Goal: Task Accomplishment & Management: Use online tool/utility

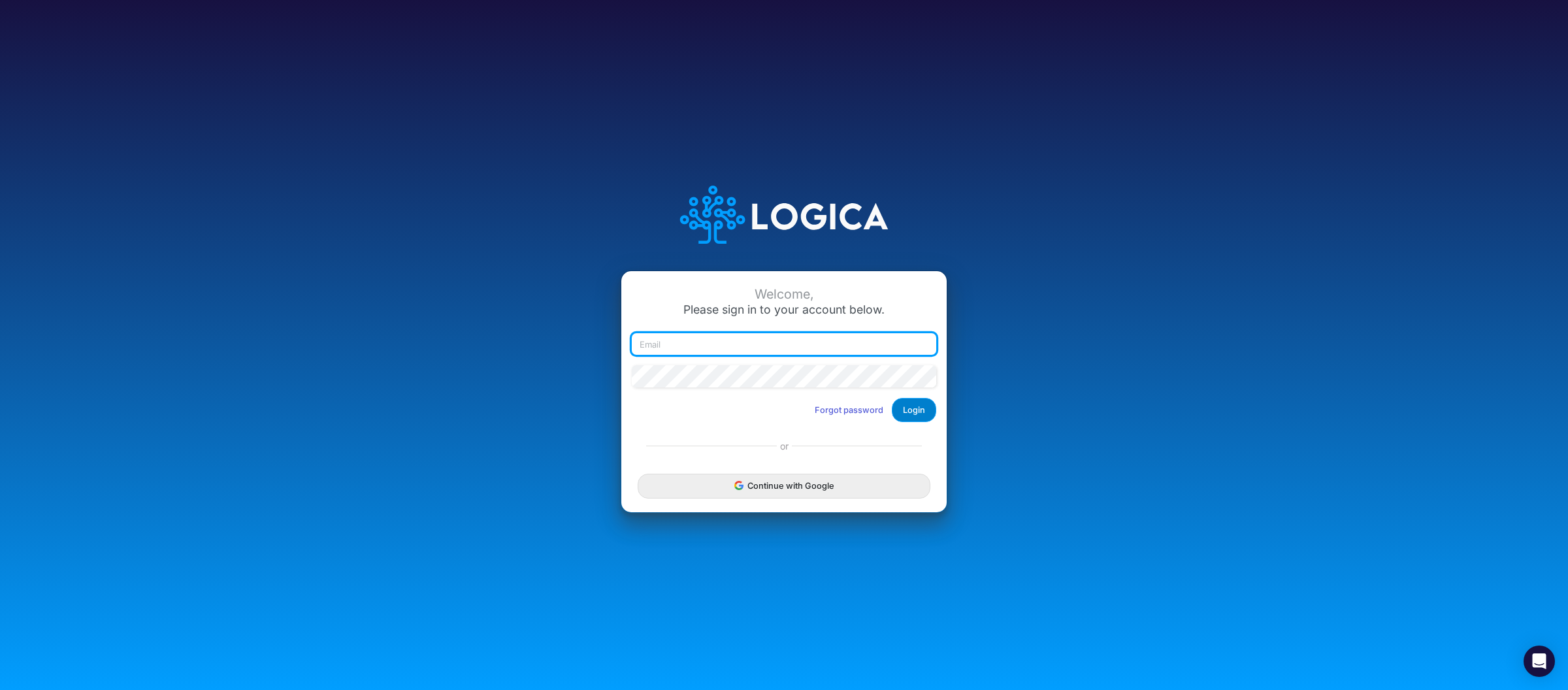
type input "[PERSON_NAME][EMAIL_ADDRESS][DOMAIN_NAME]"
click at [904, 417] on button "Login" at bounding box center [915, 410] width 44 height 24
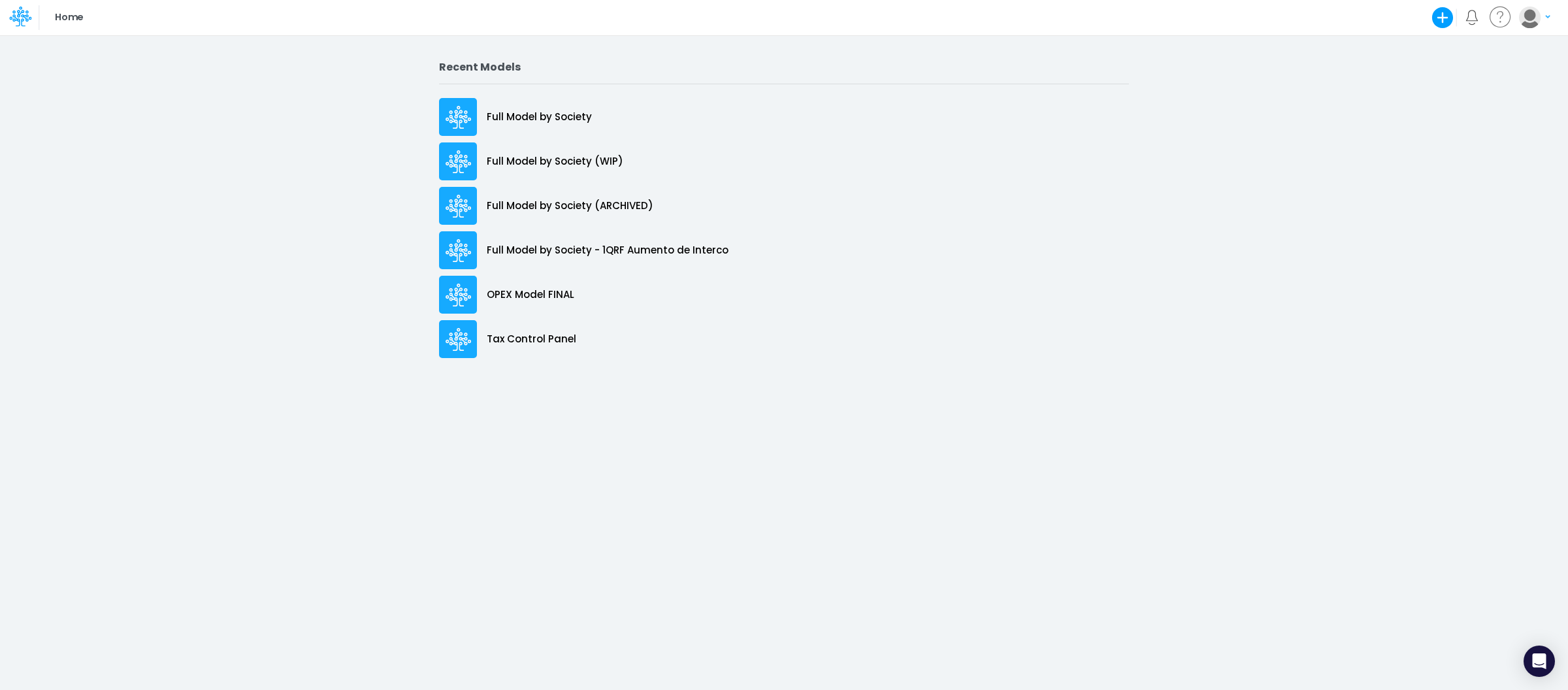
click at [809, 473] on div "Recent Models Full Model by Society Full Model by Society (WIP) Full Model by S…" at bounding box center [784, 362] width 1568 height 655
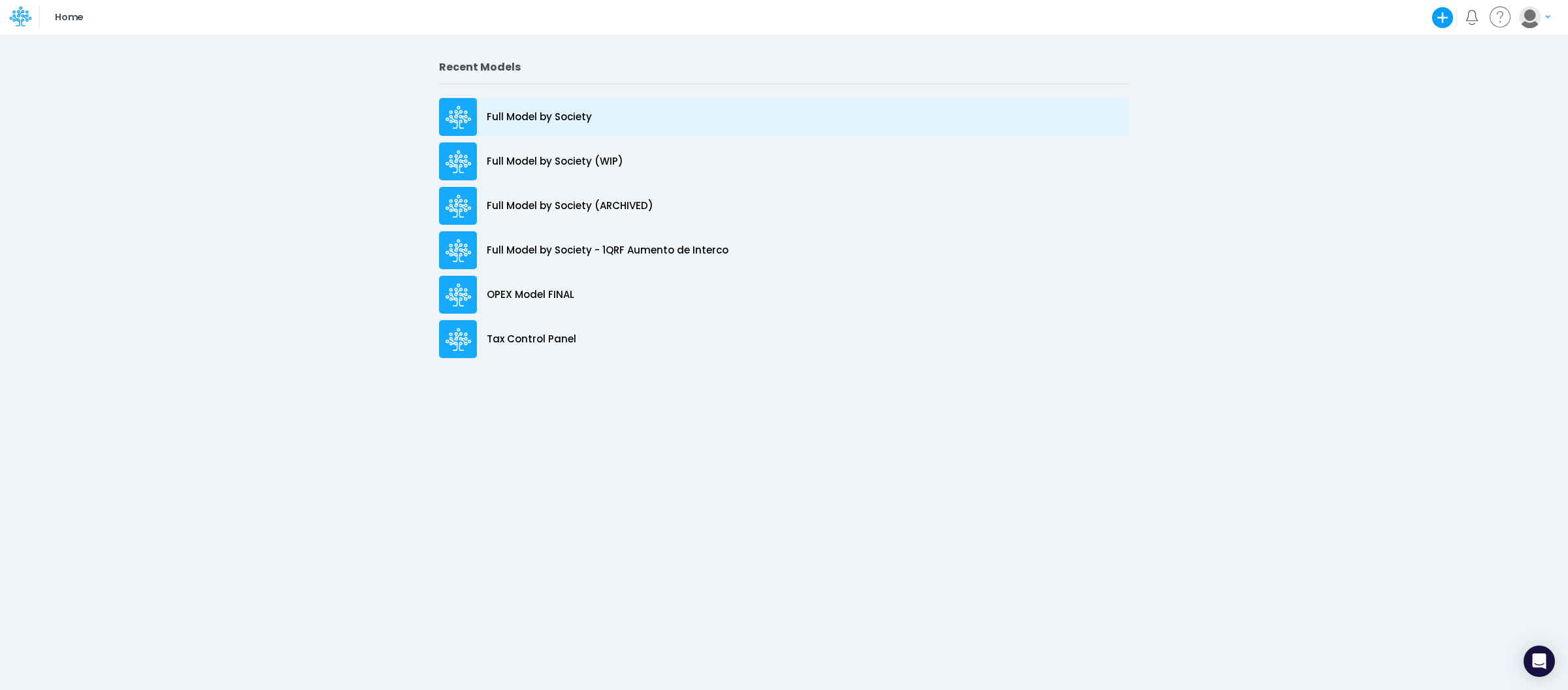
click at [572, 117] on p "Full Model by Society" at bounding box center [539, 118] width 105 height 15
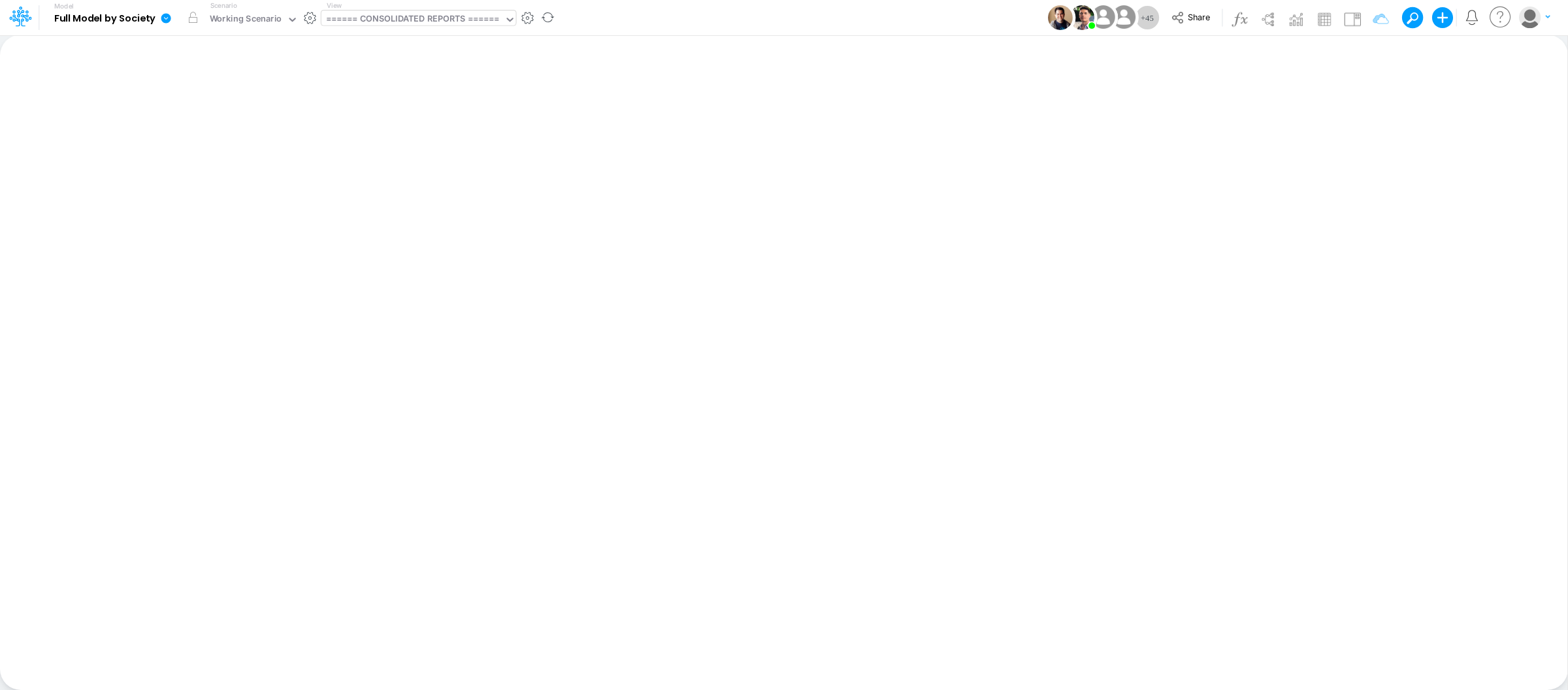
click at [415, 14] on div "====== CONSOLIDATED REPORTS ======" at bounding box center [412, 20] width 173 height 15
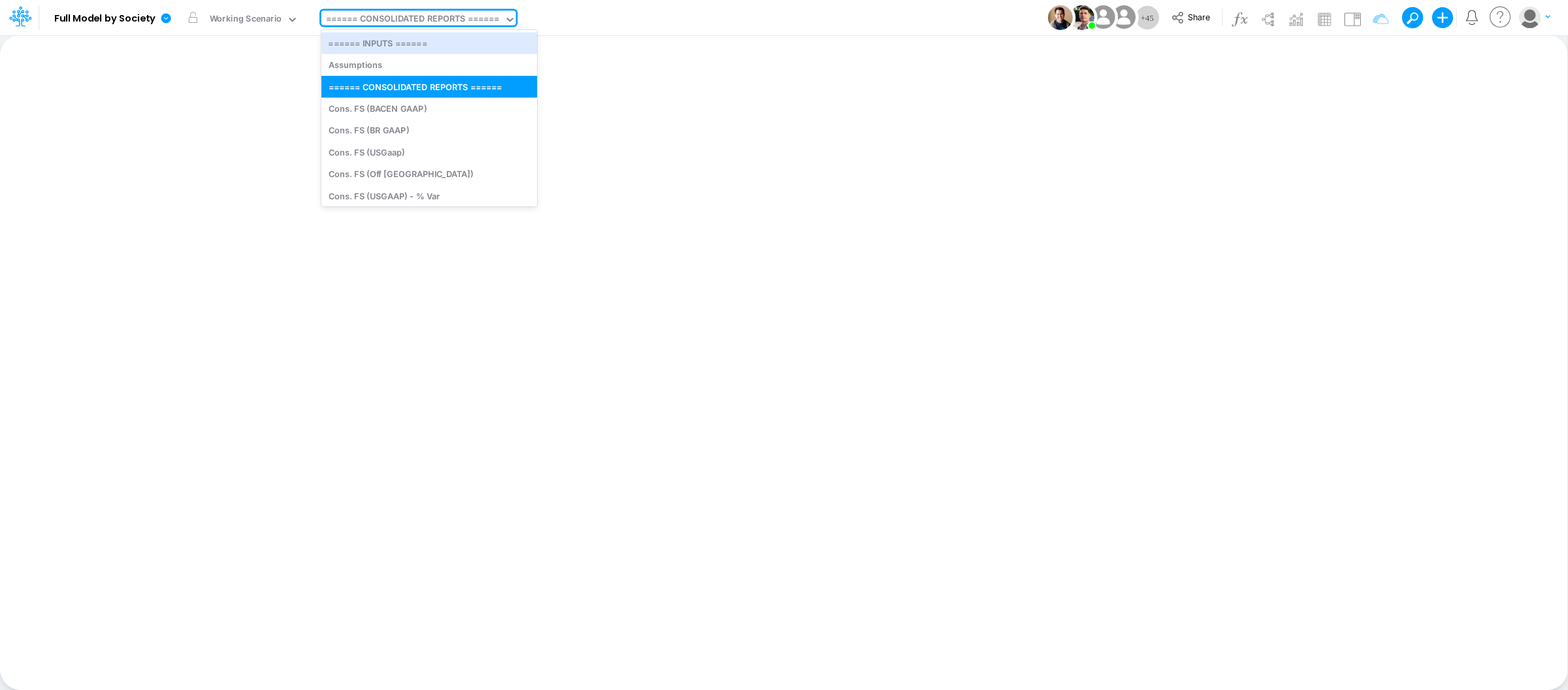
click at [687, 36] on div "Insert new Conditional formatting Paste Cut Copy AutoFill Ready 100% Sum: null …" at bounding box center [784, 362] width 1568 height 655
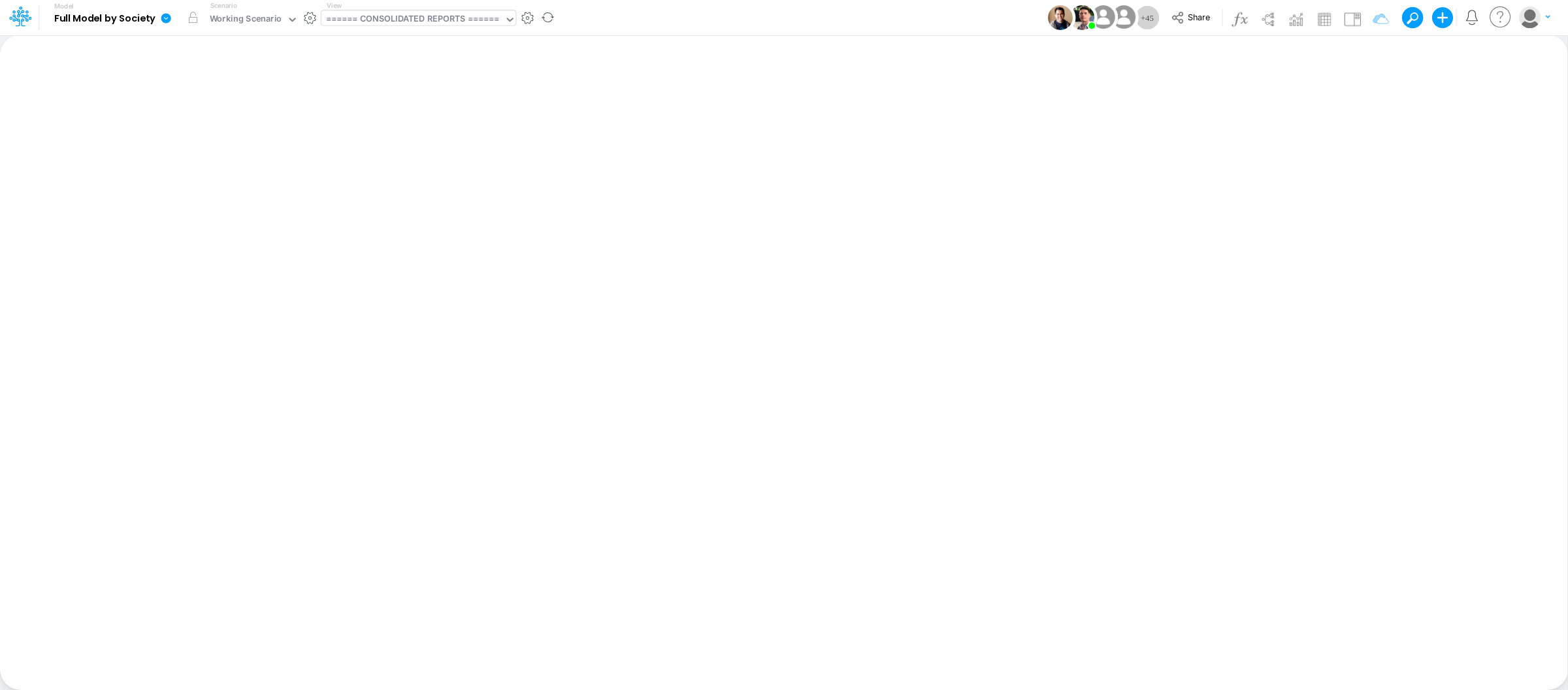
click at [474, 19] on div "====== CONSOLIDATED REPORTS ======" at bounding box center [412, 20] width 173 height 15
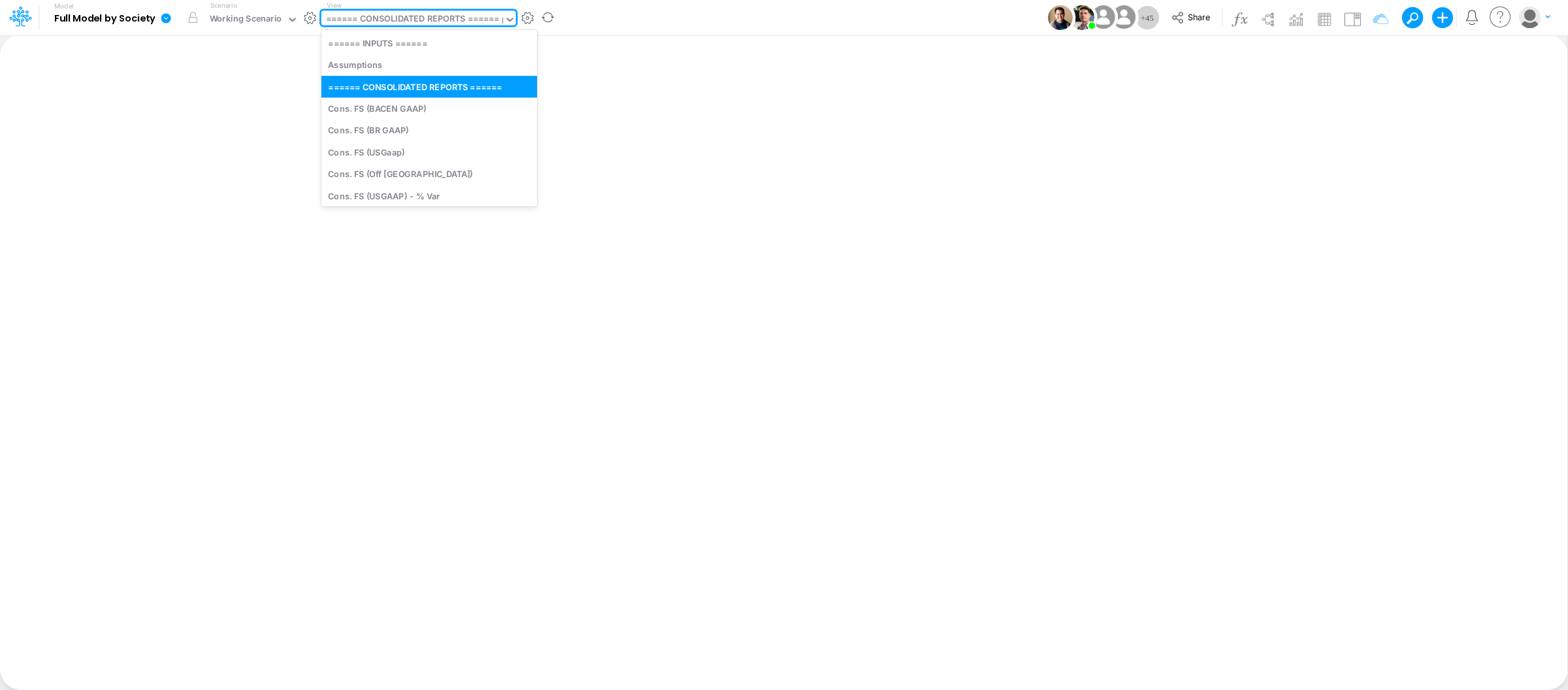
type input "bs"
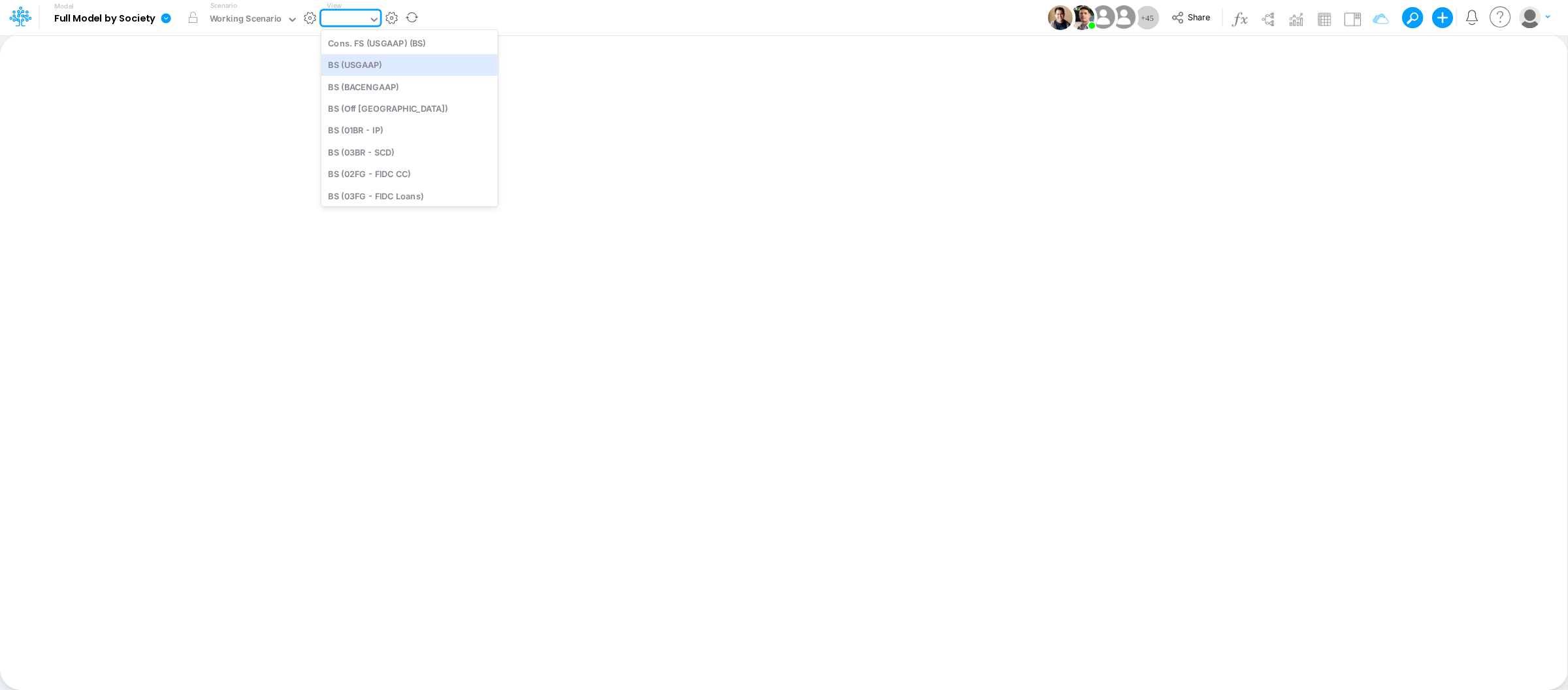
type input "BS (USGAAP) - Detailed"
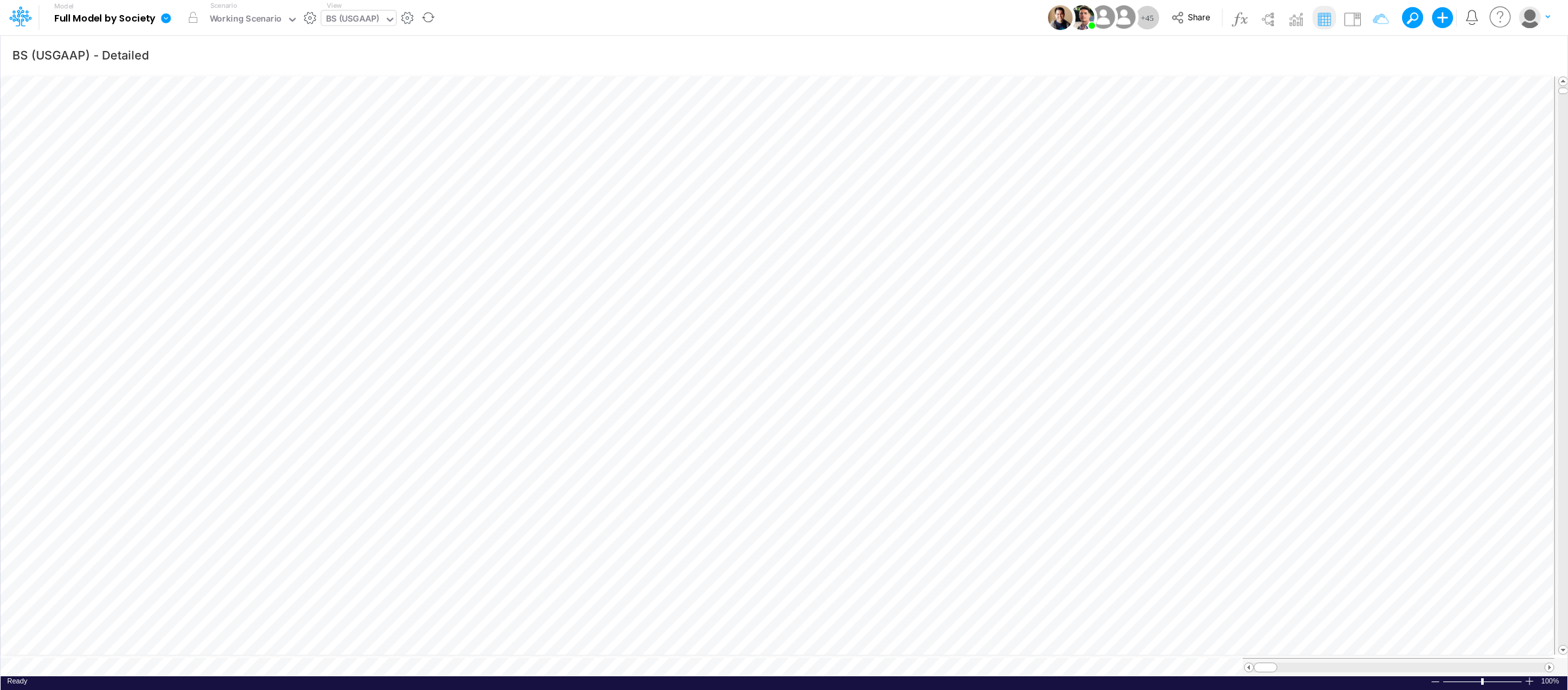
scroll to position [0, 1]
click at [1531, 677] on div at bounding box center [1529, 681] width 11 height 10
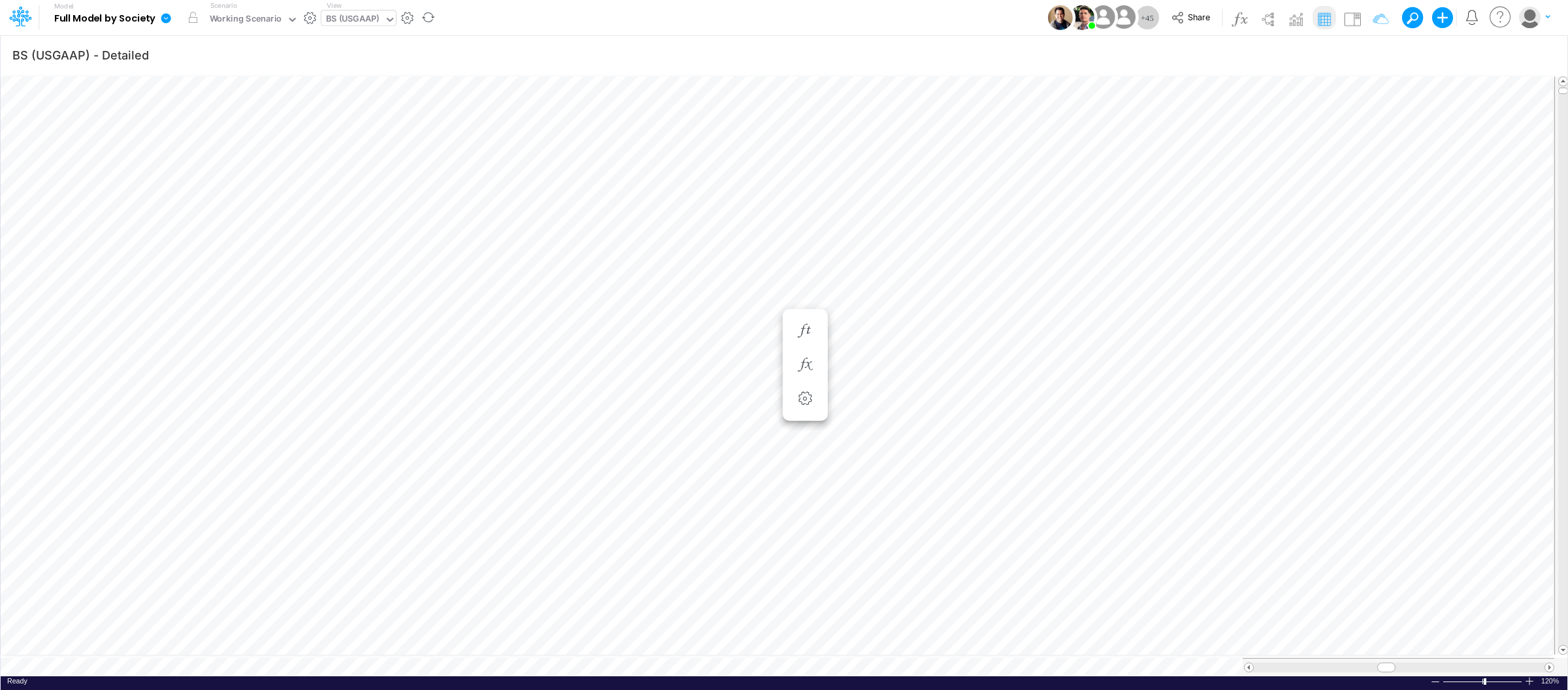
scroll to position [0, 1]
click at [925, 9] on div "Model Full Model by Society Edit model settings Duplicate Import QuickBooks Qui…" at bounding box center [784, 17] width 1412 height 36
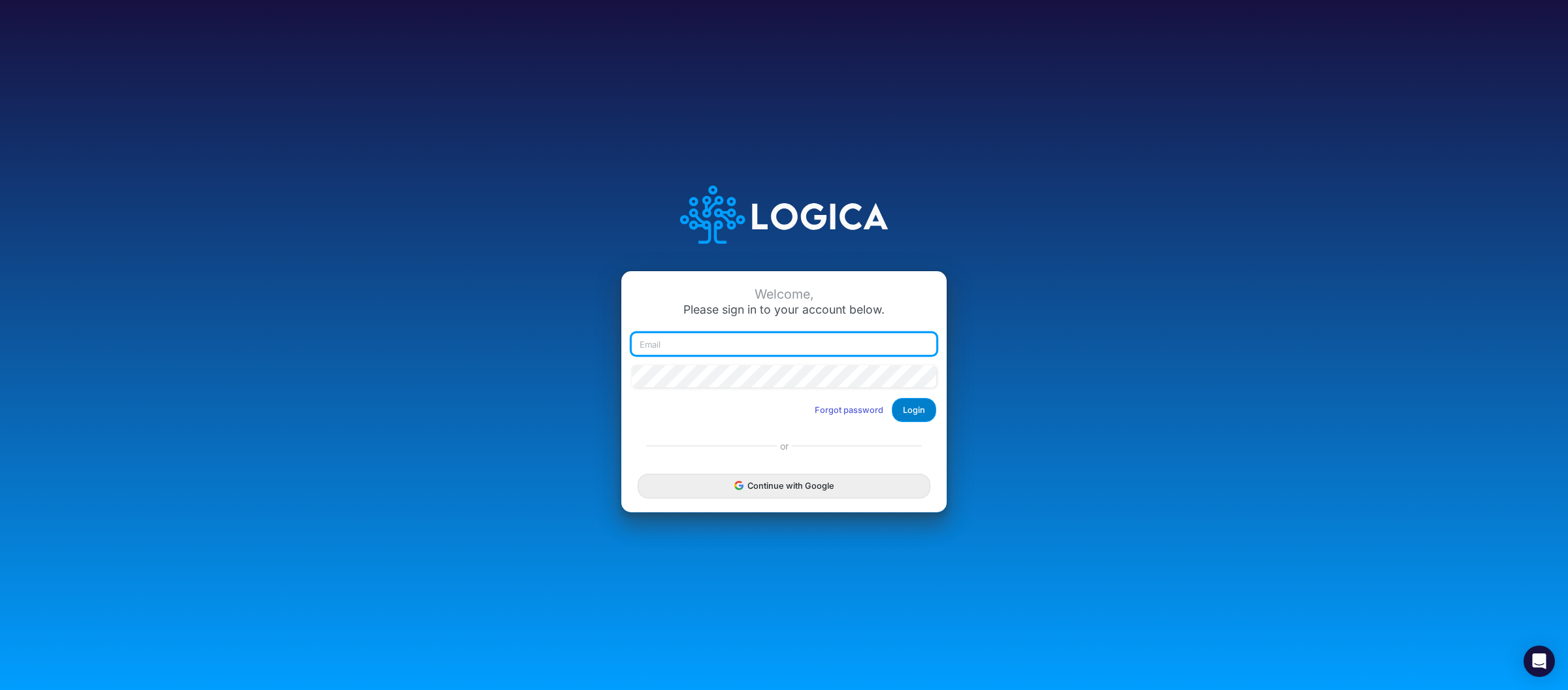
type input "[PERSON_NAME][EMAIL_ADDRESS][DOMAIN_NAME]"
click at [917, 420] on button "Login" at bounding box center [915, 410] width 44 height 24
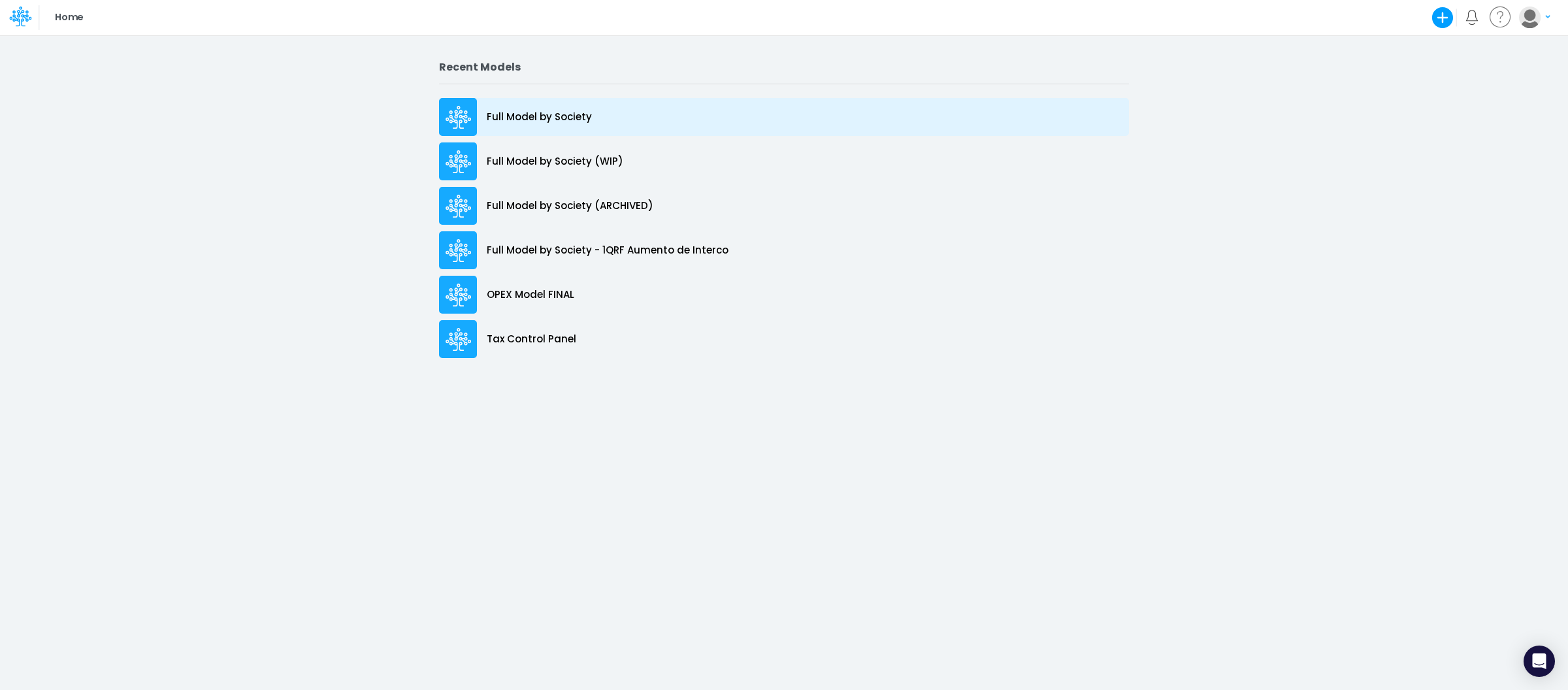
click at [577, 110] on p "Full Model by Society" at bounding box center [539, 118] width 105 height 15
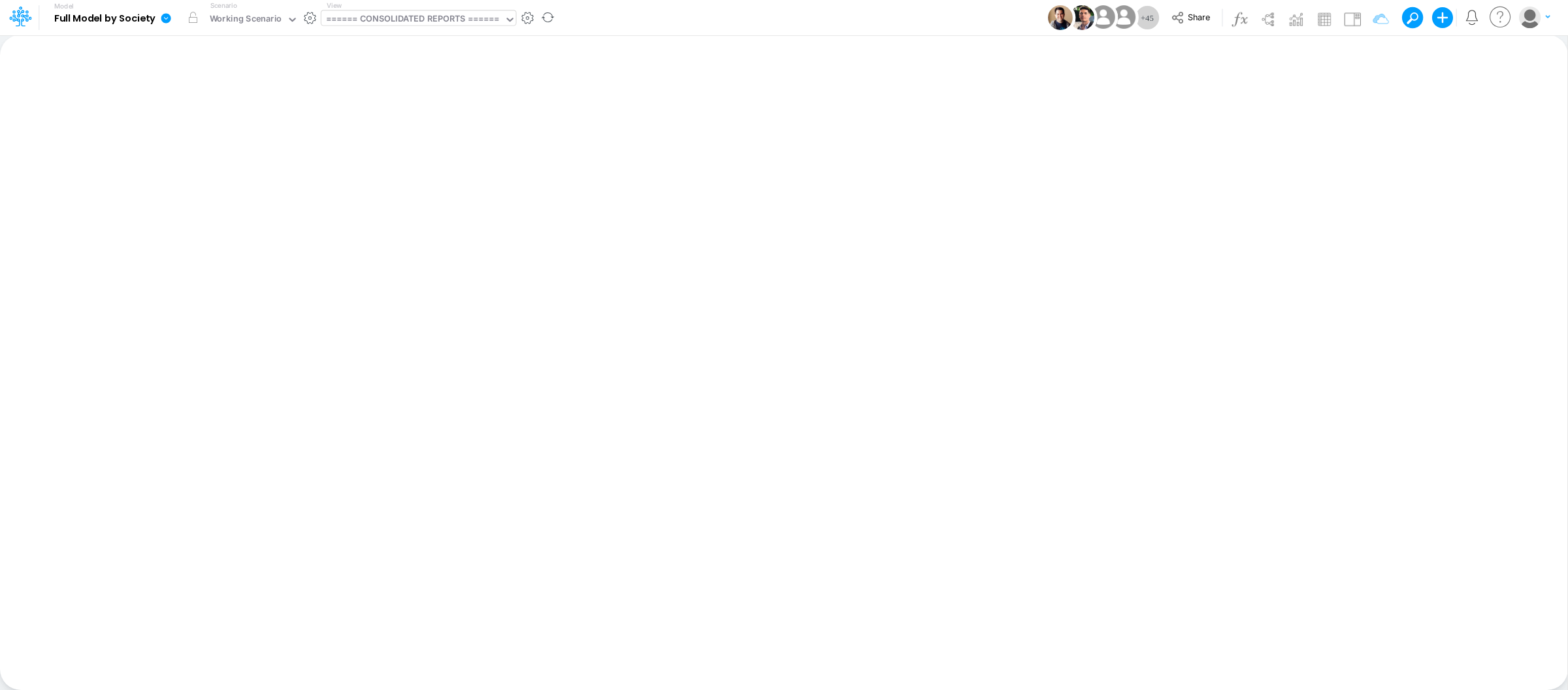
click at [476, 13] on div "====== CONSOLIDATED REPORTS ======" at bounding box center [412, 20] width 173 height 15
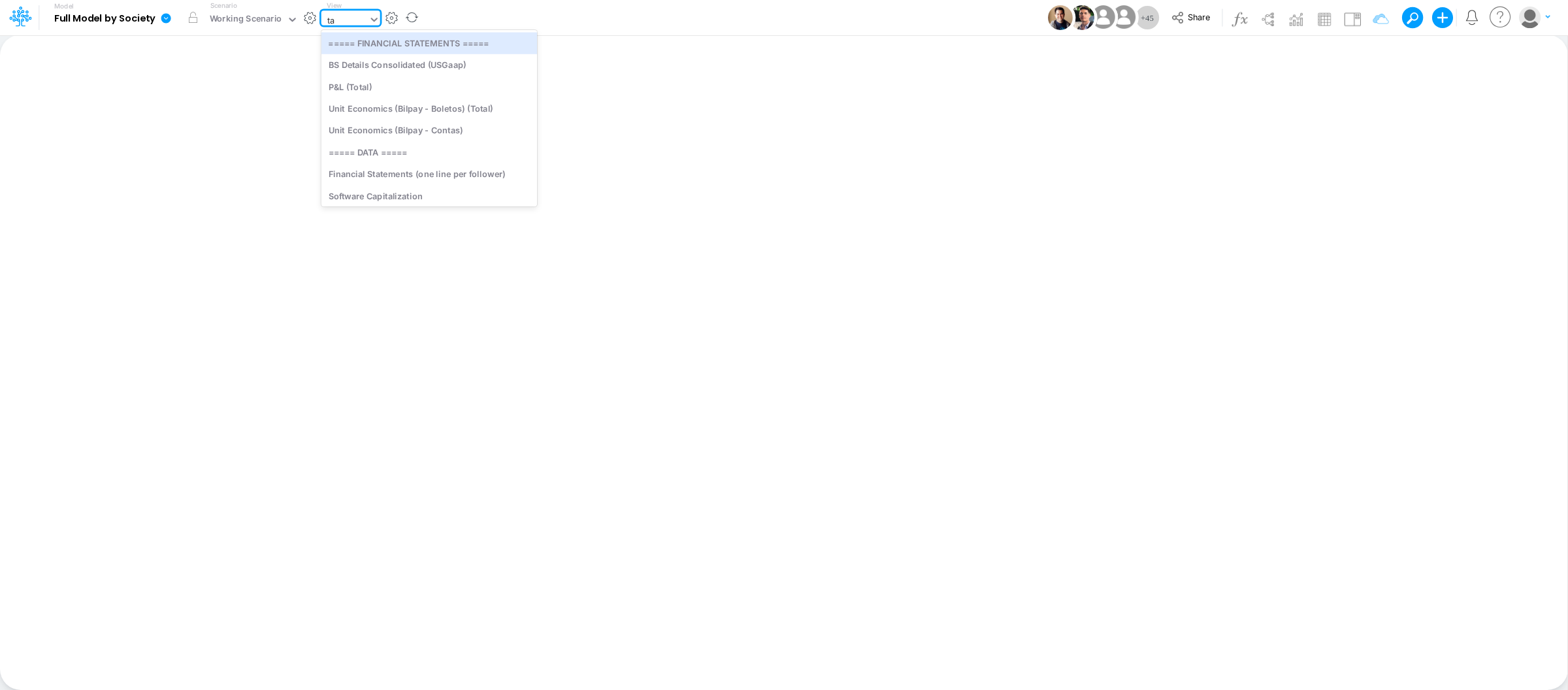
type input "tax"
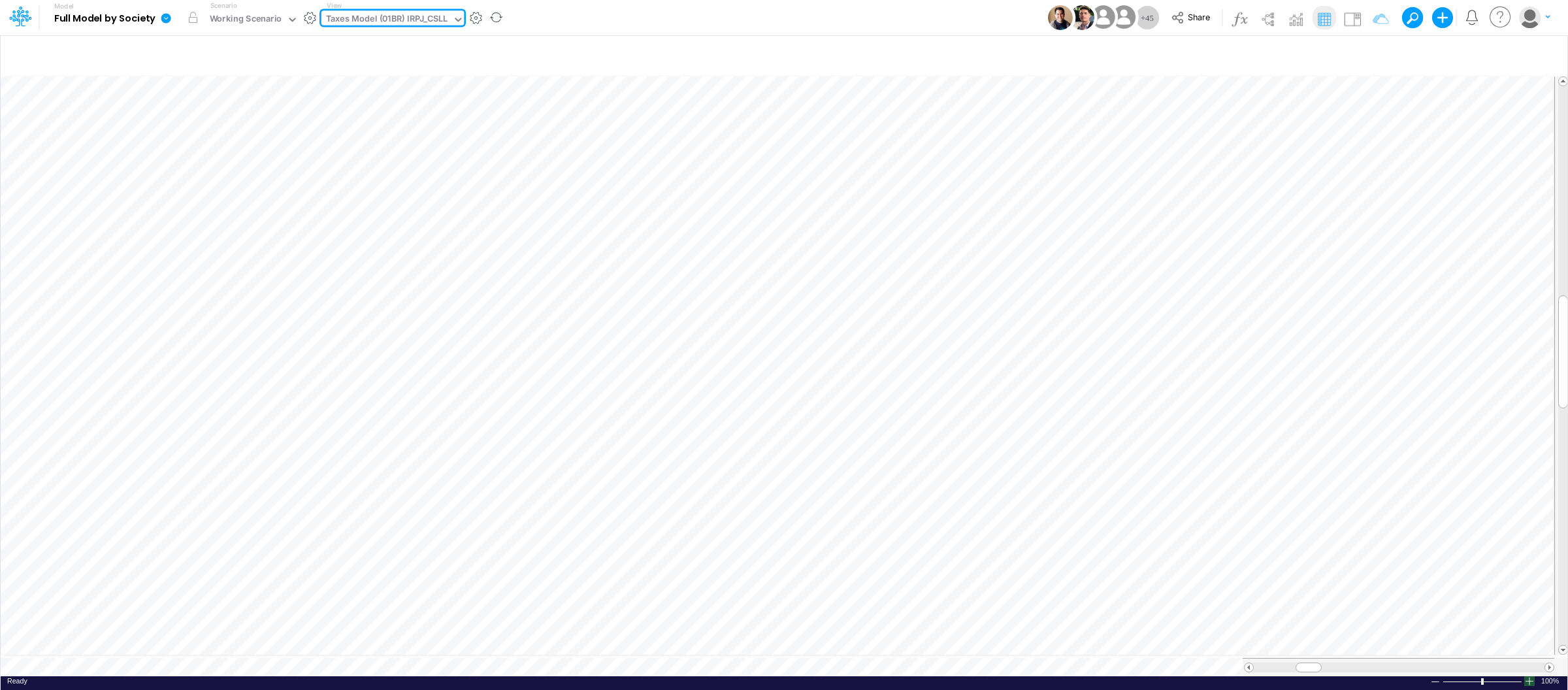
click at [1529, 677] on div at bounding box center [1529, 681] width 11 height 10
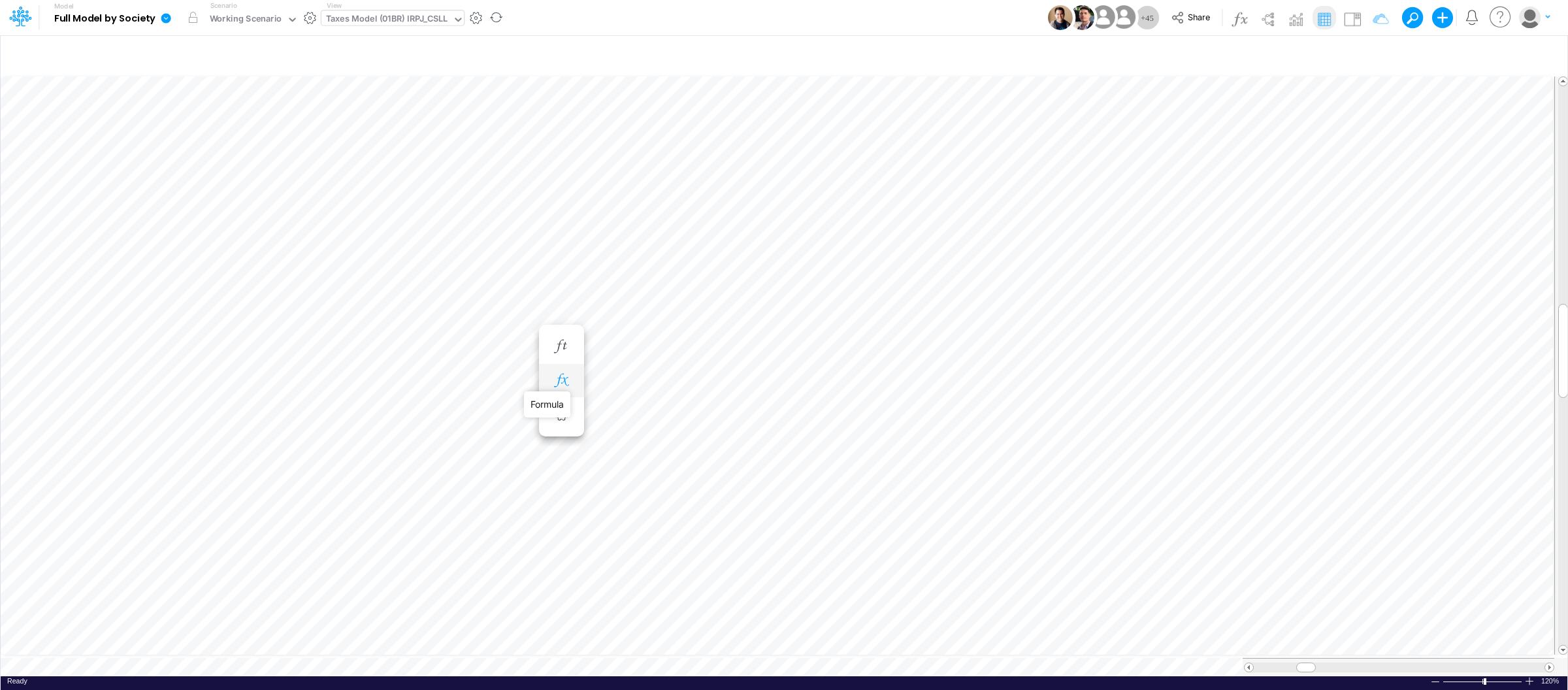
click at [568, 378] on icon "button" at bounding box center [561, 381] width 19 height 13
click at [564, 350] on icon "button" at bounding box center [561, 347] width 19 height 13
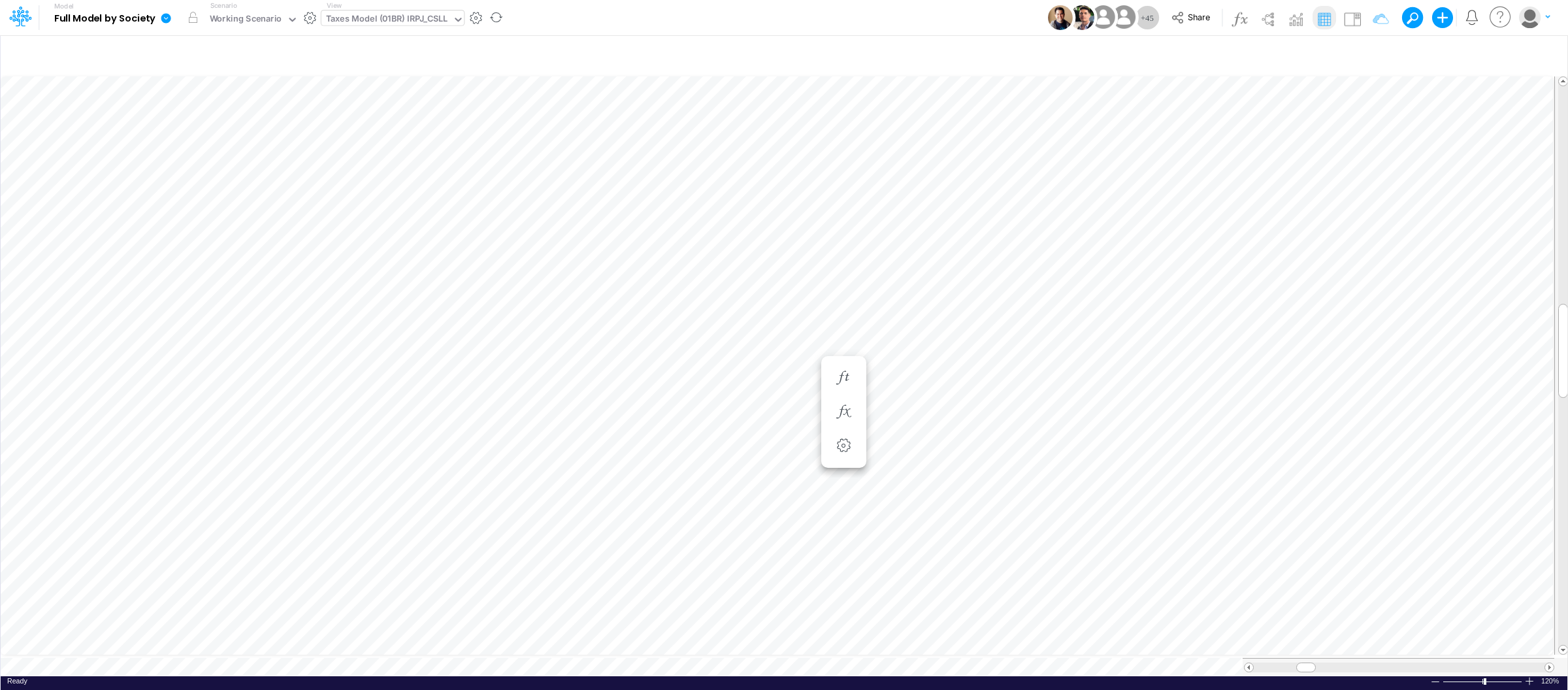
click at [384, 23] on div "Taxes Model (01BR) IRPJ_CSLL" at bounding box center [386, 20] width 121 height 15
type input "bs"
type input "BS (USGAAP) - Detailed"
click at [1529, 677] on div at bounding box center [1529, 681] width 11 height 10
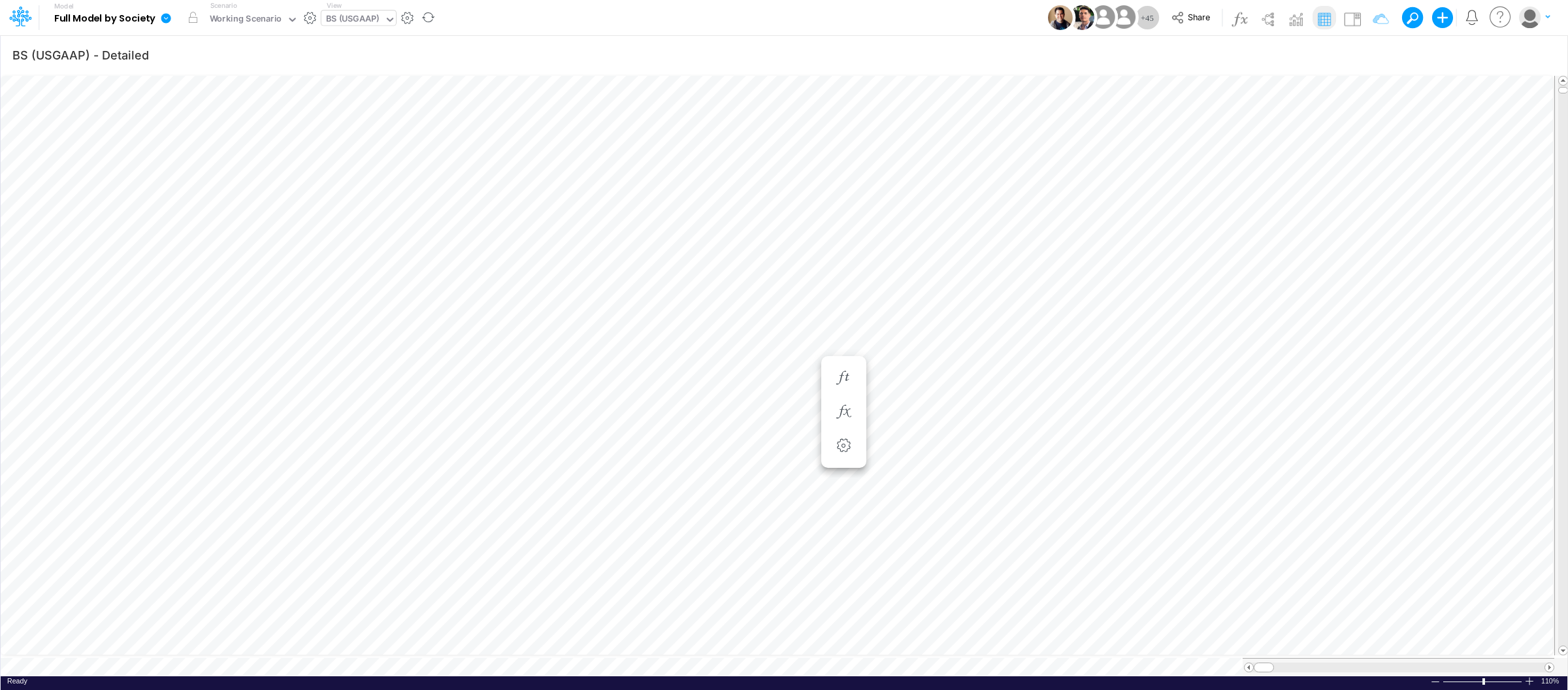
drag, startPoint x: 1529, startPoint y: 673, endPoint x: 1546, endPoint y: 671, distance: 17.1
click at [1529, 677] on div at bounding box center [1529, 681] width 11 height 10
click at [383, 15] on div "BS (USGAAP)" at bounding box center [353, 20] width 63 height 19
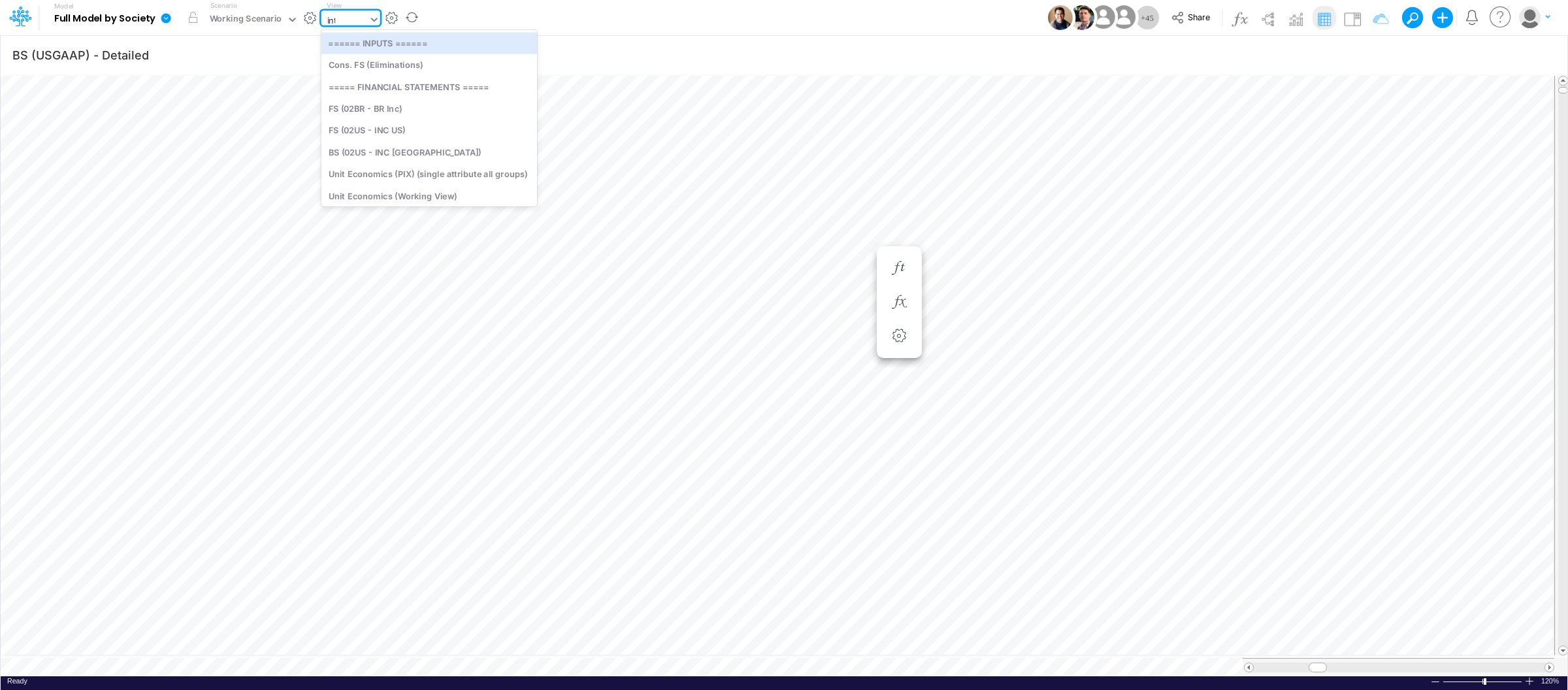
type input "inter"
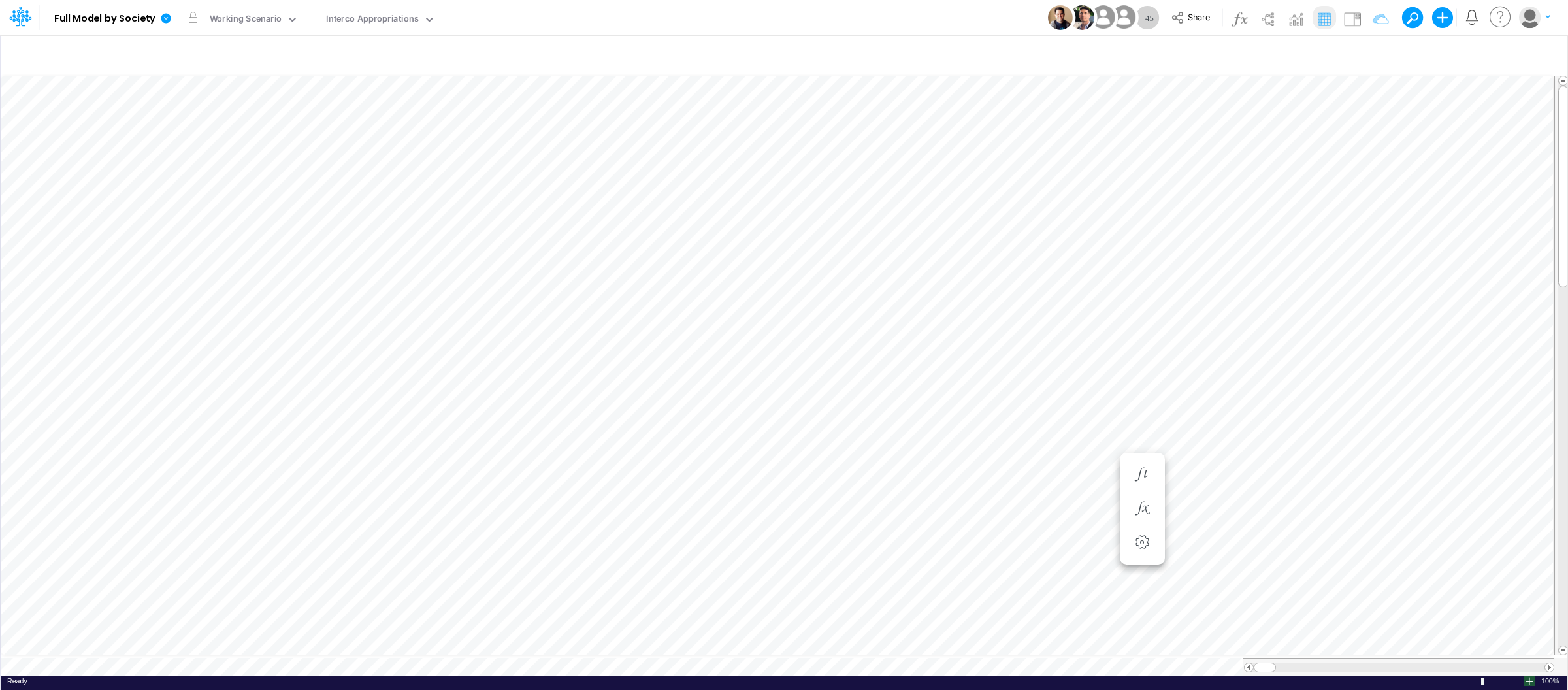
click at [1530, 677] on div at bounding box center [1529, 681] width 11 height 10
type input "BS (USGAAP) - Detailed"
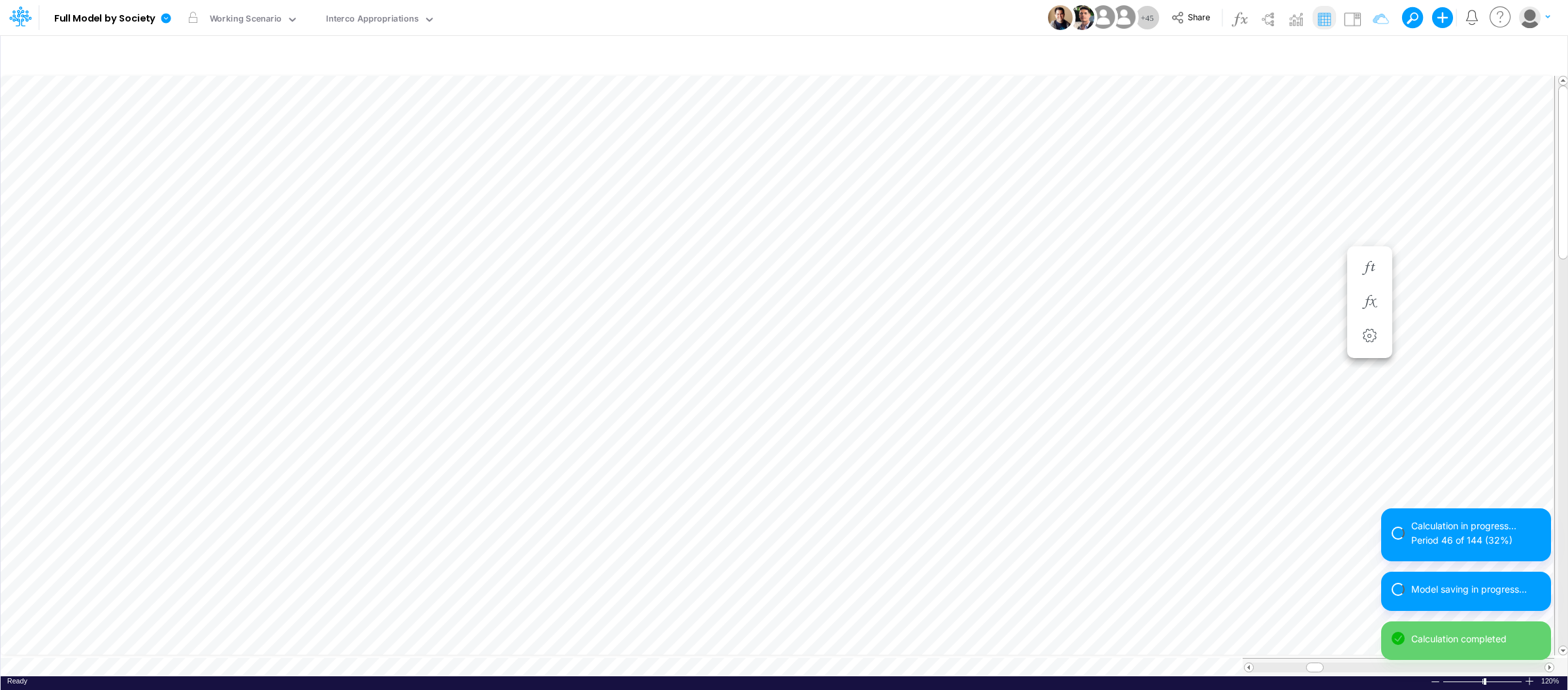
scroll to position [0, 1]
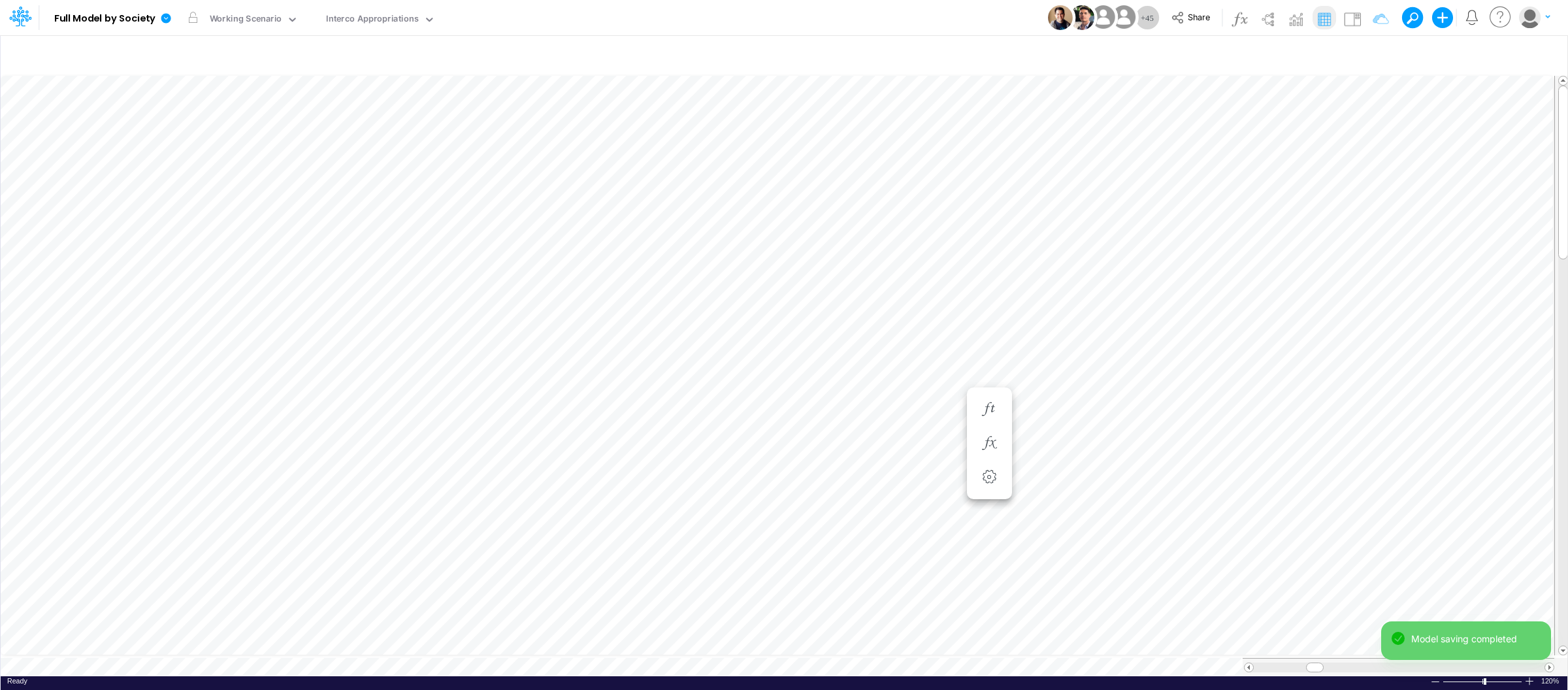
scroll to position [0, 1]
type input "BS (USGAAP) - Detailed"
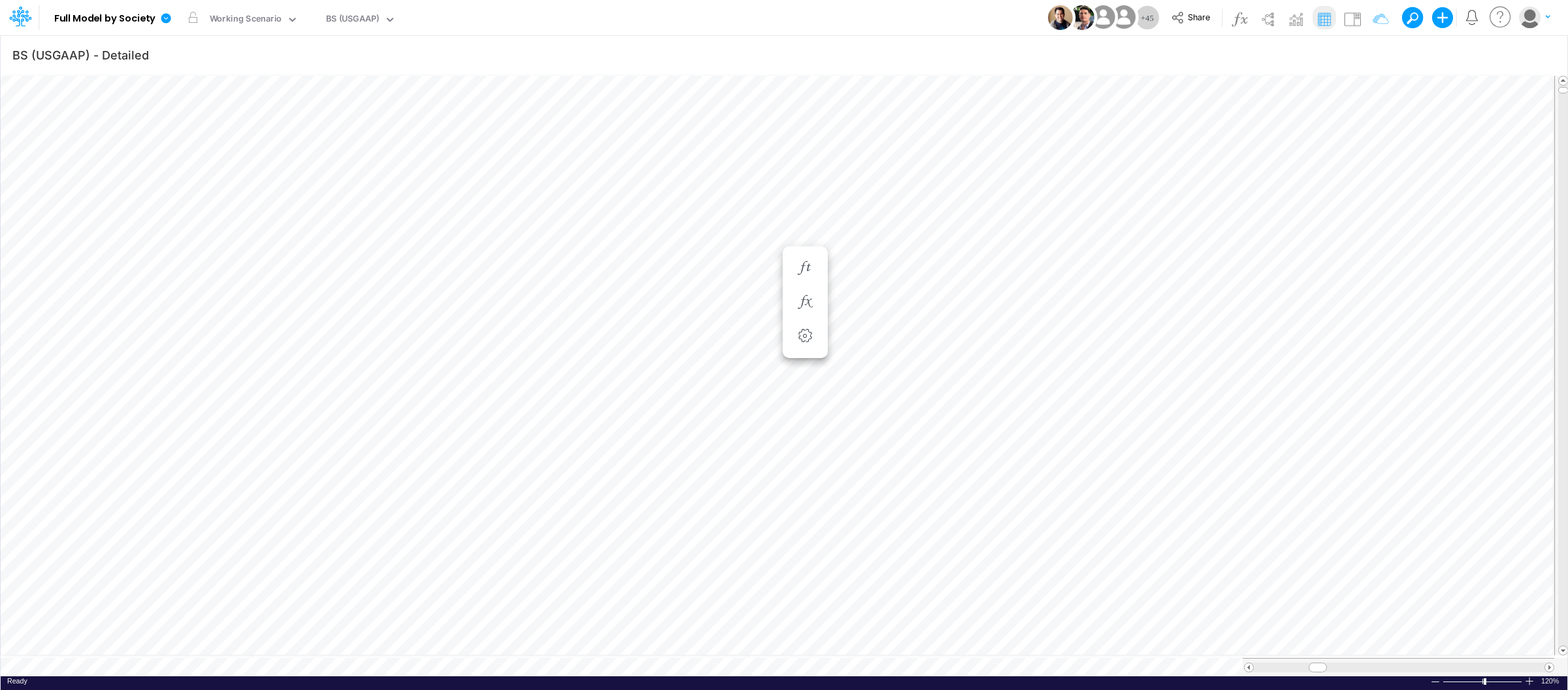
scroll to position [0, 1]
click at [568, 677] on div "Ready 120% Sum: null Max: null Min: null Numerical Count: null Count: null Aver…" at bounding box center [784, 684] width 1567 height 16
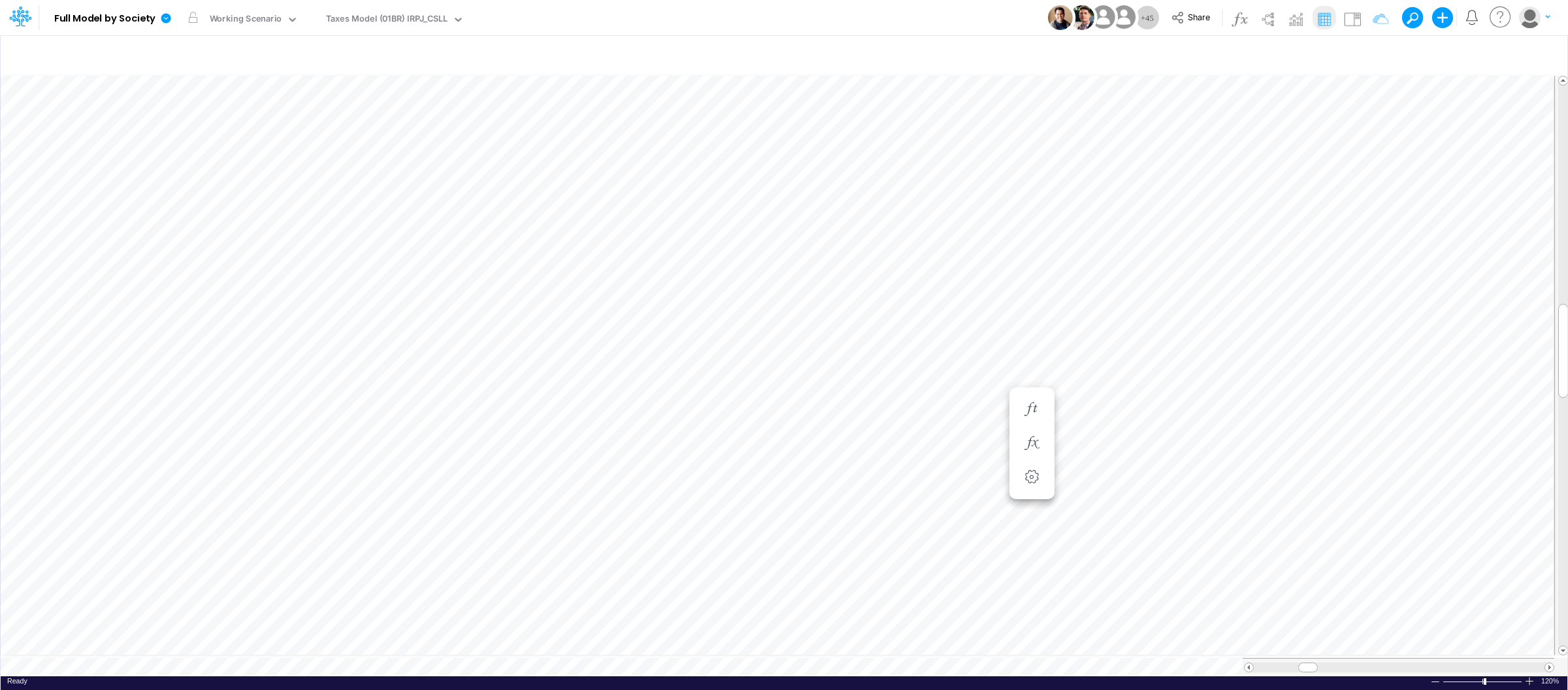
scroll to position [0, 1]
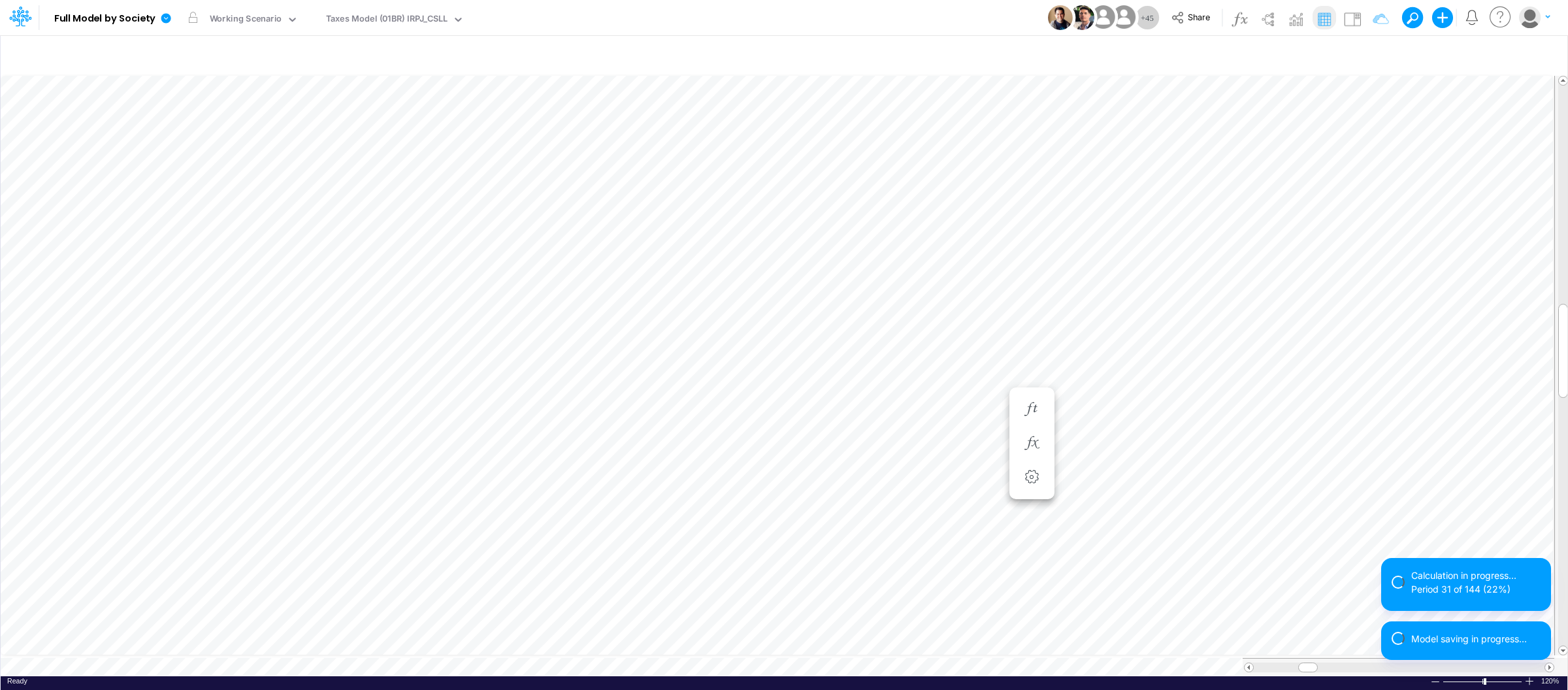
scroll to position [0, 1]
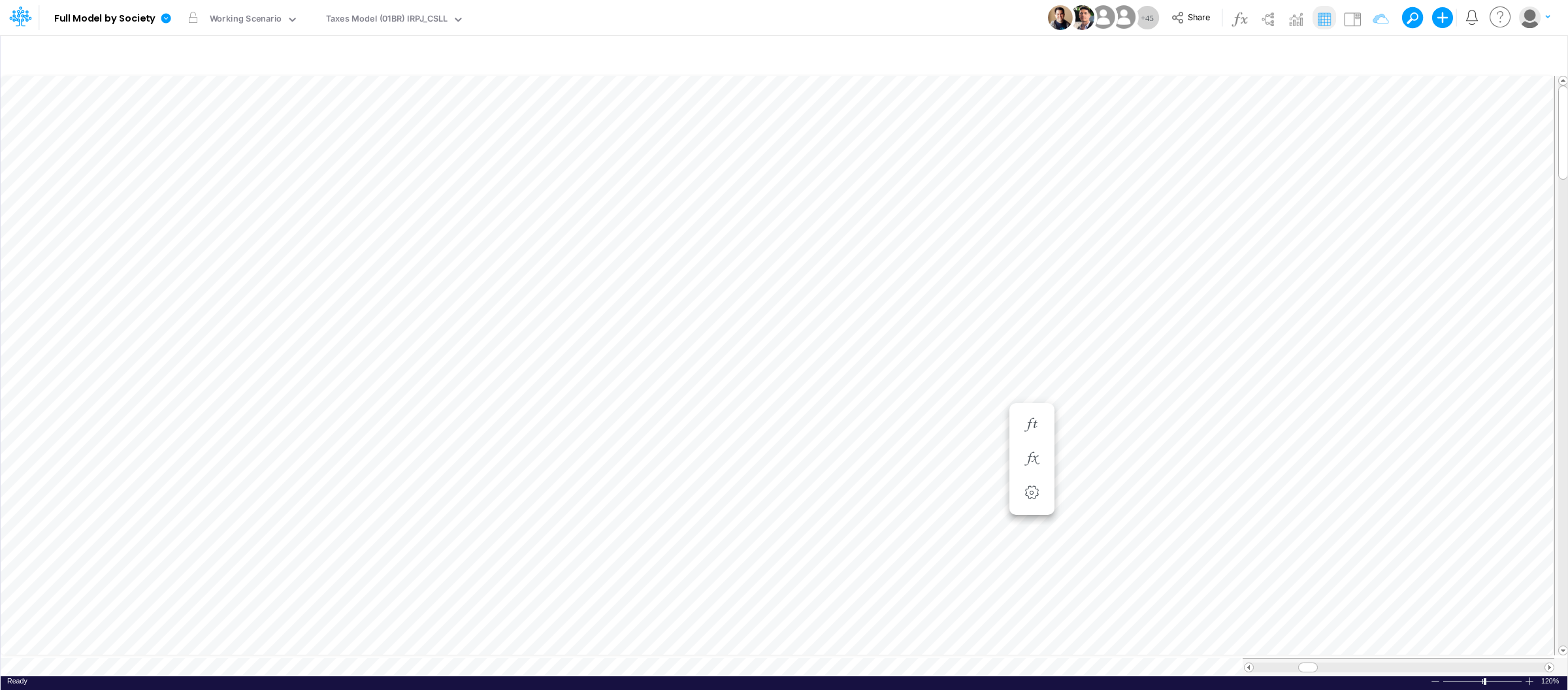
type input "BS (USGAAP) - Detailed"
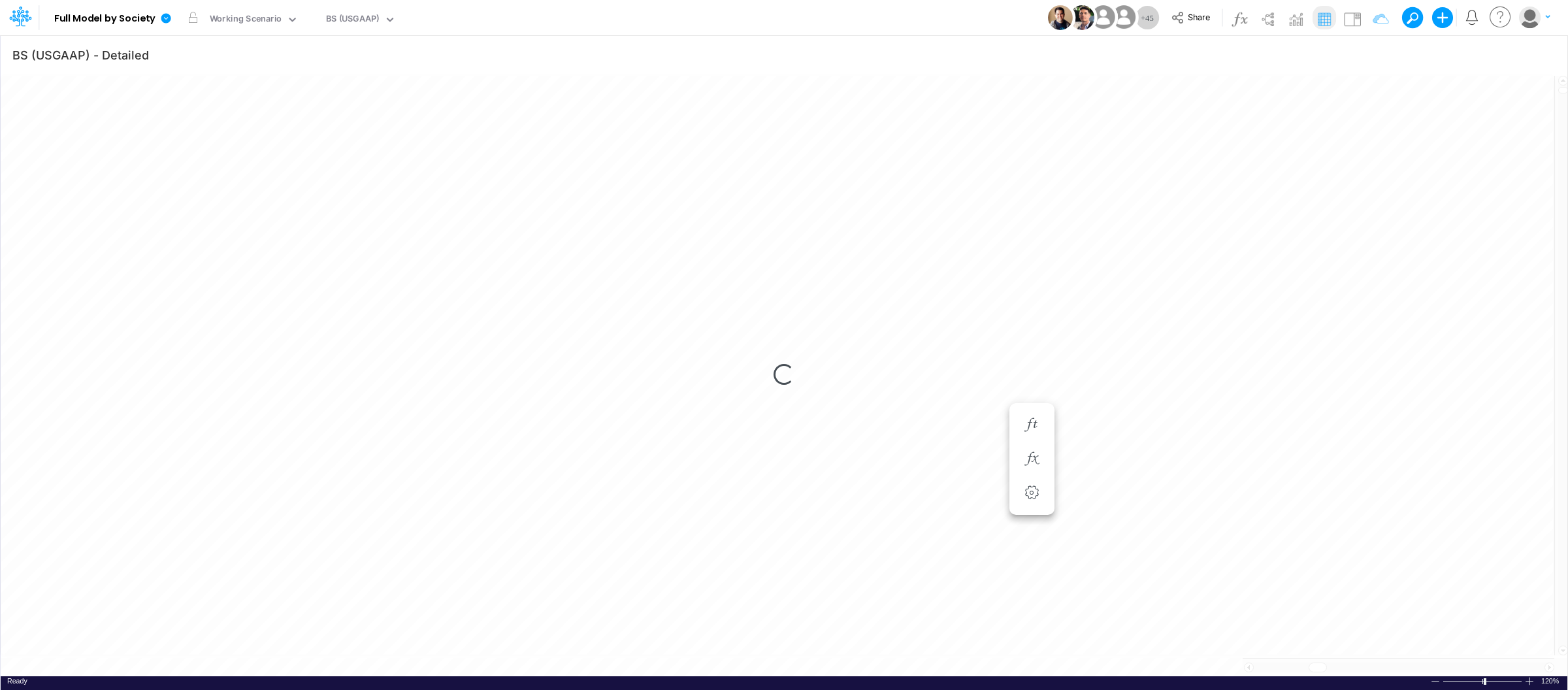
scroll to position [0, 1]
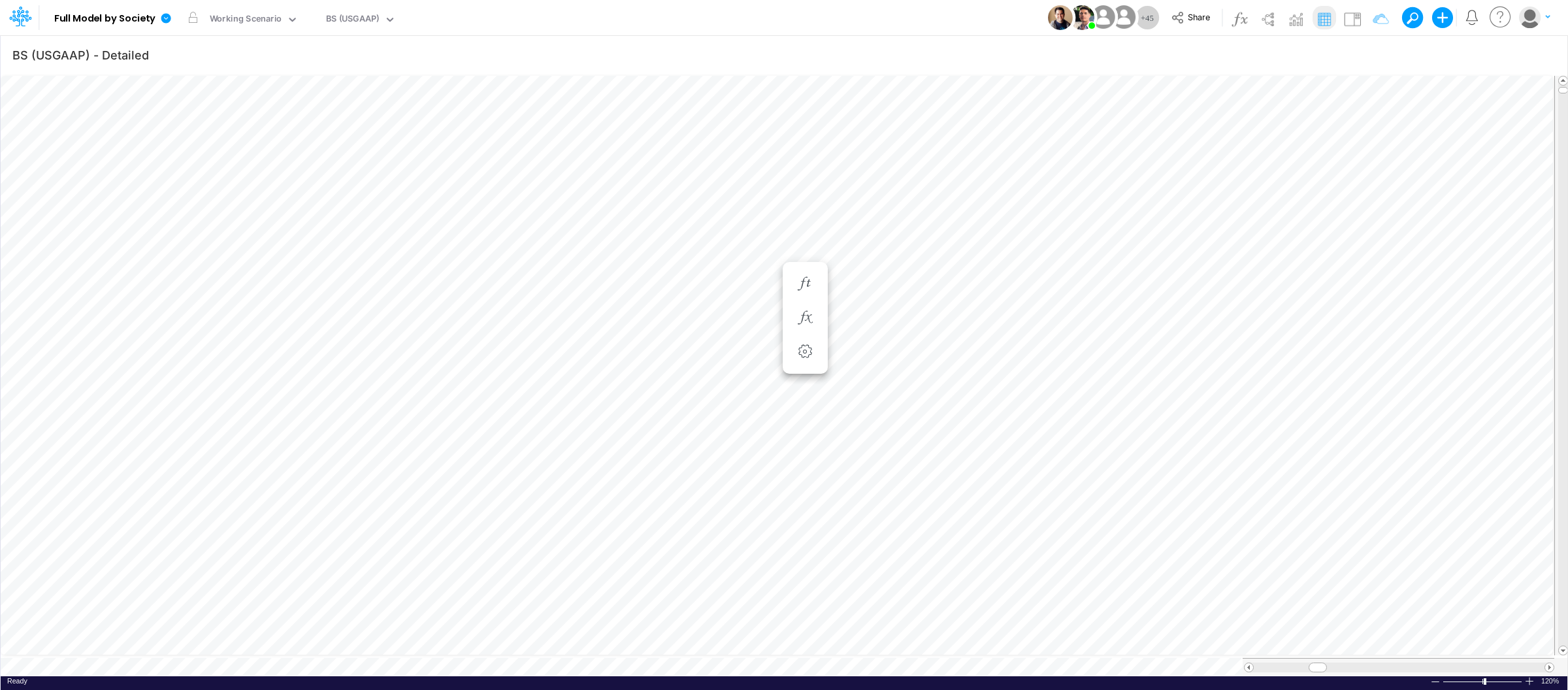
scroll to position [0, 1]
click at [161, 22] on icon at bounding box center [166, 18] width 12 height 12
click at [212, 132] on button "View model info" at bounding box center [231, 135] width 140 height 20
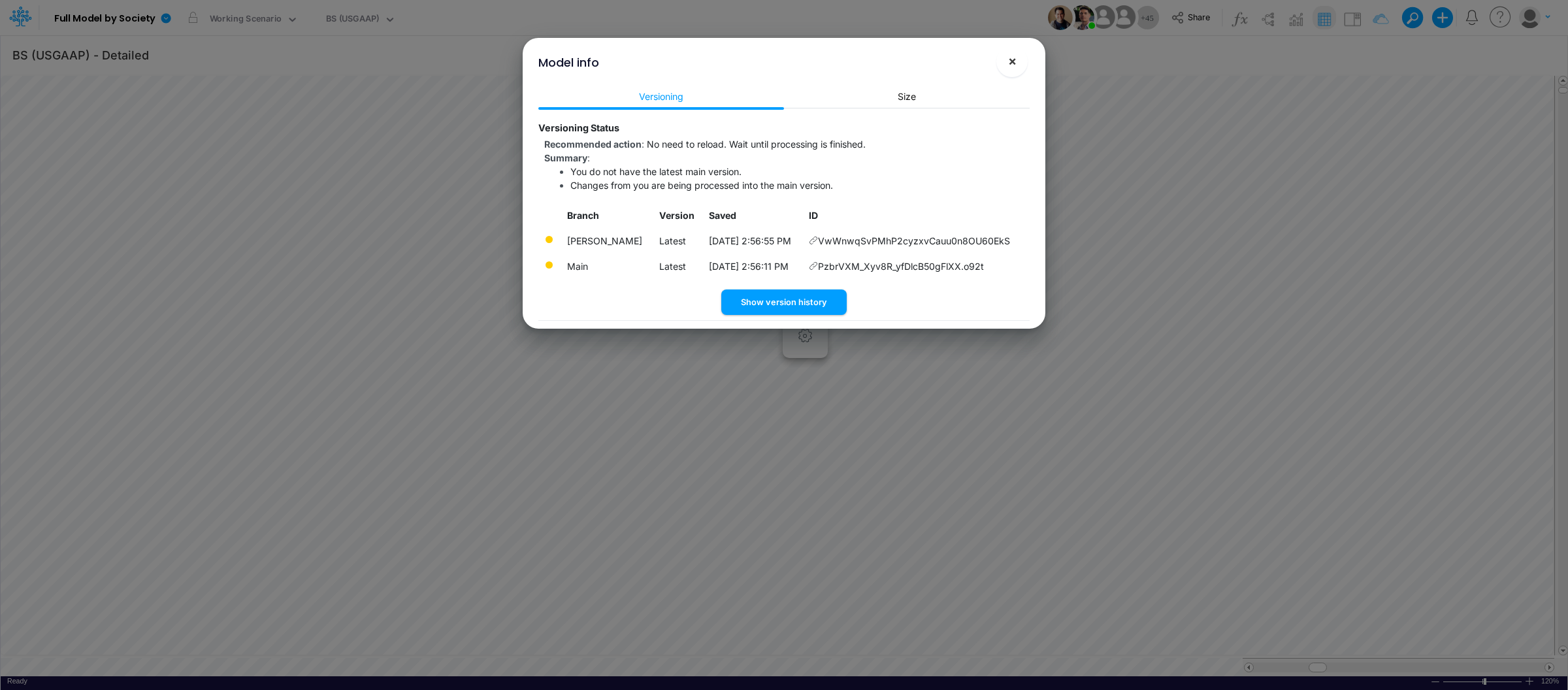
click at [1016, 60] on span "×" at bounding box center [1012, 61] width 9 height 15
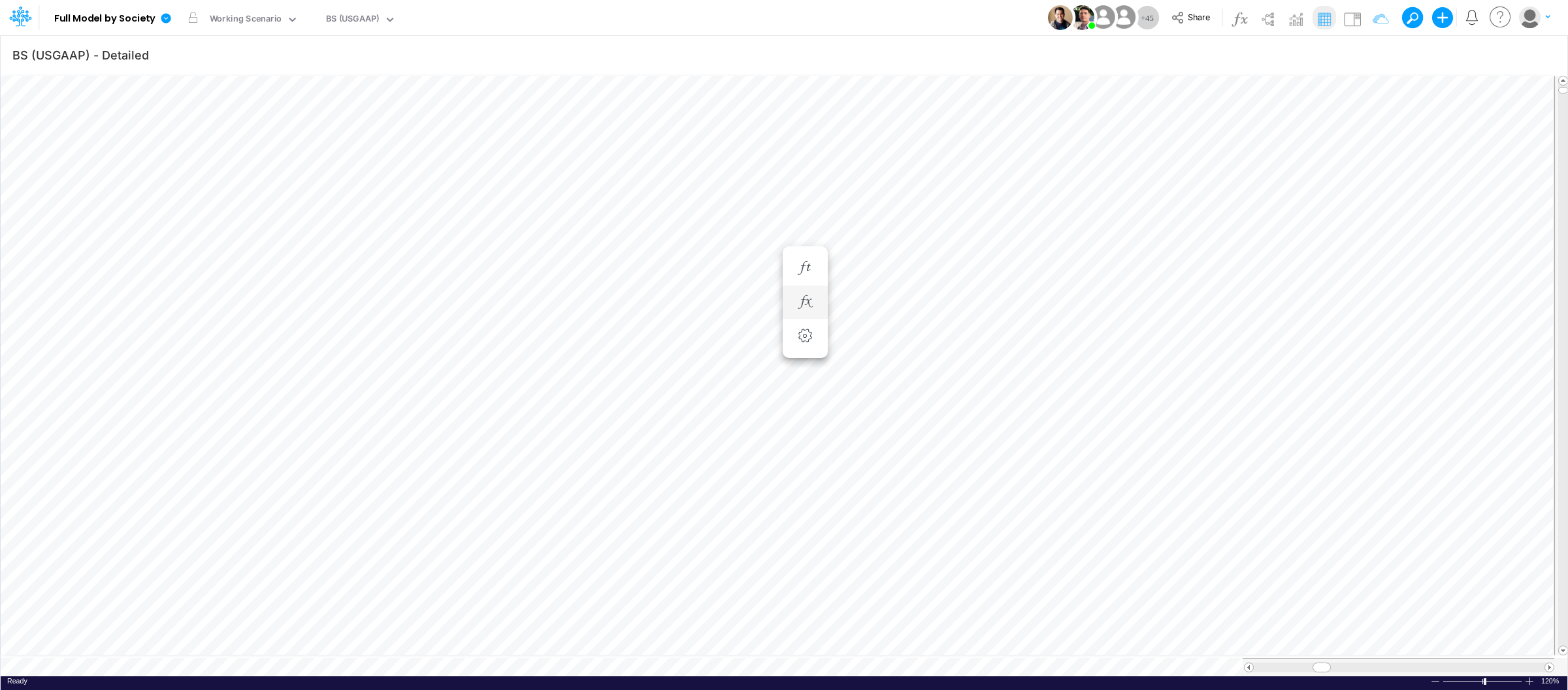
scroll to position [0, 1]
click at [375, 18] on div "BS (USGAAP)" at bounding box center [353, 20] width 54 height 15
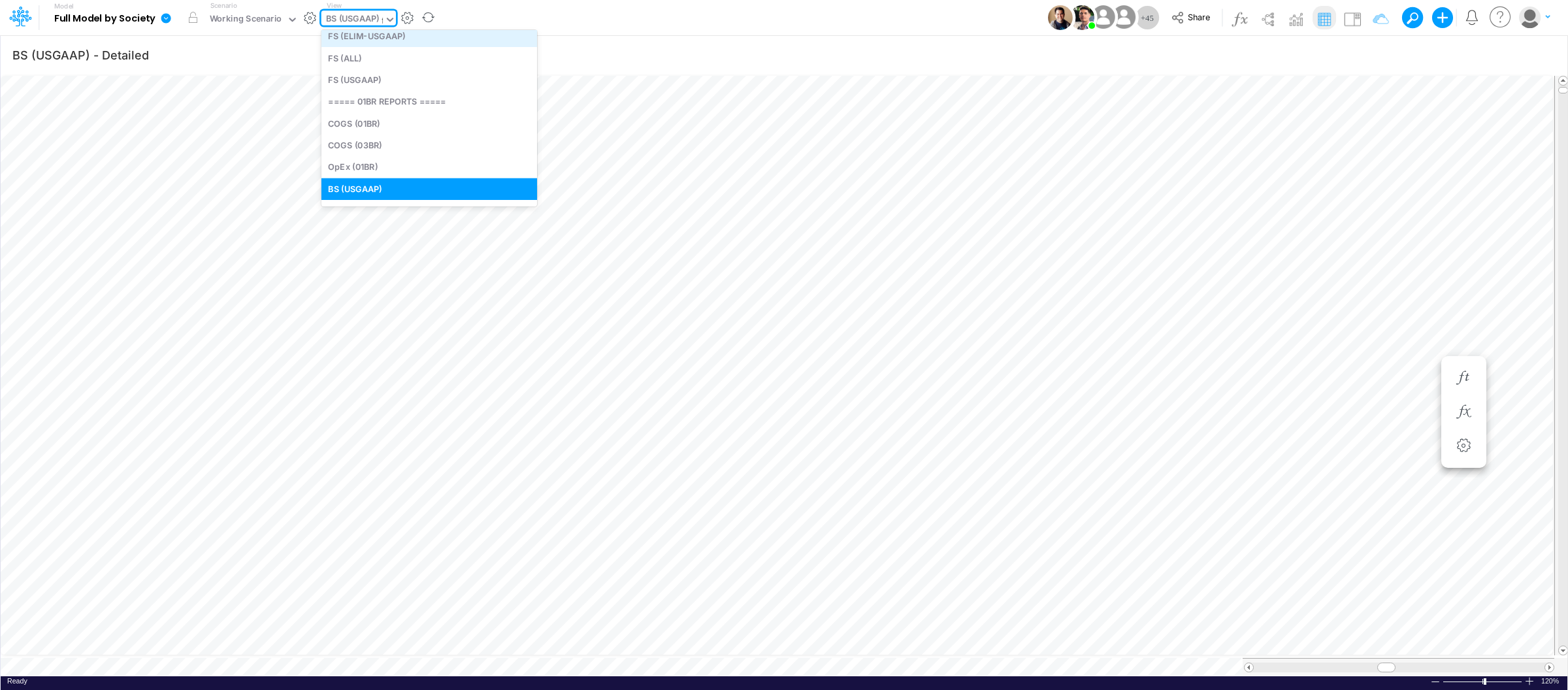
type input "fs"
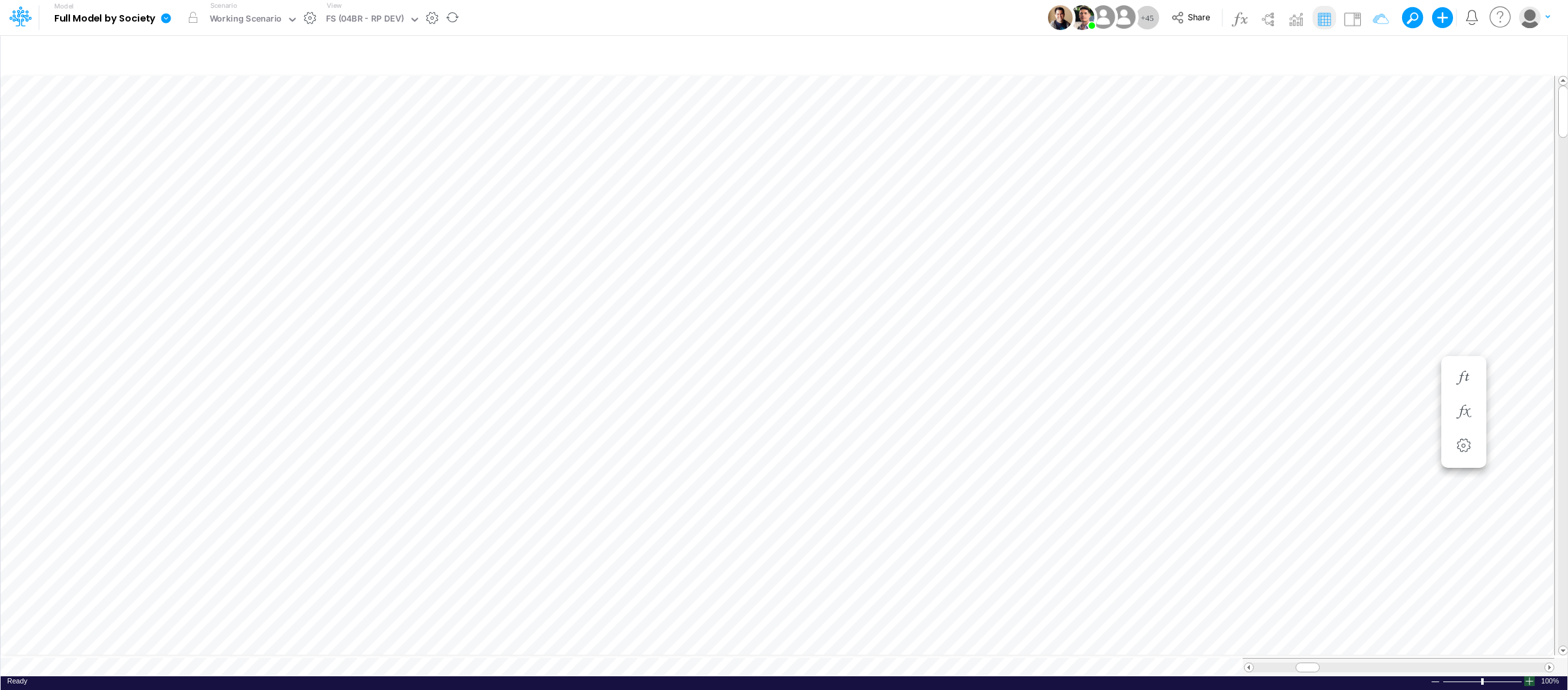
click at [1529, 677] on div at bounding box center [1529, 681] width 11 height 10
click at [407, 13] on input "text" at bounding box center [407, 19] width 1 height 13
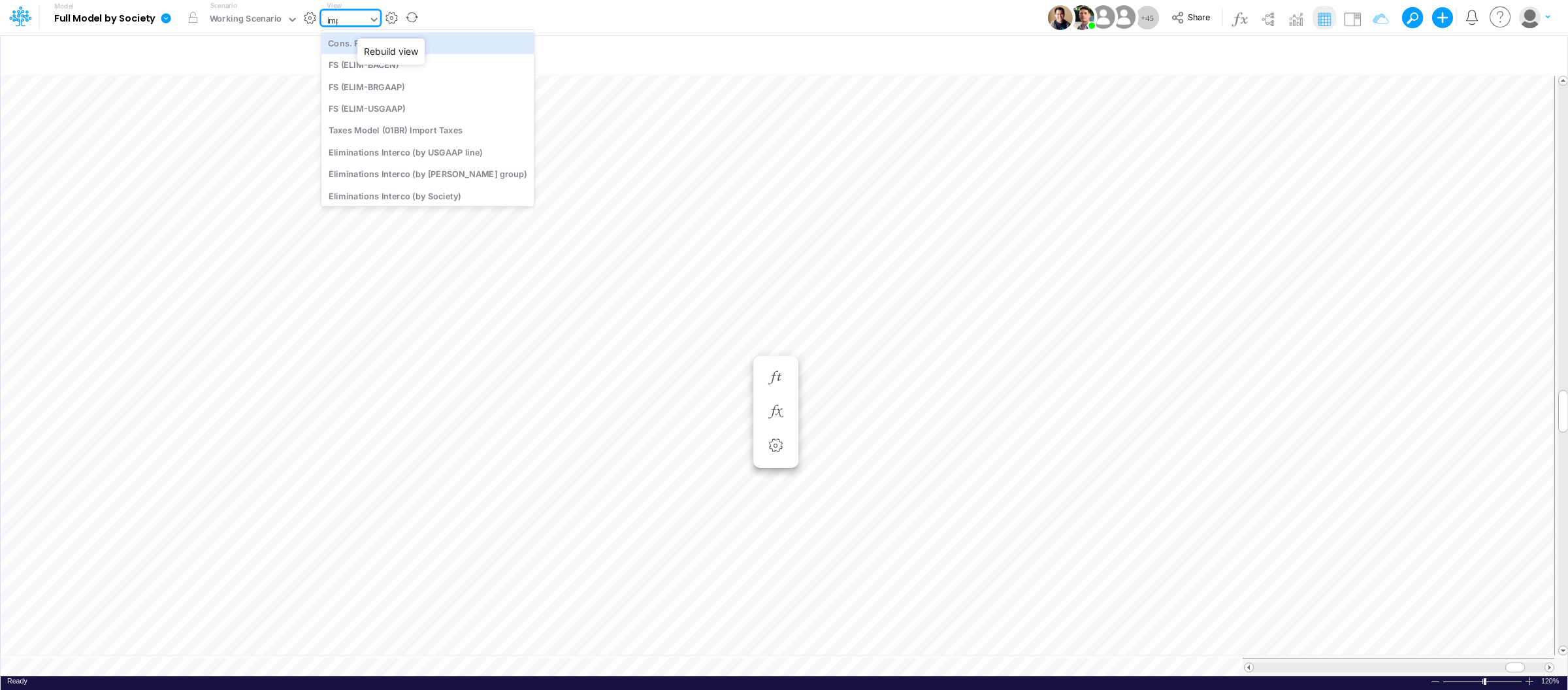
type input "impo"
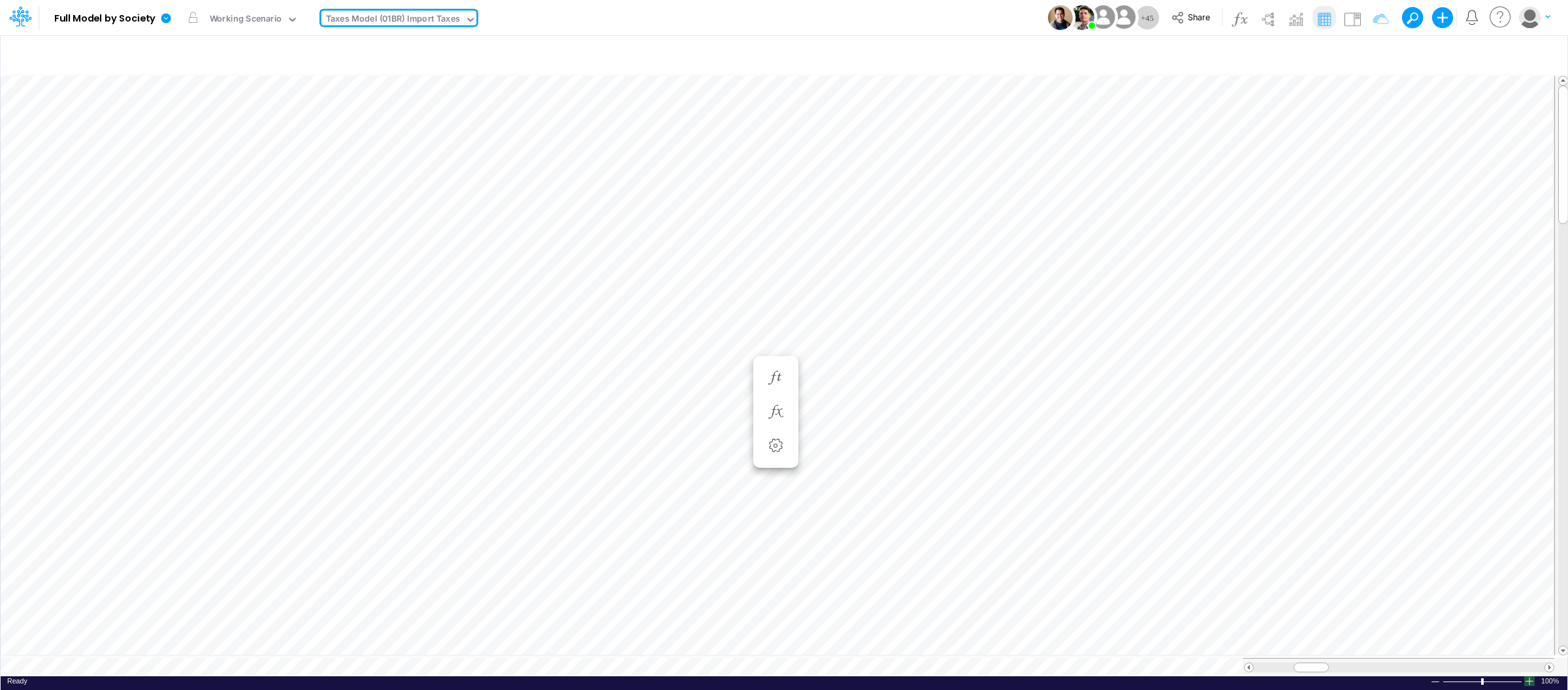
click at [1531, 679] on div at bounding box center [1529, 681] width 11 height 10
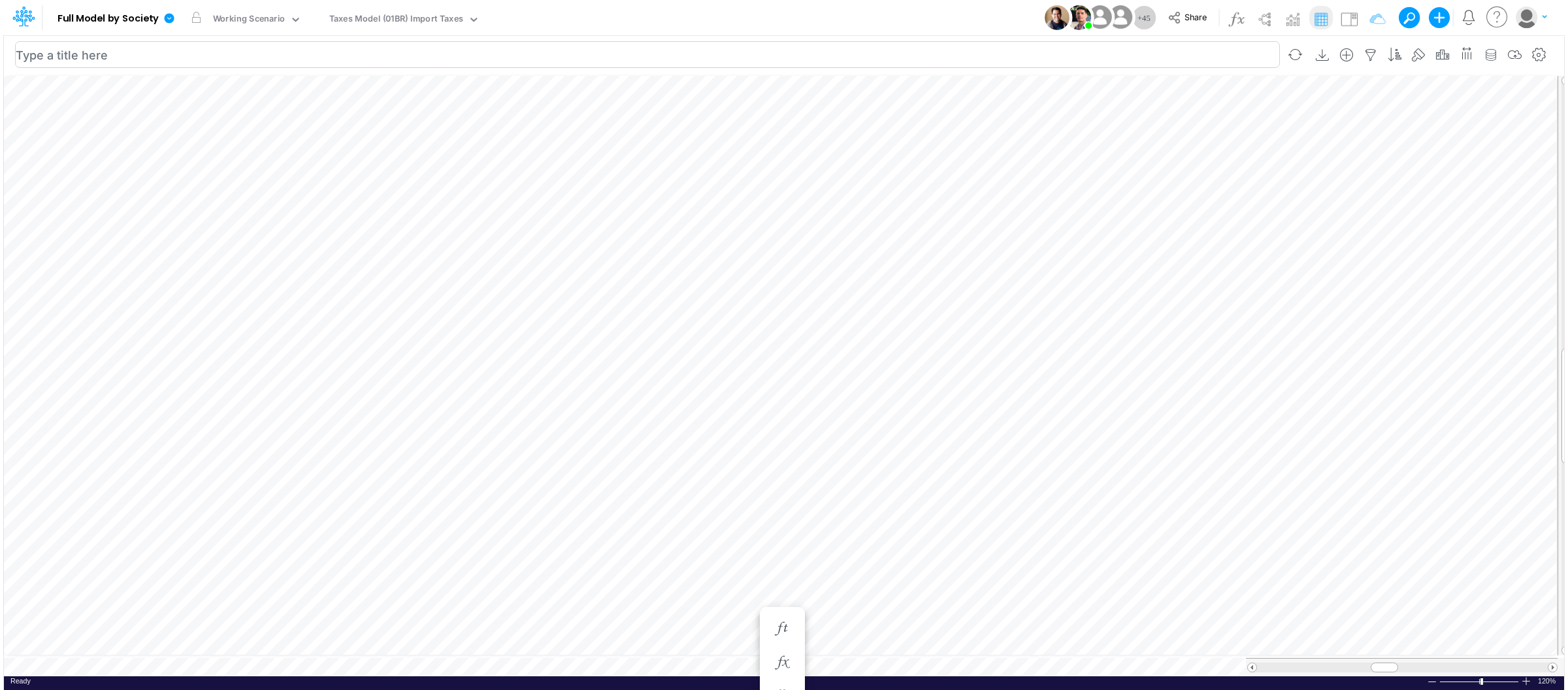
scroll to position [0, 1]
click at [1528, 677] on div at bounding box center [1529, 681] width 11 height 10
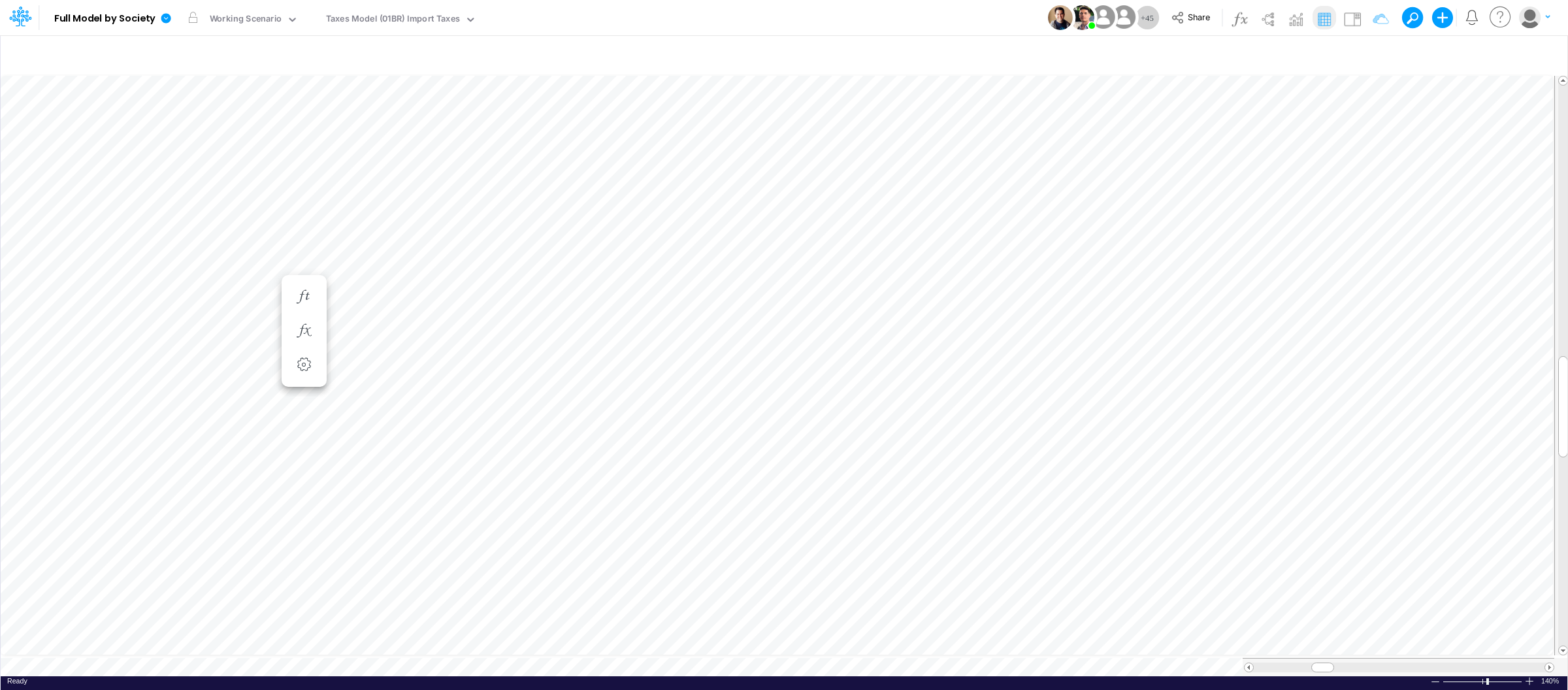
scroll to position [0, 1]
click at [147, 303] on div "Loading..." at bounding box center [784, 375] width 1567 height 603
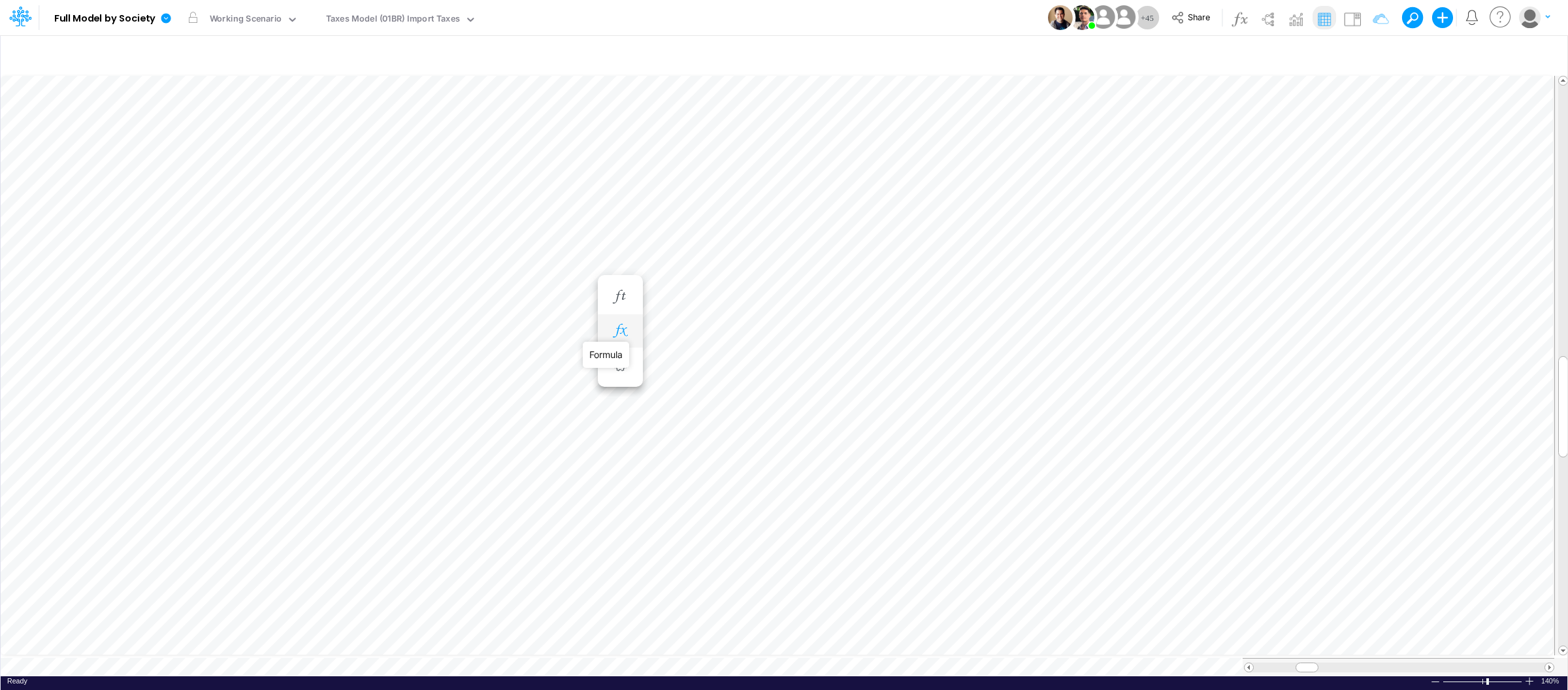
scroll to position [0, 1]
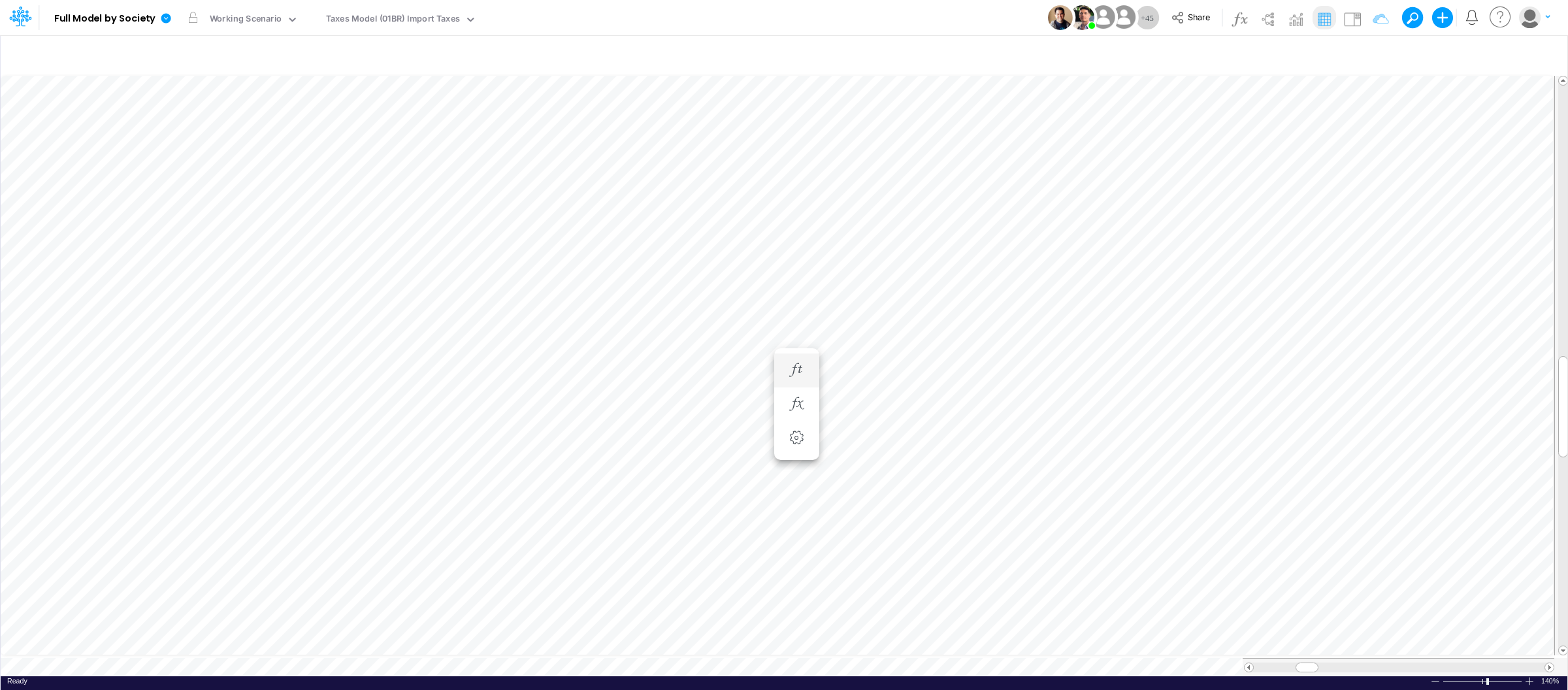
scroll to position [0, 1]
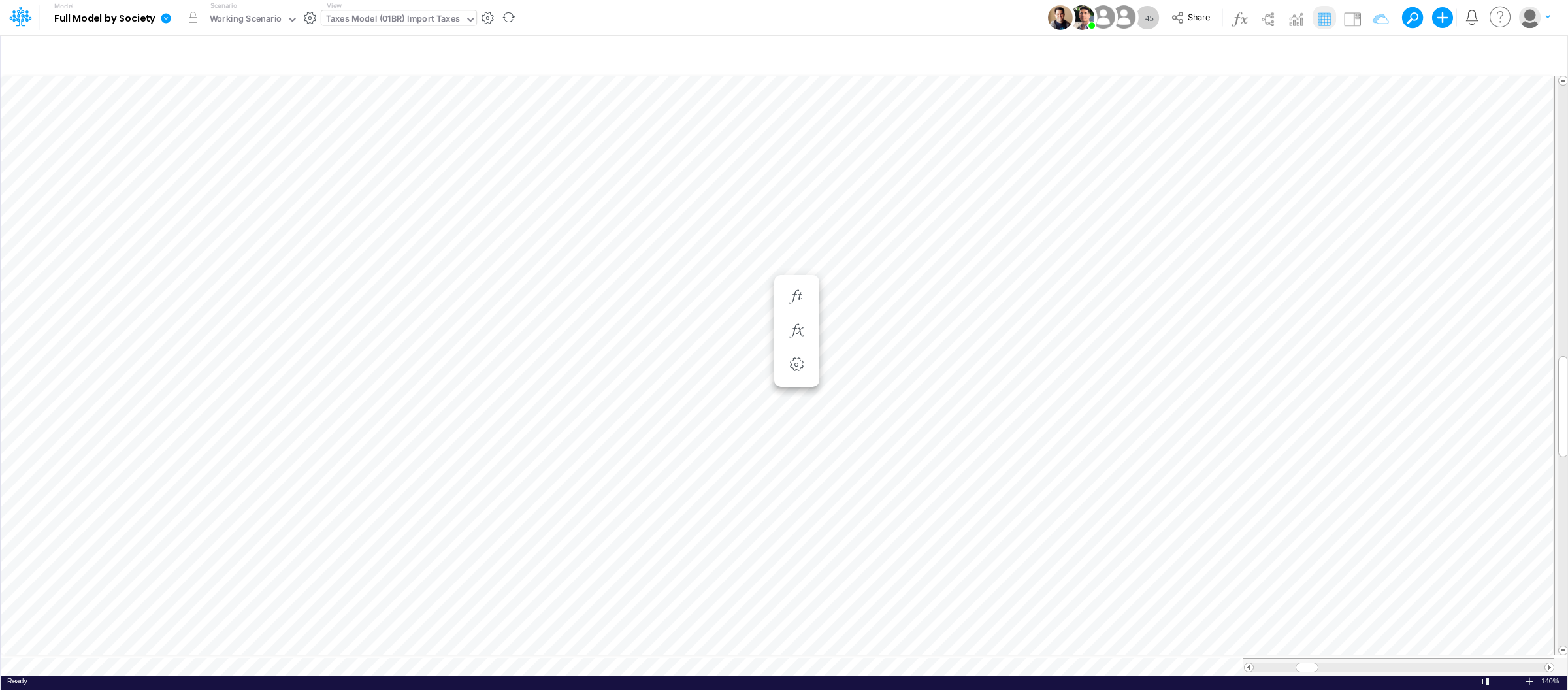
click at [469, 20] on icon at bounding box center [470, 19] width 7 height 4
type input "tax"
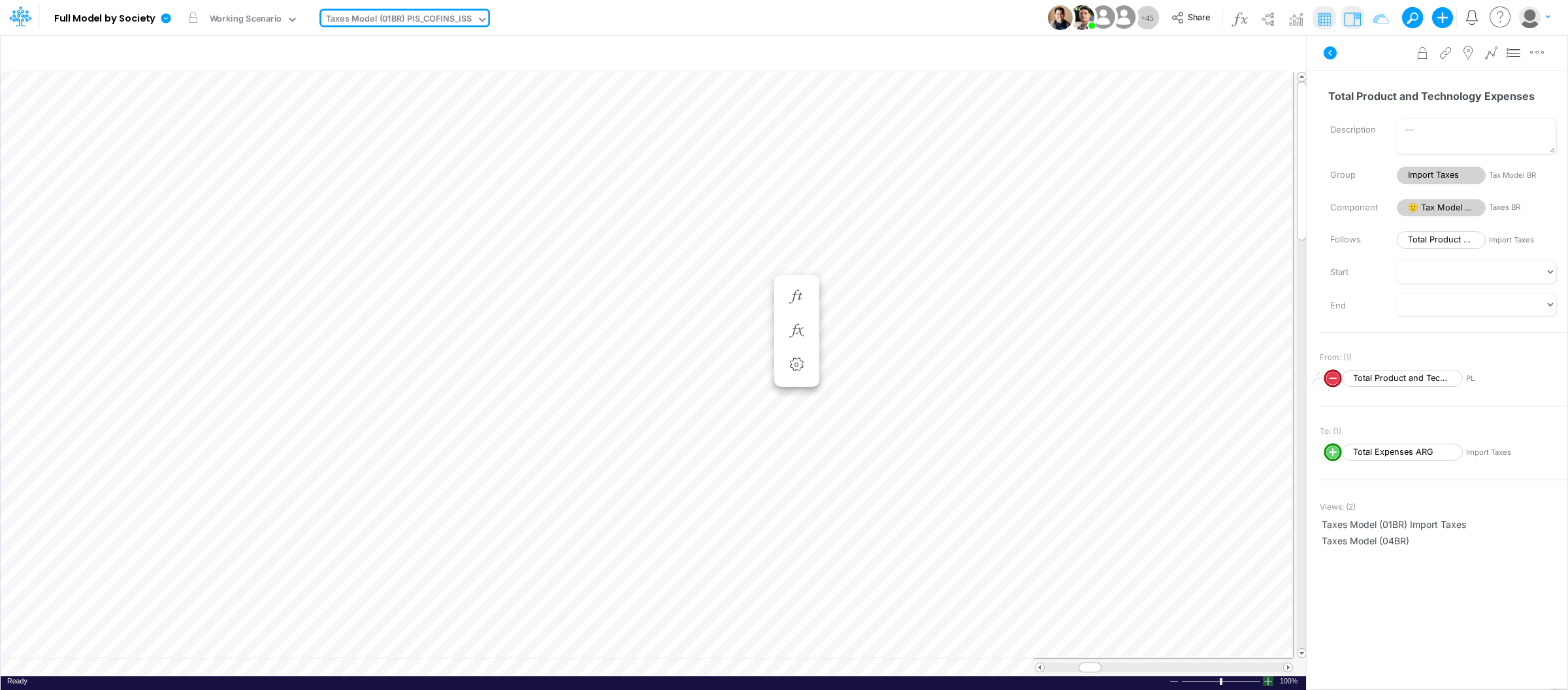
click at [1268, 686] on div at bounding box center [1268, 681] width 11 height 10
click at [1268, 684] on div at bounding box center [1268, 681] width 11 height 10
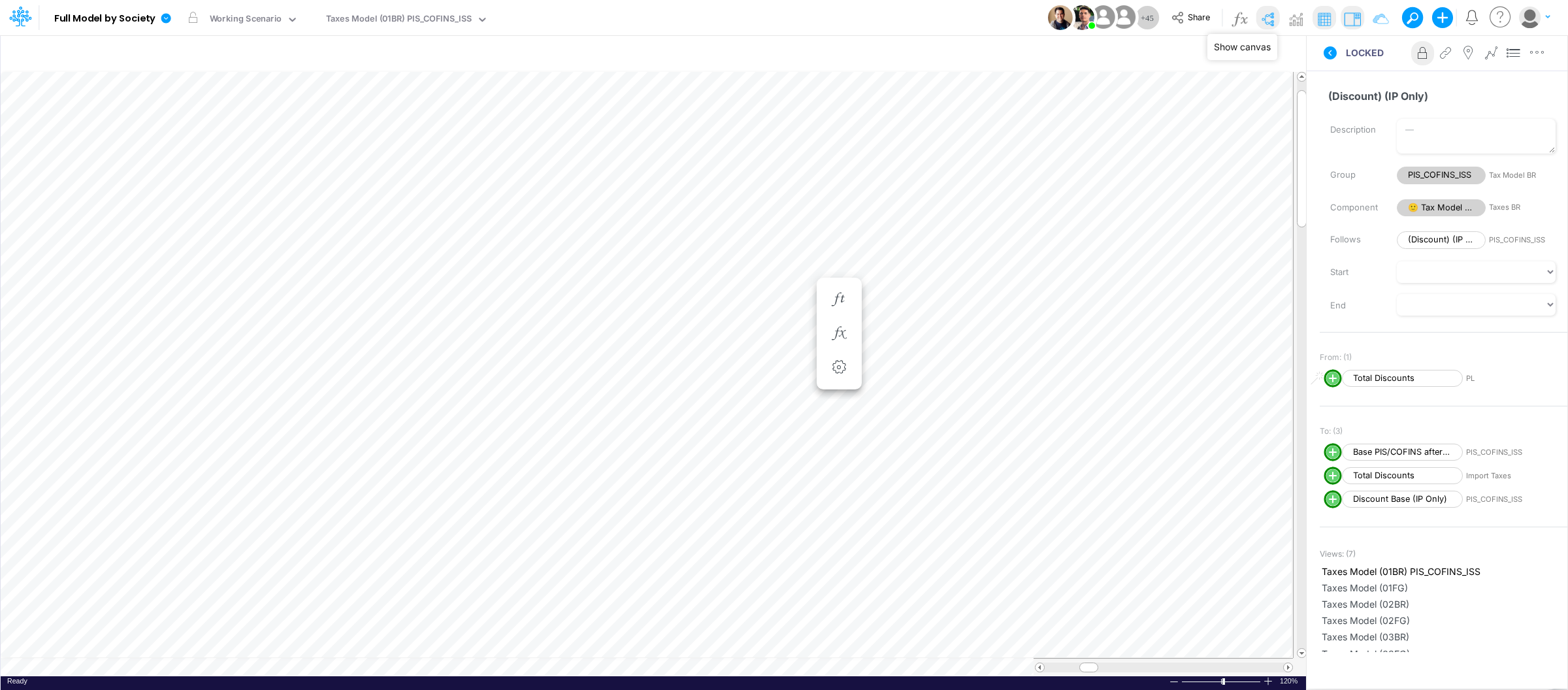
click at [1266, 12] on img at bounding box center [1268, 19] width 21 height 21
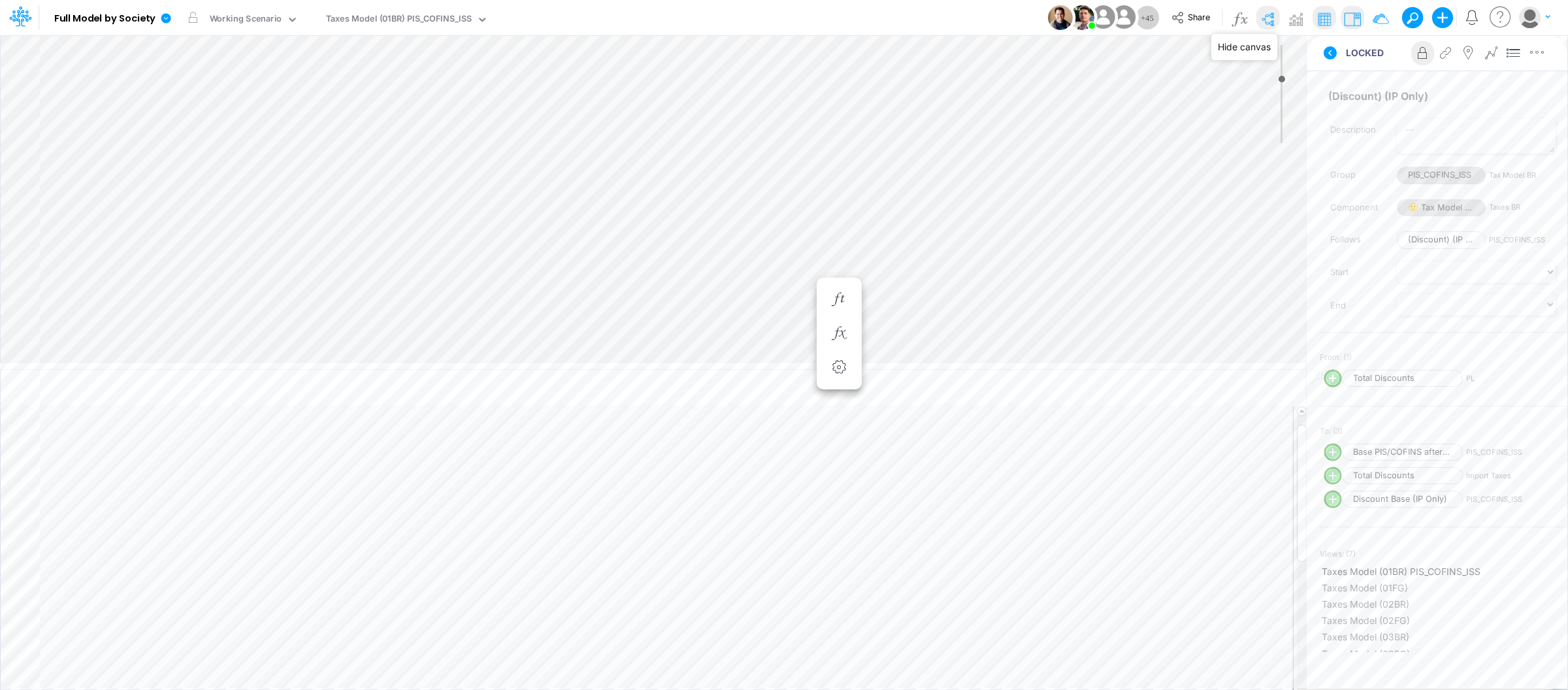
type input "0"
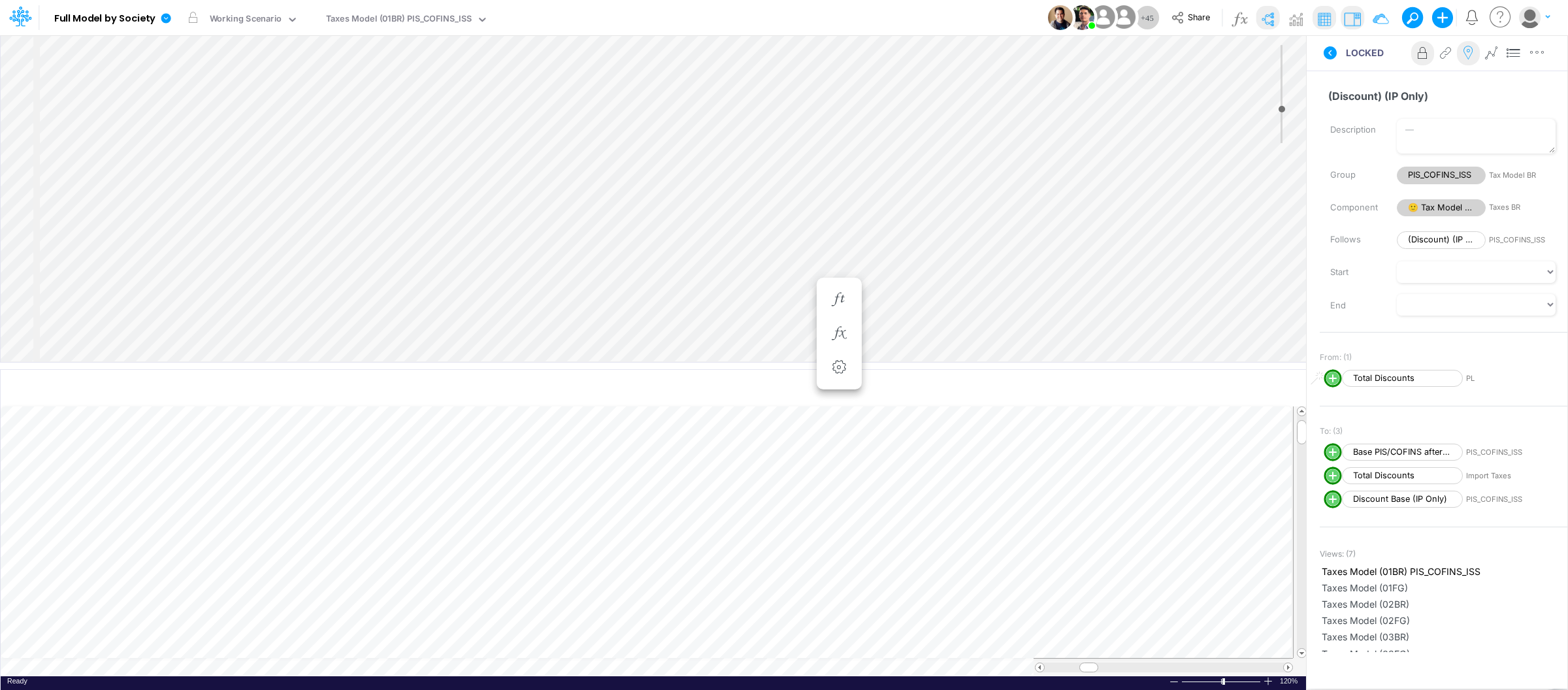
click at [1472, 53] on icon at bounding box center [1469, 53] width 19 height 13
click at [1262, 13] on img at bounding box center [1262, 19] width 21 height 21
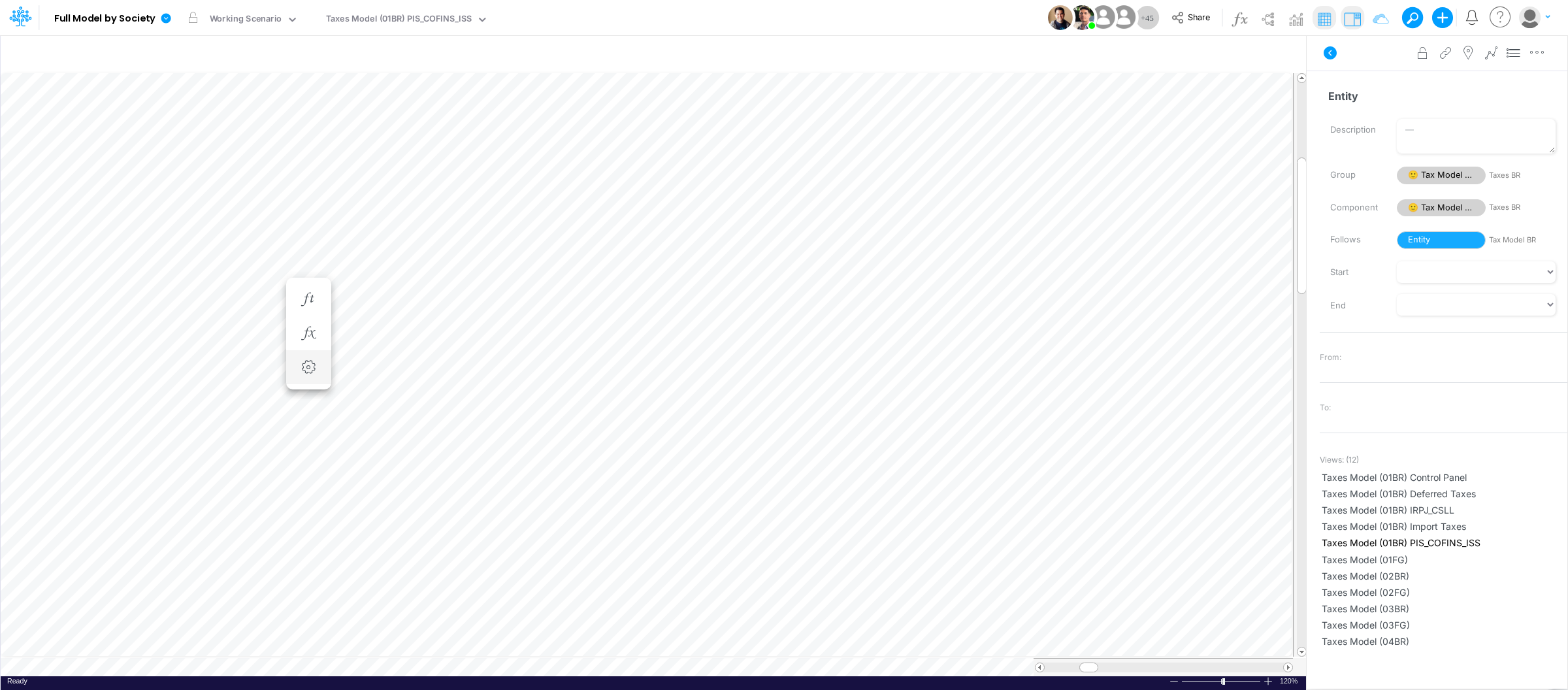
scroll to position [0, 1]
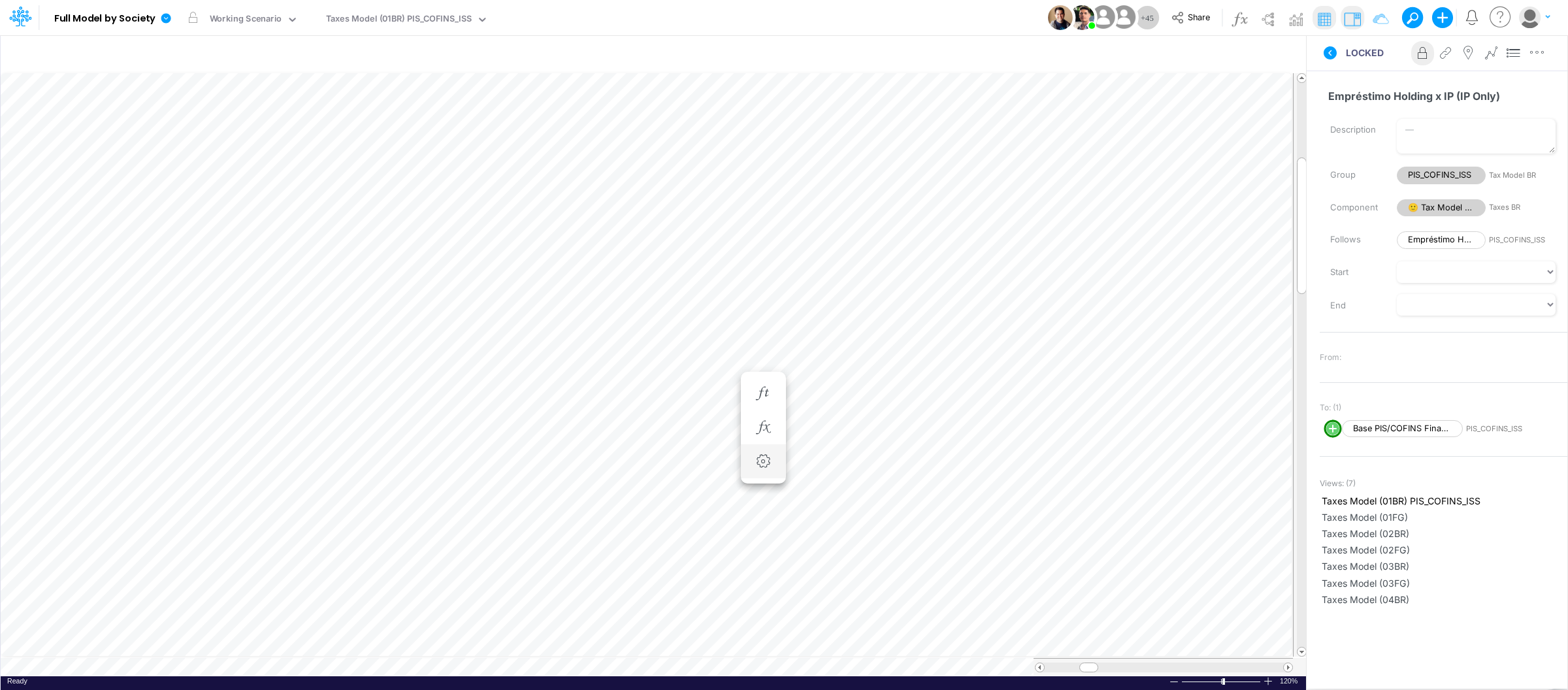
scroll to position [0, 1]
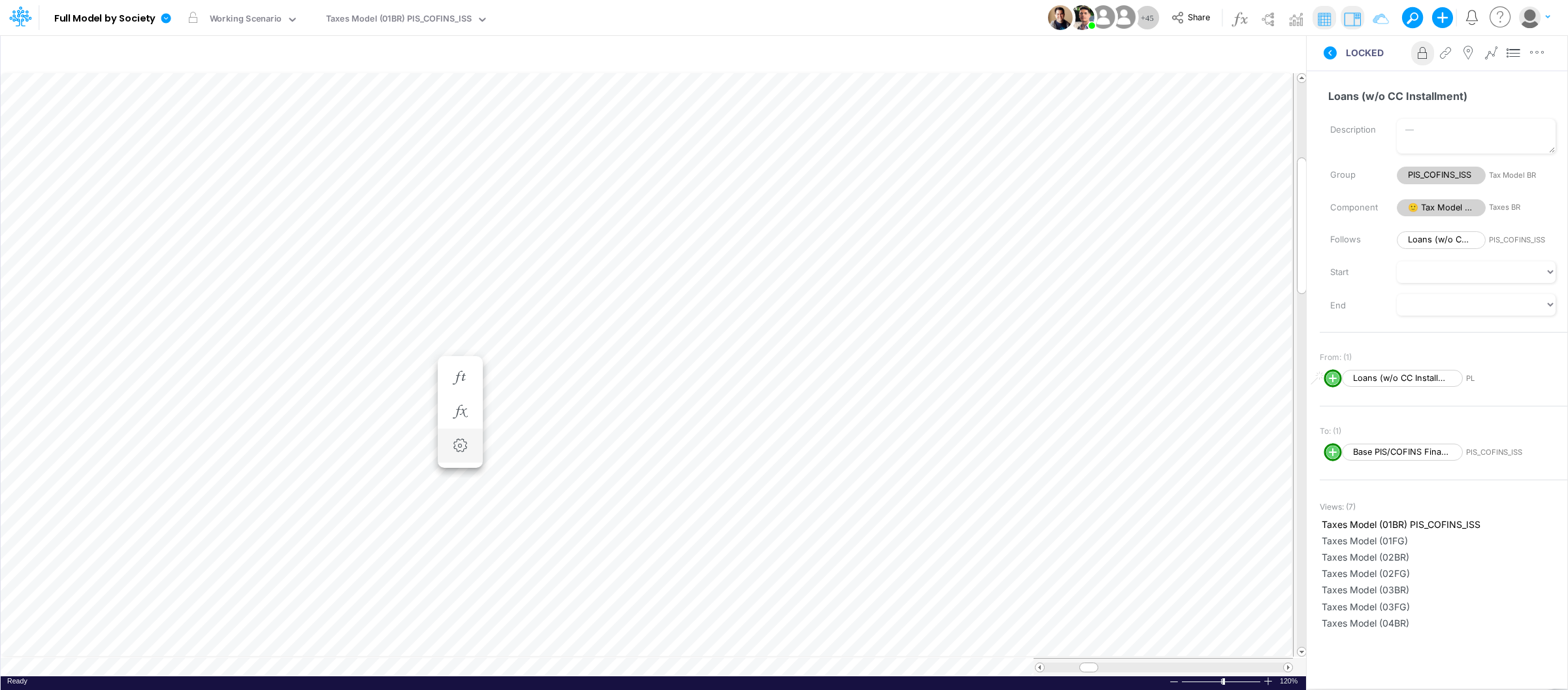
scroll to position [0, 1]
click at [460, 56] on input "text" at bounding box center [517, 55] width 1010 height 27
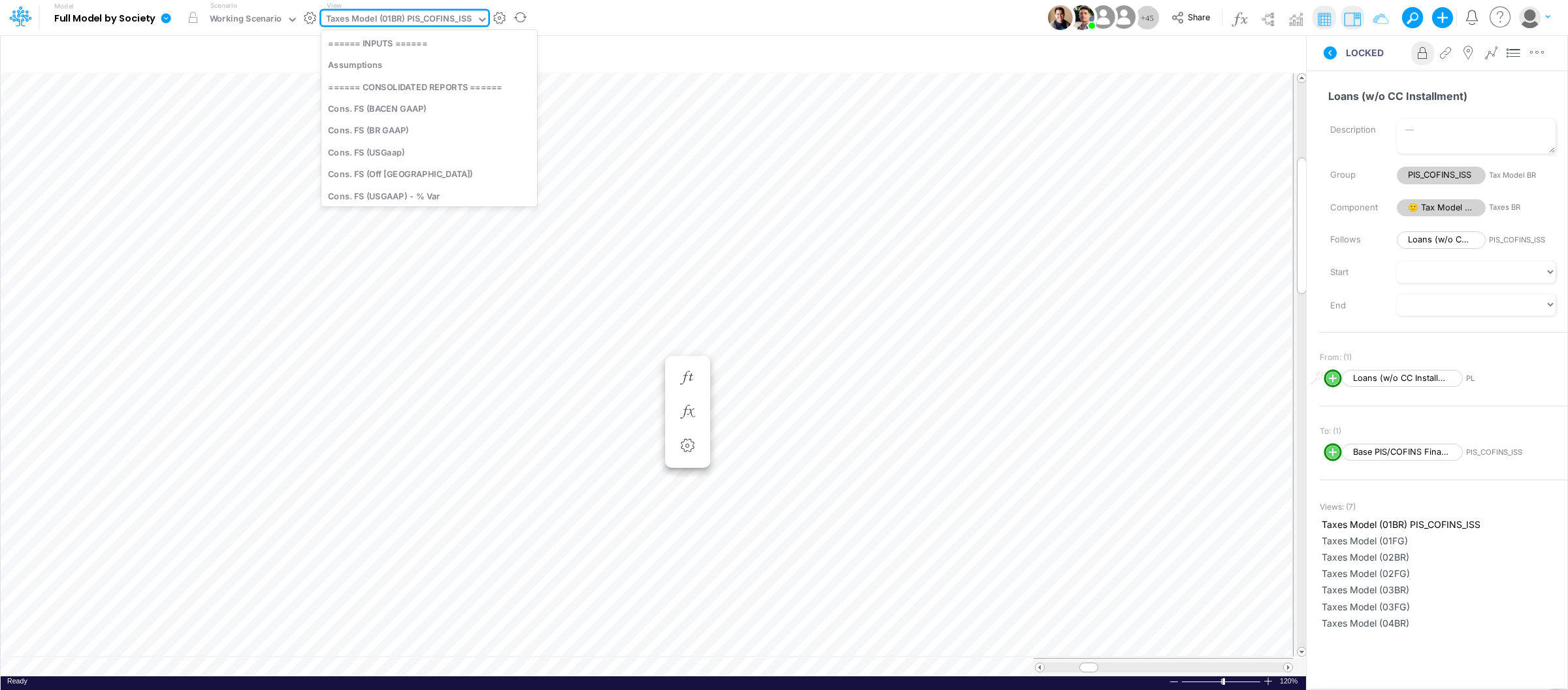
click at [452, 18] on div "Taxes Model (01BR) PIS_COFINS_ISS" at bounding box center [398, 20] width 146 height 15
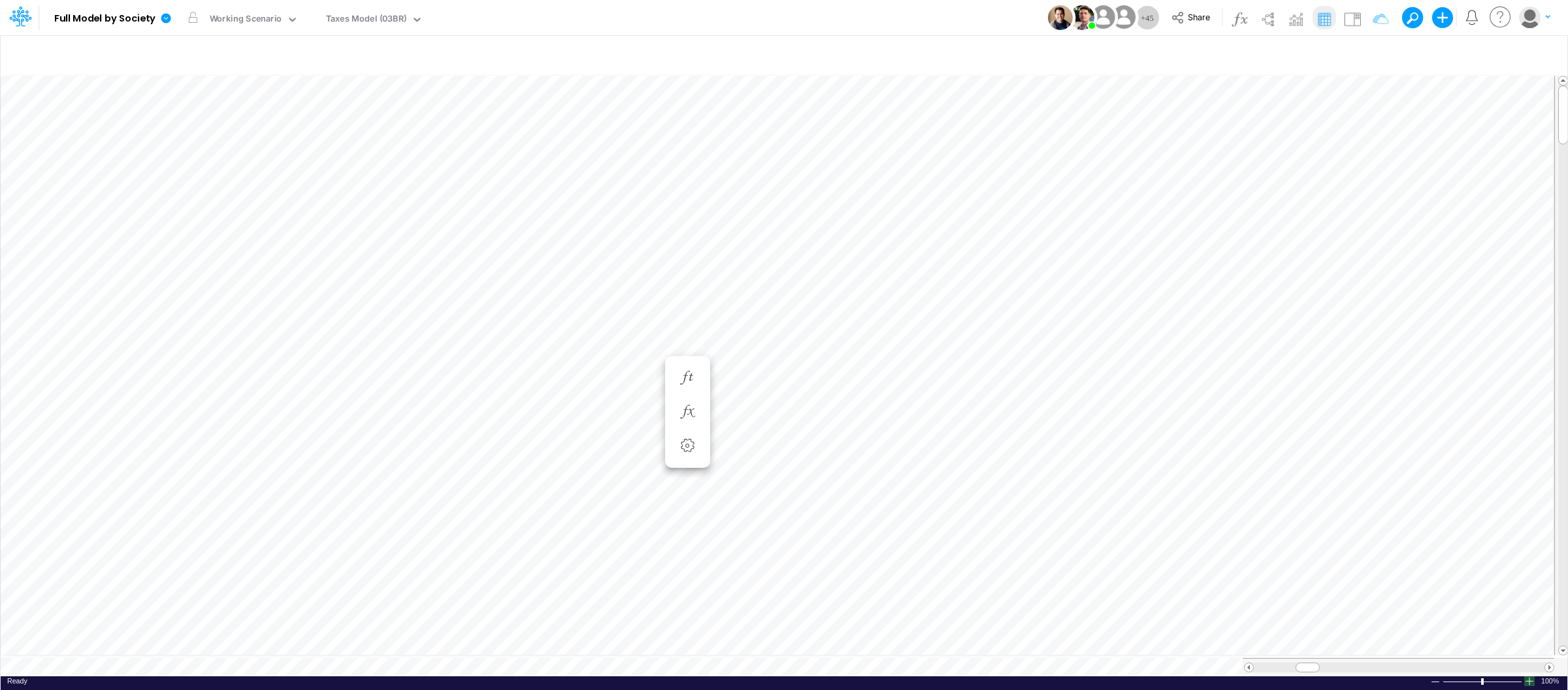
click at [1528, 677] on div at bounding box center [1529, 681] width 11 height 10
click at [1351, 23] on img at bounding box center [1353, 19] width 21 height 21
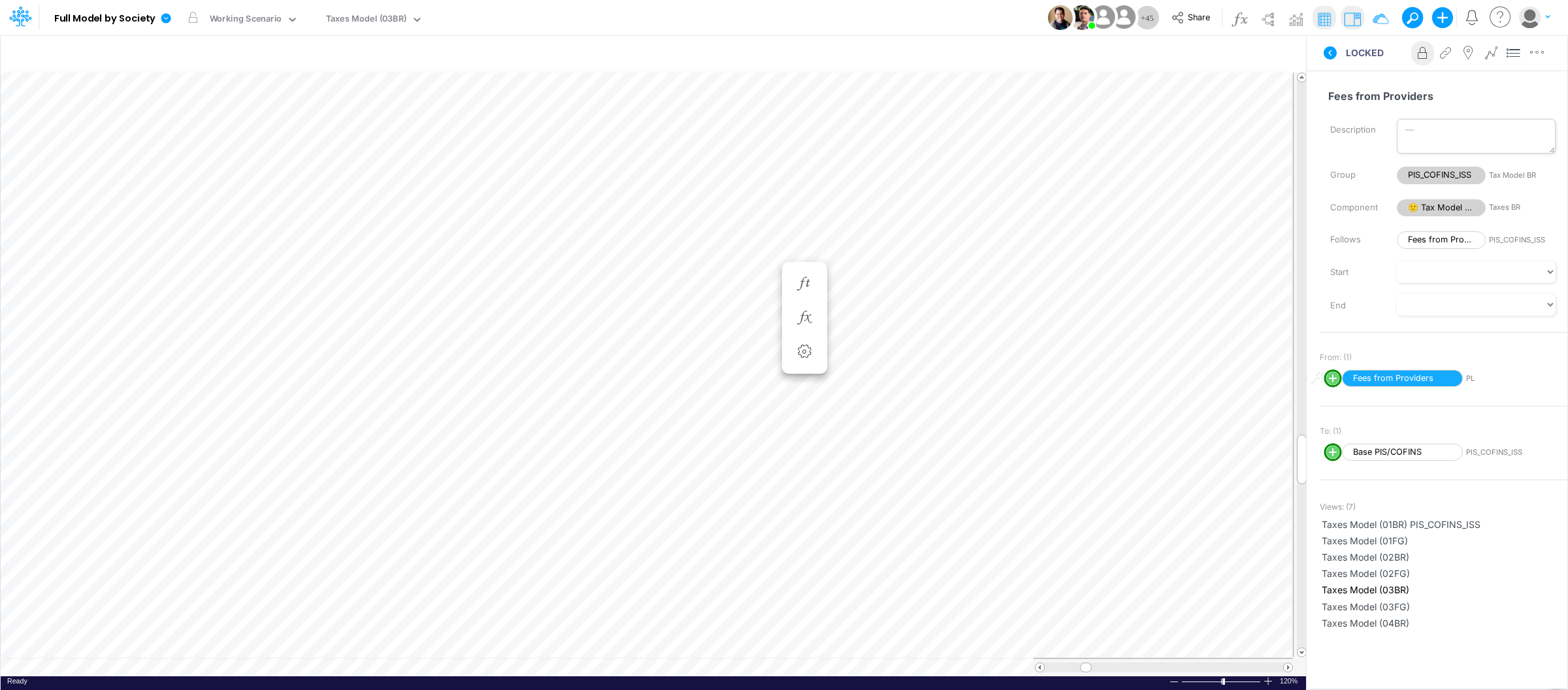
scroll to position [0, 1]
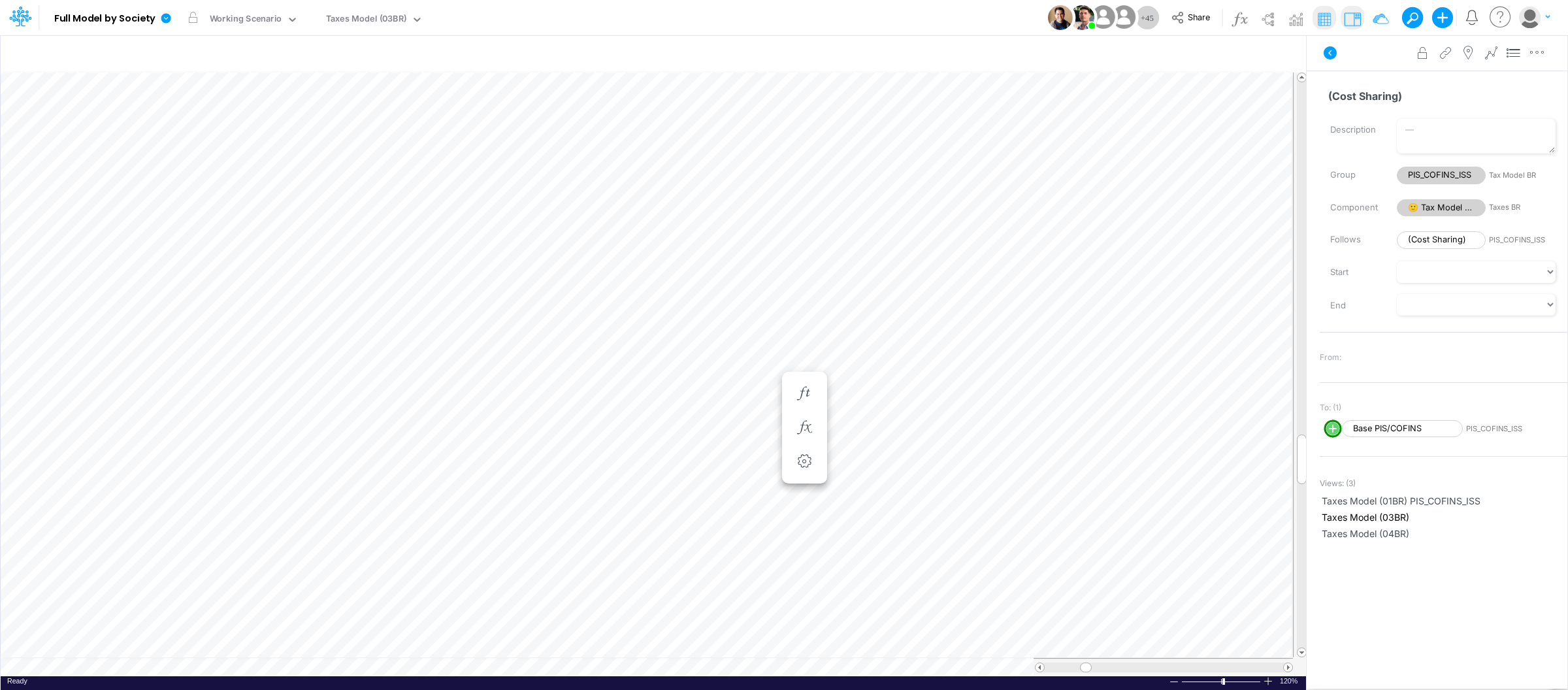
scroll to position [0, 1]
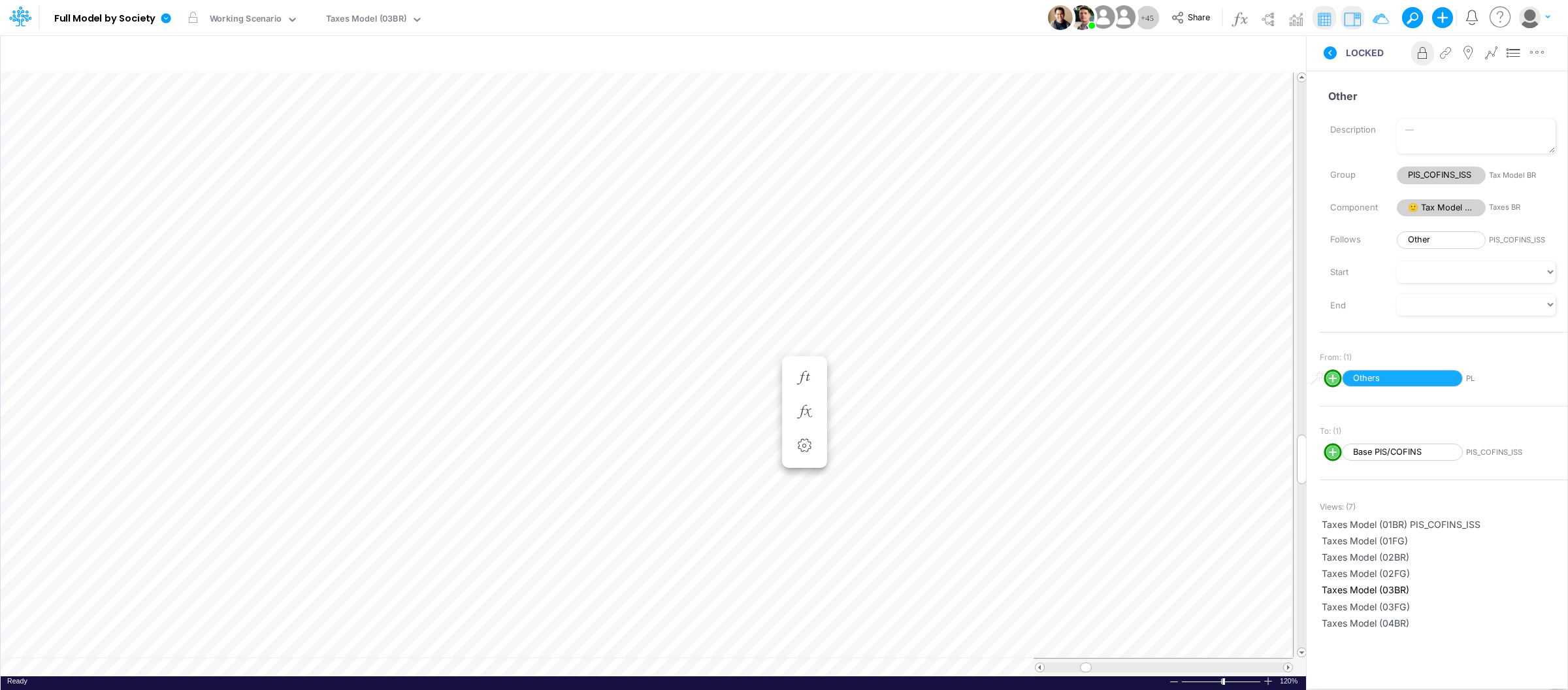
scroll to position [0, 1]
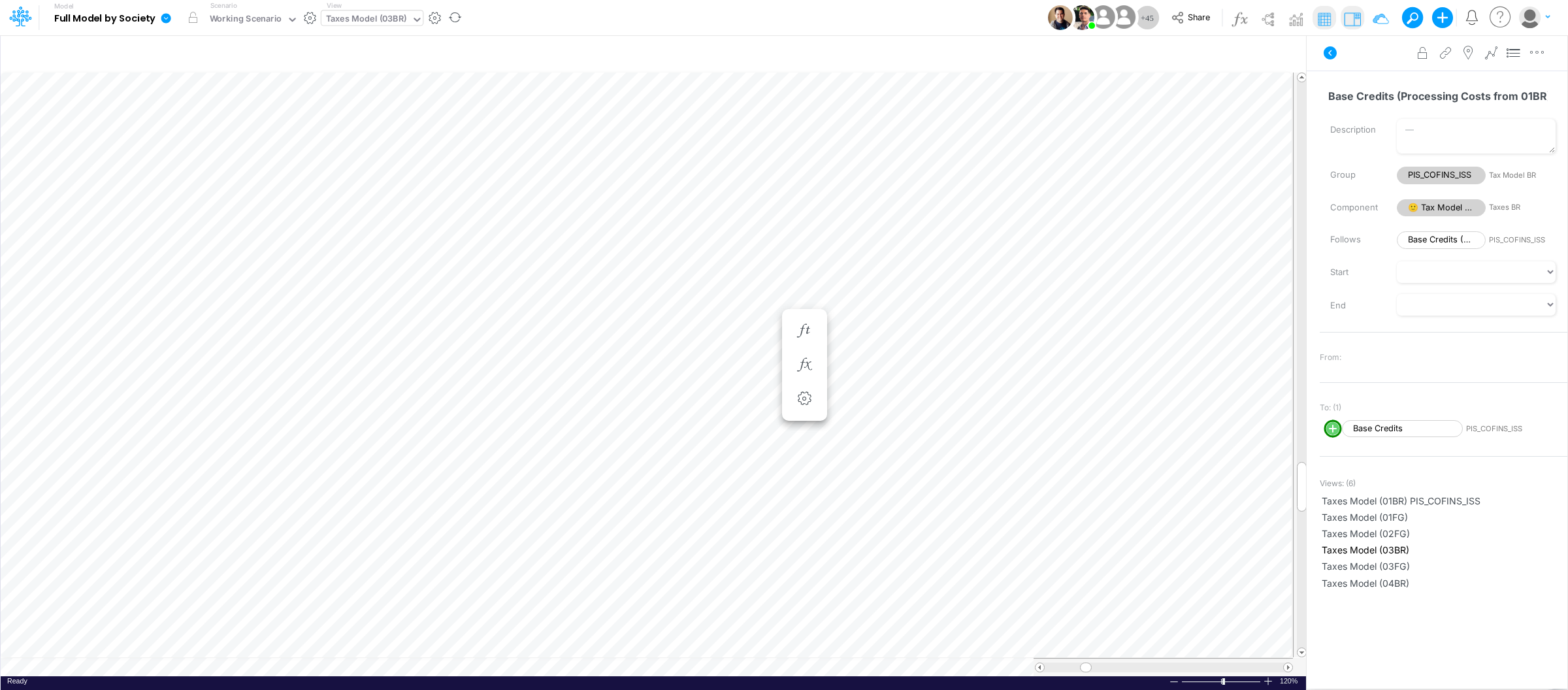
click at [403, 21] on div "Taxes Model (03BR)" at bounding box center [365, 20] width 80 height 15
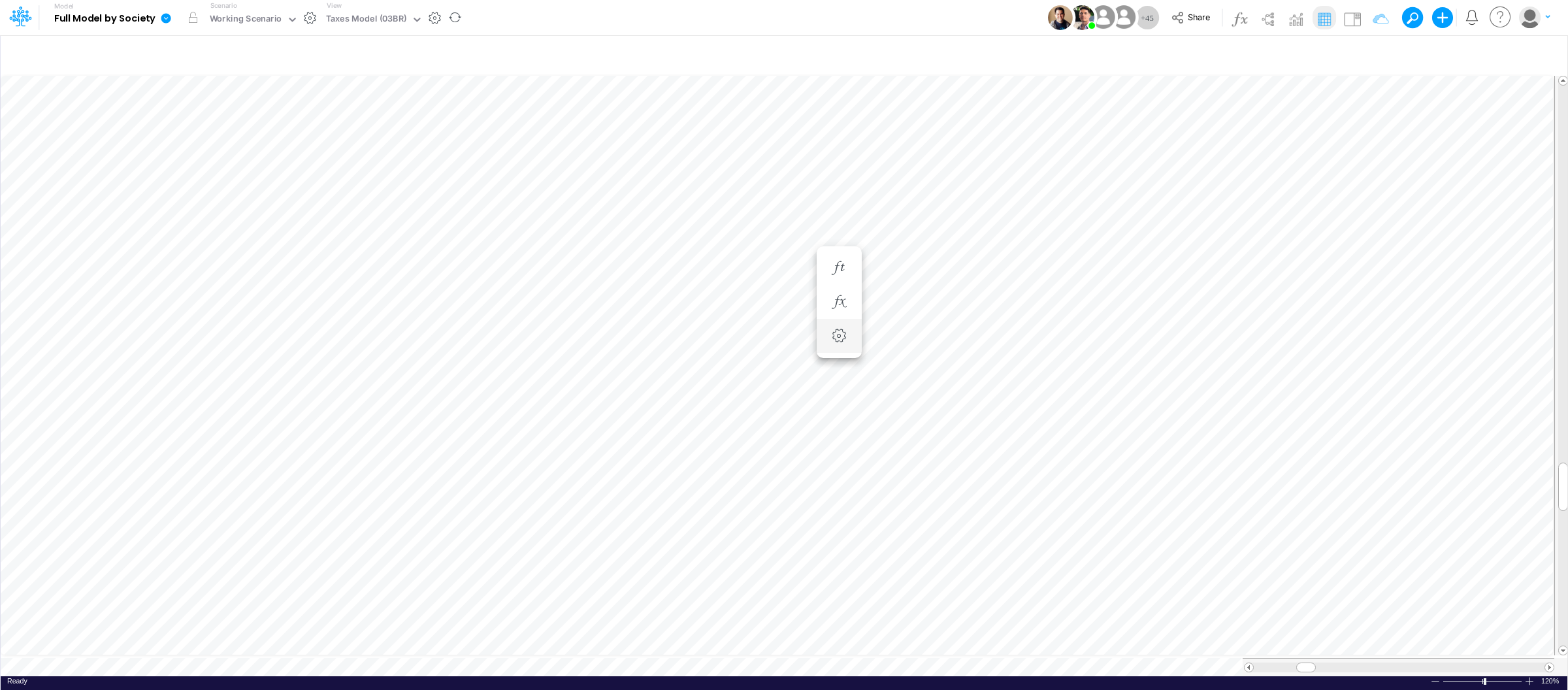
scroll to position [0, 1]
click at [1353, 15] on img at bounding box center [1353, 19] width 21 height 21
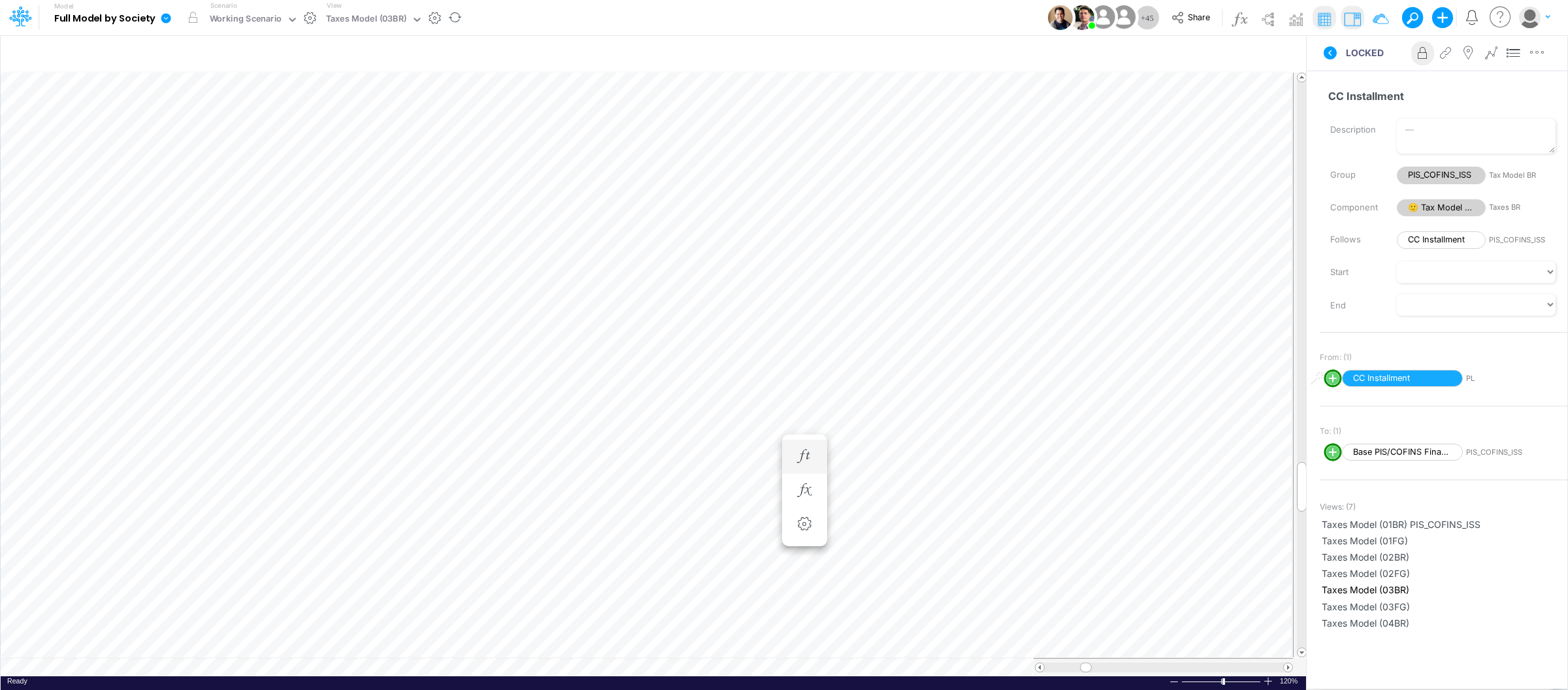
scroll to position [0, 1]
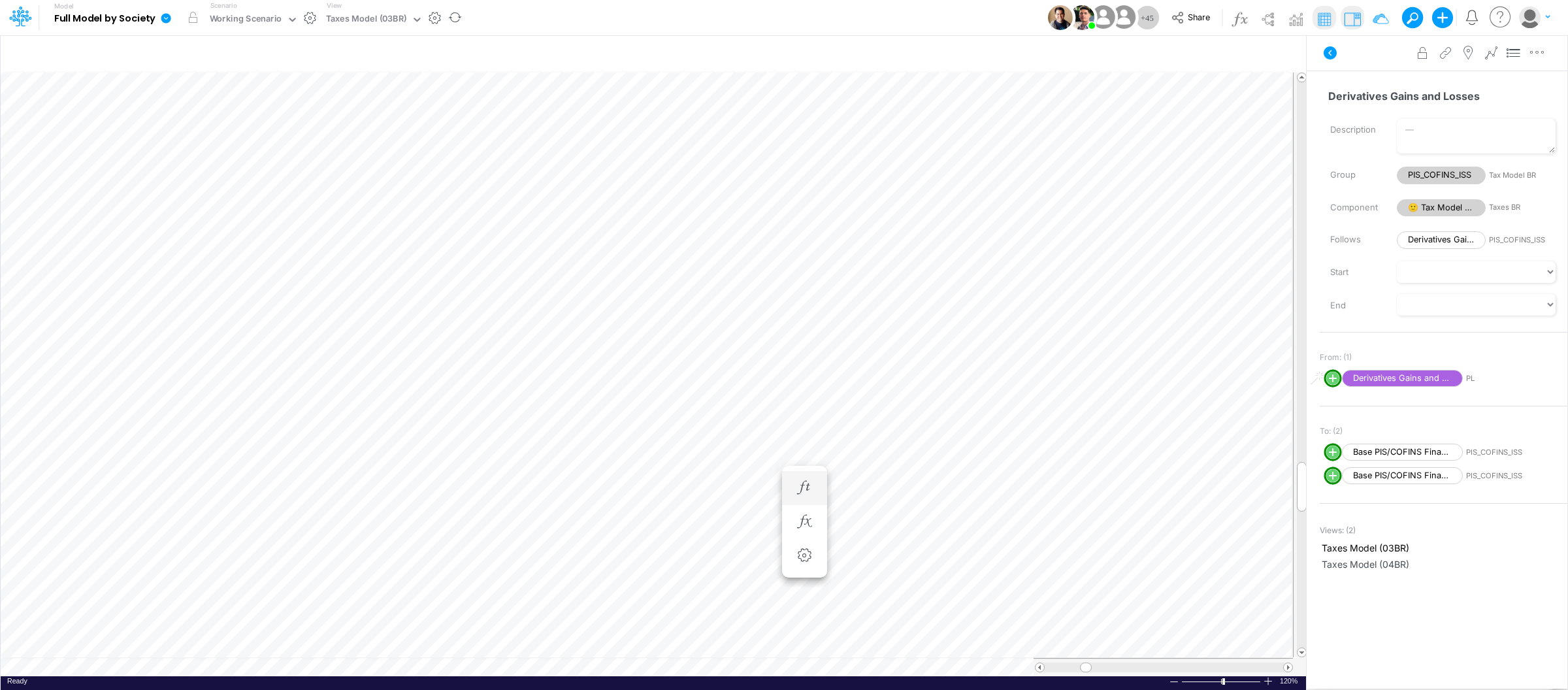
scroll to position [0, 1]
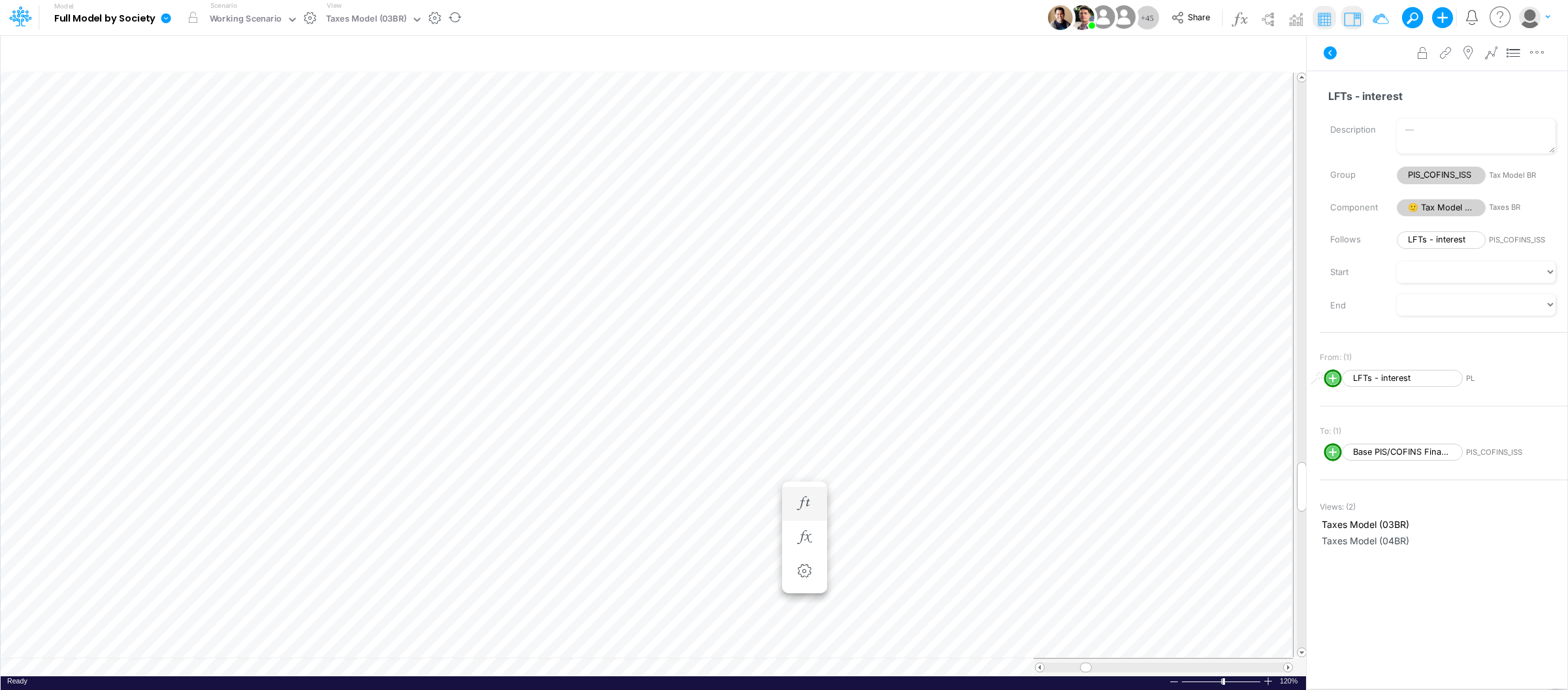
scroll to position [0, 1]
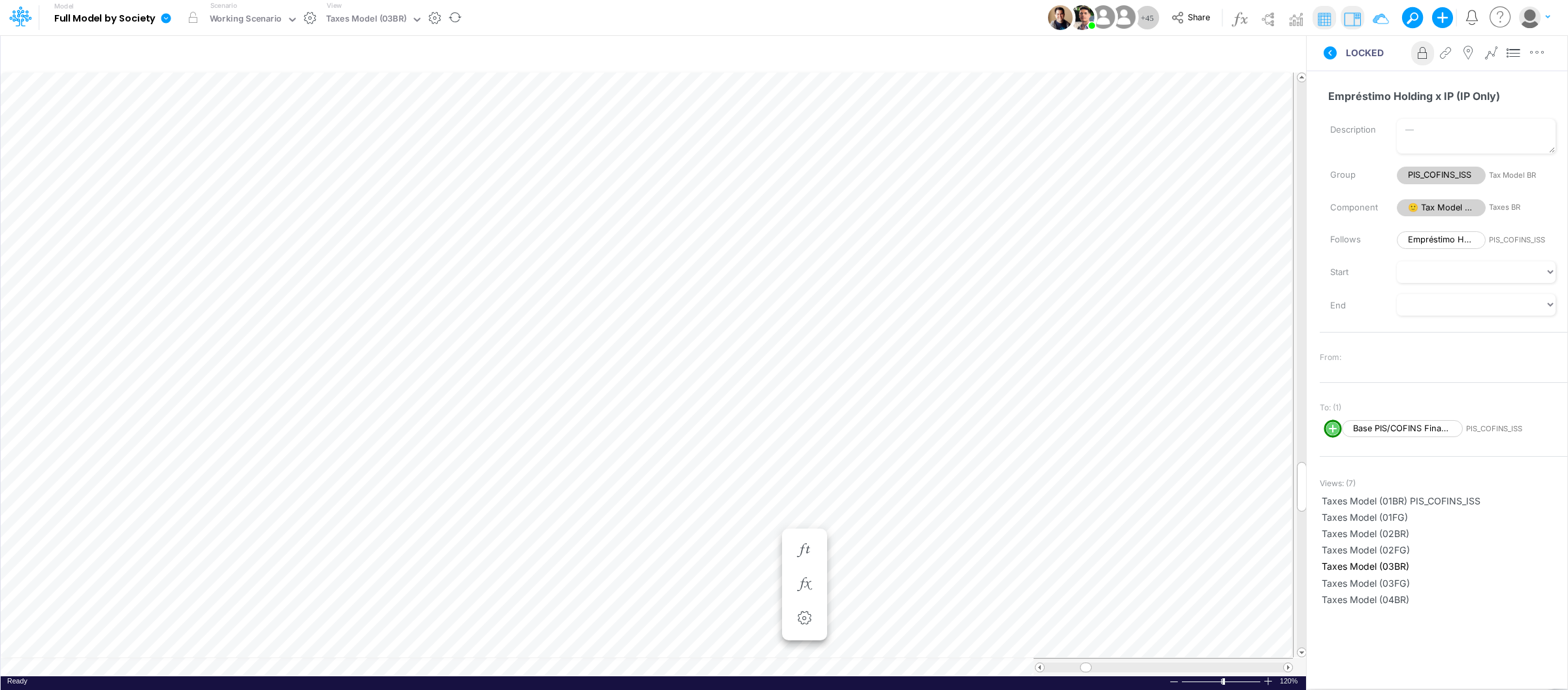
scroll to position [0, 1]
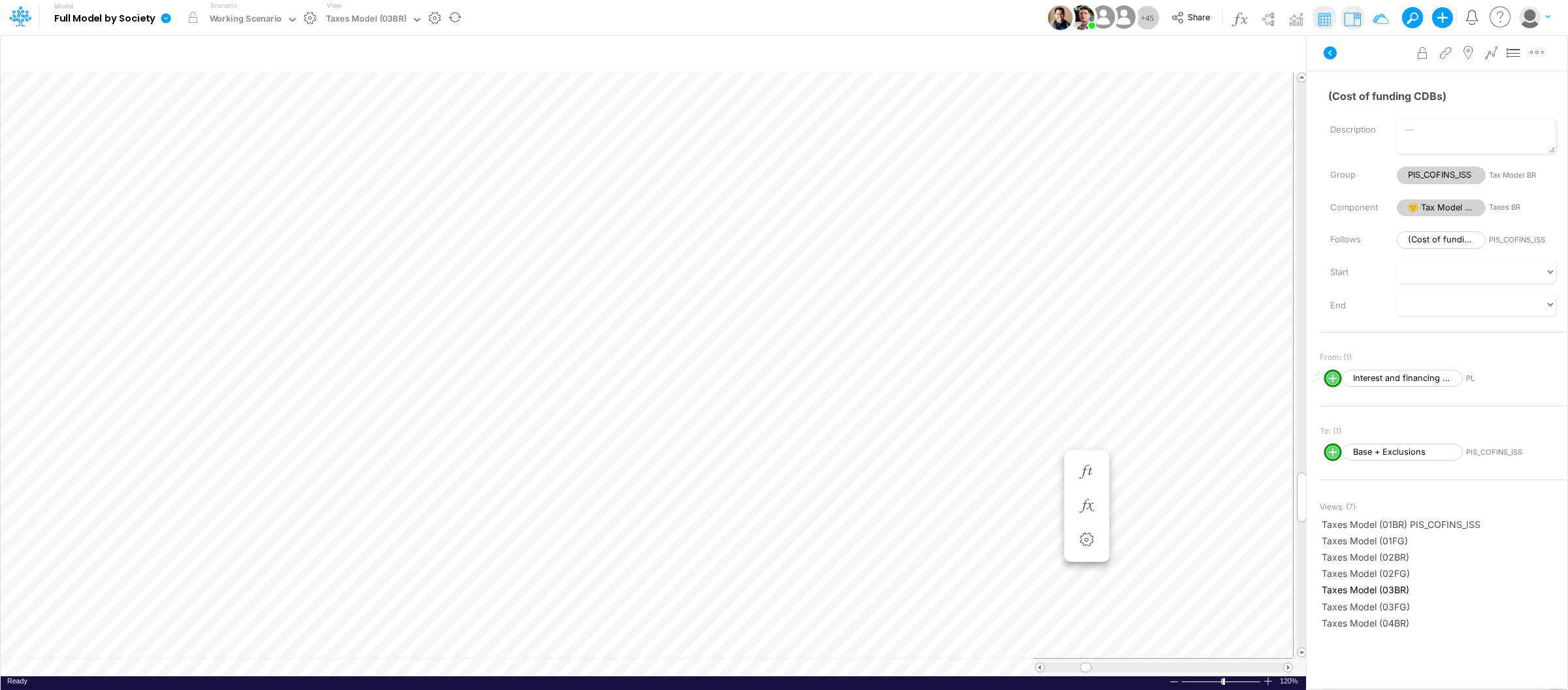
scroll to position [0, 1]
type input "BS (USGAAP) - Detailed"
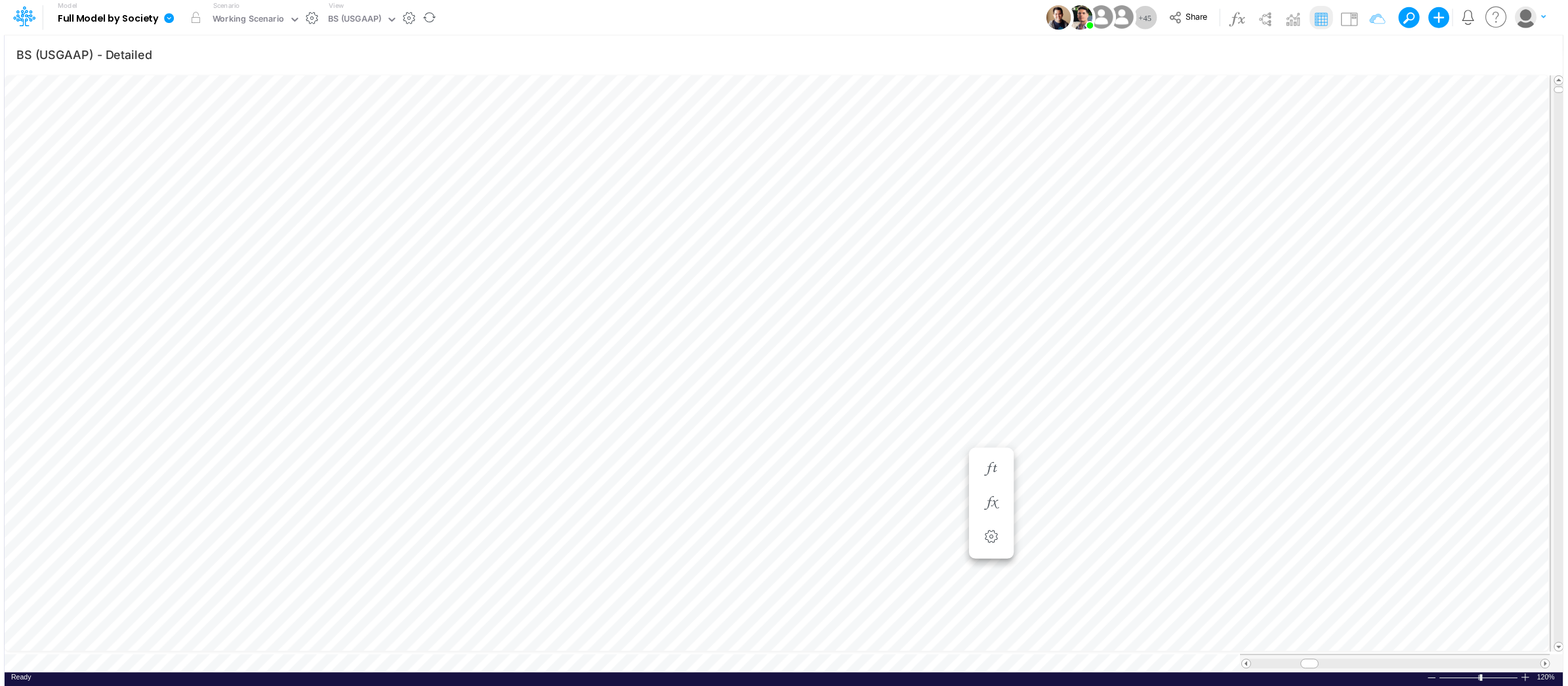
scroll to position [0, 1]
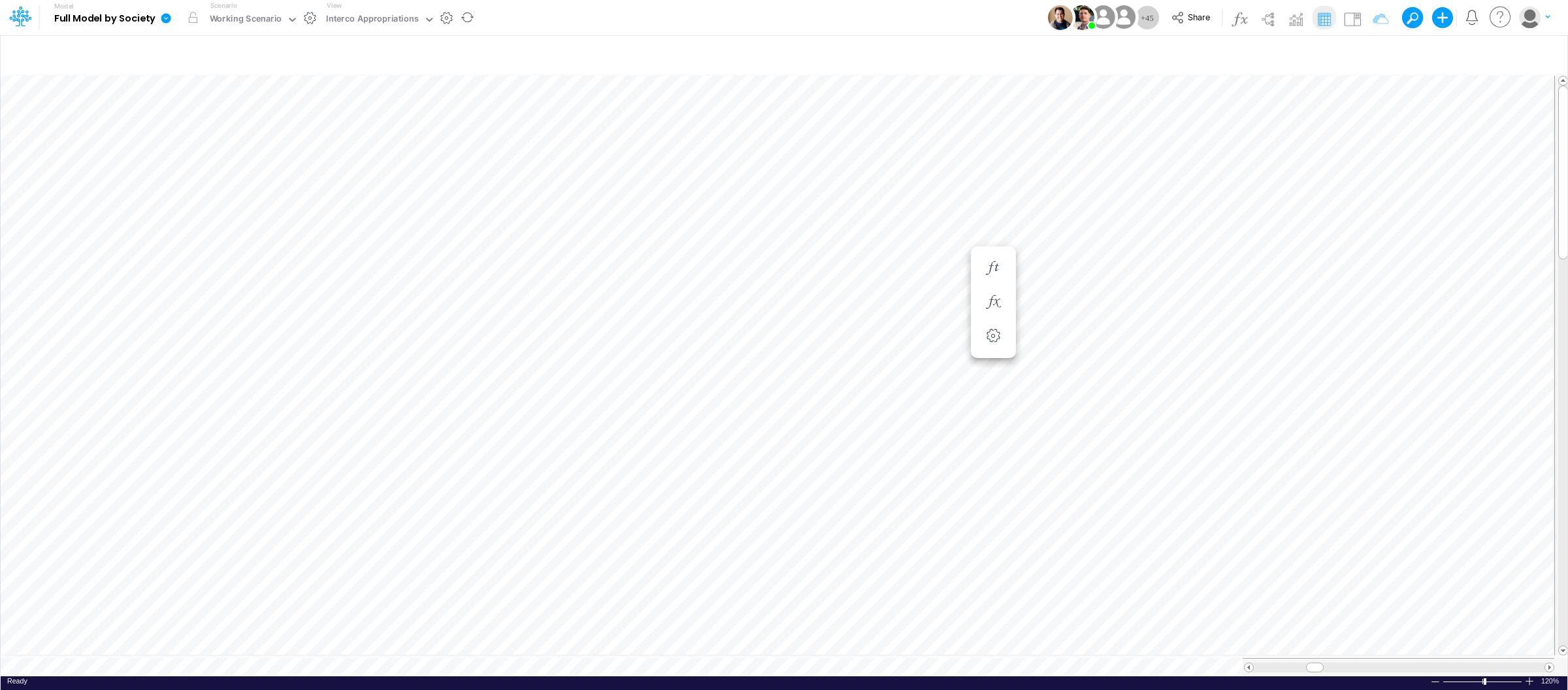
scroll to position [0, 1]
click at [874, 362] on div "1417620" at bounding box center [917, 363] width 93 height 15
type input "BS (USGAAP) - Detailed"
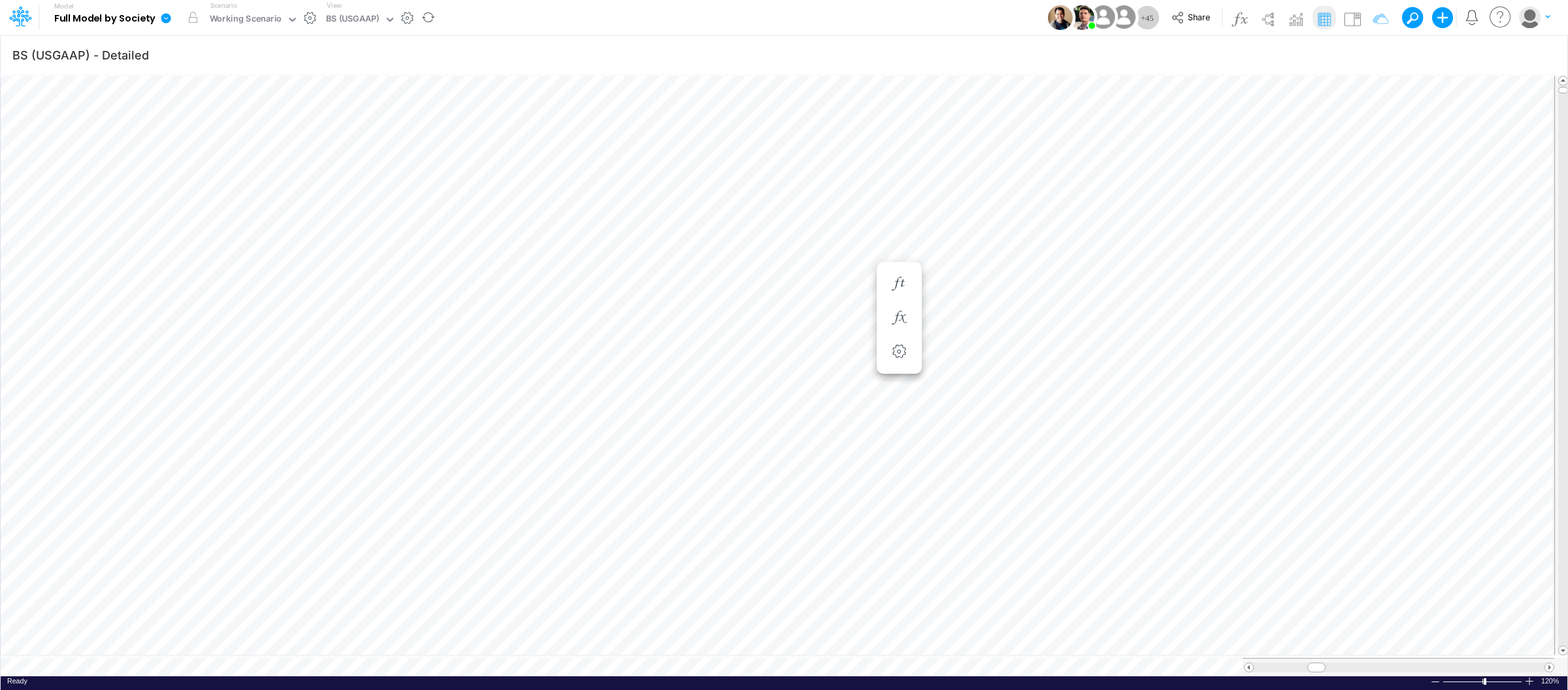
scroll to position [0, 1]
click at [164, 11] on link at bounding box center [168, 17] width 26 height 34
click at [236, 133] on button "View model info" at bounding box center [231, 135] width 140 height 20
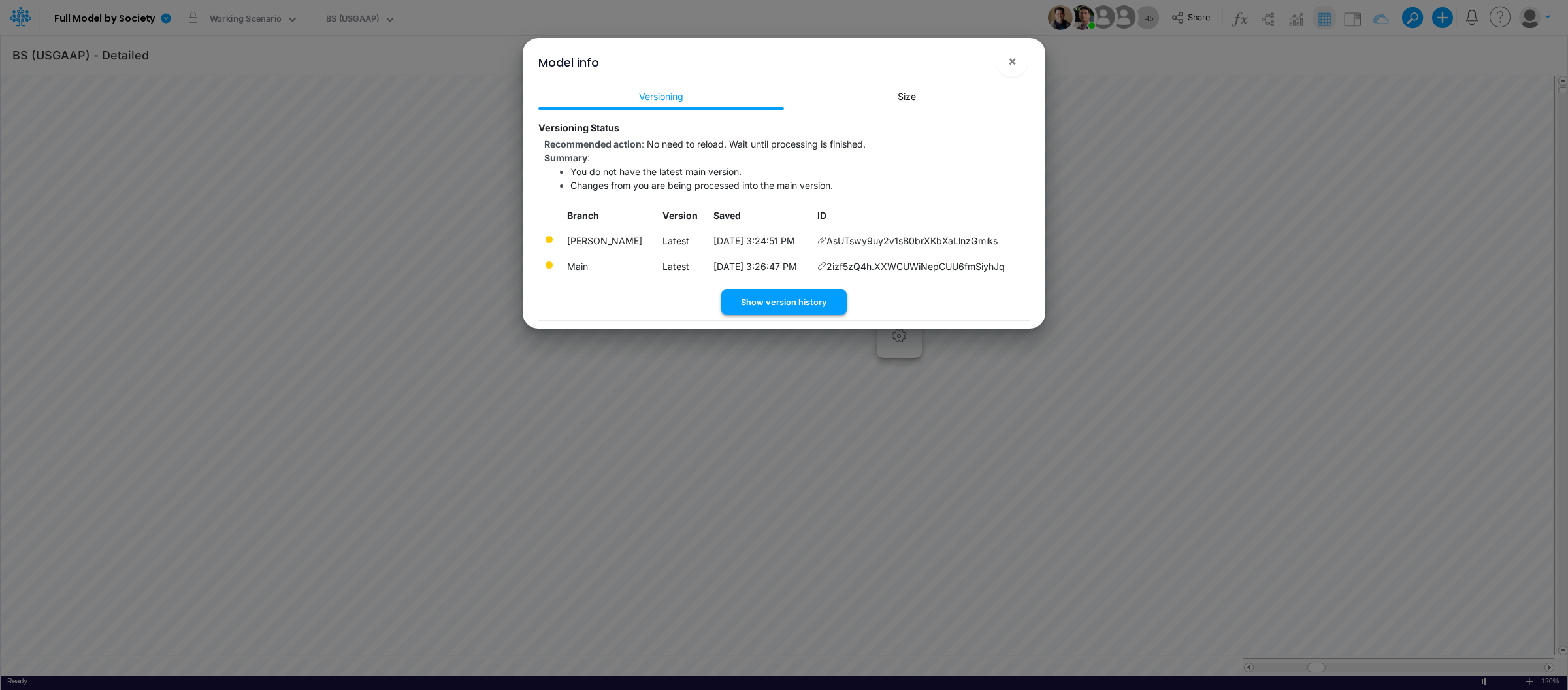
click at [784, 315] on button "Show version history" at bounding box center [784, 302] width 125 height 25
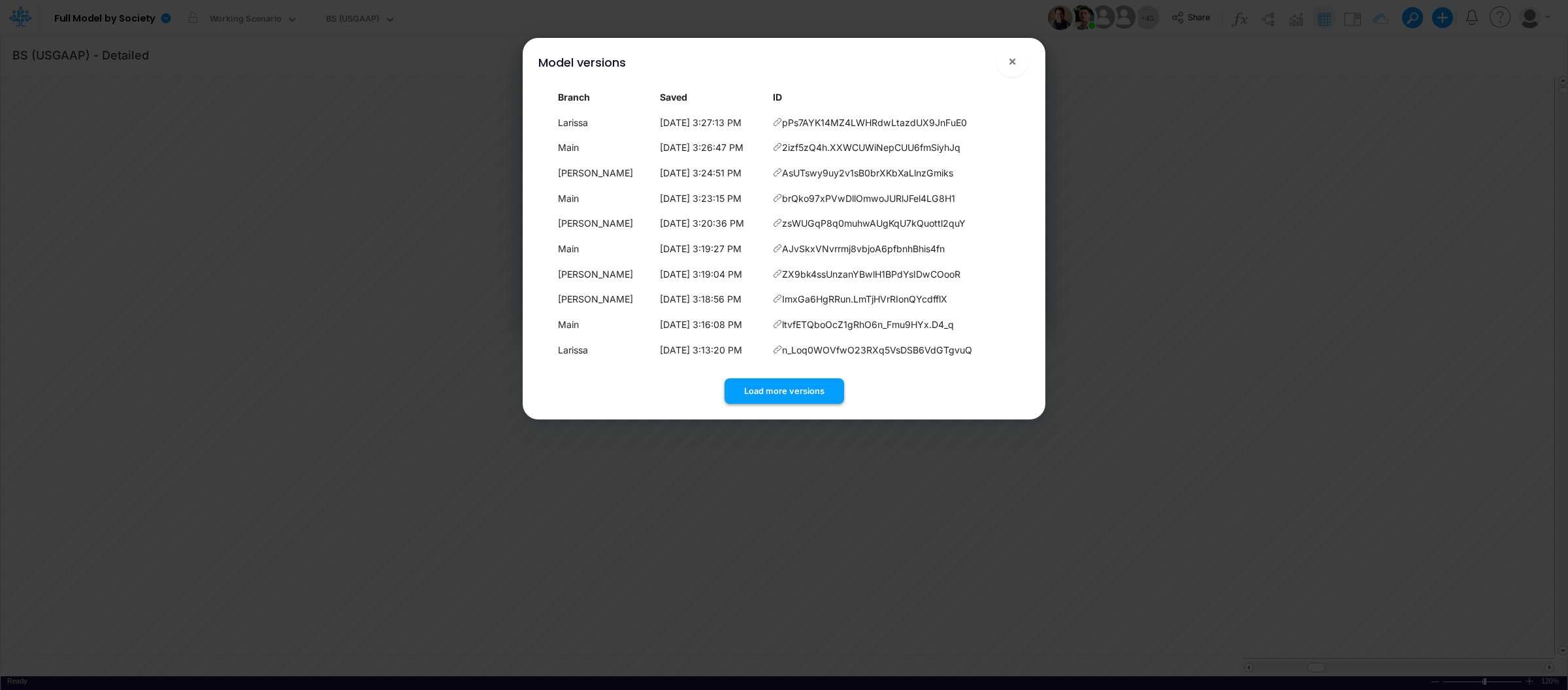
click at [801, 383] on button "Load more versions" at bounding box center [784, 391] width 120 height 25
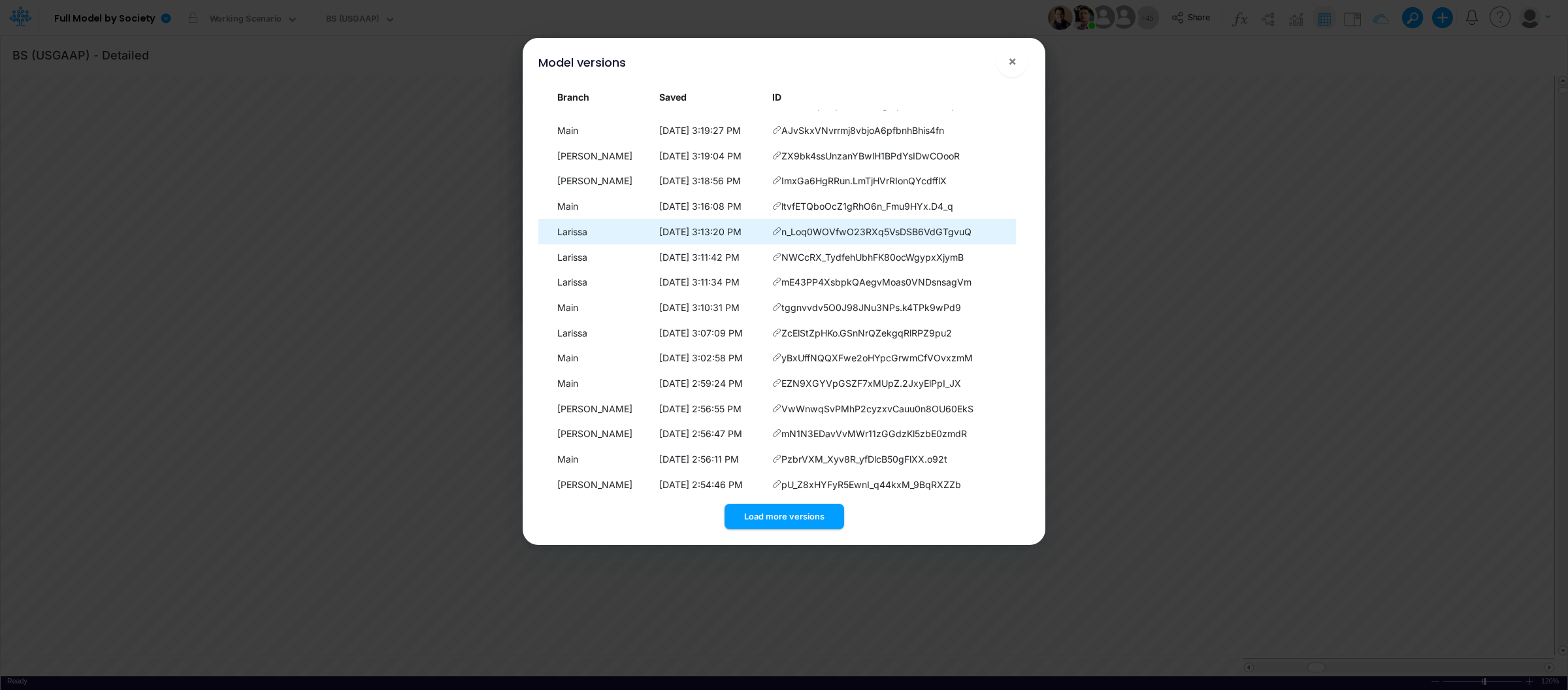
scroll to position [127, 0]
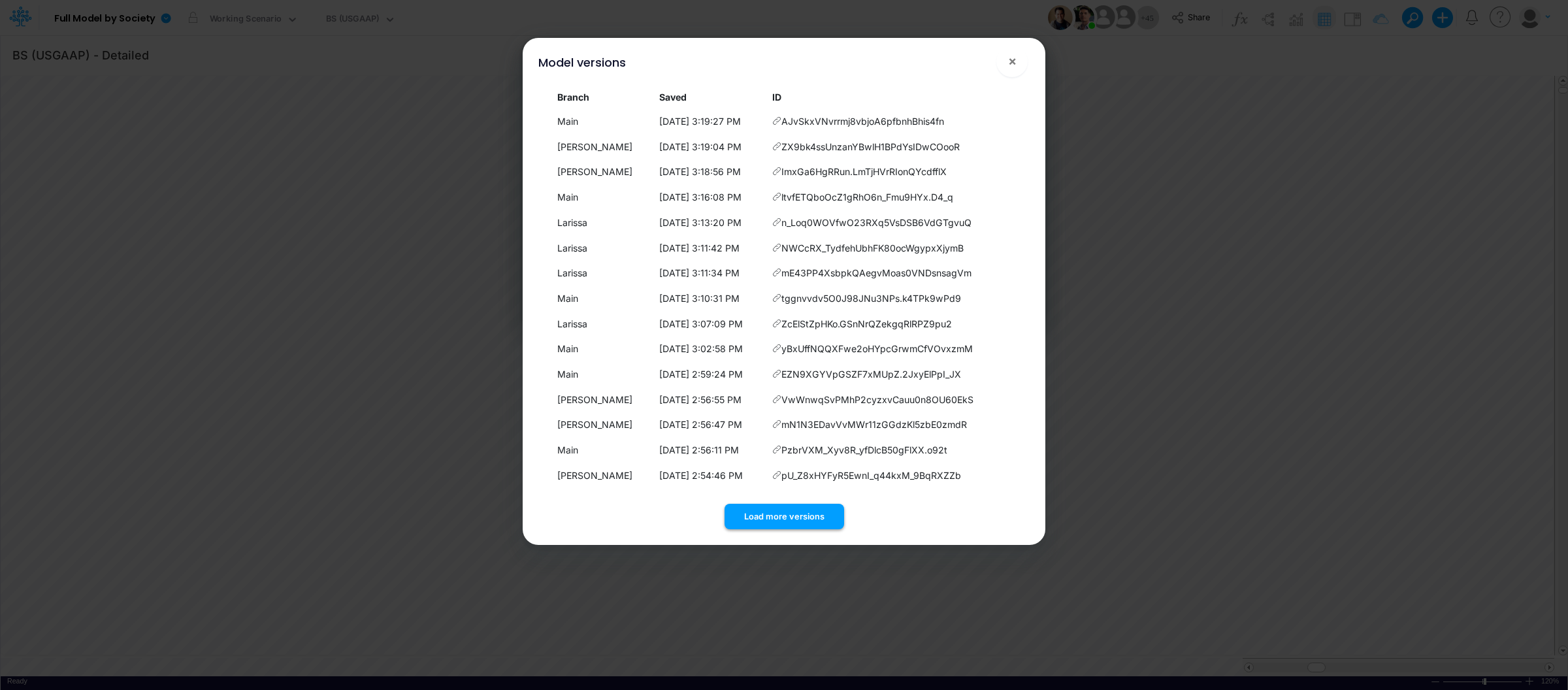
click at [783, 514] on button "Load more versions" at bounding box center [784, 517] width 120 height 25
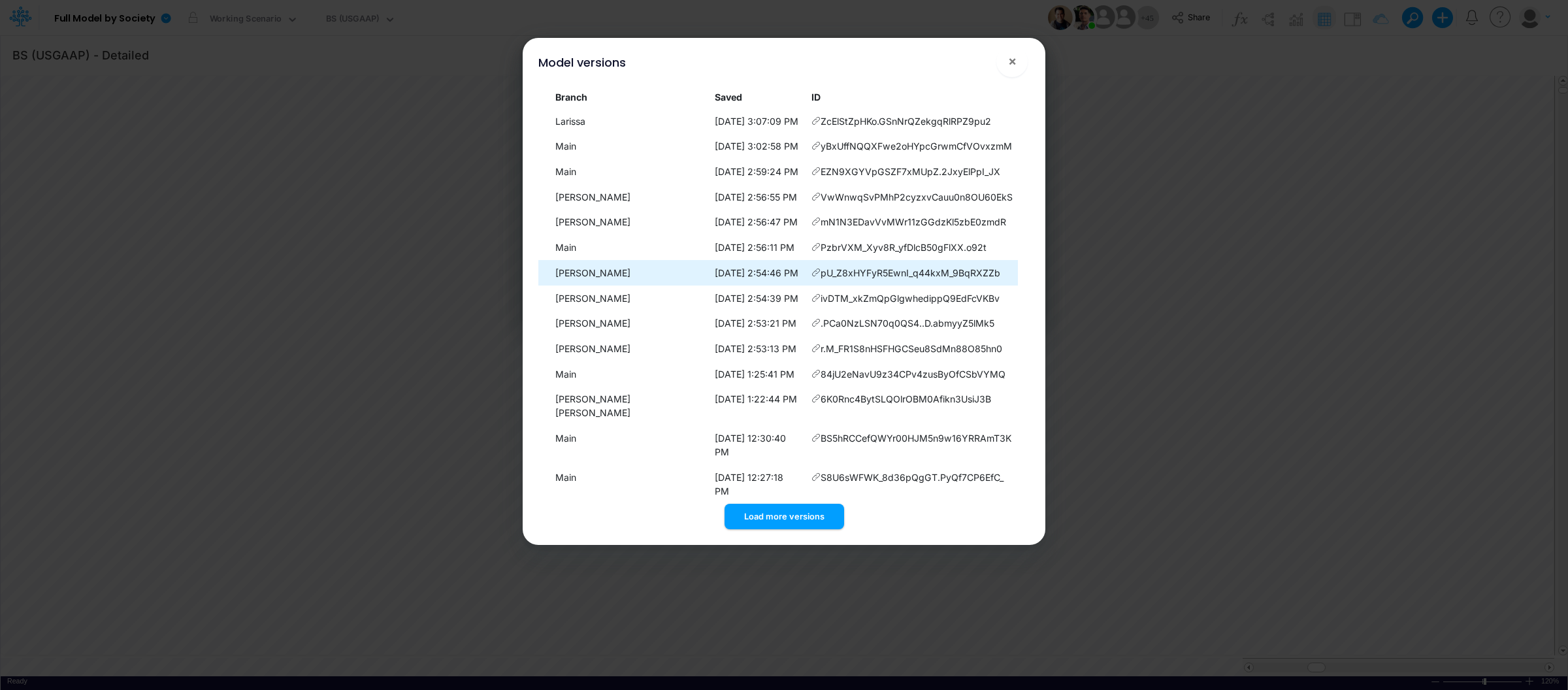
scroll to position [336, 0]
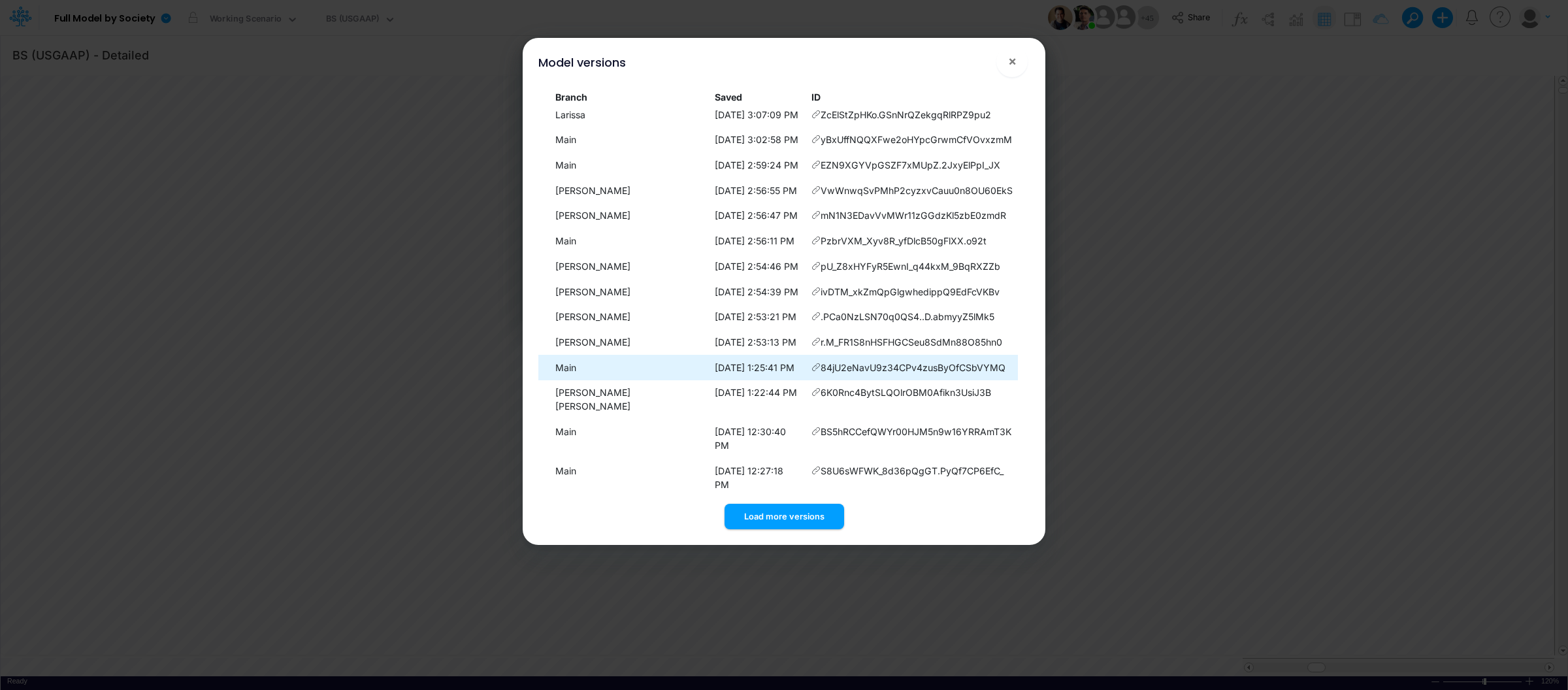
click at [724, 368] on td "9/16/2025, 1:25:41 PM" at bounding box center [757, 367] width 96 height 25
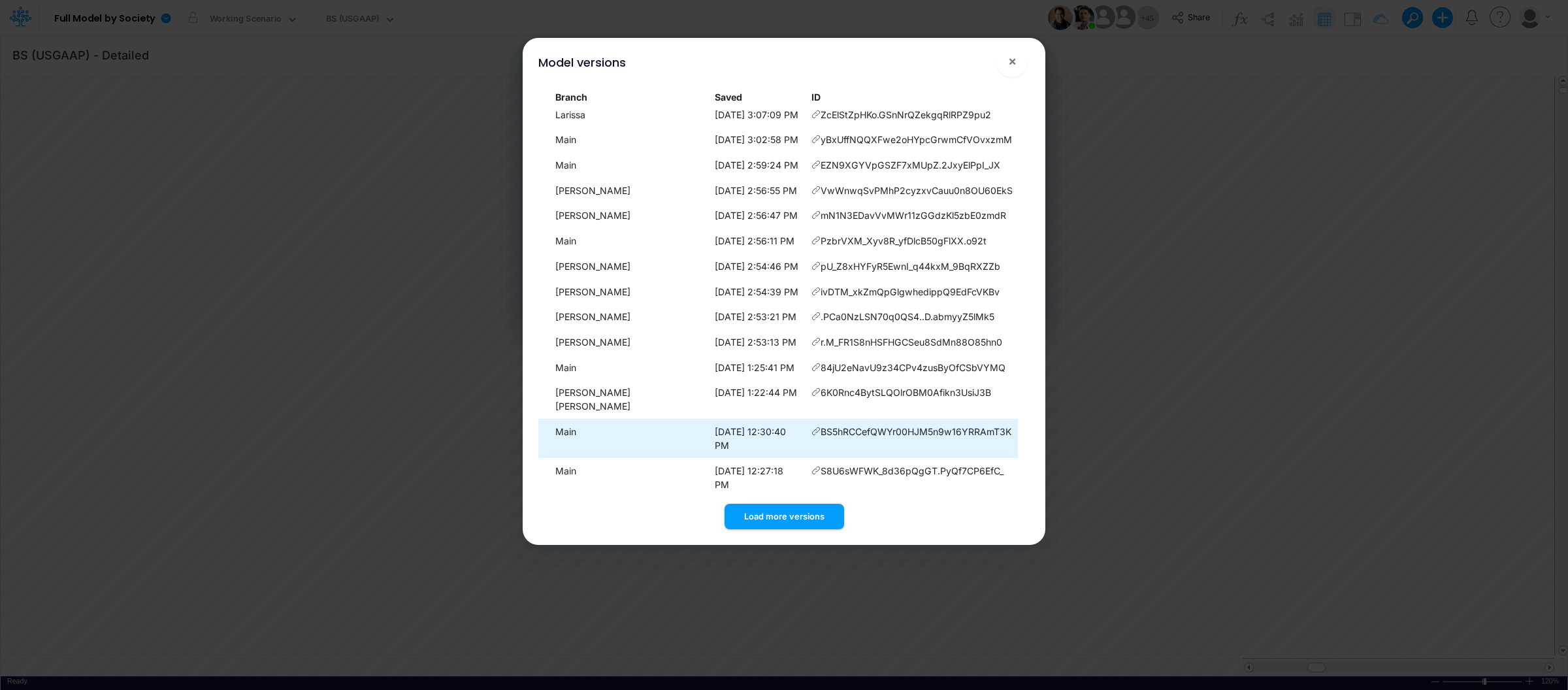
click at [868, 425] on span "BS5hRCCefQWYr00HJM5n9w16YRRAmT3K" at bounding box center [917, 432] width 191 height 13
click at [811, 427] on icon at bounding box center [815, 431] width 9 height 9
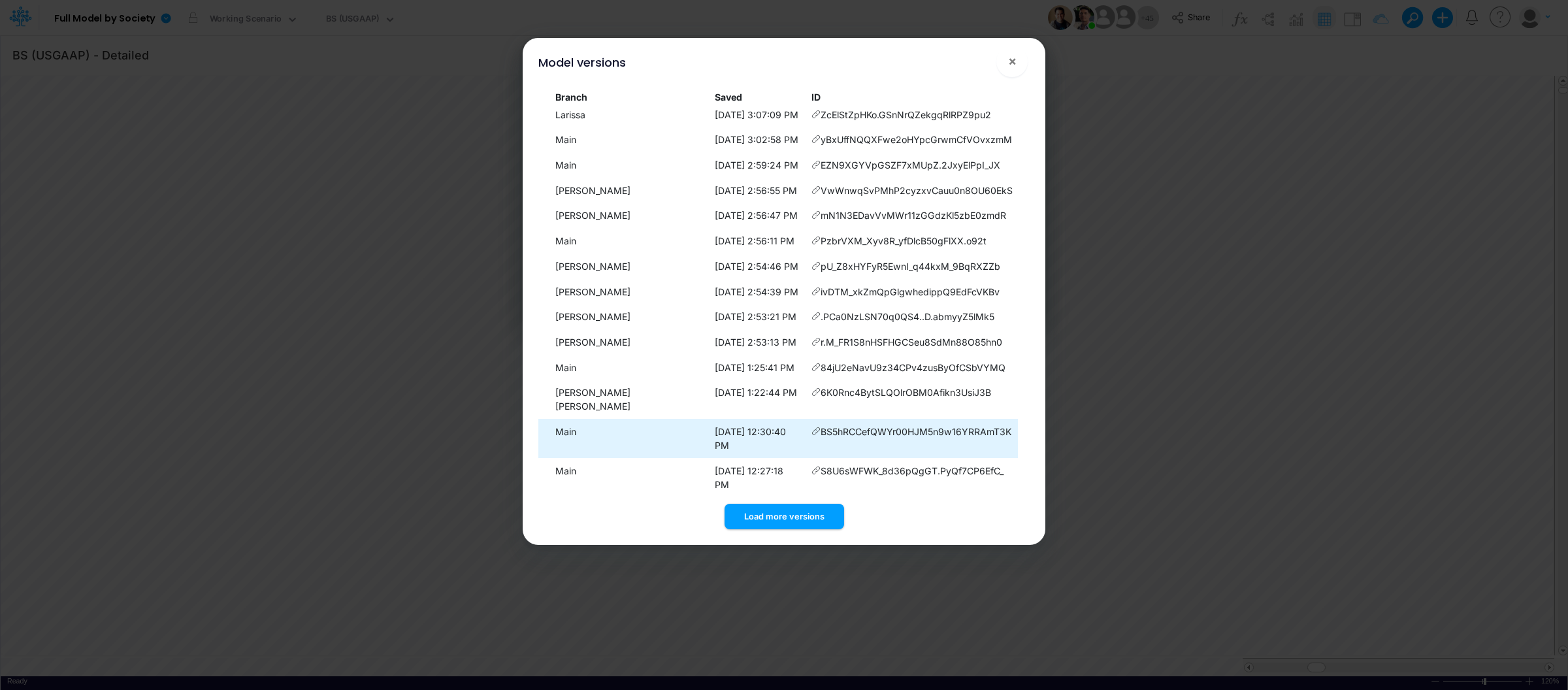
click at [811, 427] on icon at bounding box center [815, 431] width 9 height 9
click at [924, 425] on span "BS5hRCCefQWYr00HJM5n9w16YRRAmT3K" at bounding box center [917, 432] width 191 height 13
click at [811, 427] on icon at bounding box center [815, 431] width 9 height 9
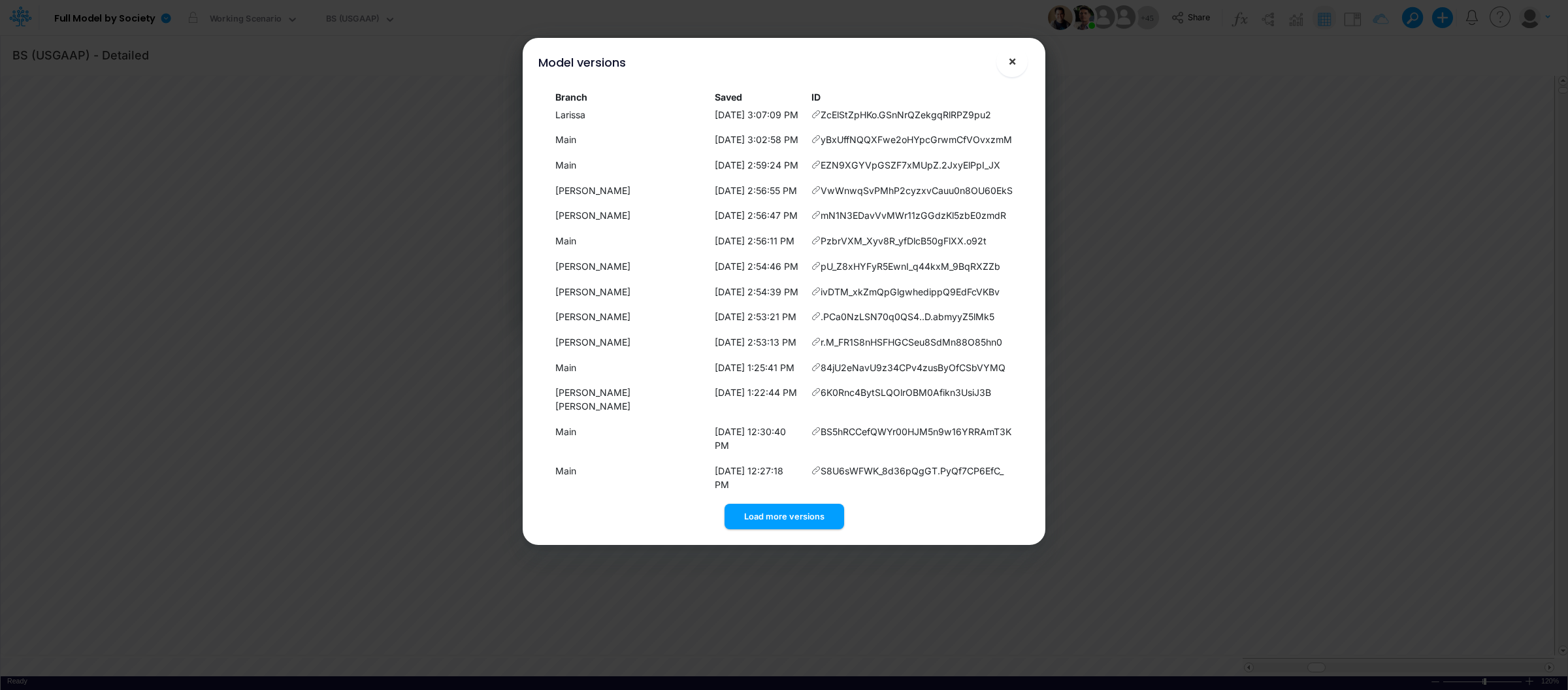
click at [1016, 59] on button "×" at bounding box center [1012, 61] width 32 height 32
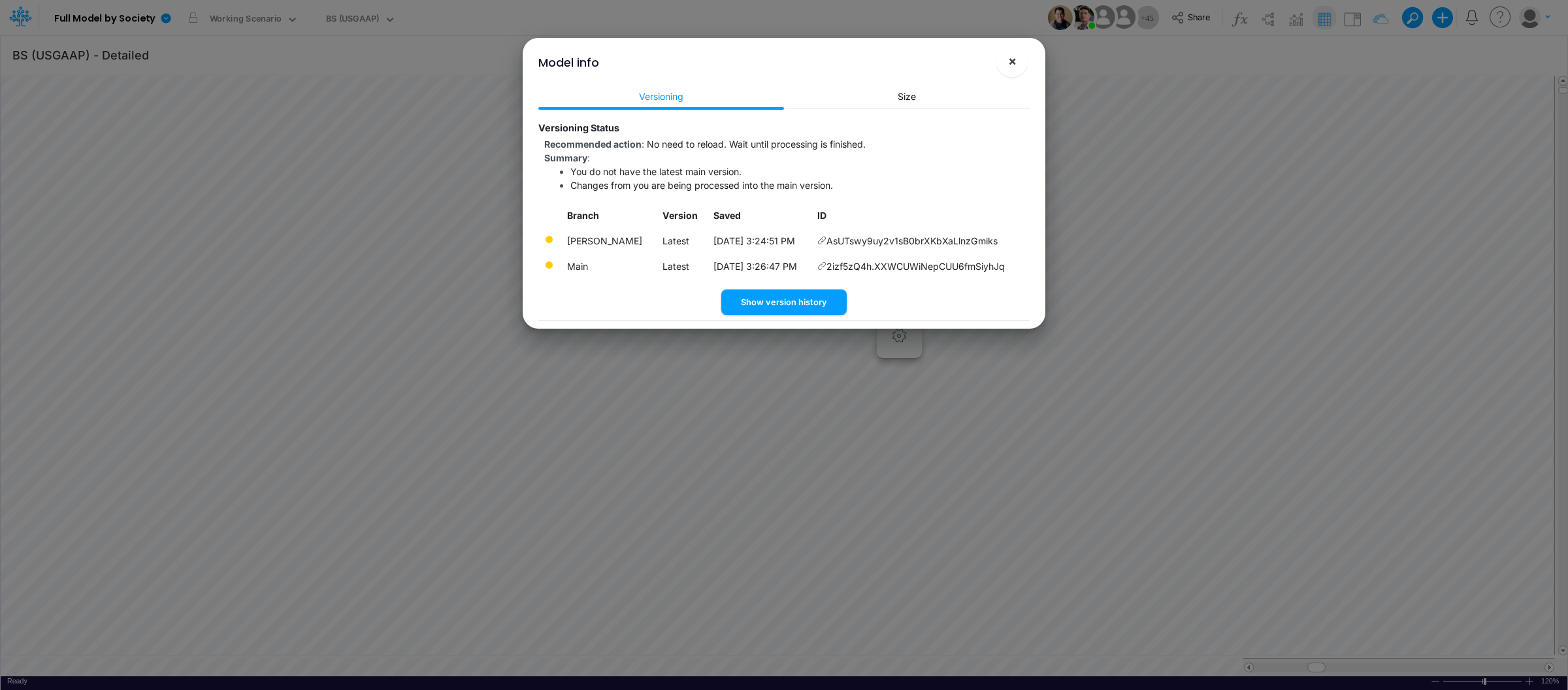
click at [1014, 65] on span "×" at bounding box center [1012, 61] width 9 height 15
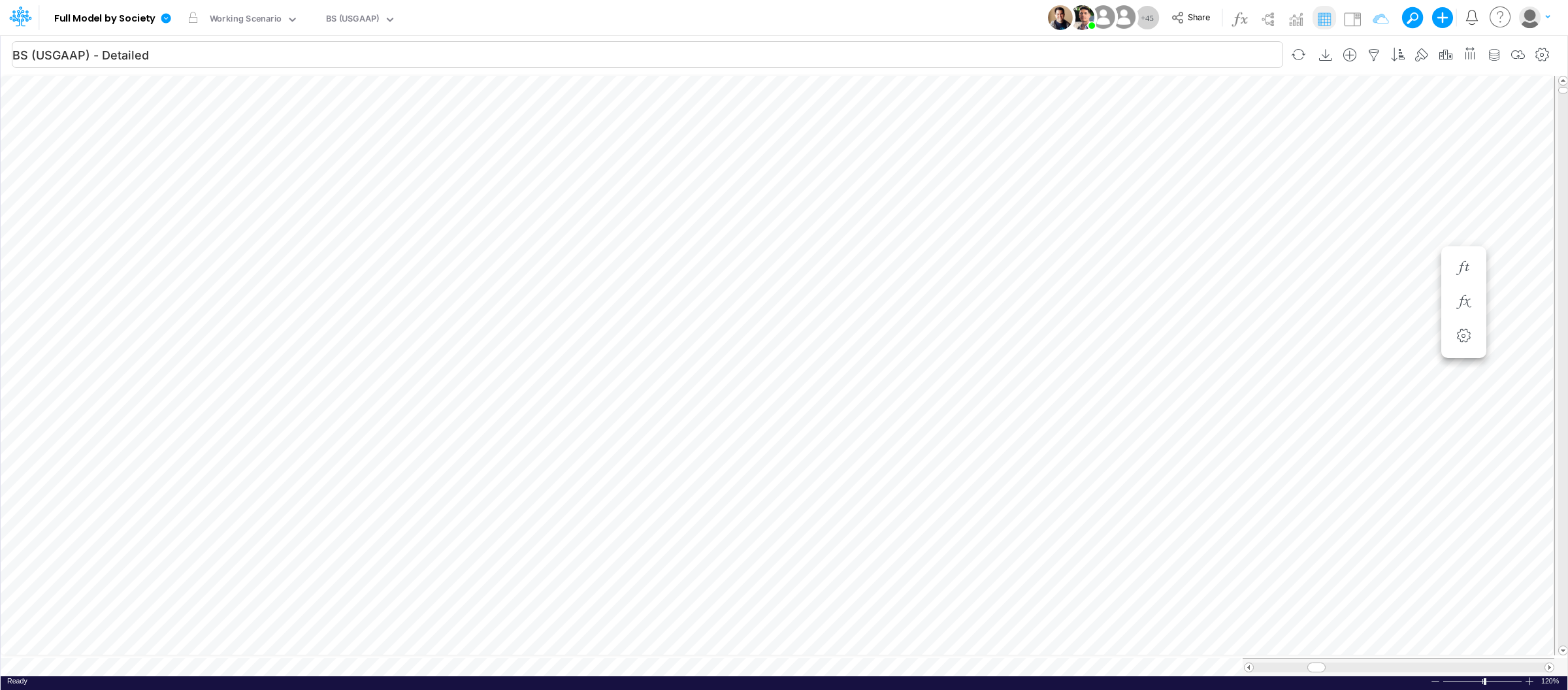
scroll to position [0, 1]
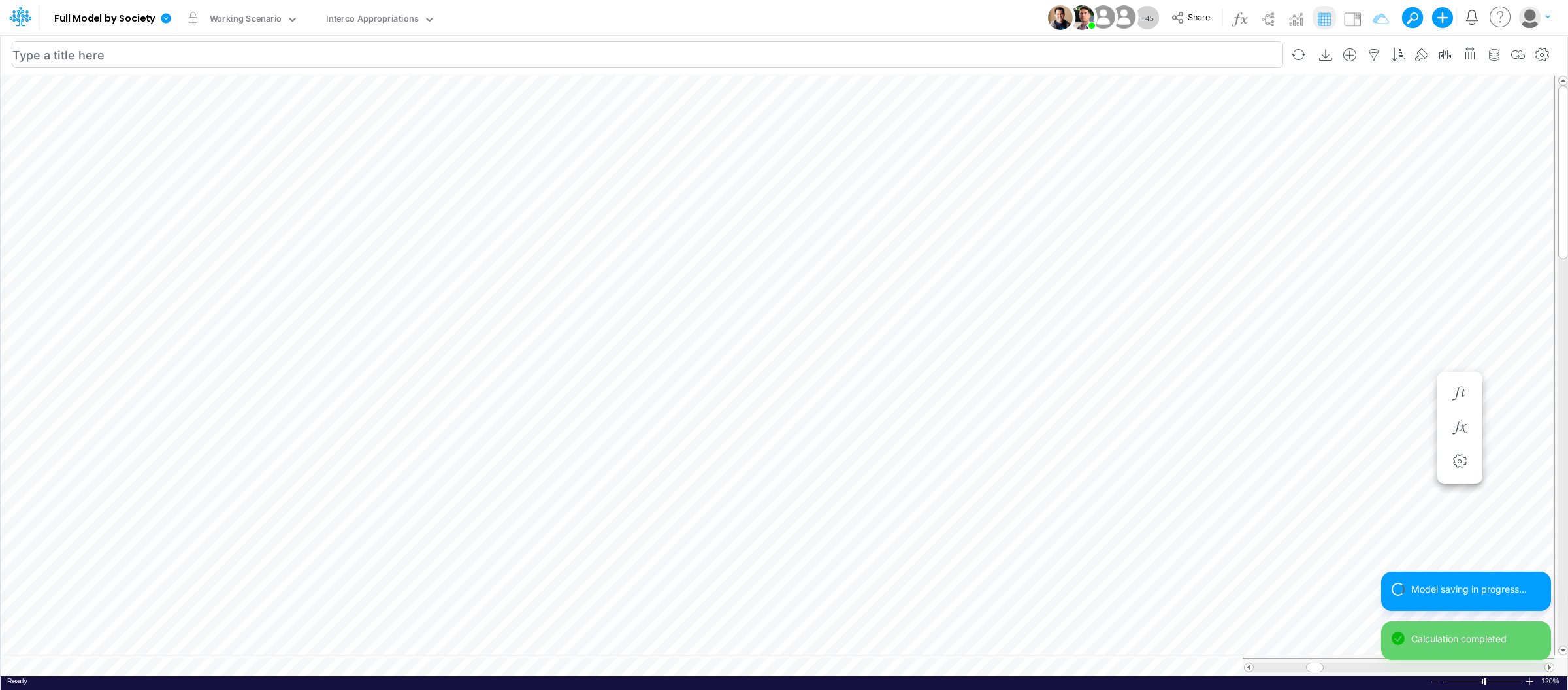
scroll to position [0, 1]
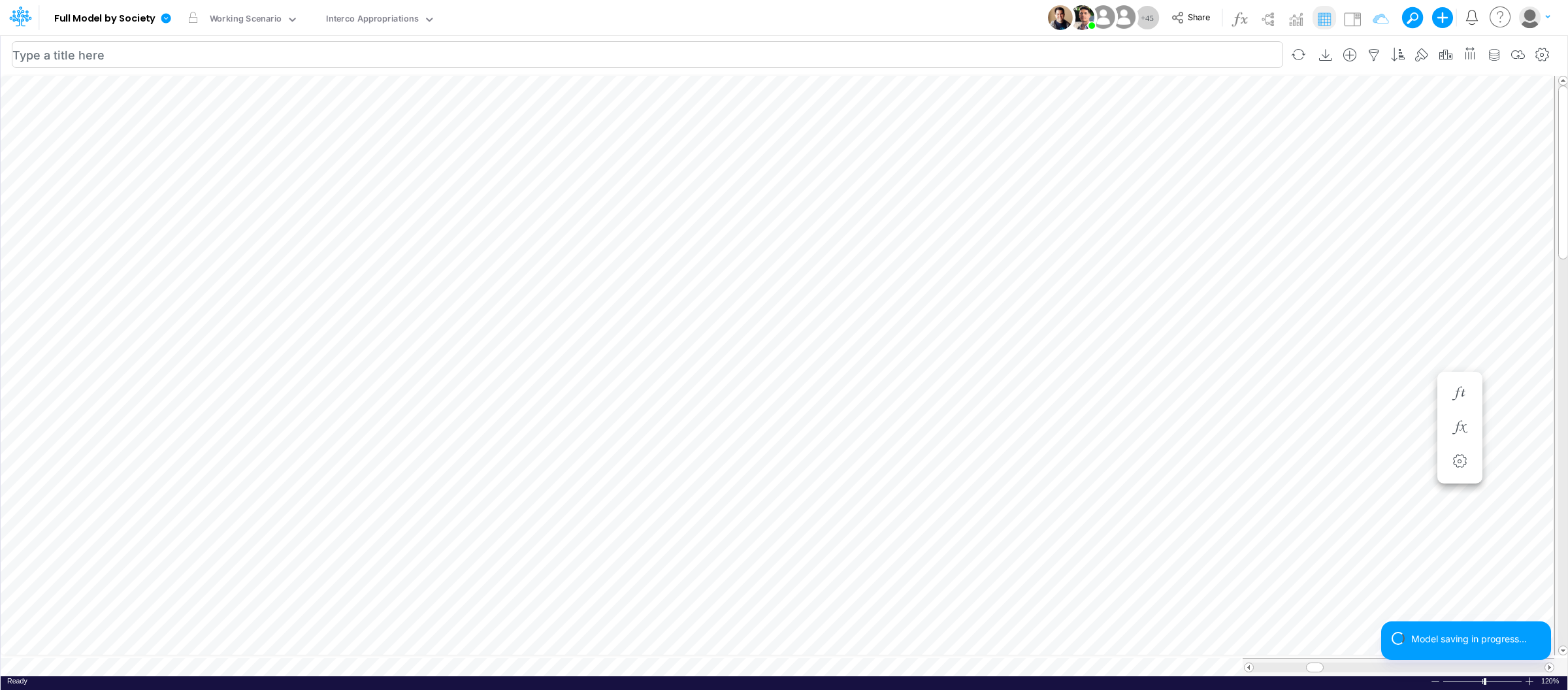
scroll to position [0, 1]
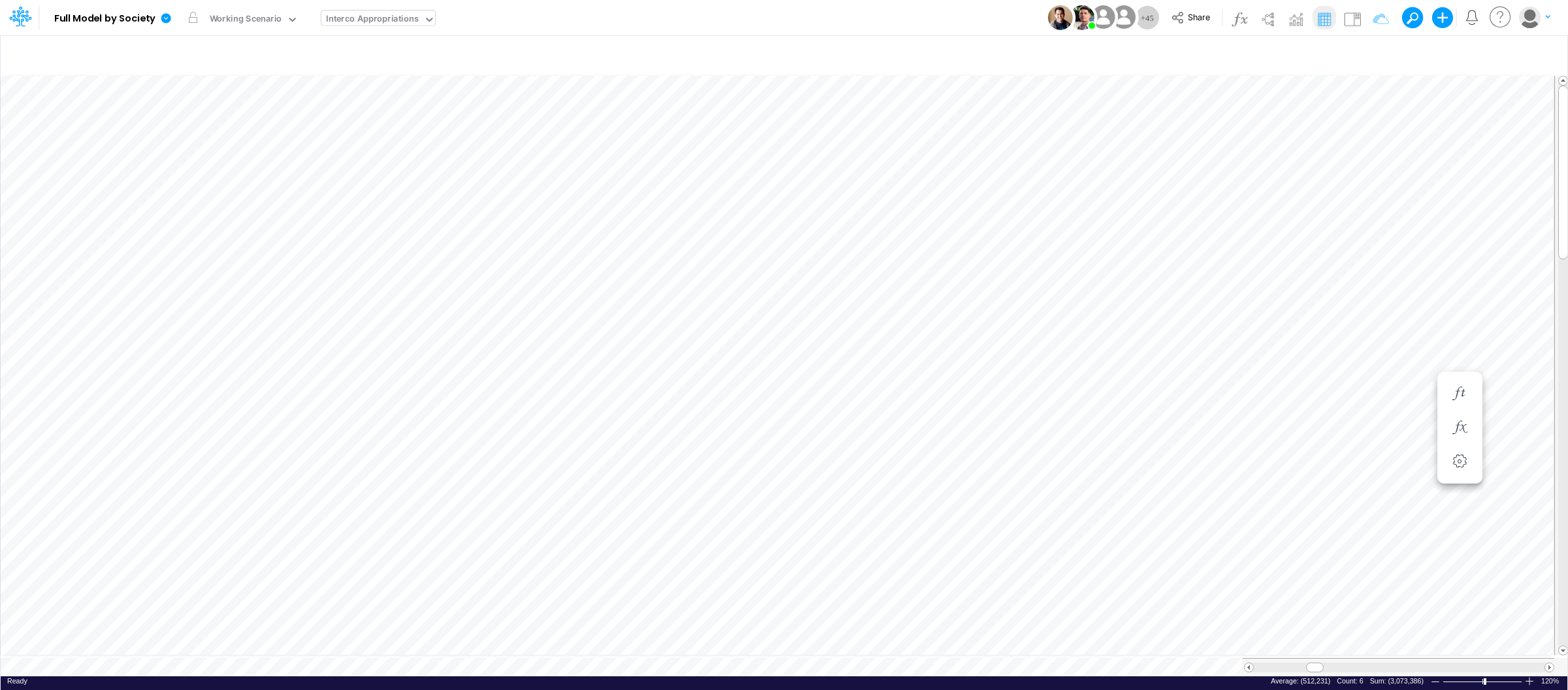
click at [399, 17] on div "Interco Appropriations" at bounding box center [372, 20] width 93 height 15
type input "tax"
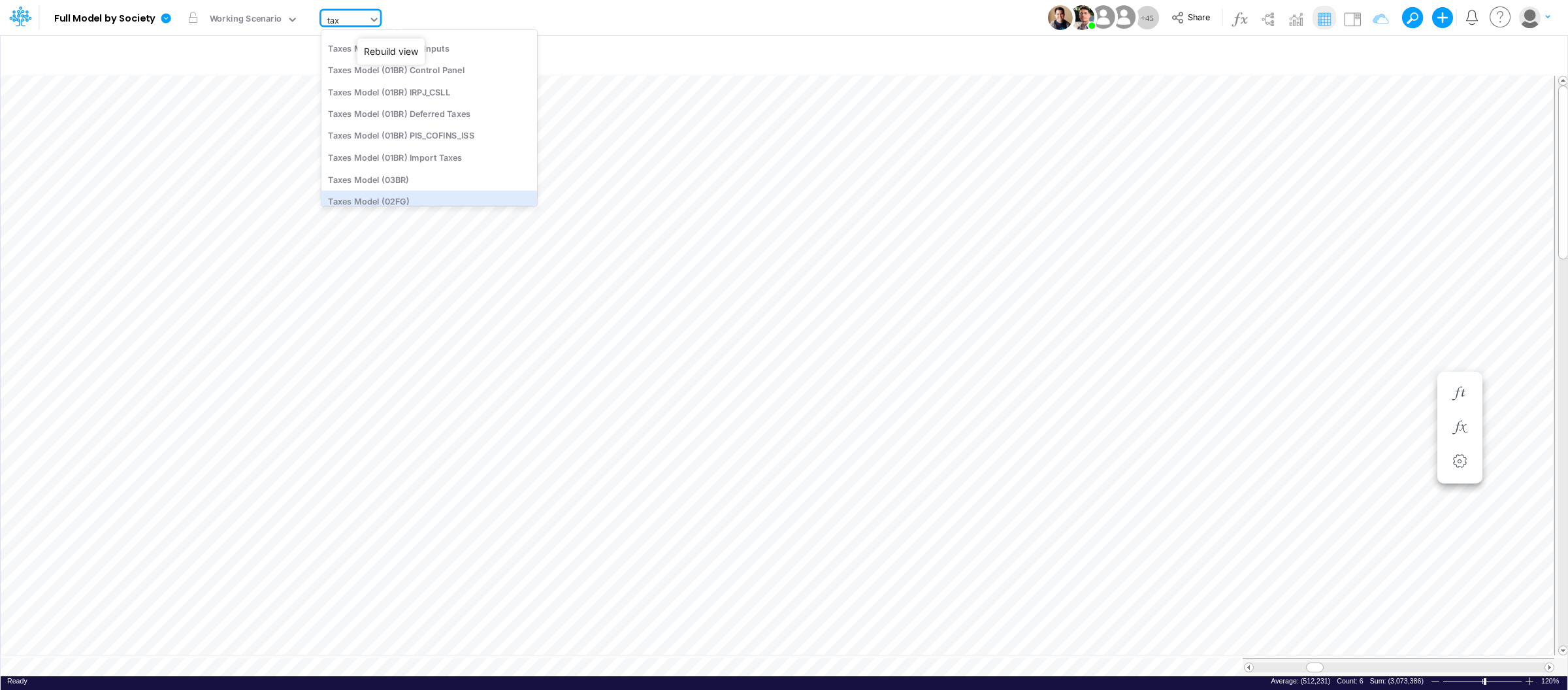
scroll to position [33, 0]
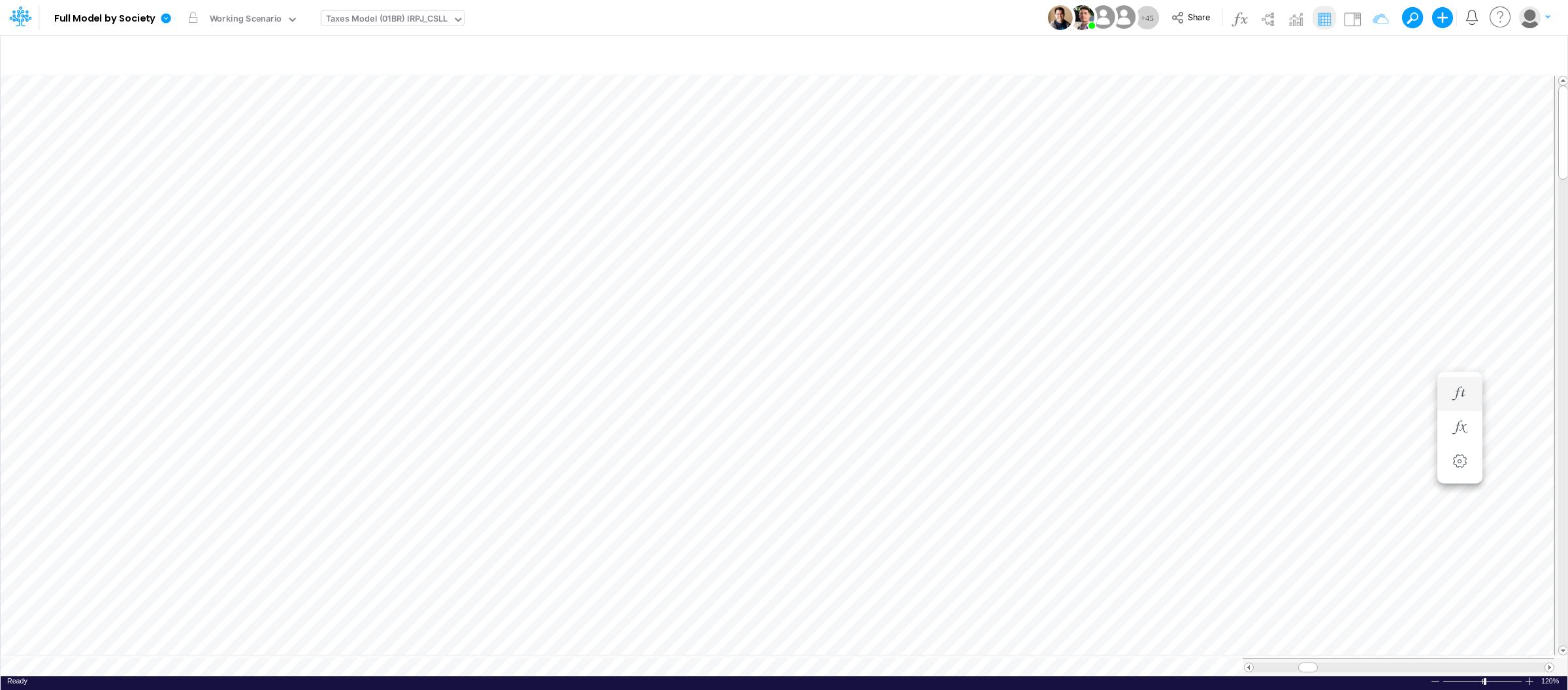
scroll to position [0, 1]
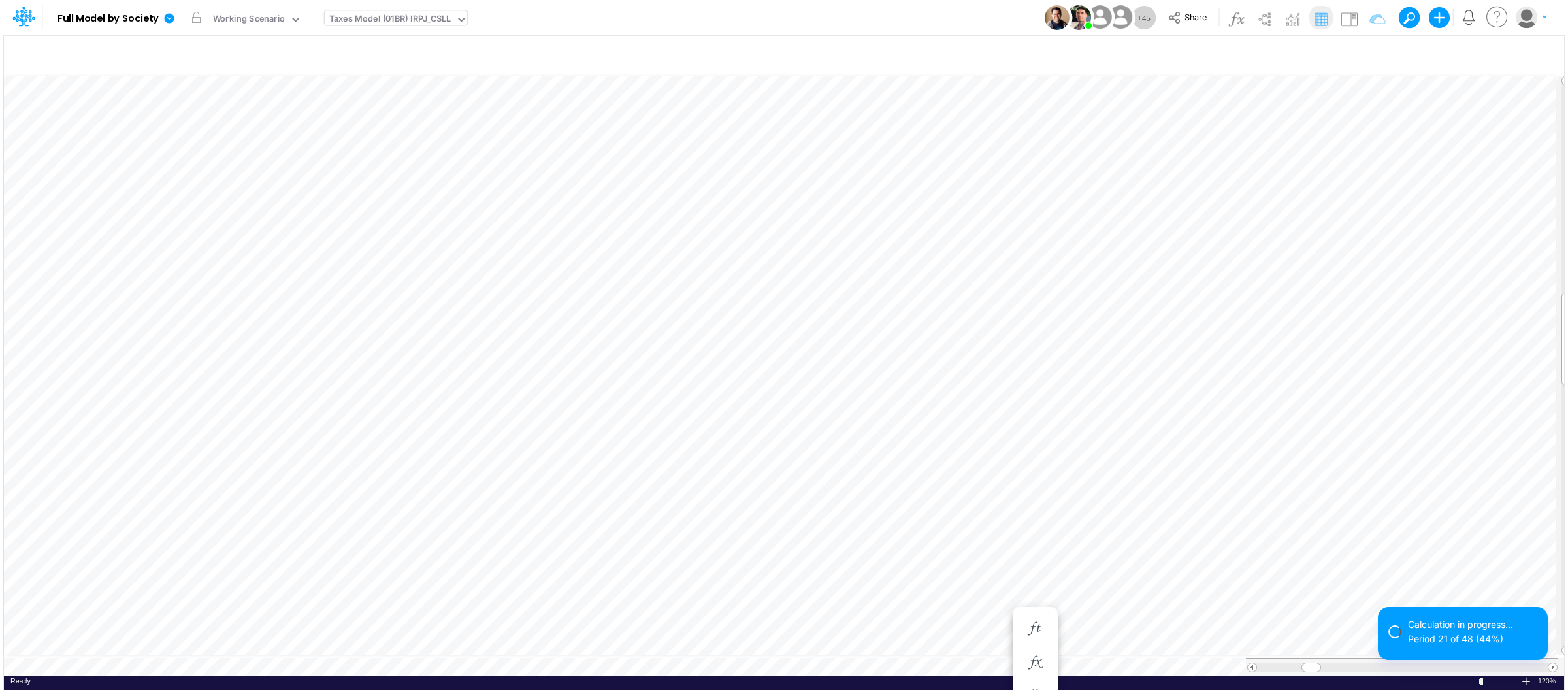
scroll to position [0, 1]
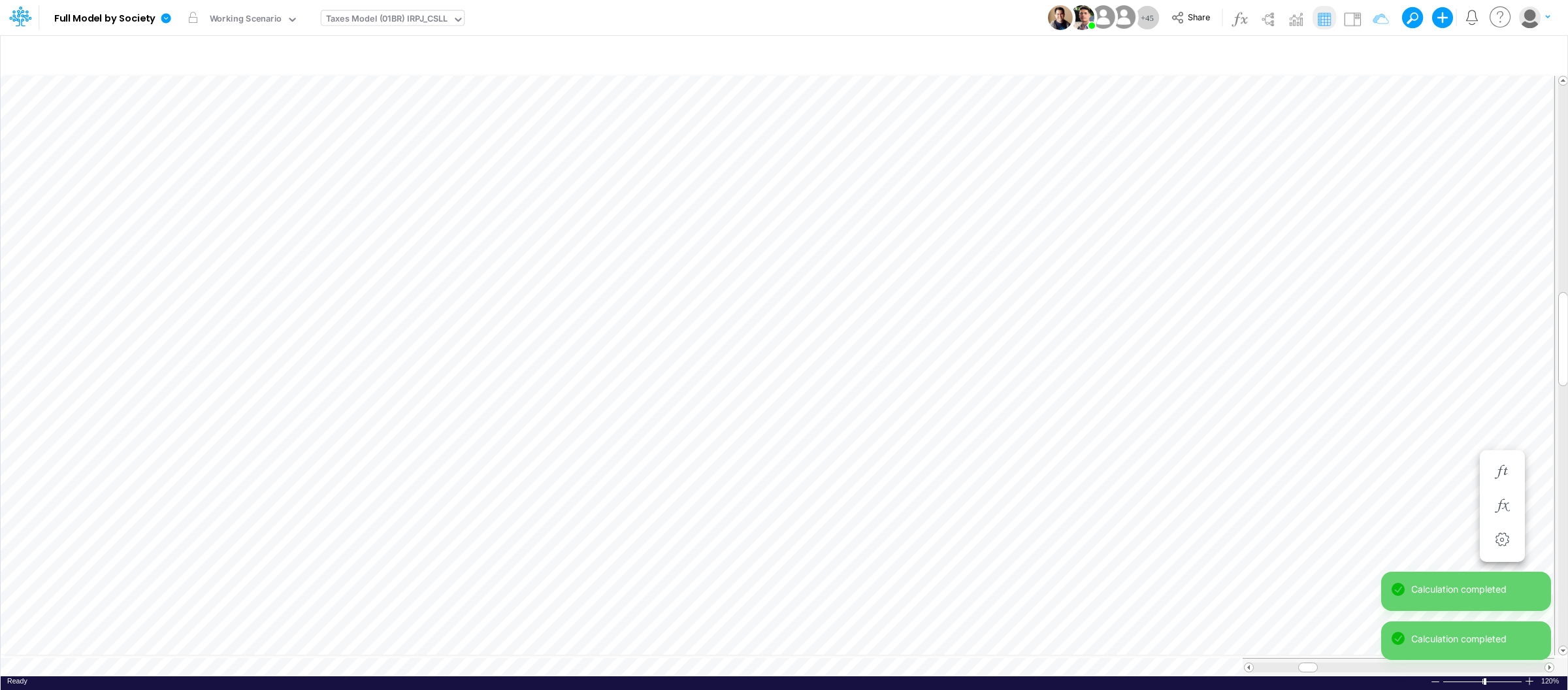
scroll to position [0, 1]
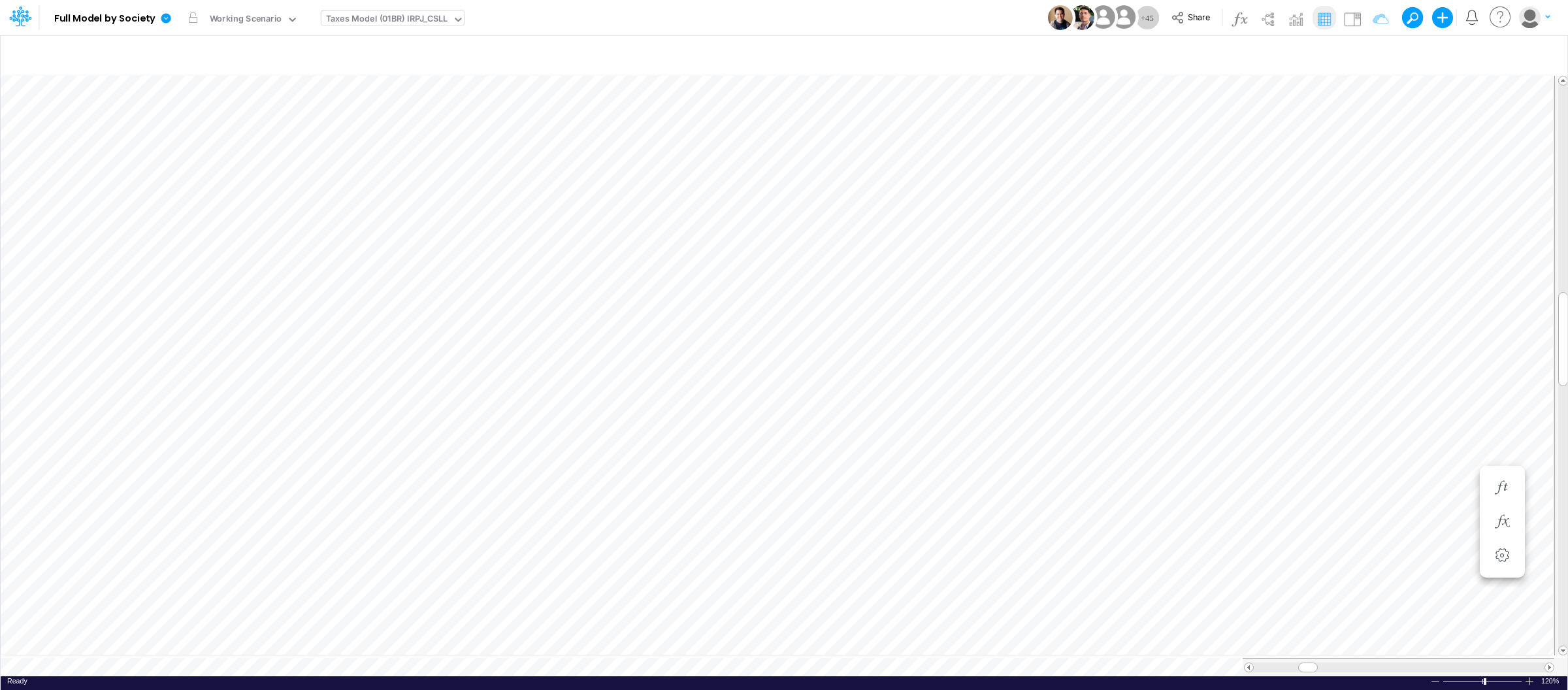
type input "BS (USGAAP) - Detailed"
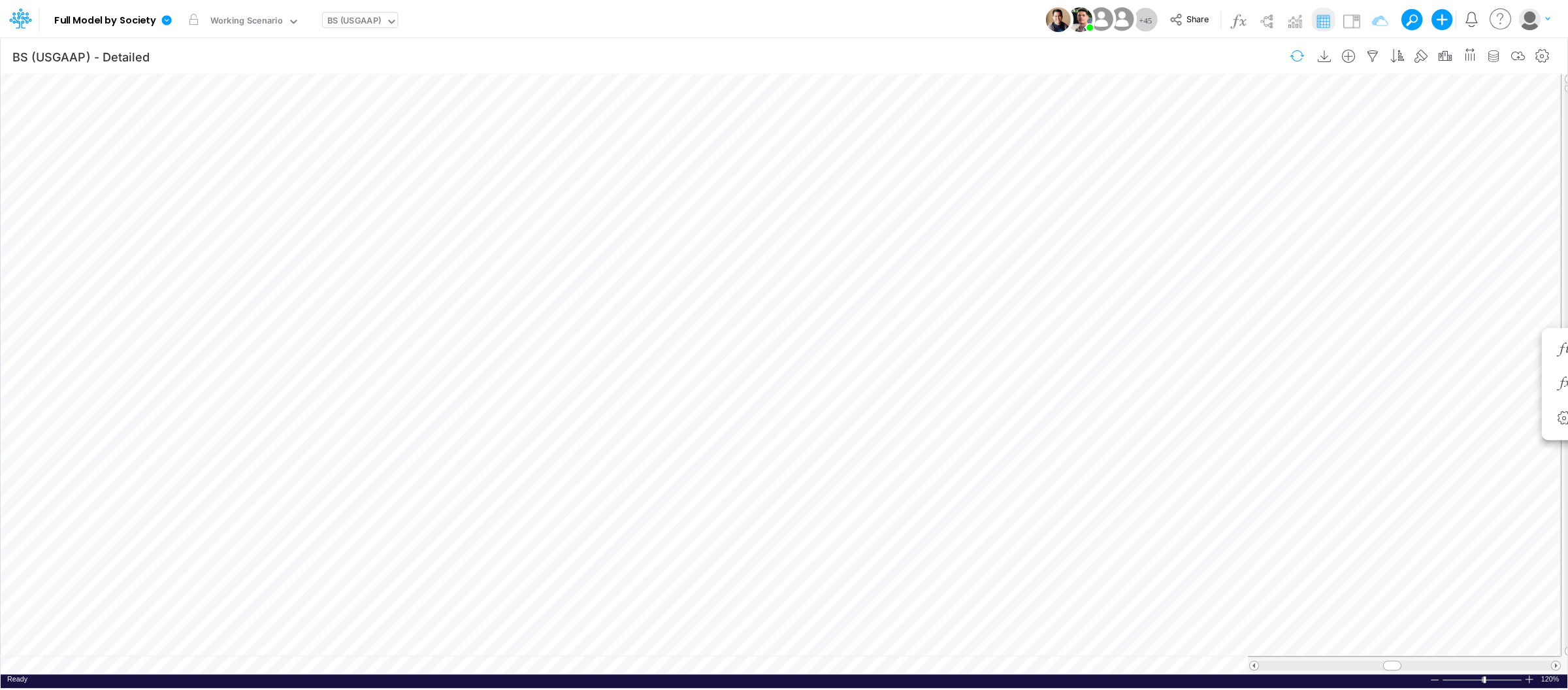
scroll to position [0, 1]
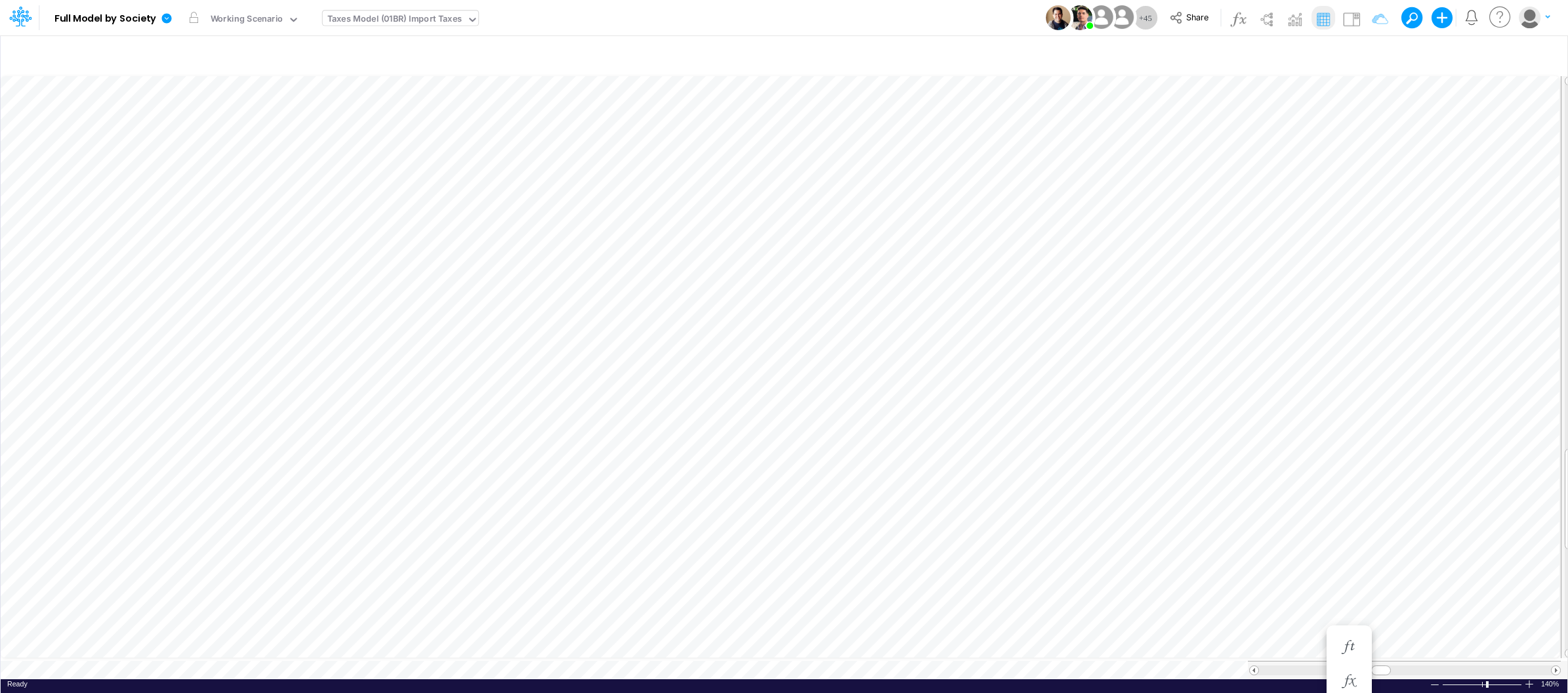
click at [450, 13] on div "Taxes Model (01BR) Import Taxes" at bounding box center [394, 20] width 134 height 15
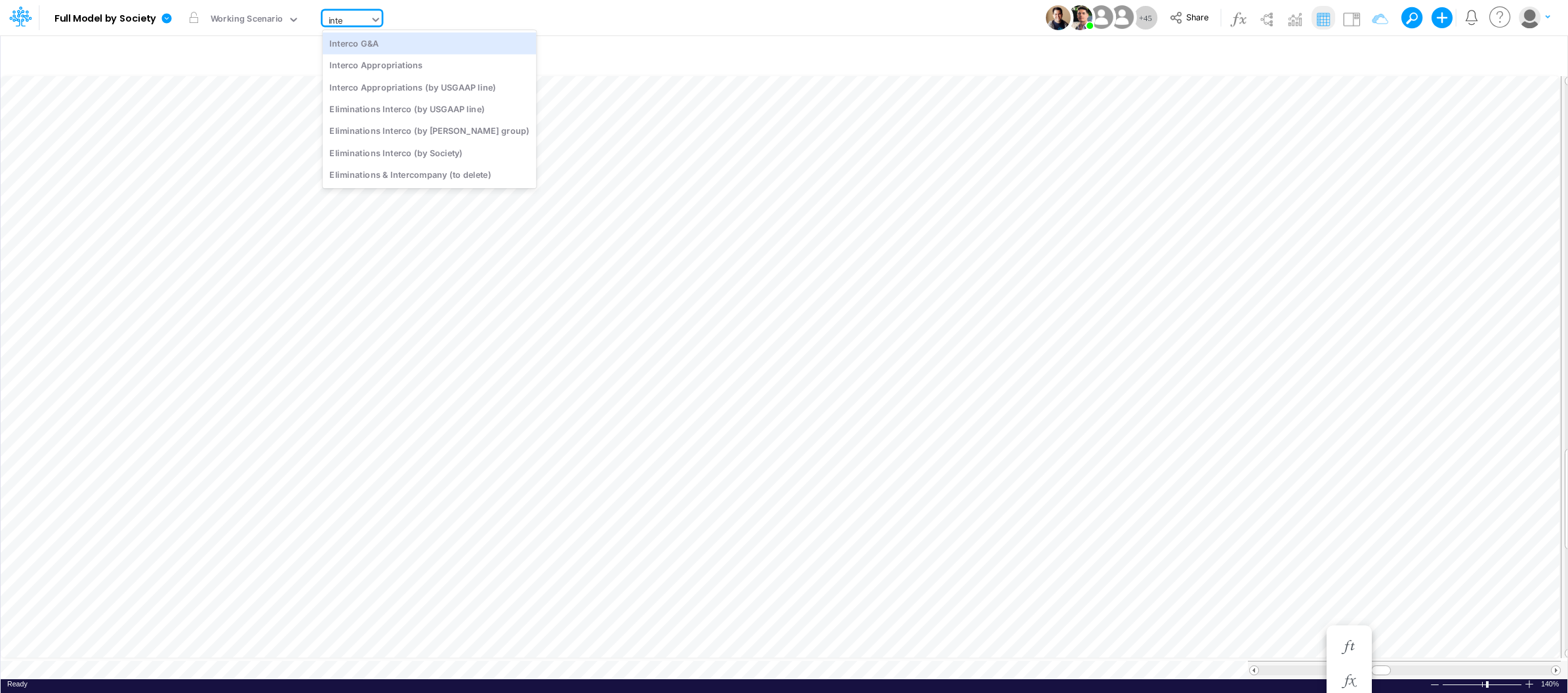
type input "inter"
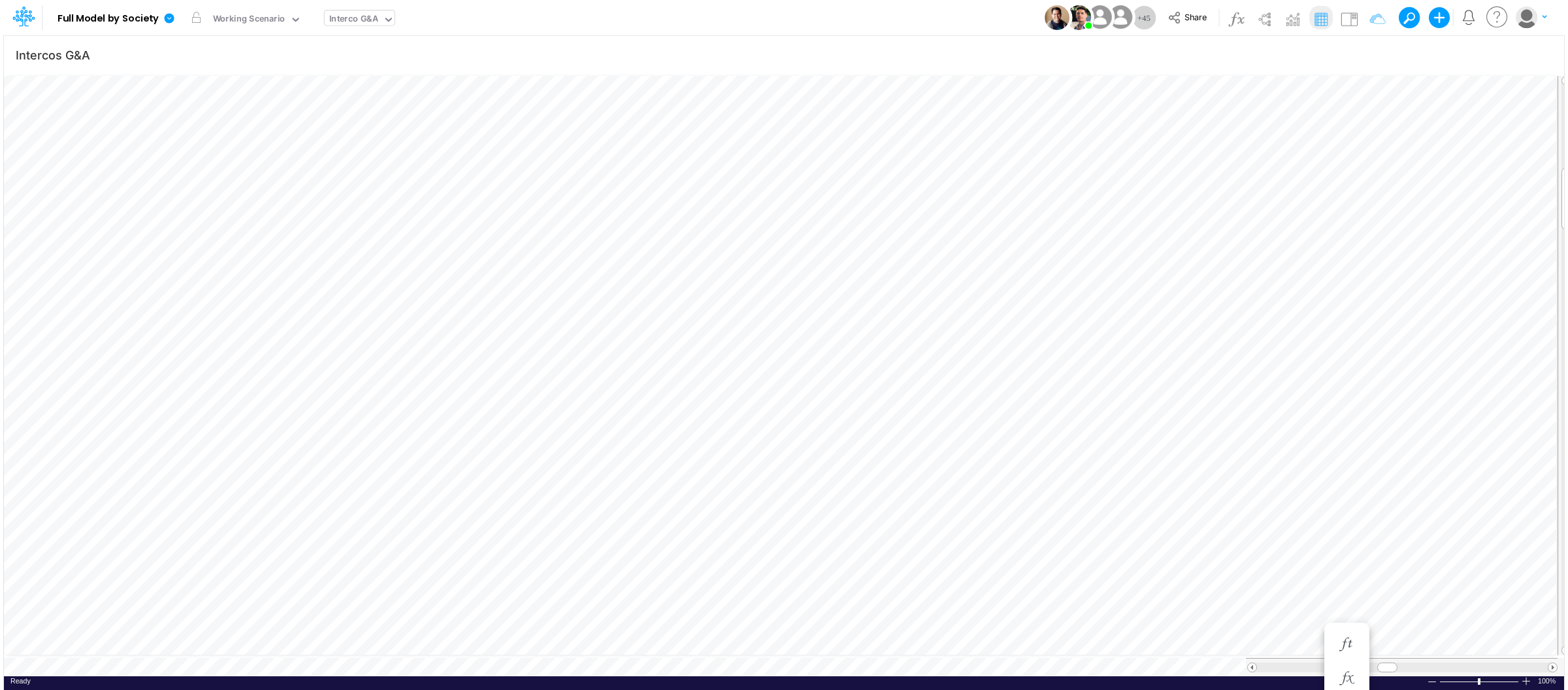
scroll to position [0, 1]
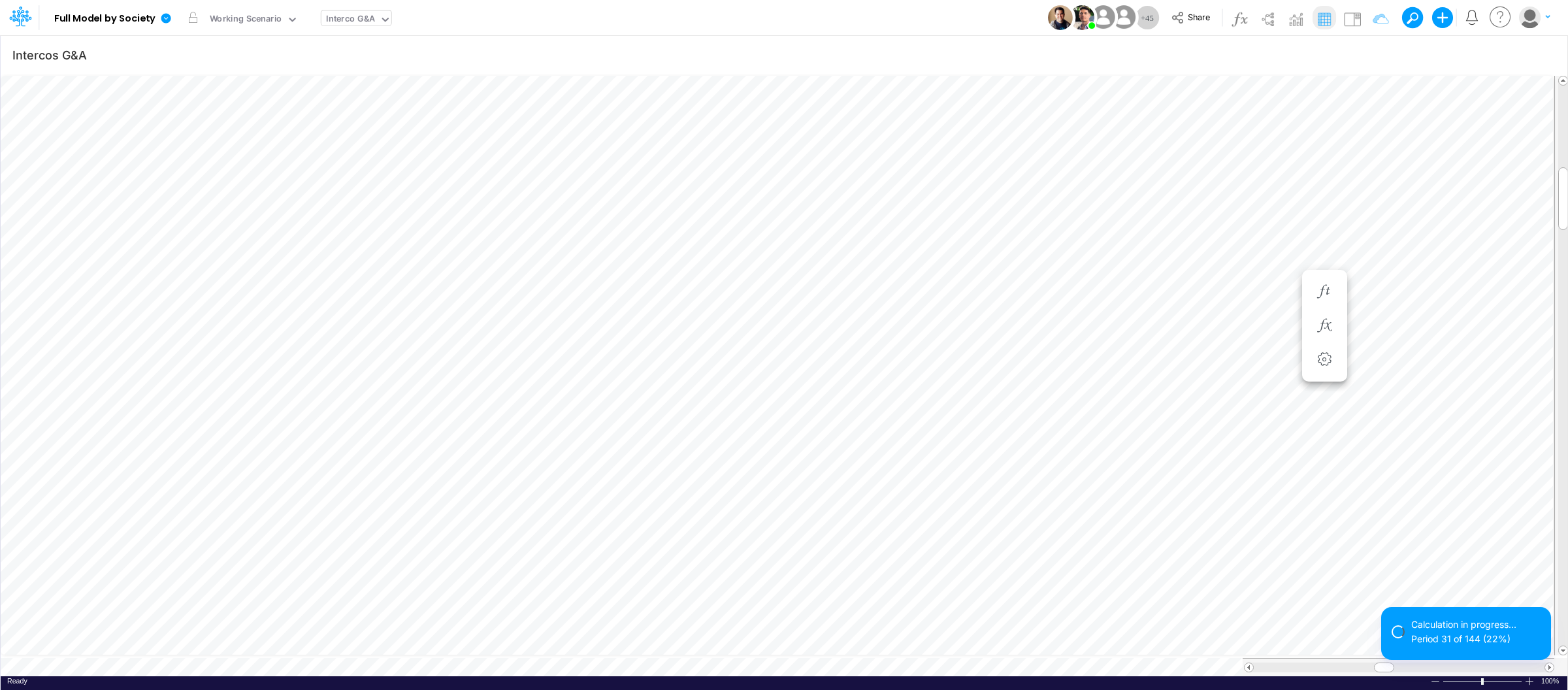
scroll to position [0, 1]
type input "BS (USGAAP) - Detailed"
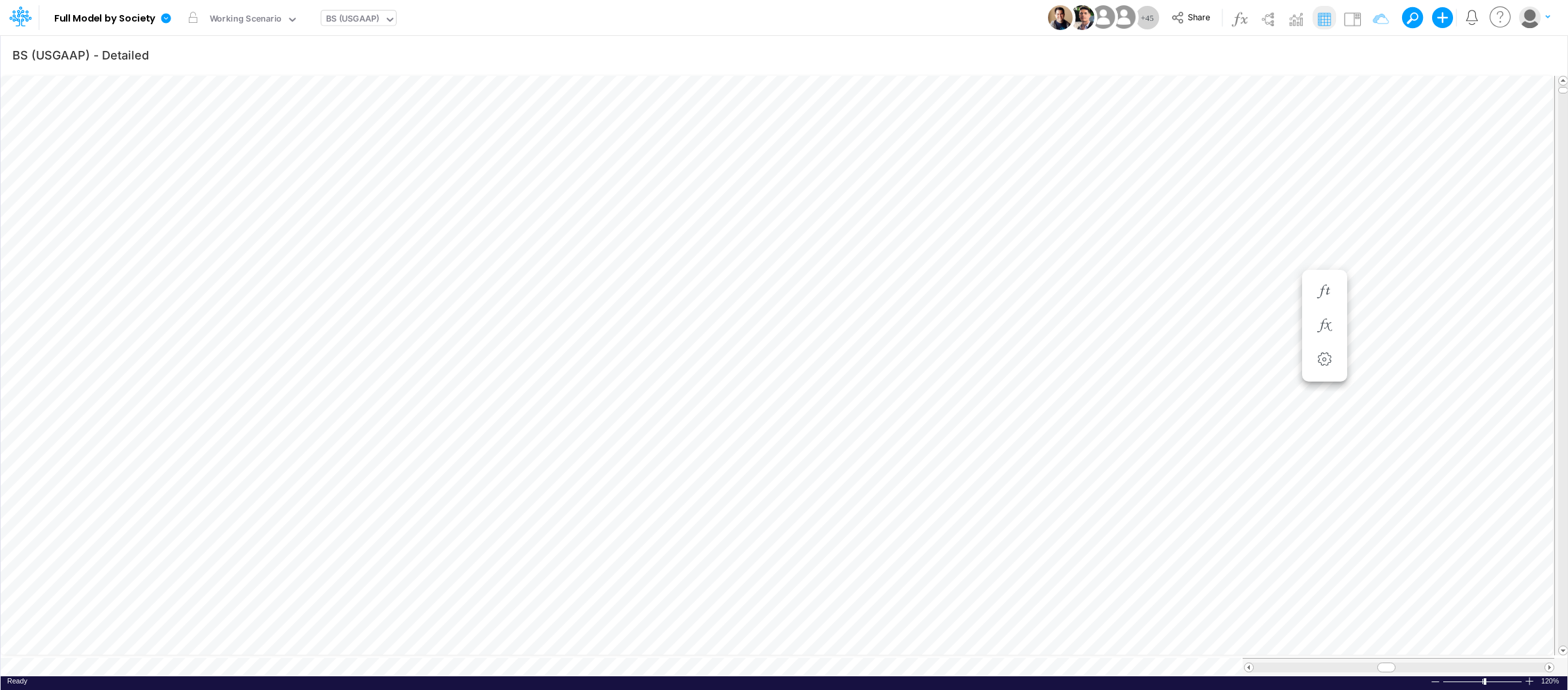
scroll to position [0, 1]
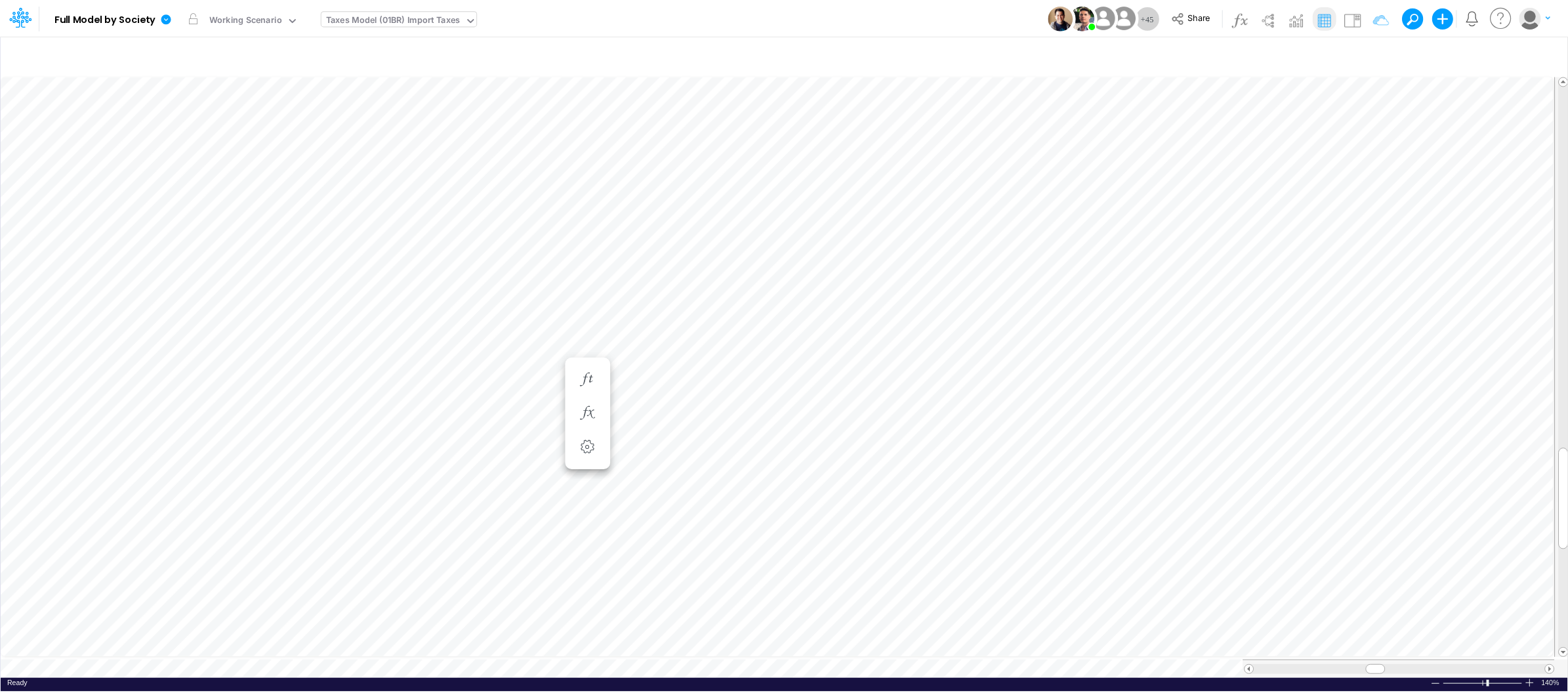
scroll to position [0, 1]
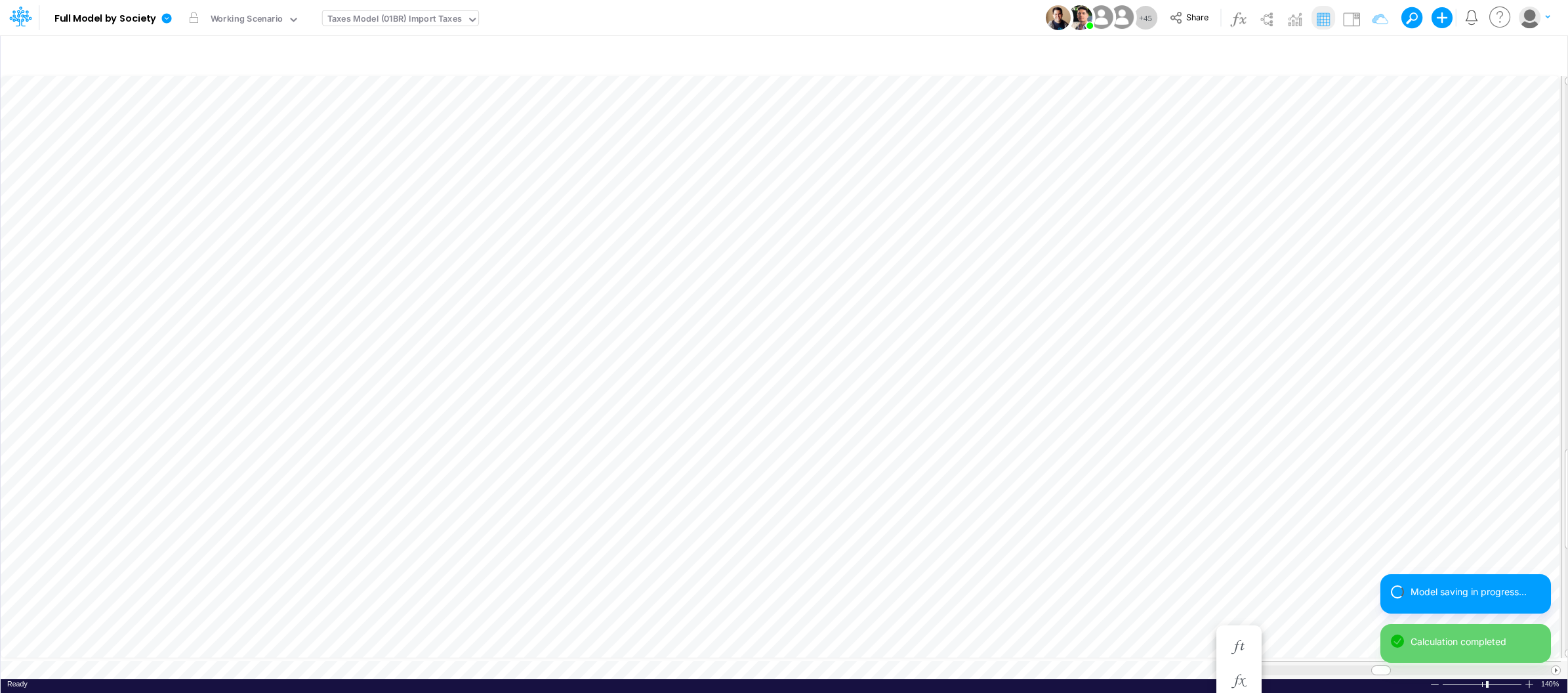
scroll to position [0, 1]
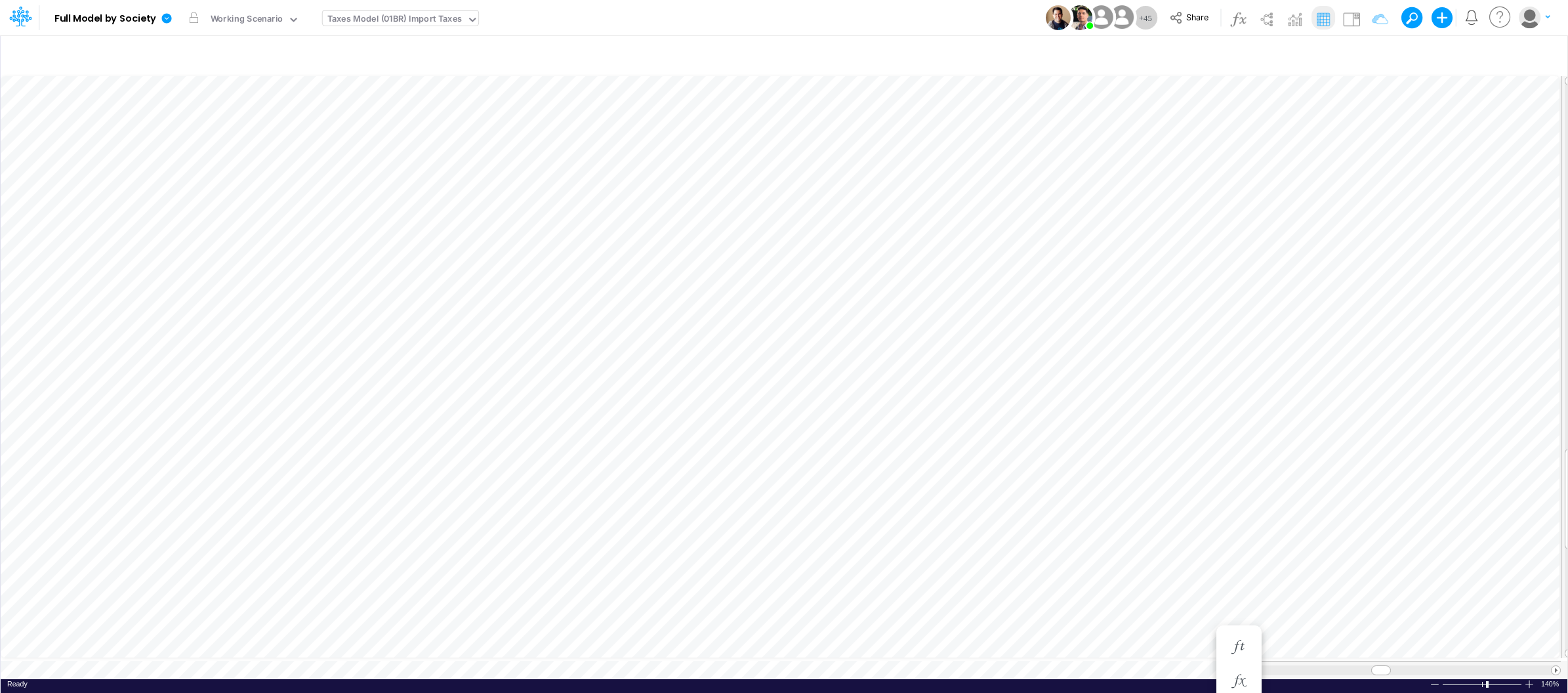
type input "Intercos G&A"
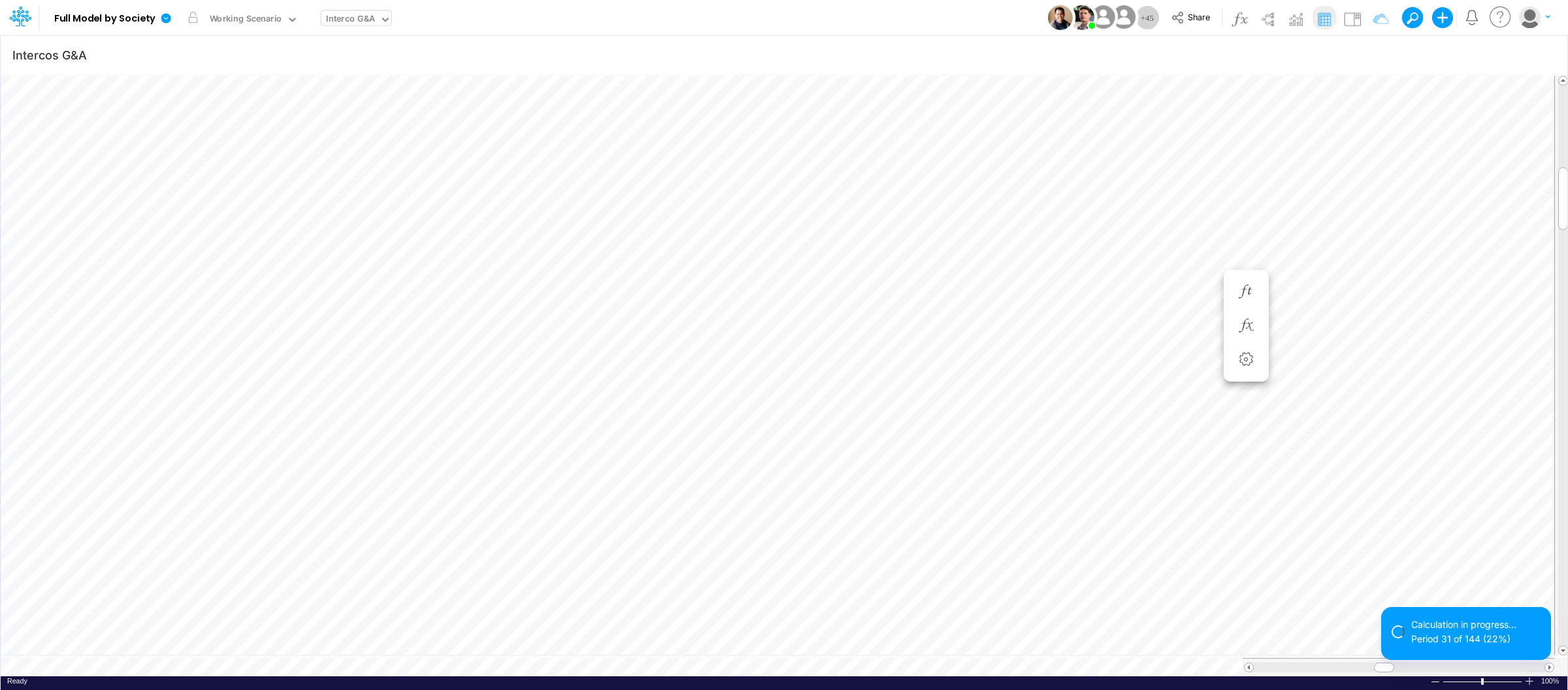
scroll to position [0, 1]
click at [449, 677] on div "Ready 100% Sum: null Max: null Min: null Numerical Count: null Count: null Aver…" at bounding box center [784, 684] width 1567 height 16
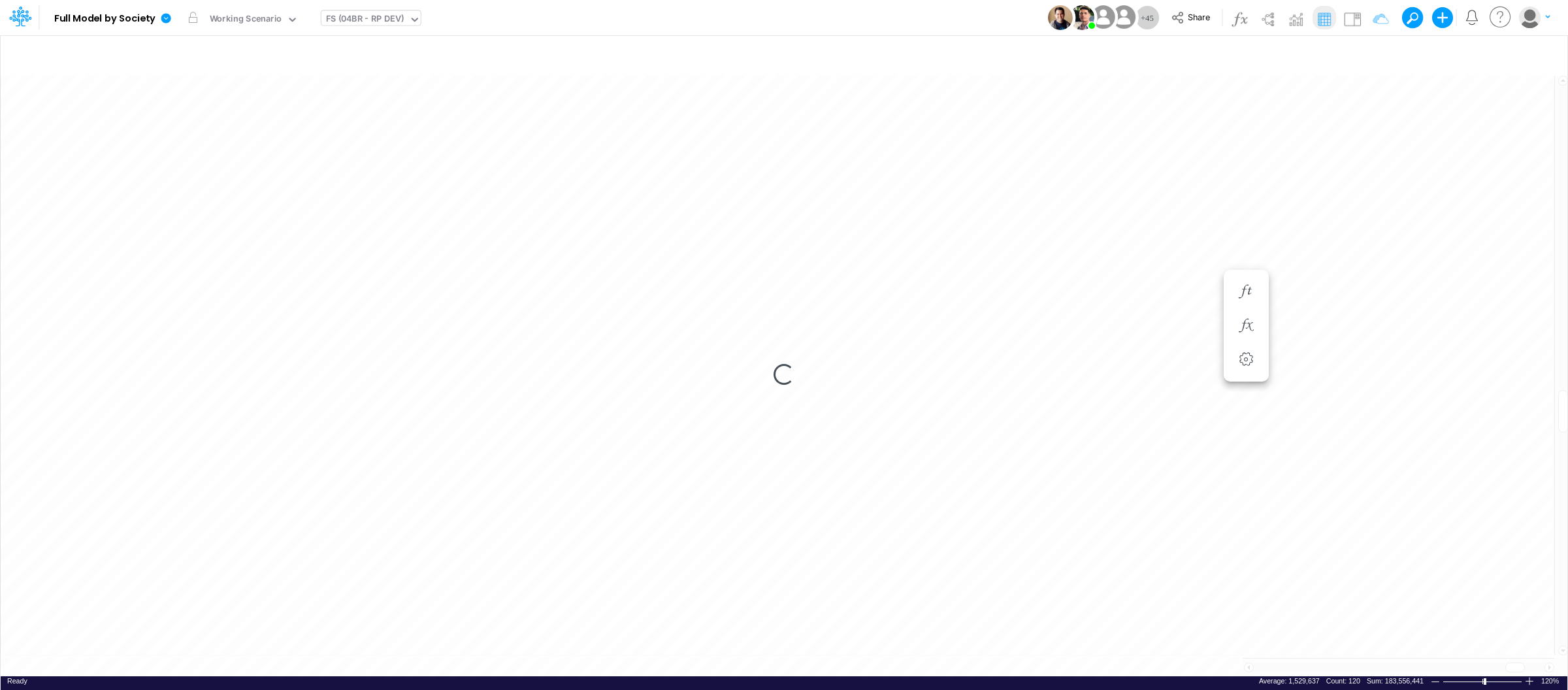
scroll to position [0, 1]
type input "BS (USGAAP) - Detailed"
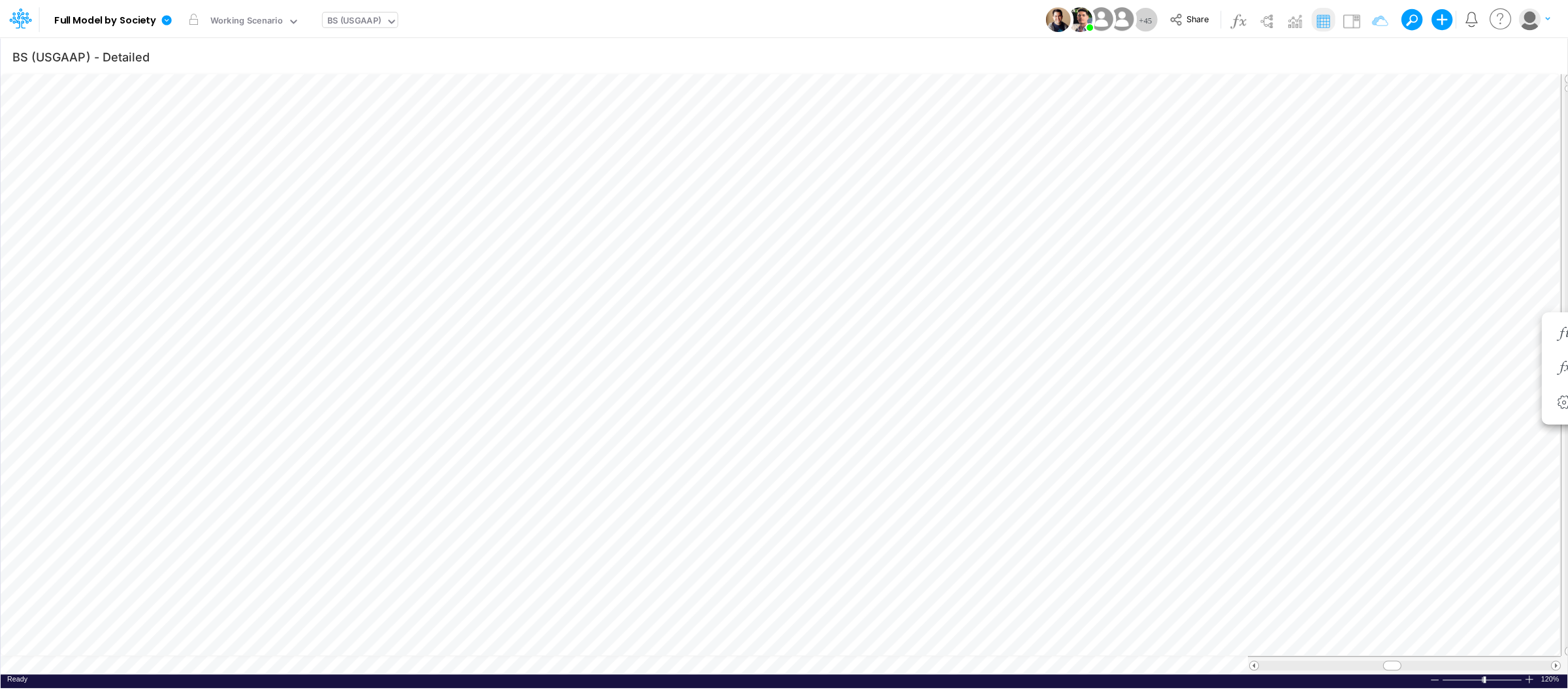
scroll to position [0, 1]
click at [167, 13] on icon at bounding box center [166, 18] width 12 height 12
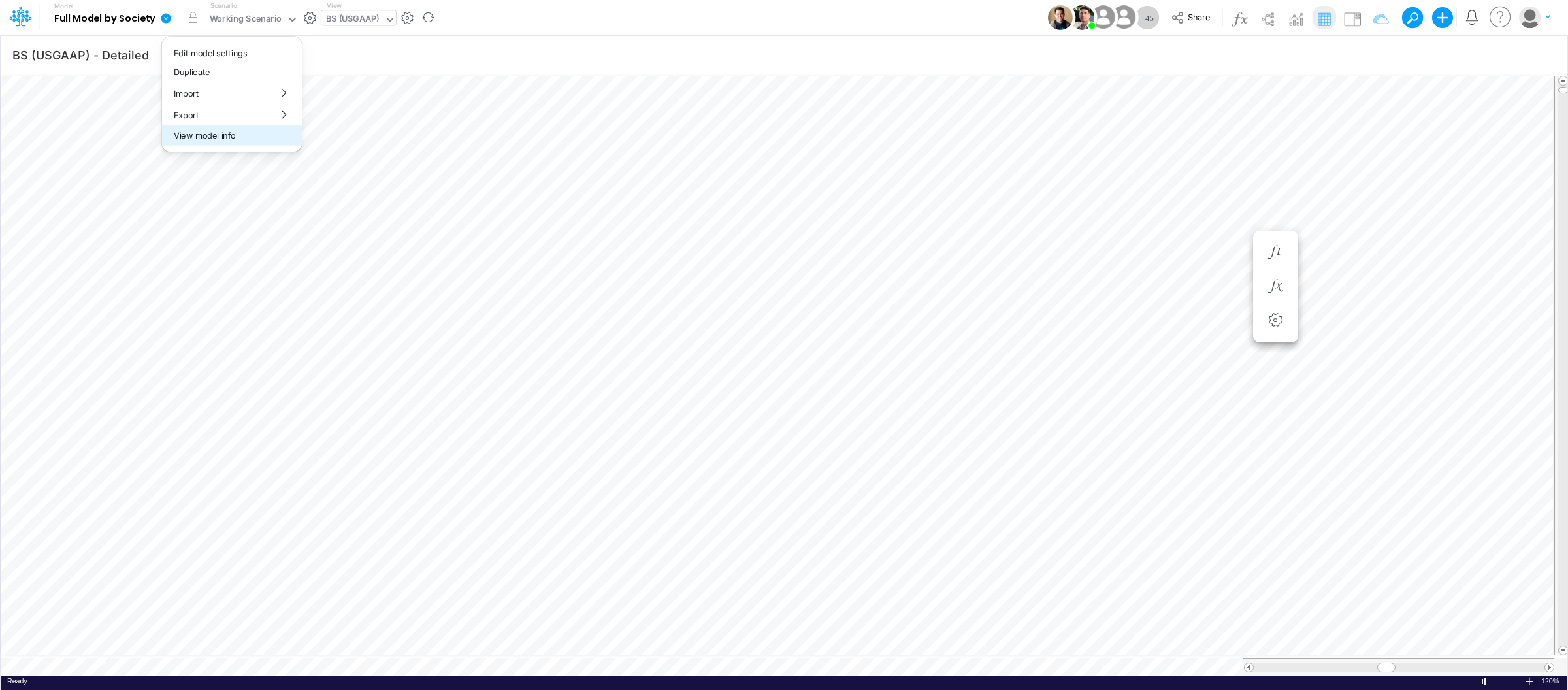
click at [229, 135] on button "View model info" at bounding box center [231, 135] width 140 height 20
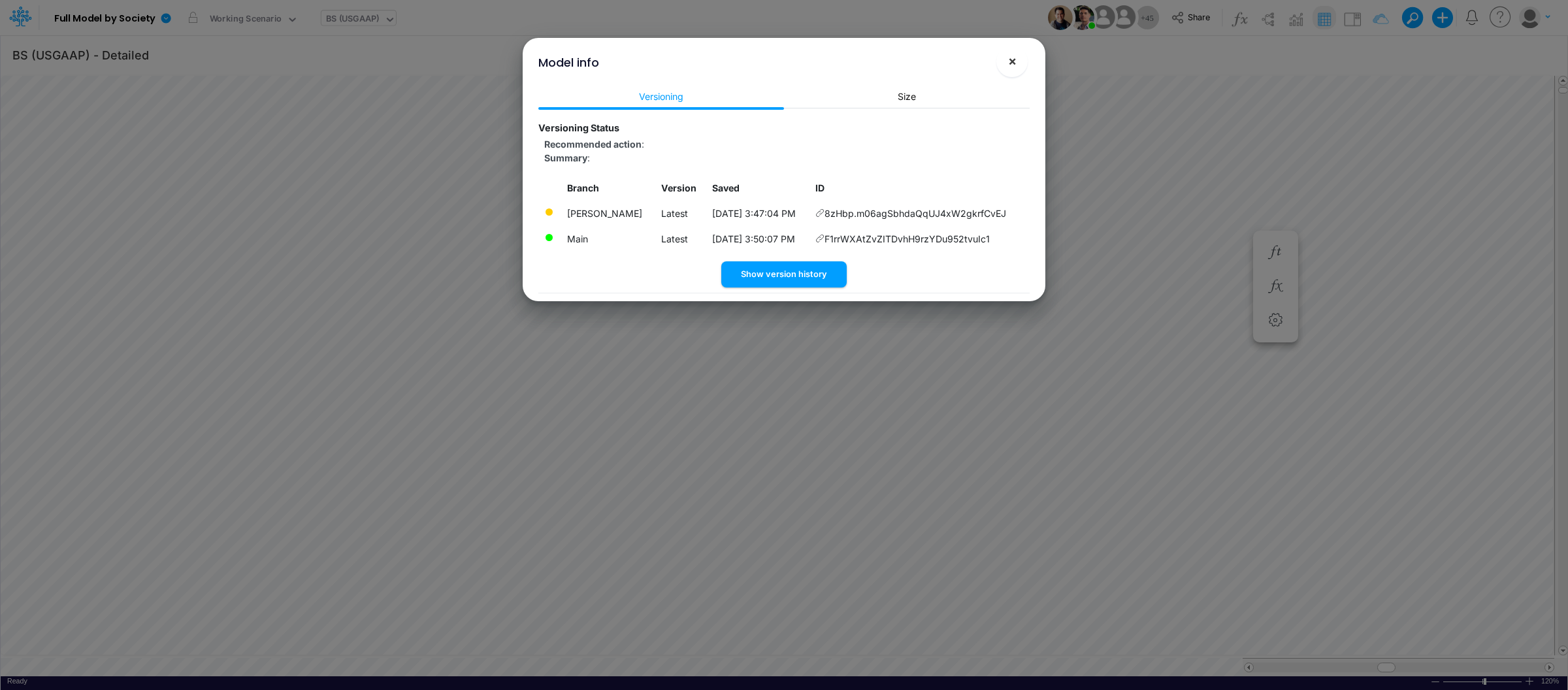
click at [1014, 60] on span "×" at bounding box center [1012, 61] width 9 height 15
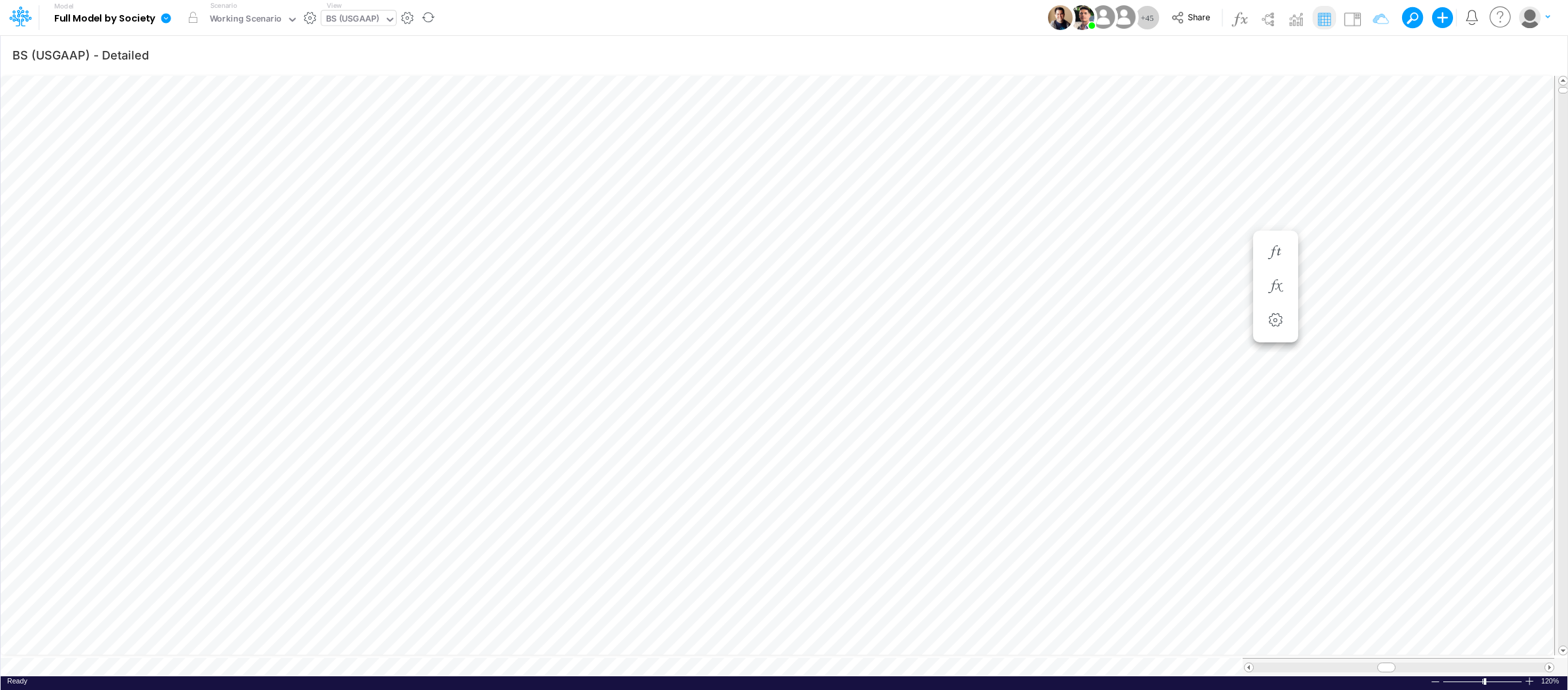
click at [168, 13] on icon at bounding box center [166, 18] width 10 height 10
click at [223, 135] on button "View model info" at bounding box center [231, 135] width 140 height 20
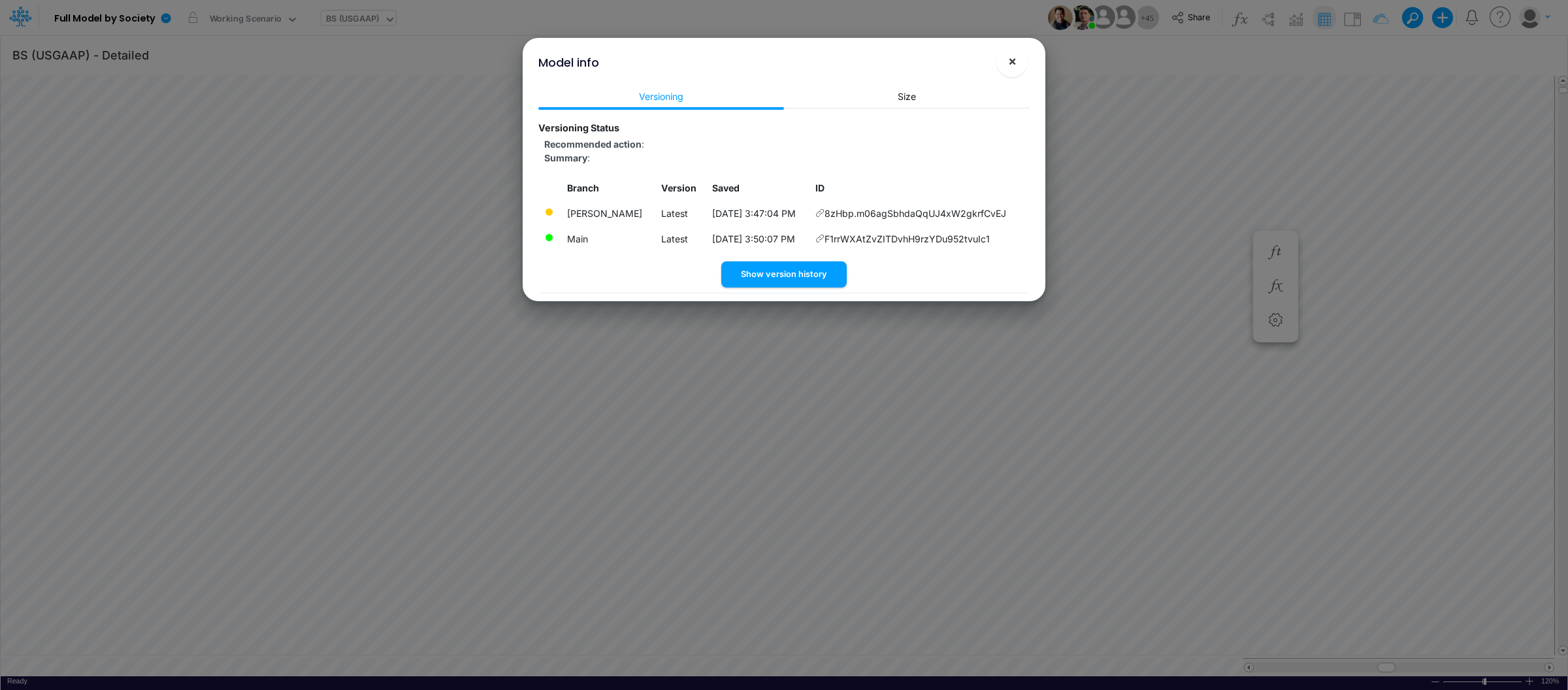
click at [1016, 70] on button "×" at bounding box center [1012, 61] width 32 height 32
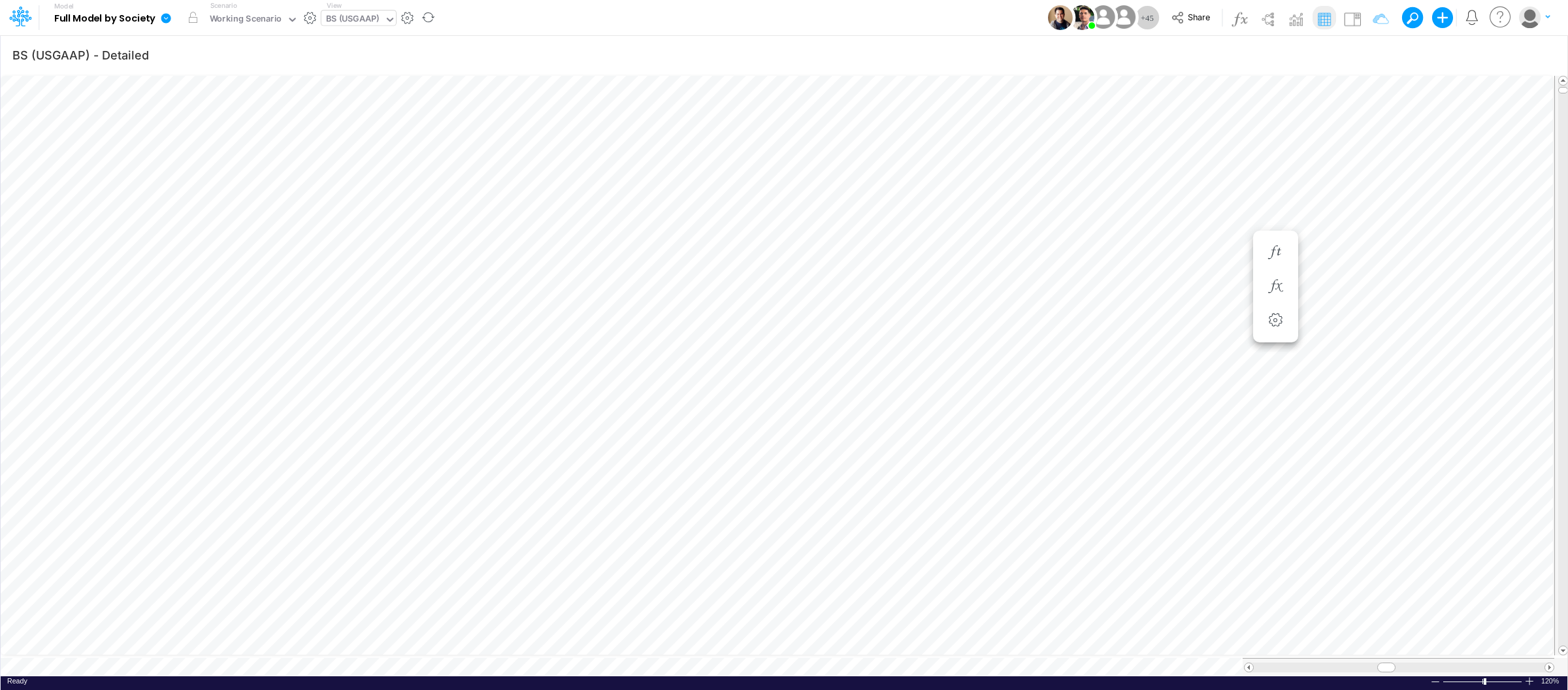
click at [164, 13] on icon at bounding box center [166, 18] width 12 height 12
click at [213, 139] on button "View model info" at bounding box center [231, 135] width 140 height 20
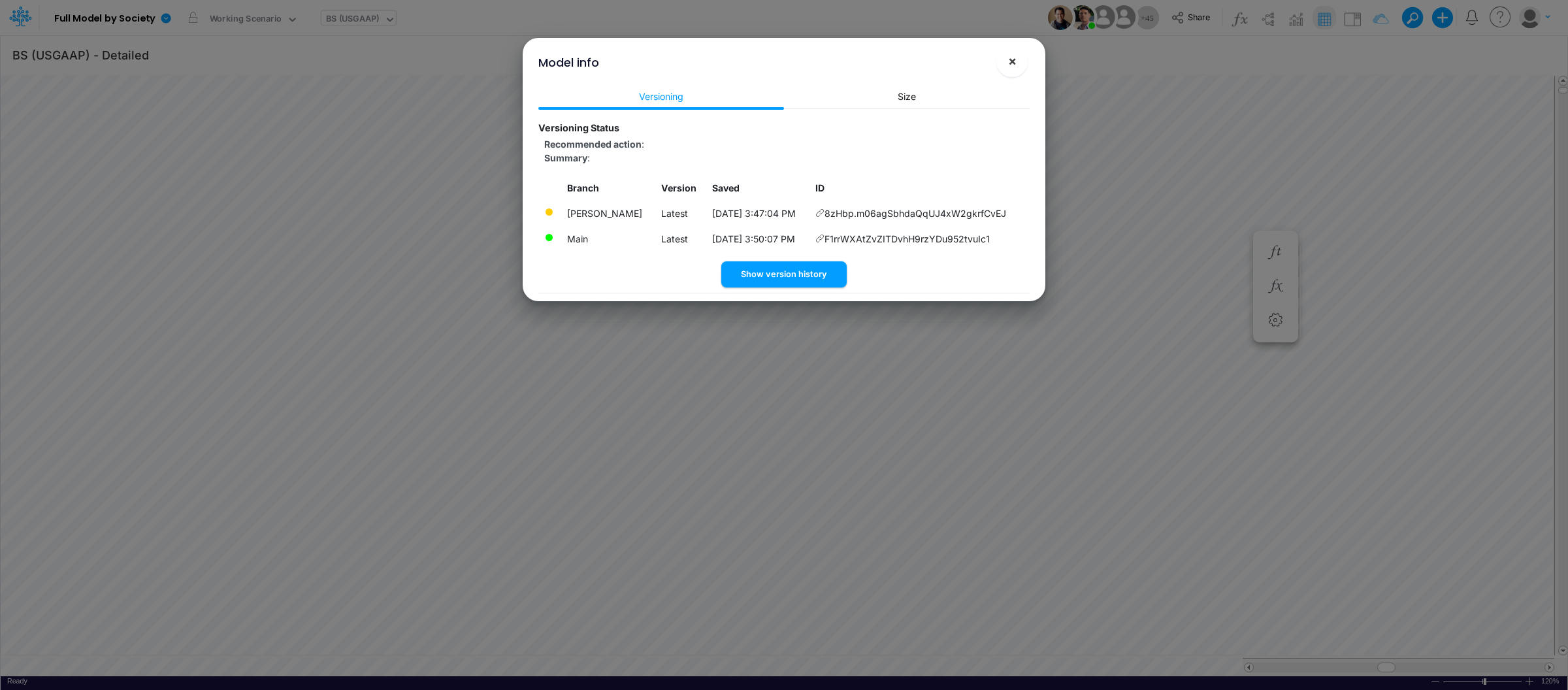
click at [1010, 58] on span "×" at bounding box center [1012, 61] width 9 height 15
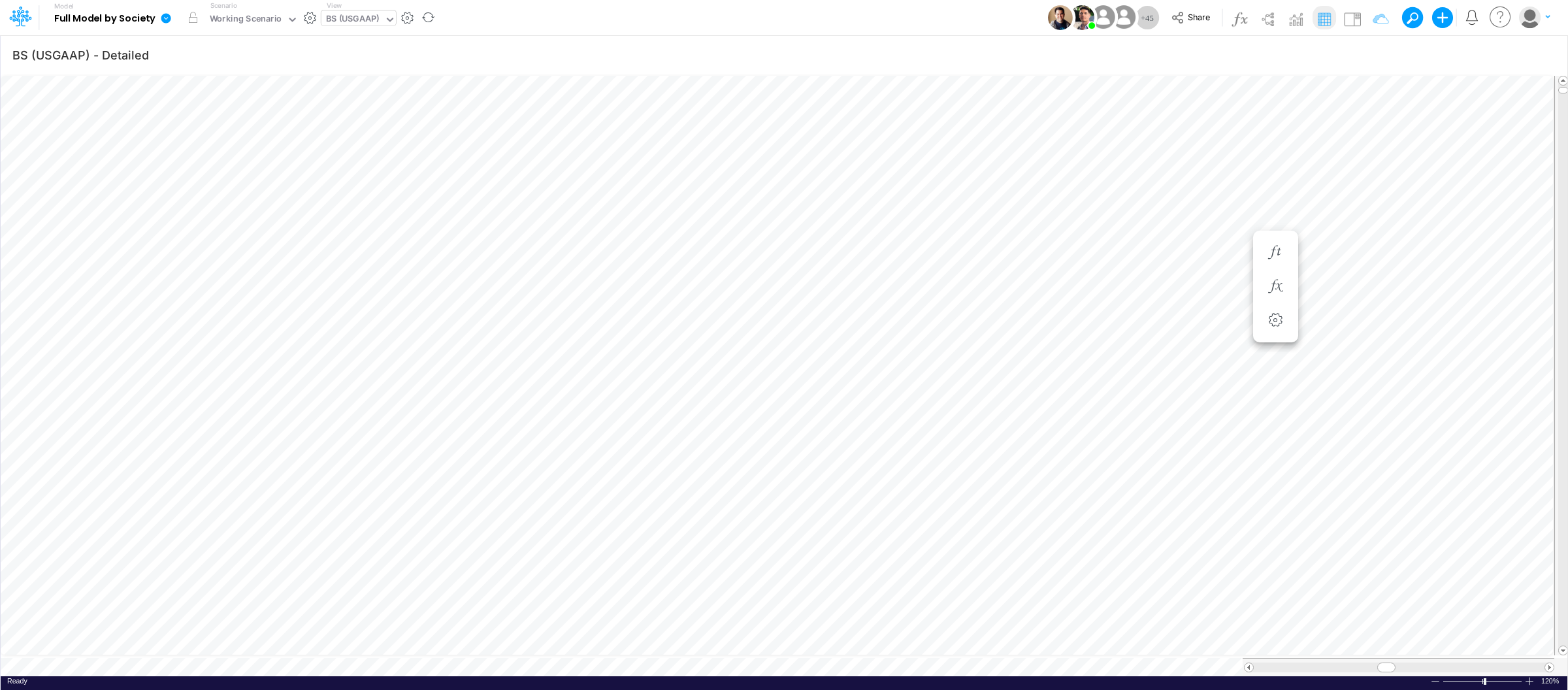
click at [165, 16] on icon at bounding box center [166, 18] width 10 height 10
click at [225, 129] on button "View model info" at bounding box center [231, 135] width 140 height 20
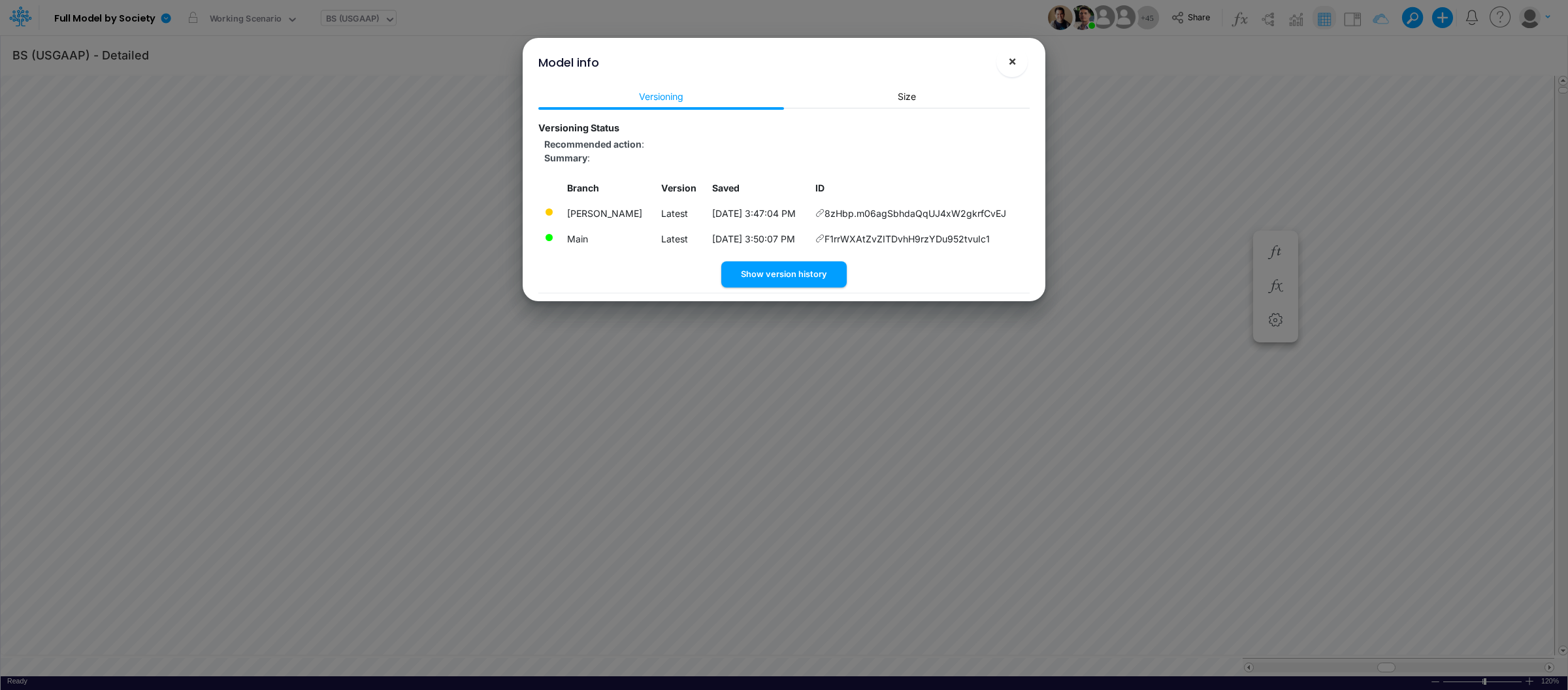
click at [1006, 59] on button "×" at bounding box center [1012, 61] width 32 height 32
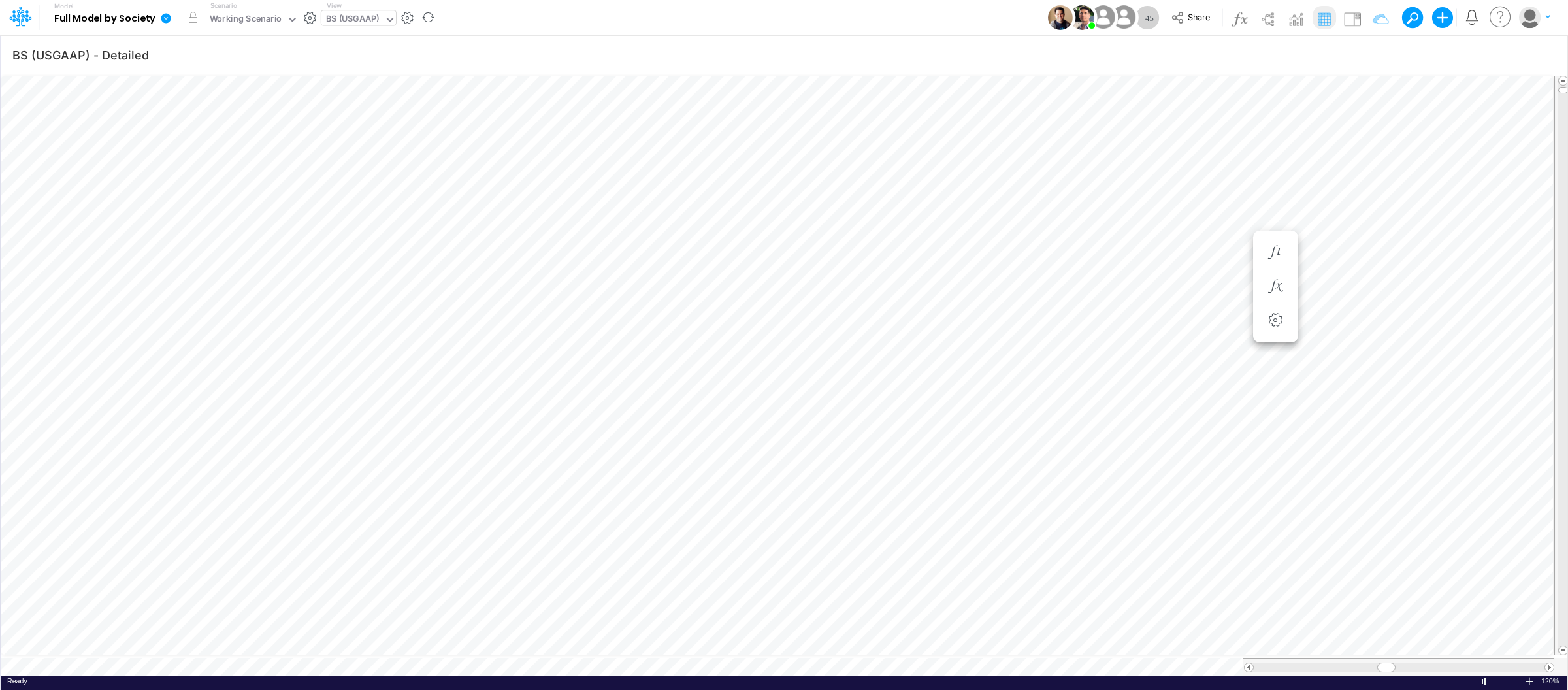
click at [166, 15] on icon at bounding box center [166, 18] width 10 height 10
click at [199, 130] on button "View model info" at bounding box center [231, 135] width 140 height 20
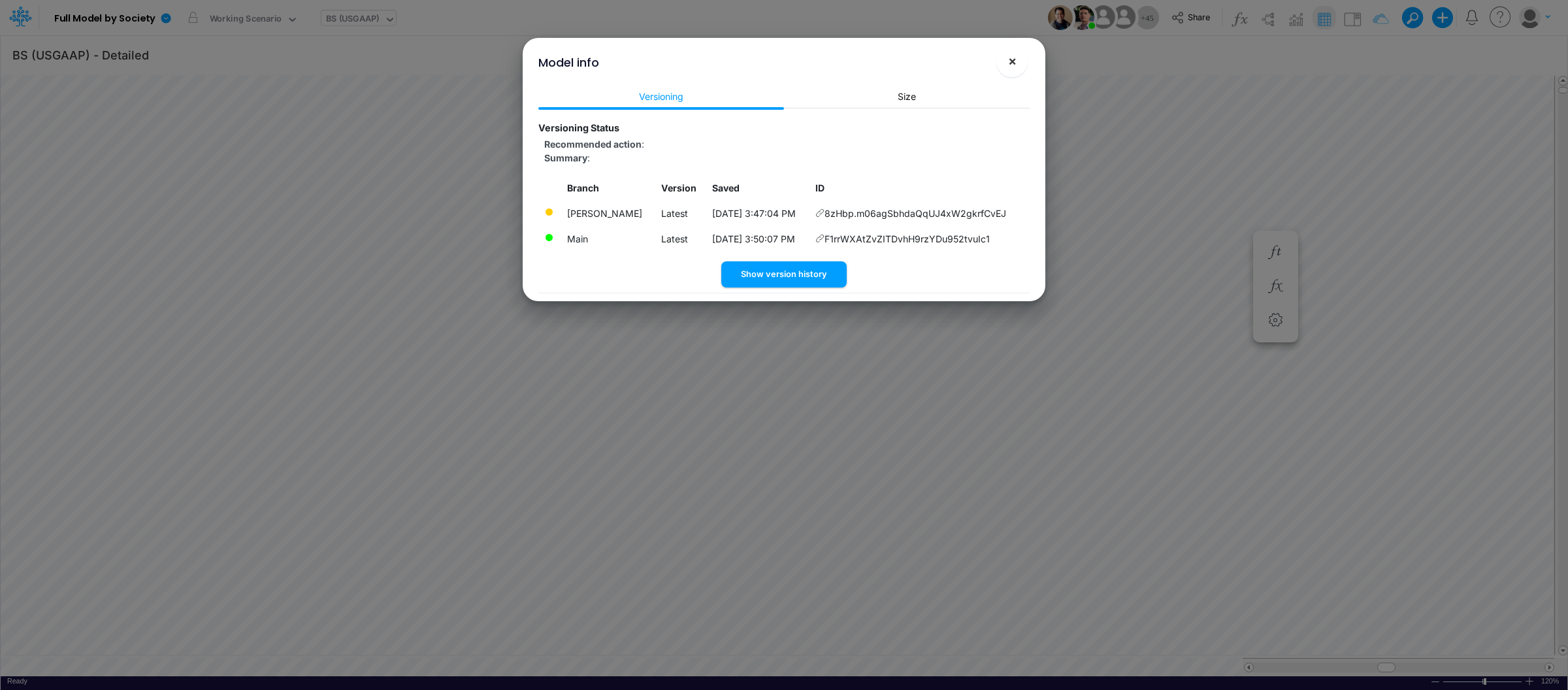
click at [1014, 60] on span "×" at bounding box center [1012, 61] width 9 height 15
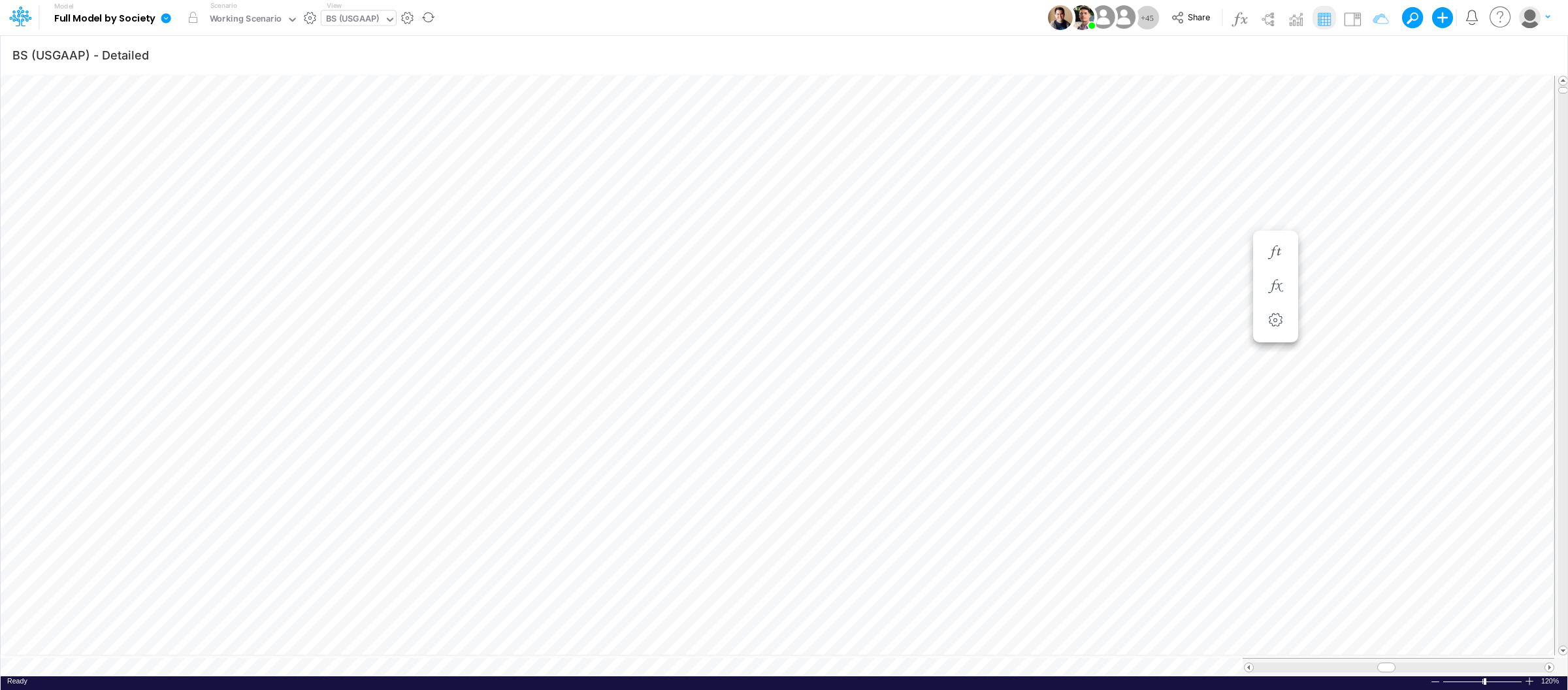
click at [167, 12] on link at bounding box center [168, 17] width 26 height 34
click at [208, 131] on button "View model info" at bounding box center [231, 135] width 140 height 20
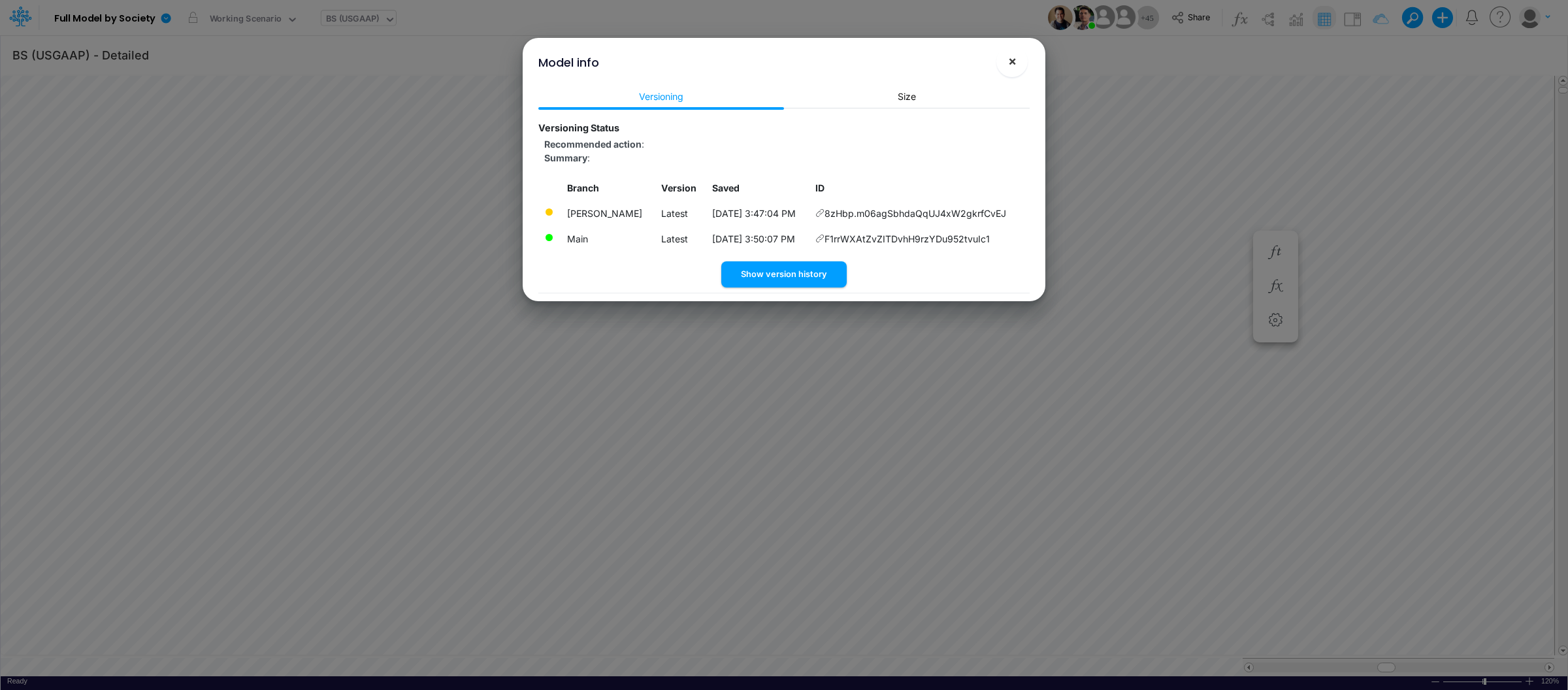
click at [1015, 68] on span "×" at bounding box center [1012, 61] width 9 height 15
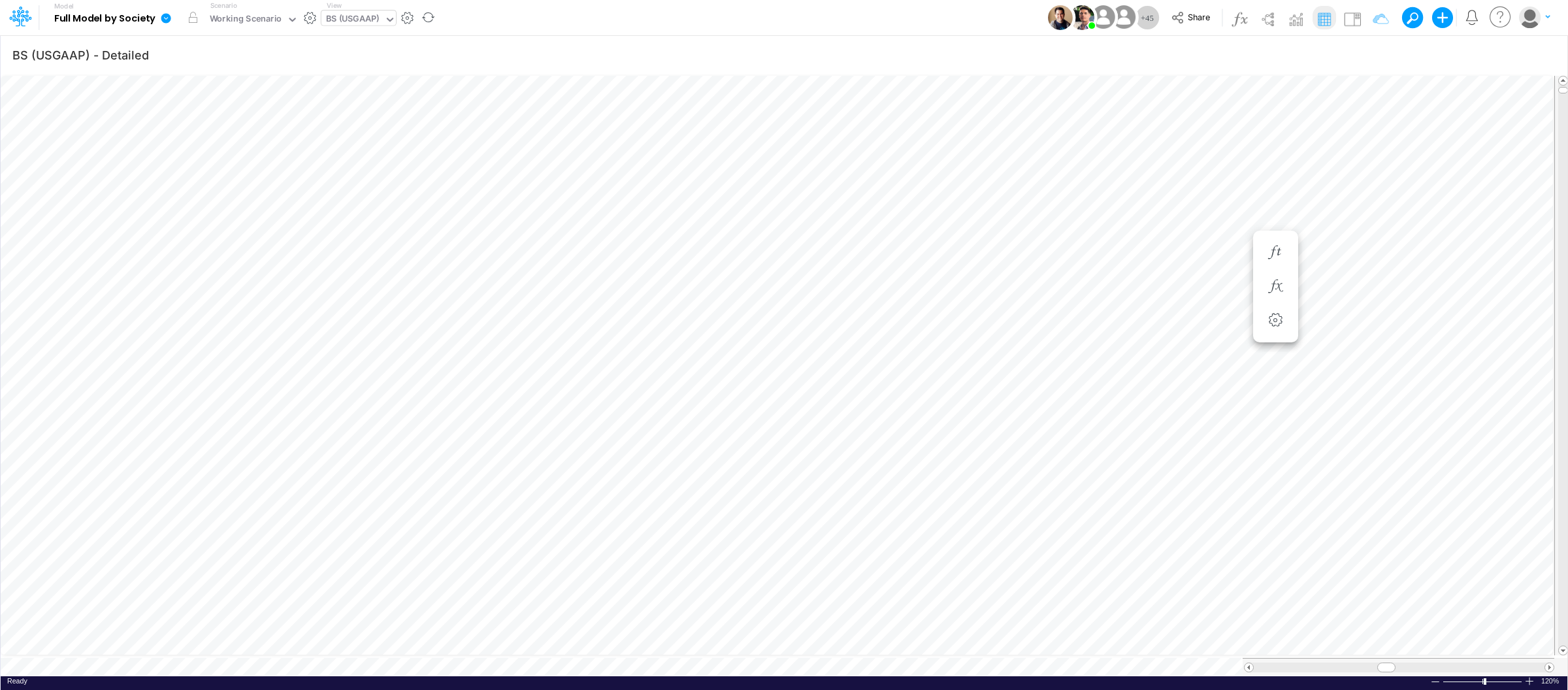
click at [166, 17] on icon at bounding box center [166, 18] width 10 height 10
click at [212, 132] on button "View model info" at bounding box center [231, 135] width 140 height 20
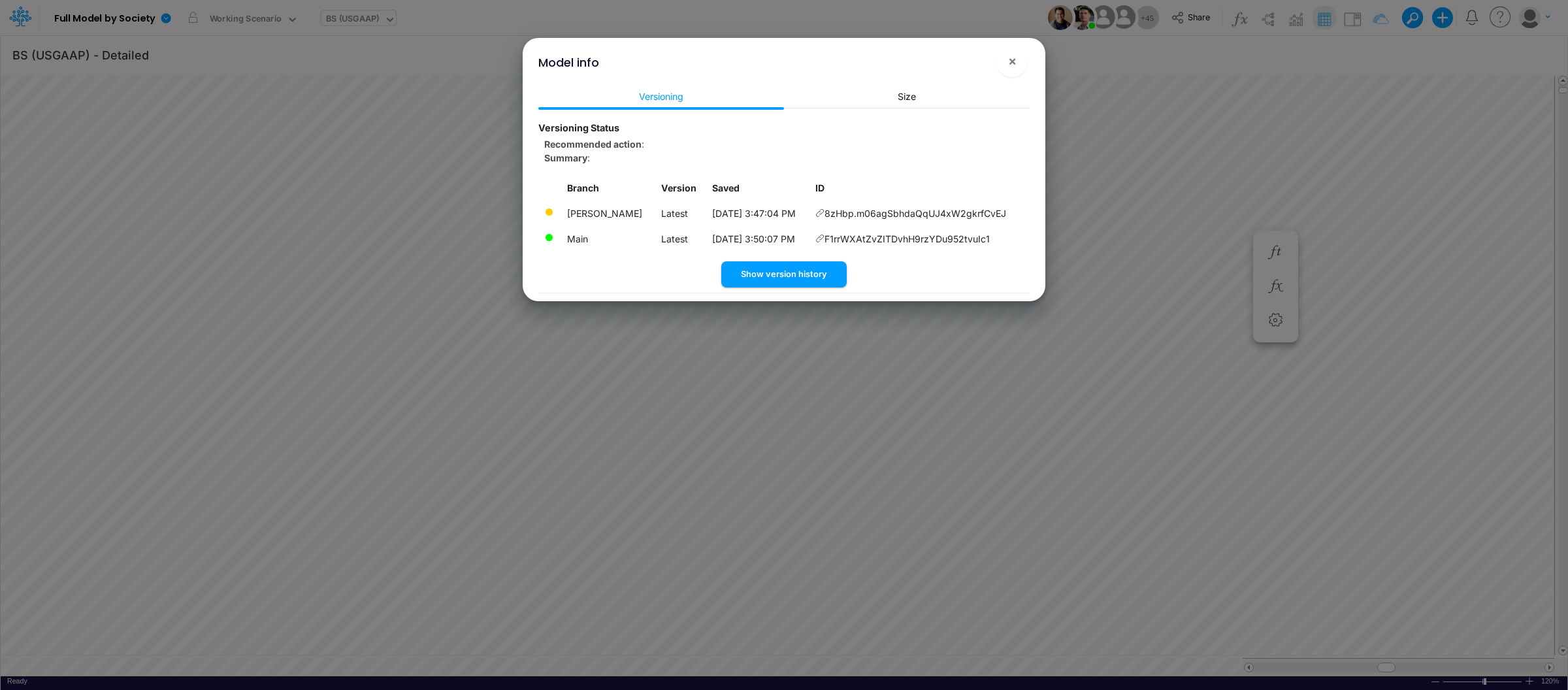
click at [977, 261] on div "Branch Version Saved ID Raphael Moreira Jordão Latest 9/16/2025, 3:47:04 PM 8zH…" at bounding box center [784, 219] width 492 height 87
click at [1015, 58] on span "×" at bounding box center [1012, 61] width 9 height 15
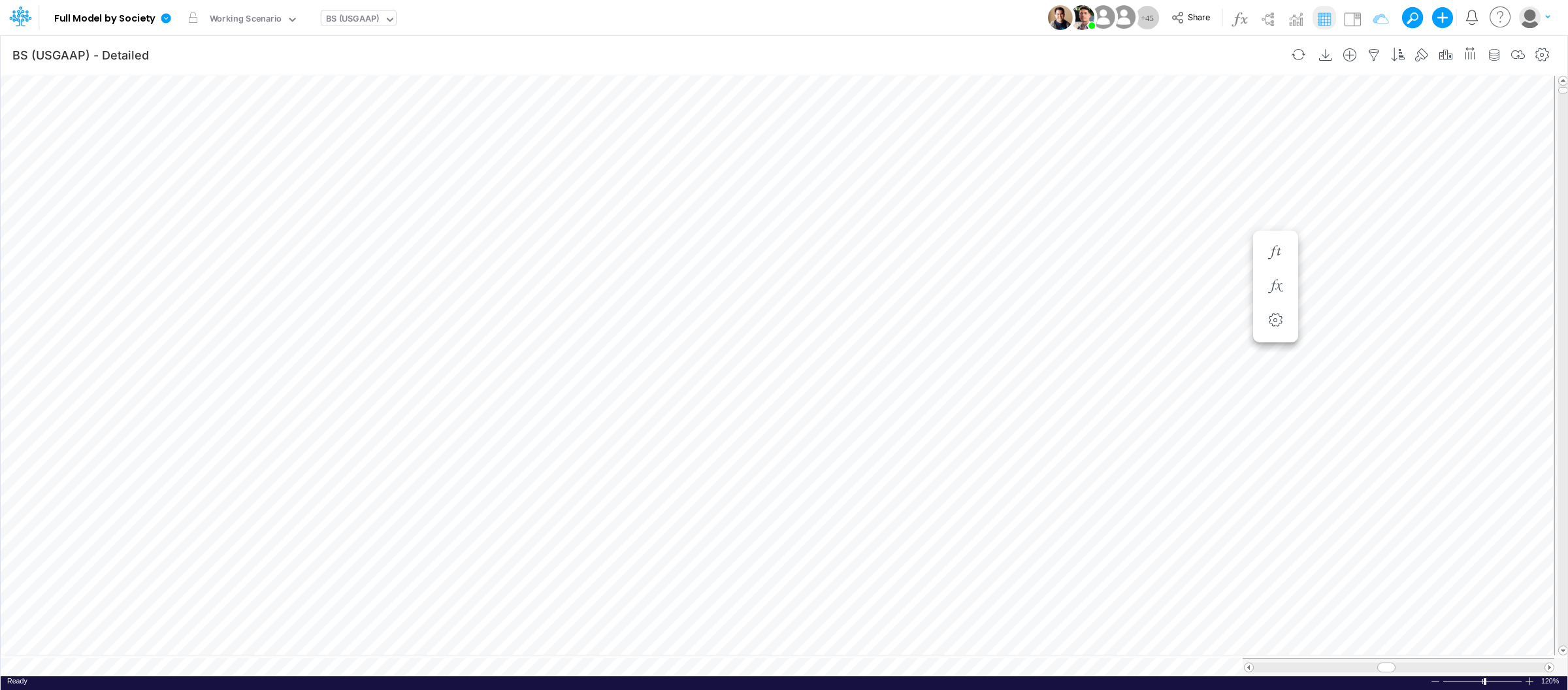
click at [166, 13] on icon at bounding box center [166, 18] width 10 height 10
click at [164, 17] on icon at bounding box center [166, 18] width 12 height 12
click at [166, 15] on icon at bounding box center [166, 18] width 10 height 10
click at [202, 132] on button "View model info" at bounding box center [231, 135] width 140 height 20
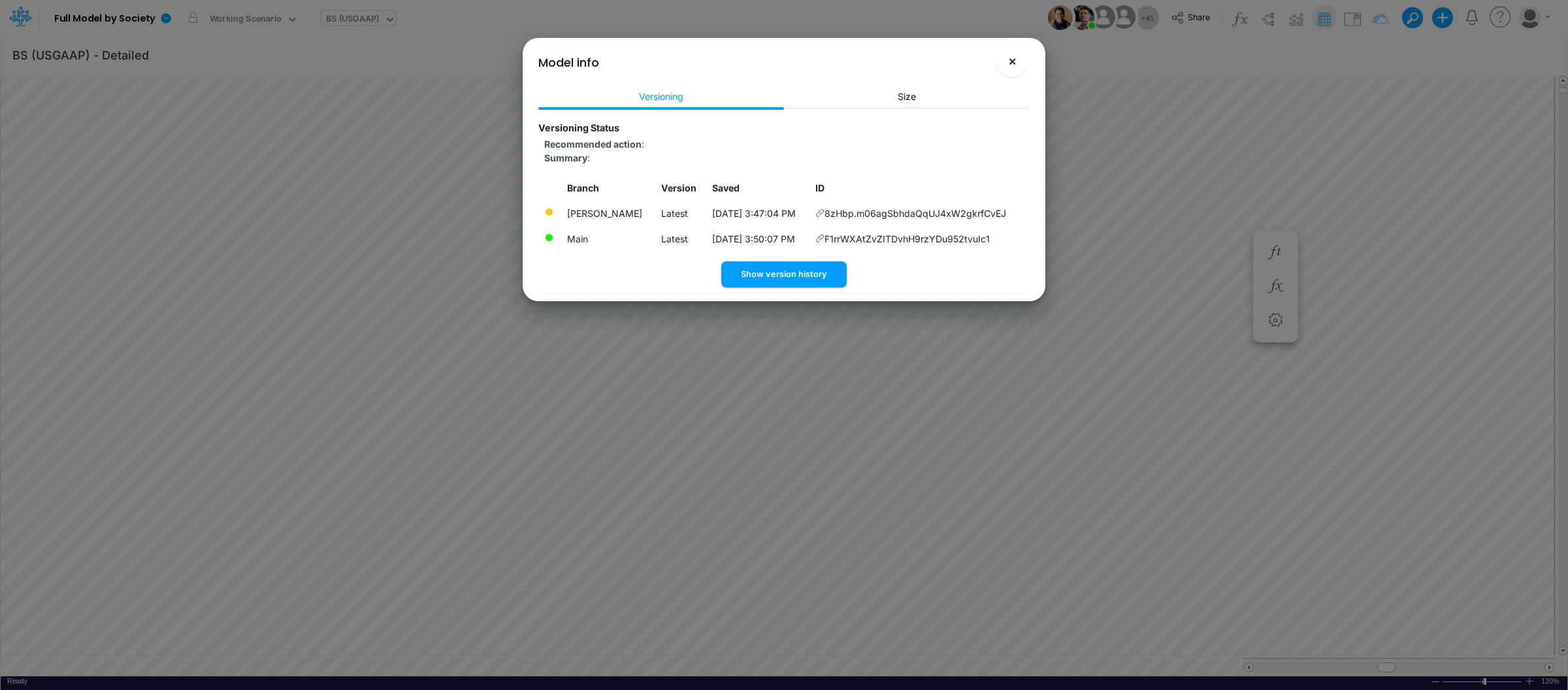
click at [1020, 64] on button "×" at bounding box center [1012, 61] width 32 height 32
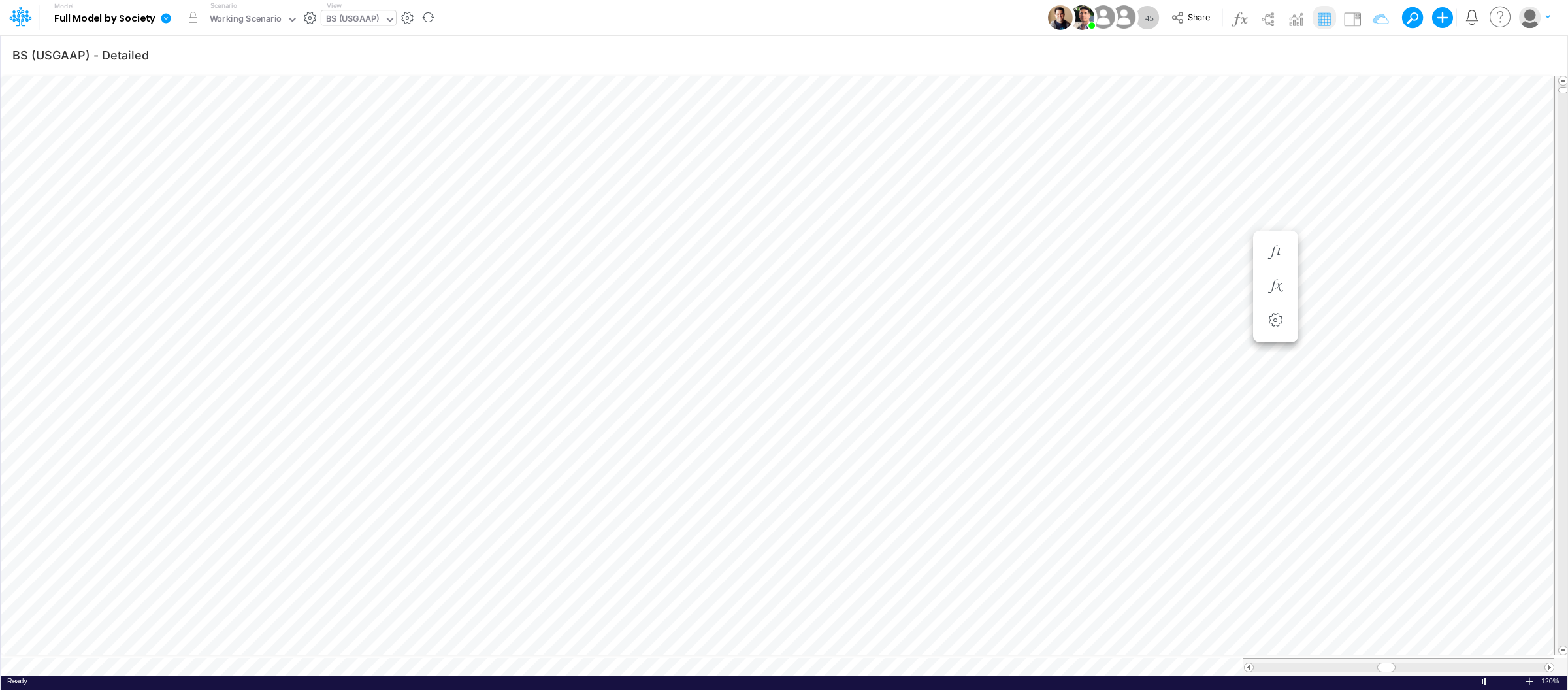
click at [168, 17] on icon at bounding box center [166, 18] width 12 height 12
click at [226, 129] on button "View model info" at bounding box center [231, 135] width 140 height 20
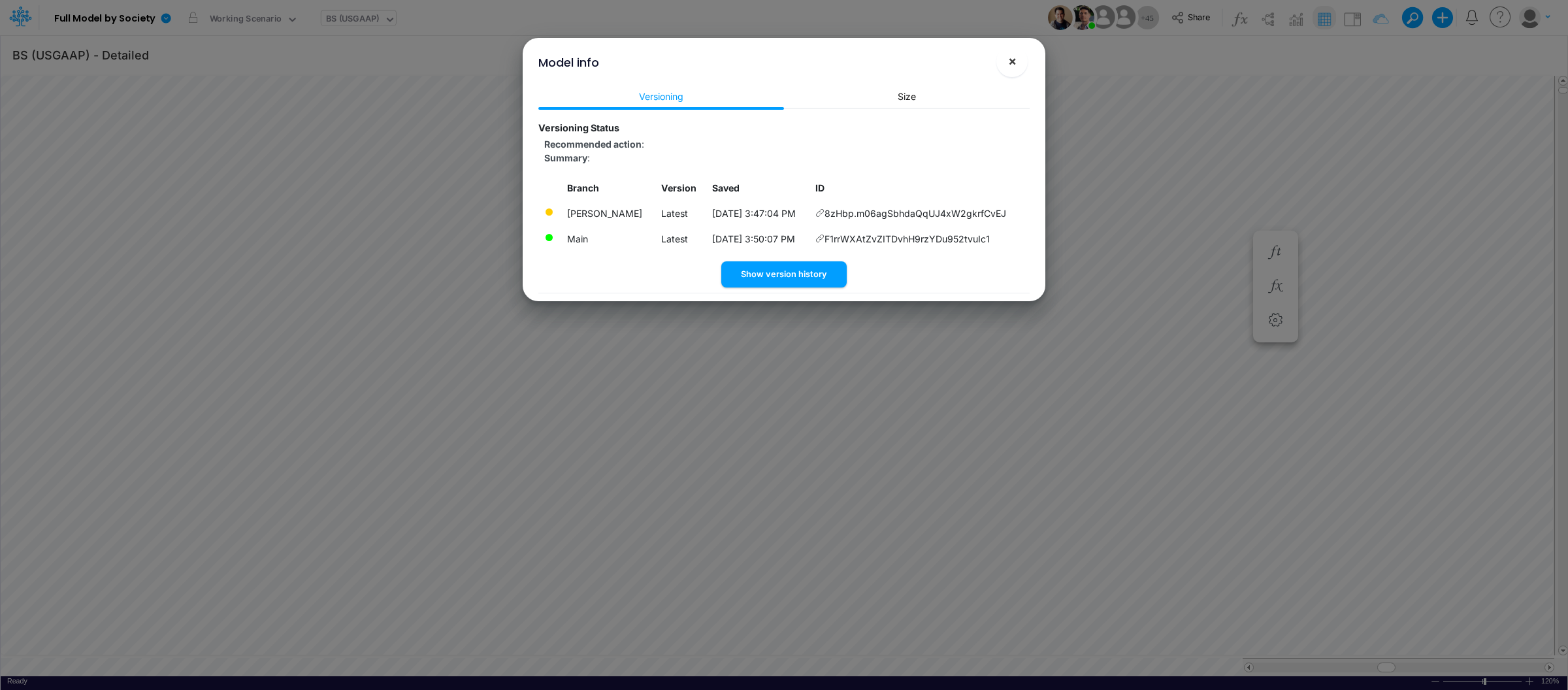
click at [1014, 67] on span "×" at bounding box center [1012, 61] width 9 height 15
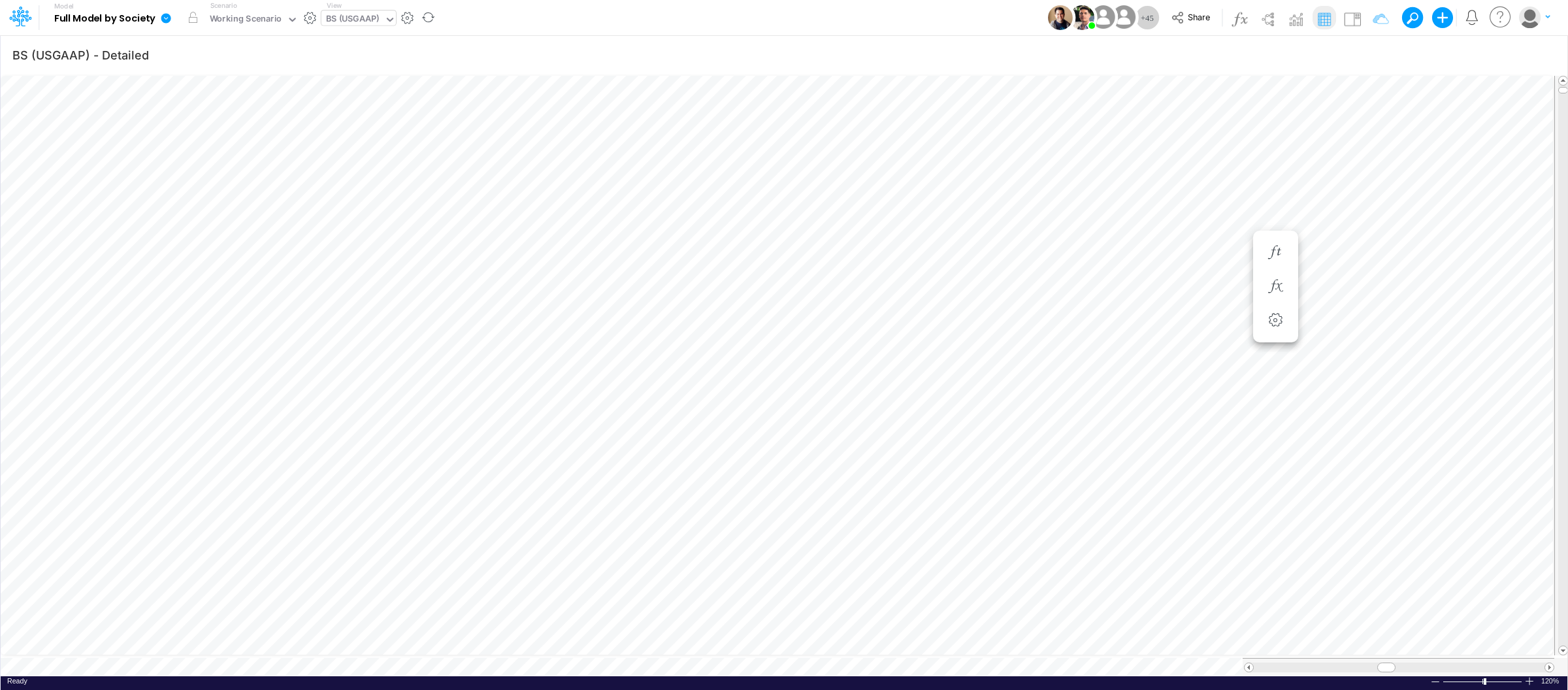
click at [160, 13] on icon at bounding box center [166, 18] width 12 height 12
click at [168, 18] on icon at bounding box center [166, 18] width 10 height 10
click at [166, 17] on icon at bounding box center [166, 18] width 10 height 10
click at [212, 134] on button "View model info" at bounding box center [231, 135] width 140 height 20
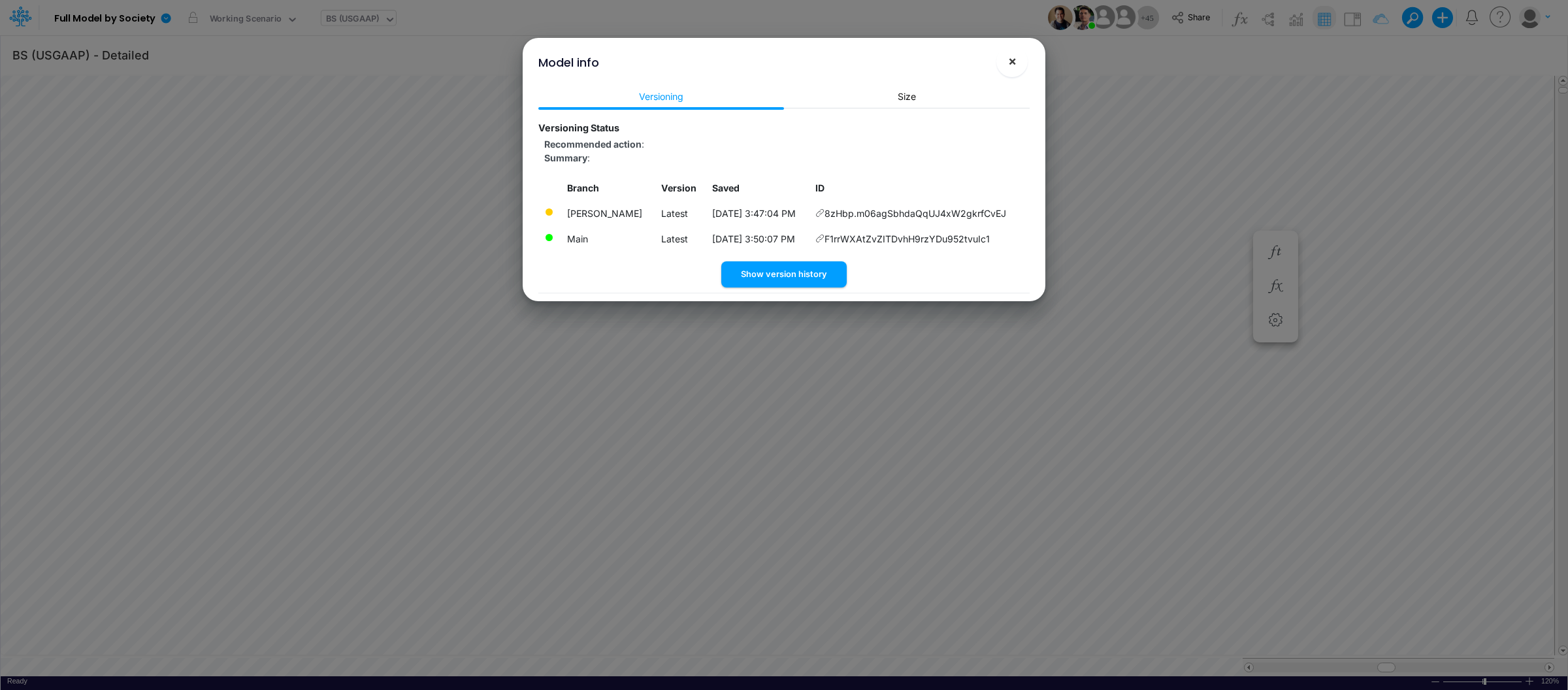
click at [1018, 57] on button "×" at bounding box center [1012, 61] width 32 height 32
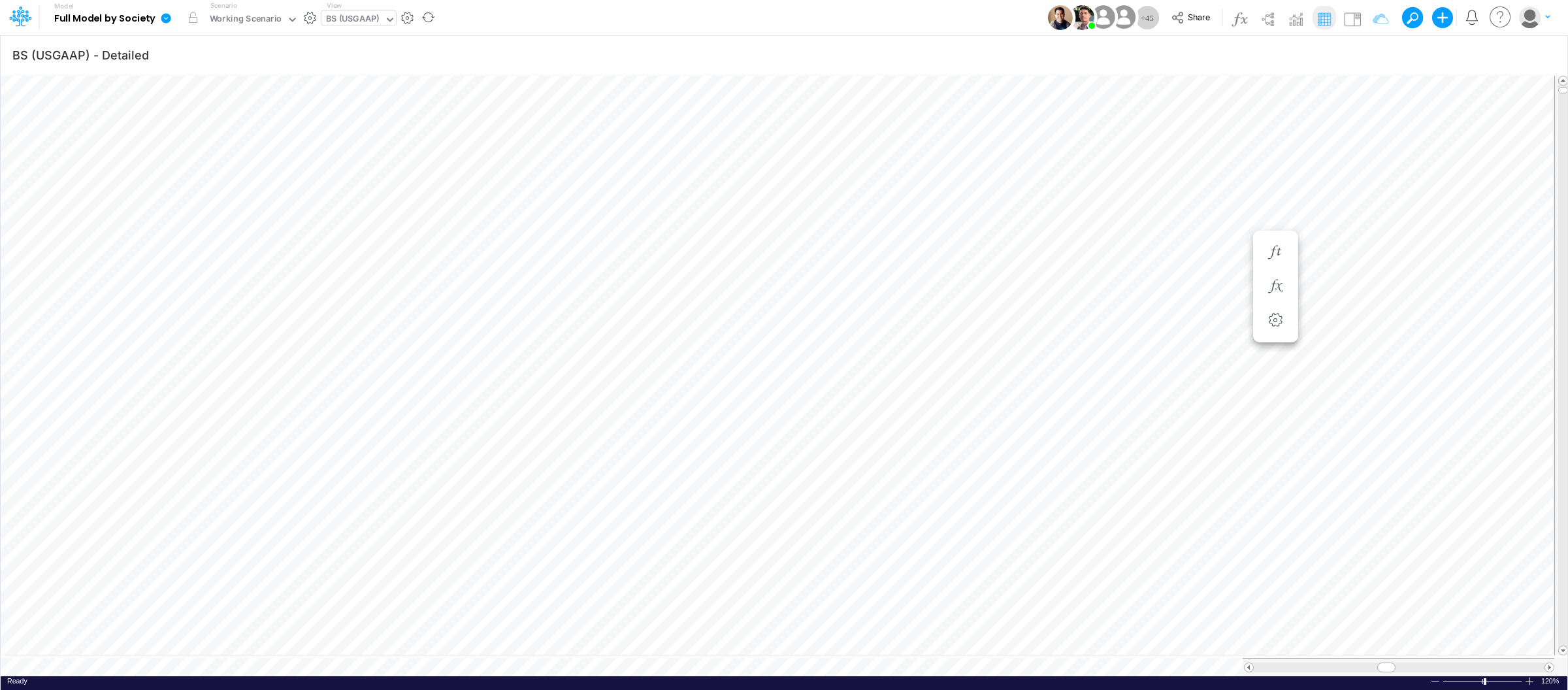
click at [155, 22] on link at bounding box center [168, 17] width 26 height 34
click at [213, 133] on button "View model info" at bounding box center [231, 135] width 140 height 20
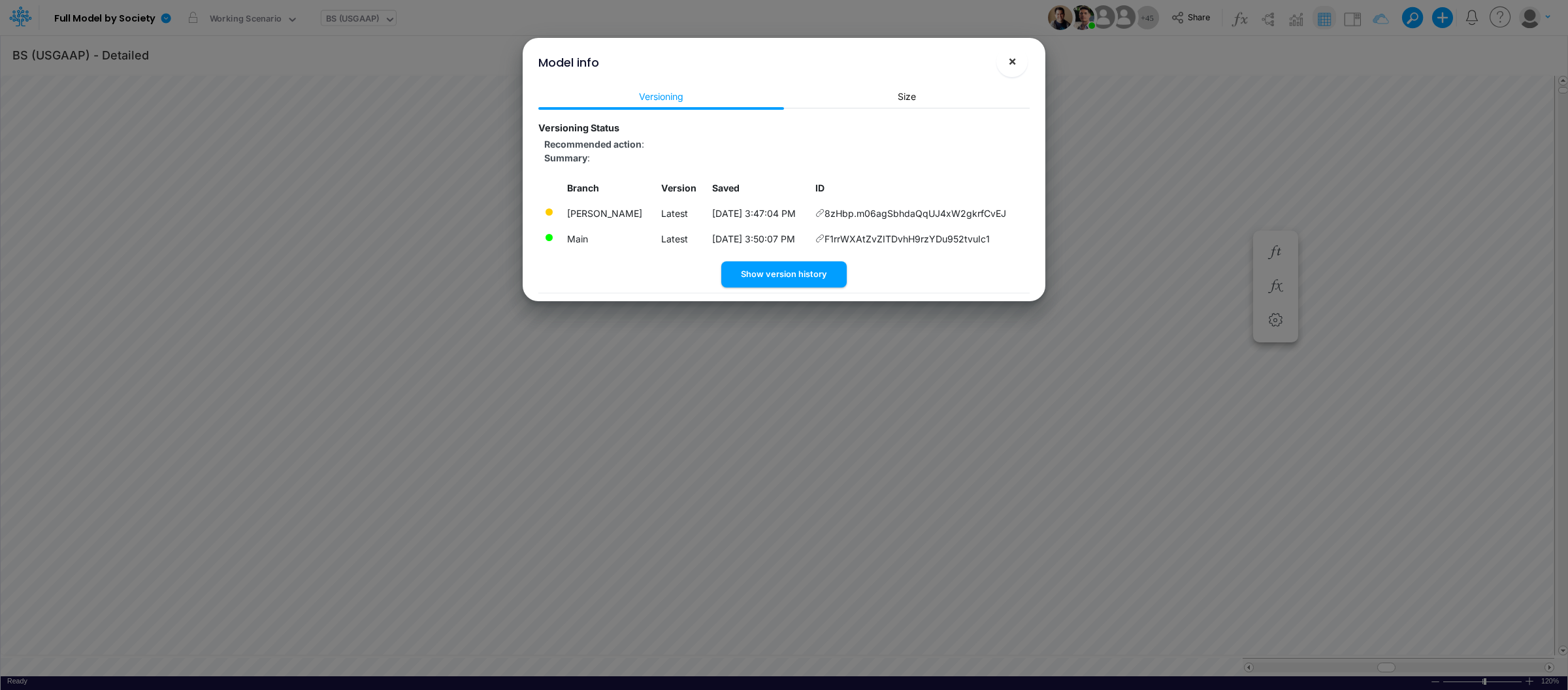
click at [1013, 65] on span "×" at bounding box center [1012, 61] width 9 height 15
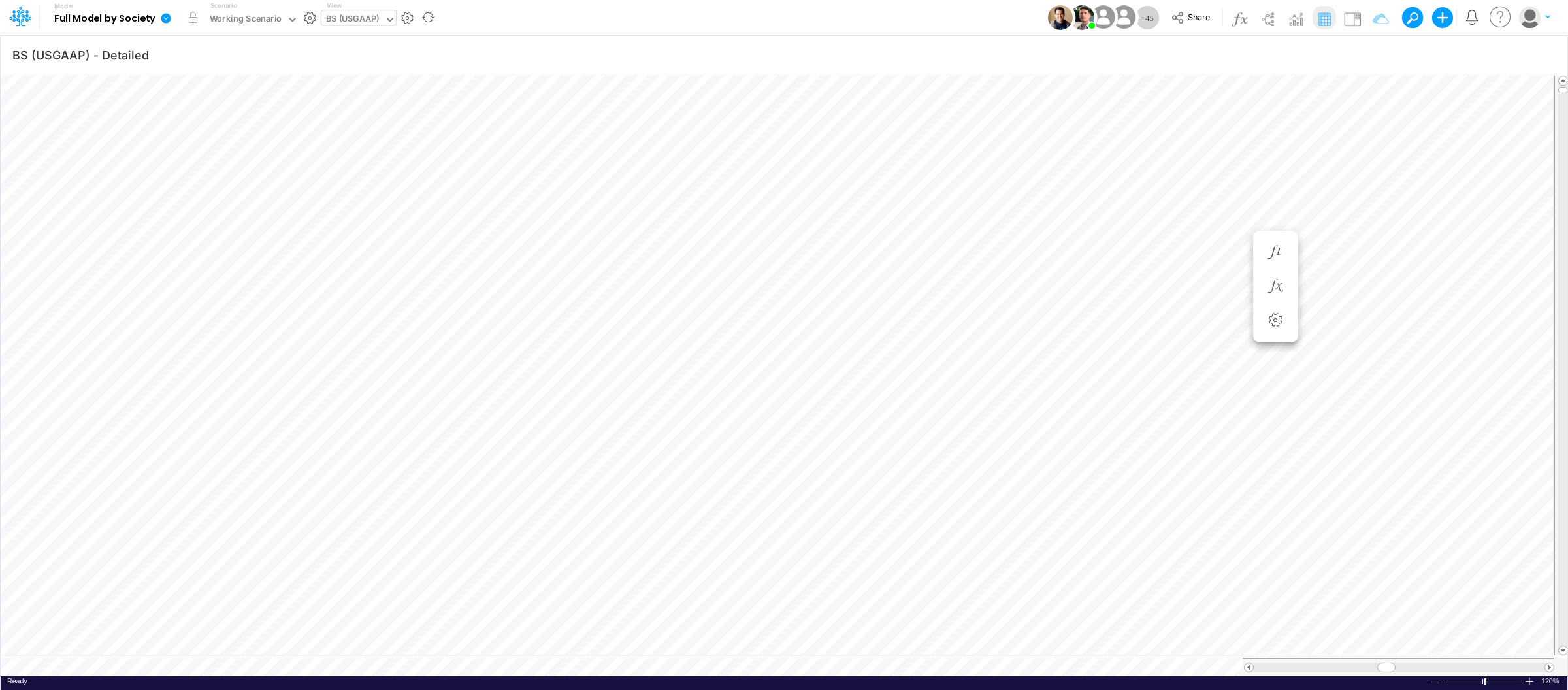
click at [165, 17] on icon at bounding box center [166, 18] width 10 height 10
click at [210, 134] on button "View model info" at bounding box center [231, 135] width 140 height 20
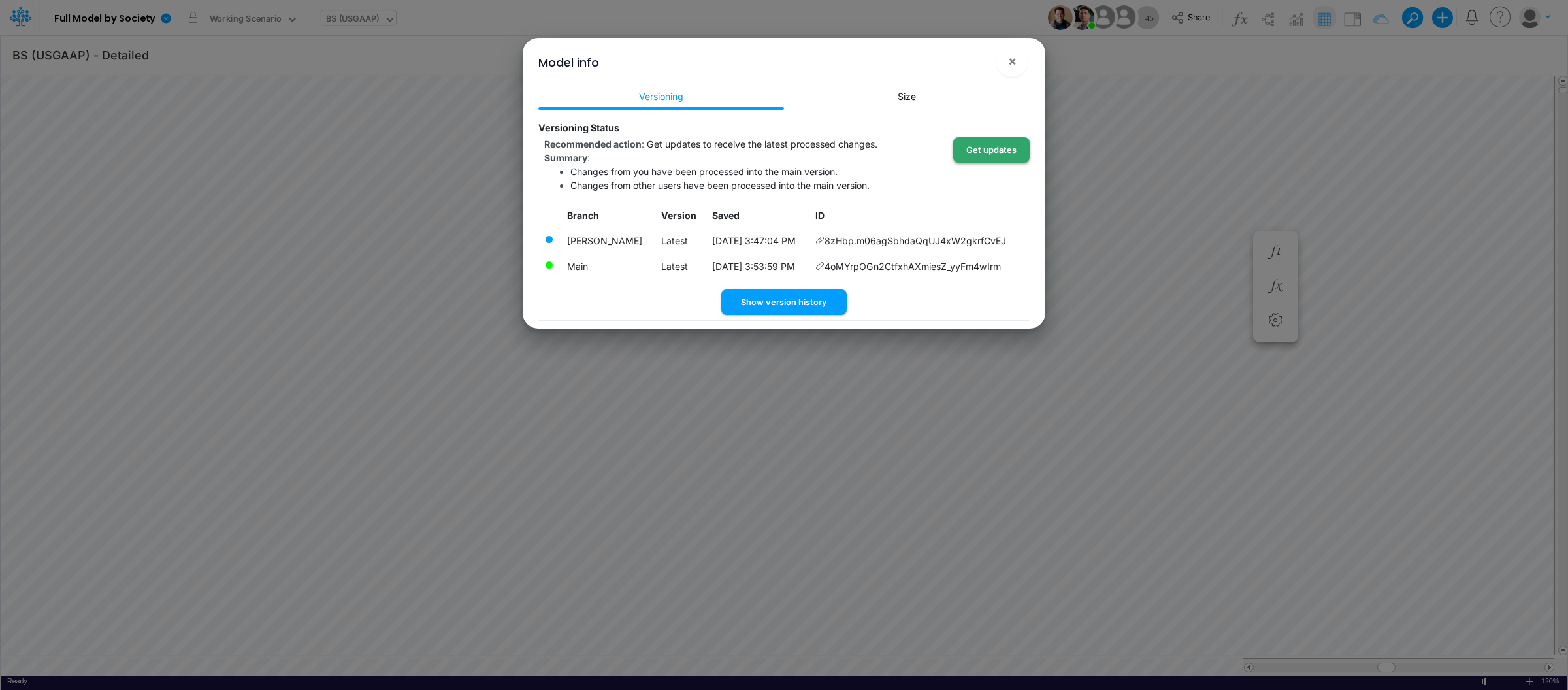
click at [982, 149] on button "Get updates" at bounding box center [991, 149] width 76 height 25
click at [1010, 63] on span "×" at bounding box center [1012, 61] width 9 height 15
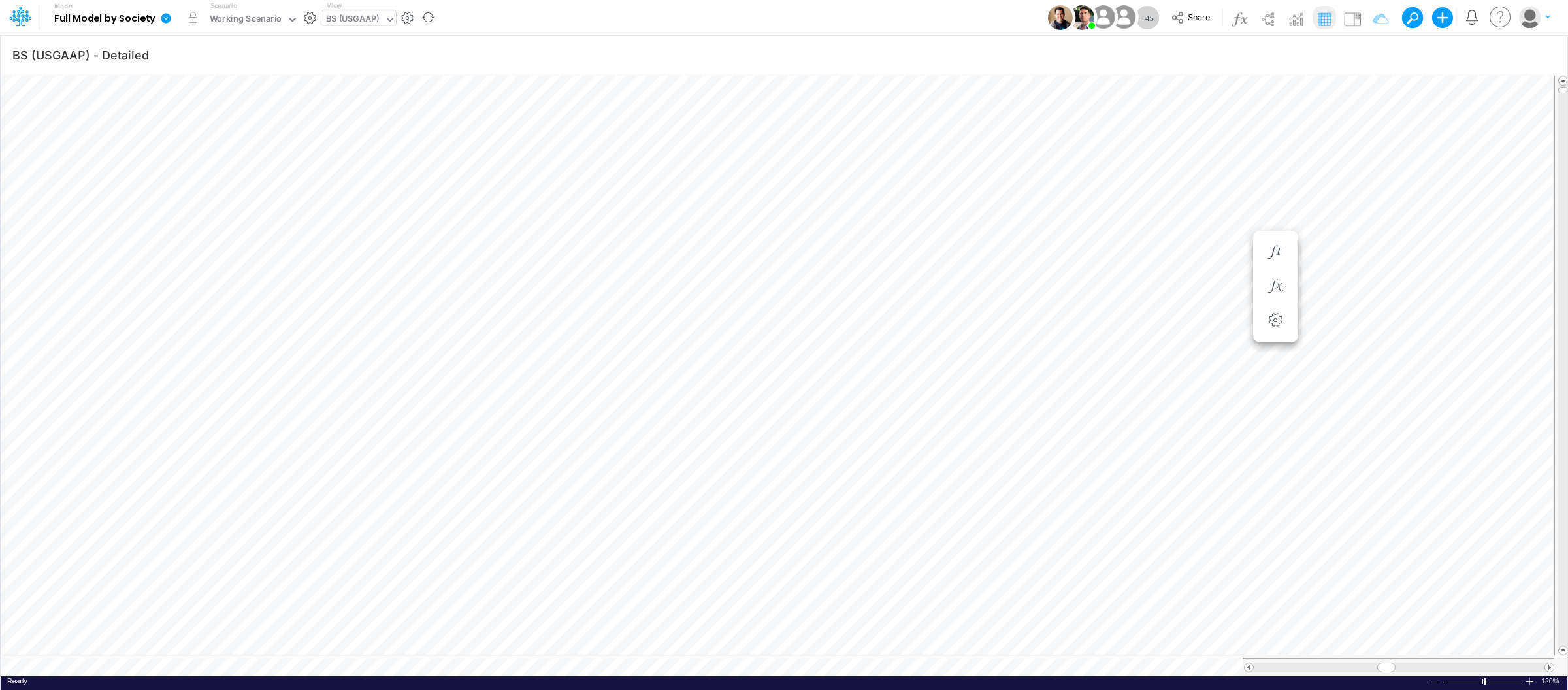
click at [157, 13] on link at bounding box center [168, 17] width 26 height 34
click at [216, 128] on button "View model info" at bounding box center [231, 135] width 140 height 20
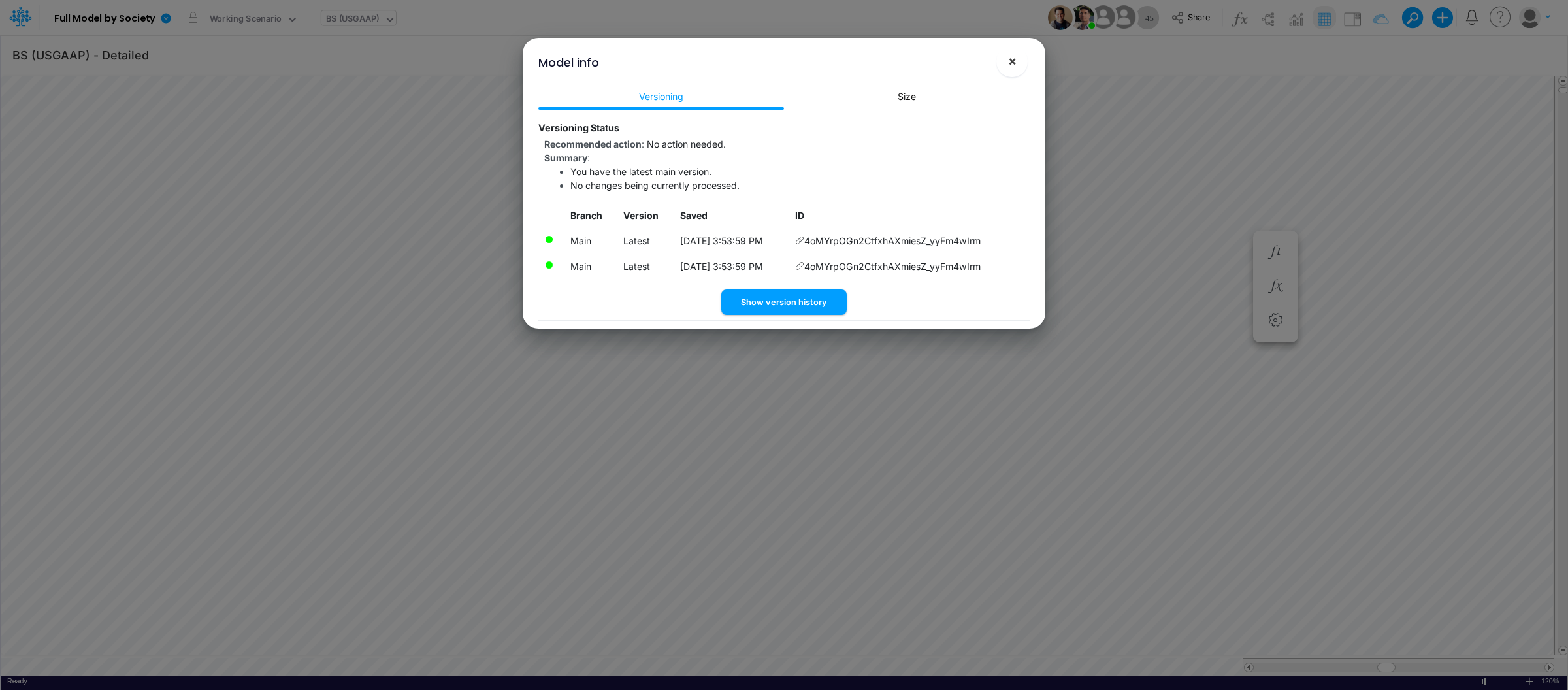
click at [1016, 62] on span "×" at bounding box center [1012, 61] width 9 height 15
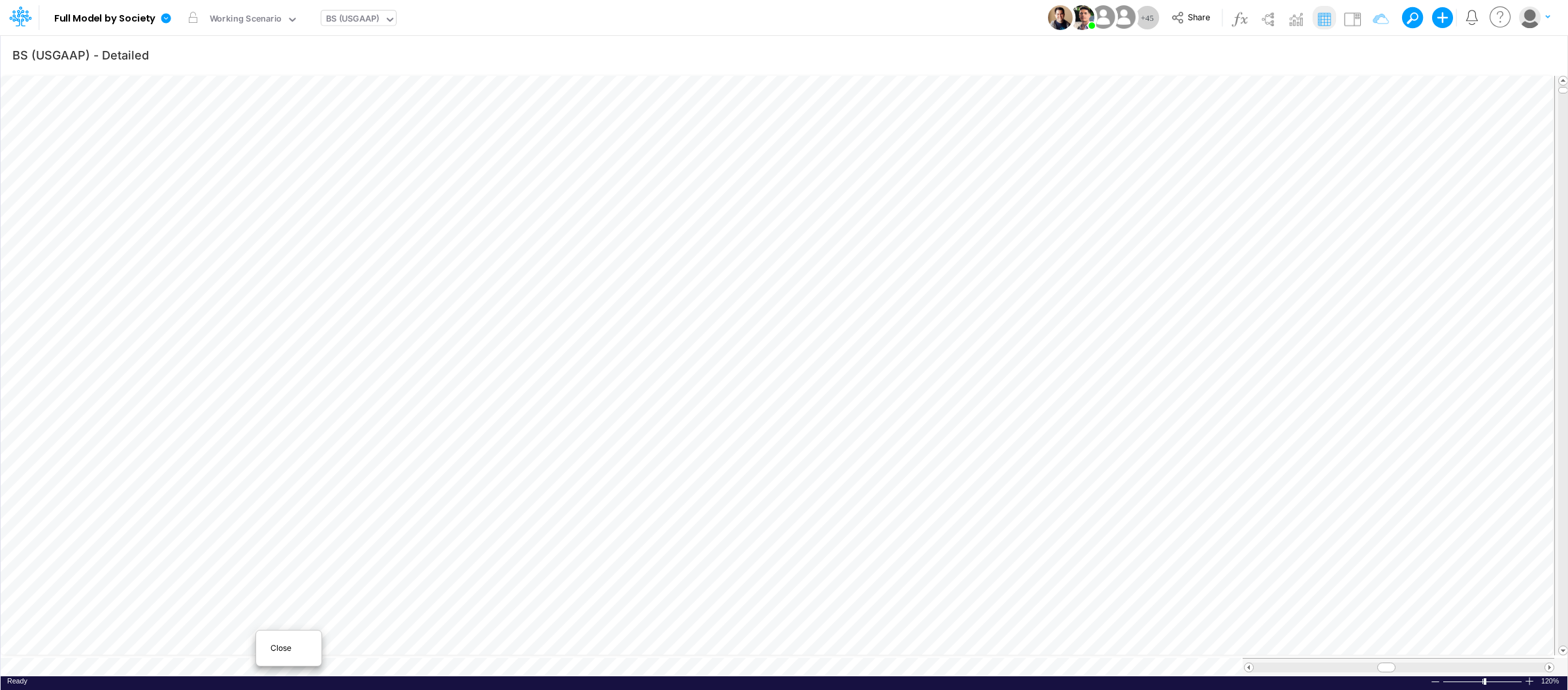
scroll to position [0, 1]
click at [283, 646] on span "Close" at bounding box center [288, 649] width 36 height 12
click at [306, 649] on span "Close" at bounding box center [313, 650] width 36 height 12
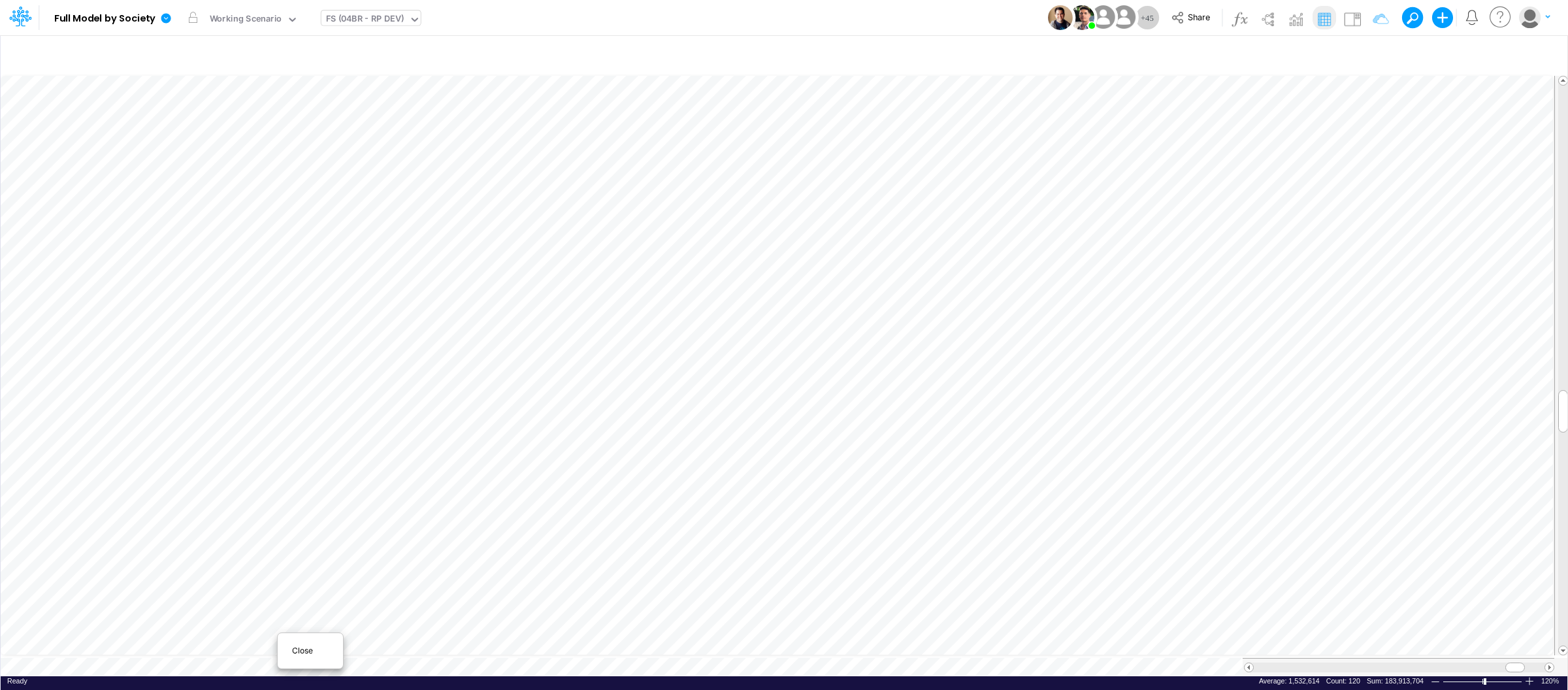
click at [302, 650] on span "Close" at bounding box center [309, 650] width 36 height 12
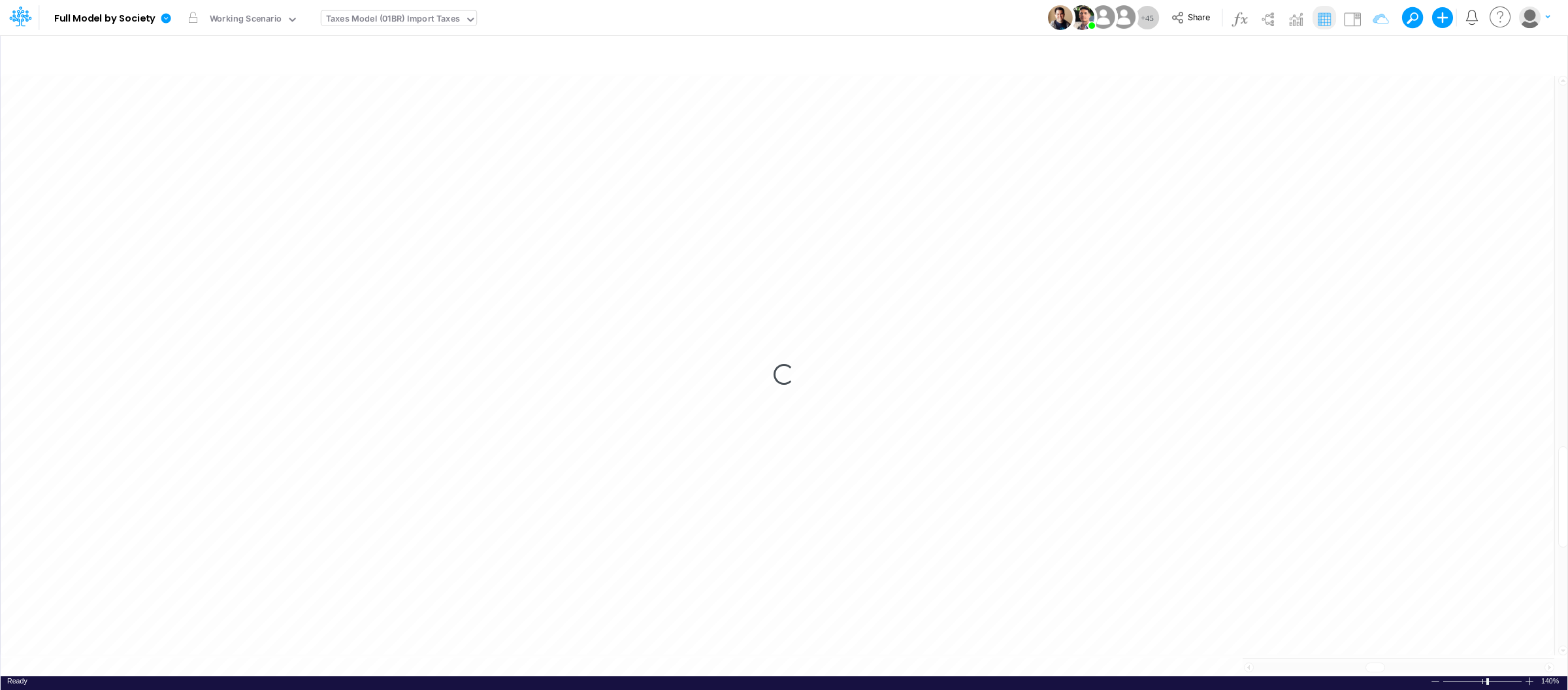
scroll to position [0, 1]
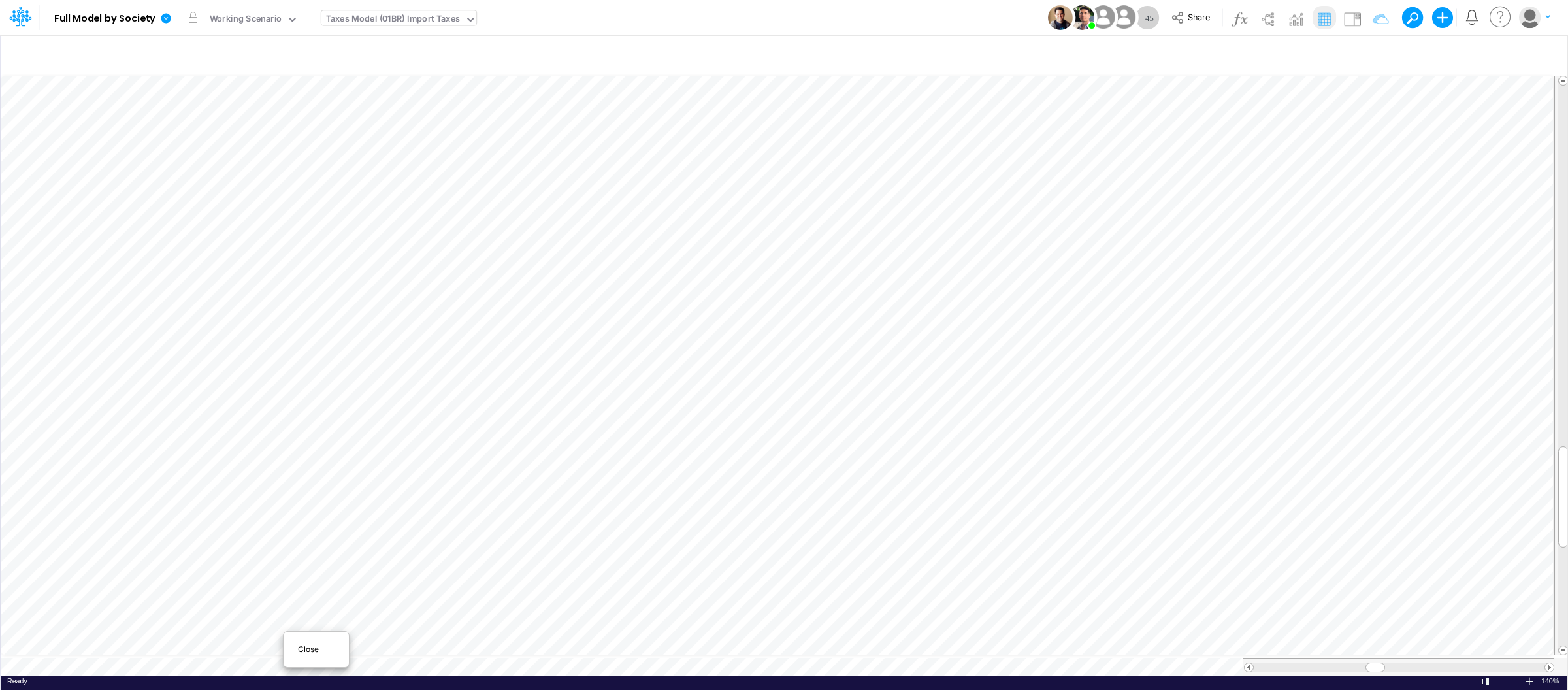
click at [307, 651] on span "Close" at bounding box center [315, 650] width 36 height 12
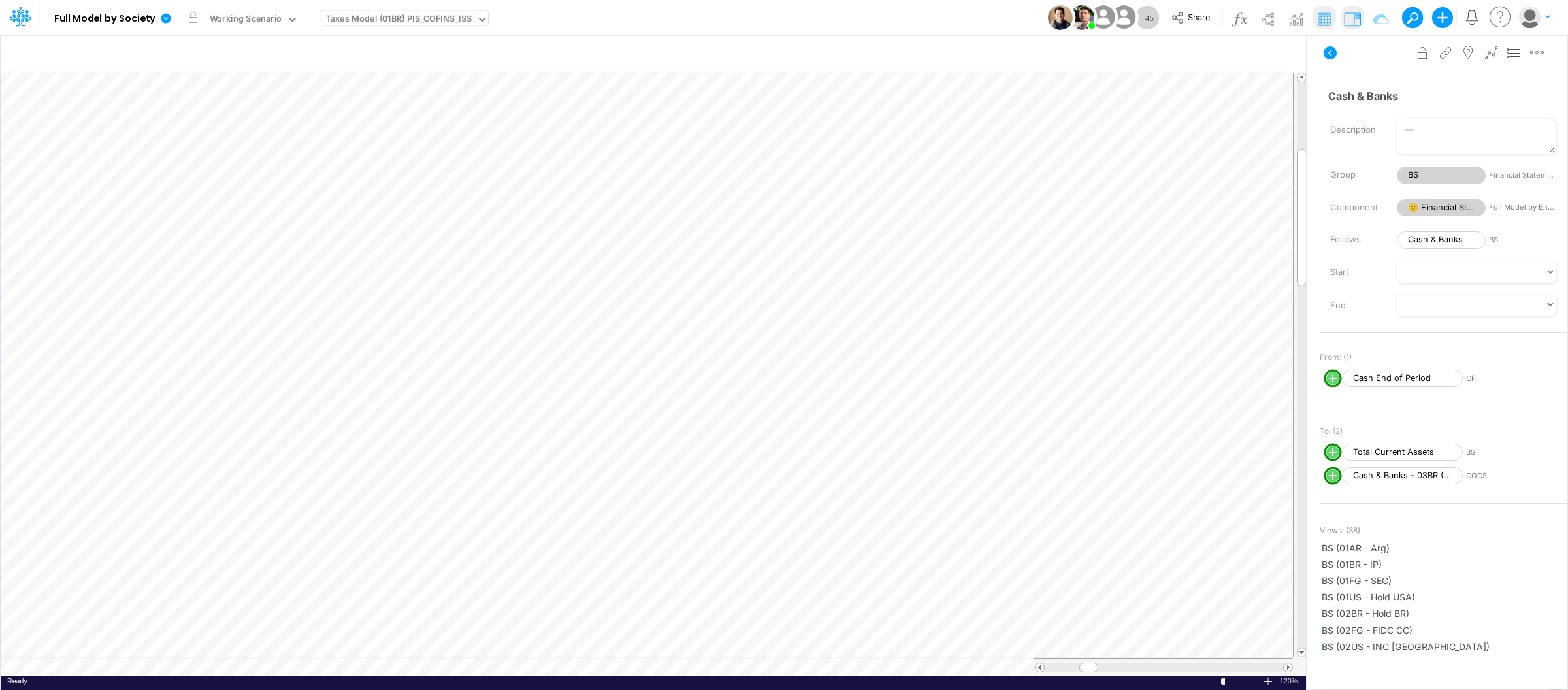
scroll to position [0, 1]
click at [300, 656] on span "Close" at bounding box center [315, 652] width 36 height 12
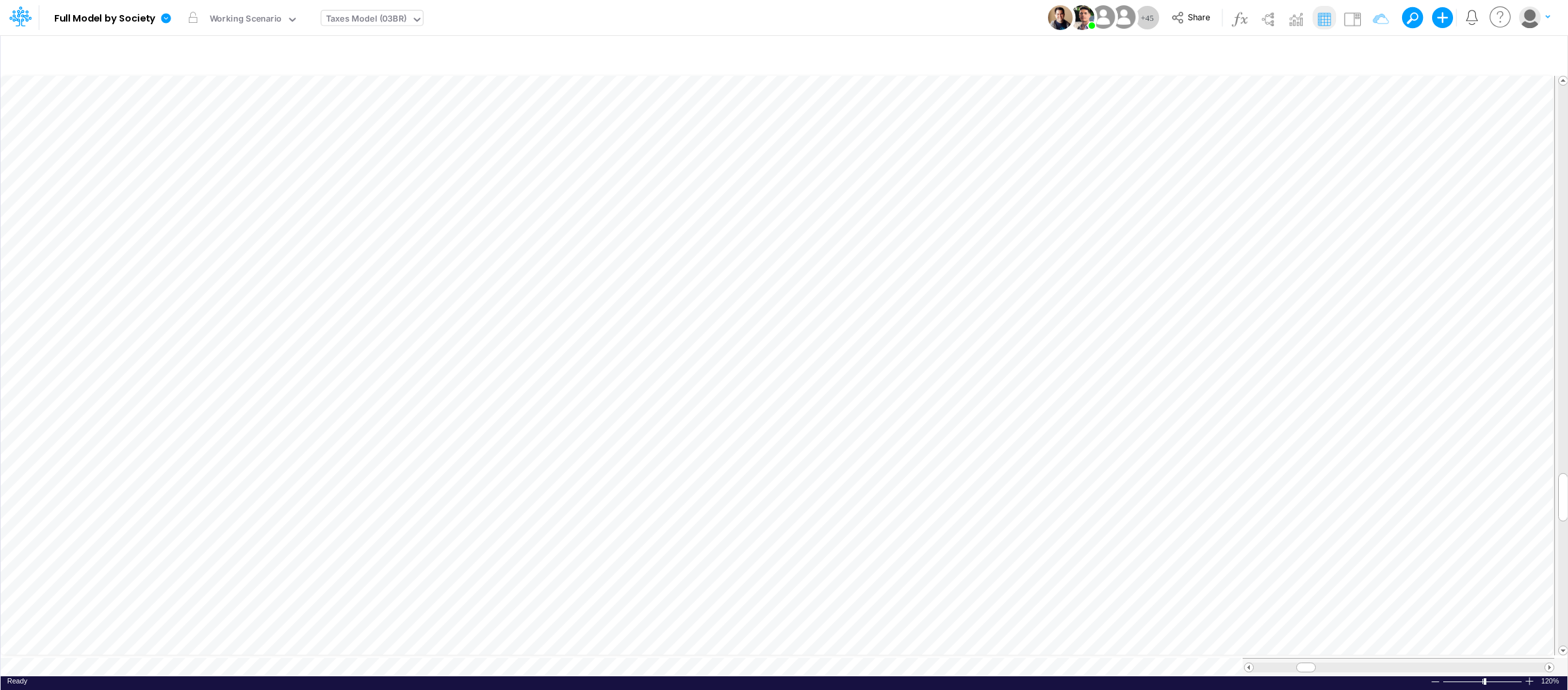
scroll to position [0, 1]
click at [311, 649] on span "Close" at bounding box center [315, 647] width 36 height 12
type input "Intercos G&A"
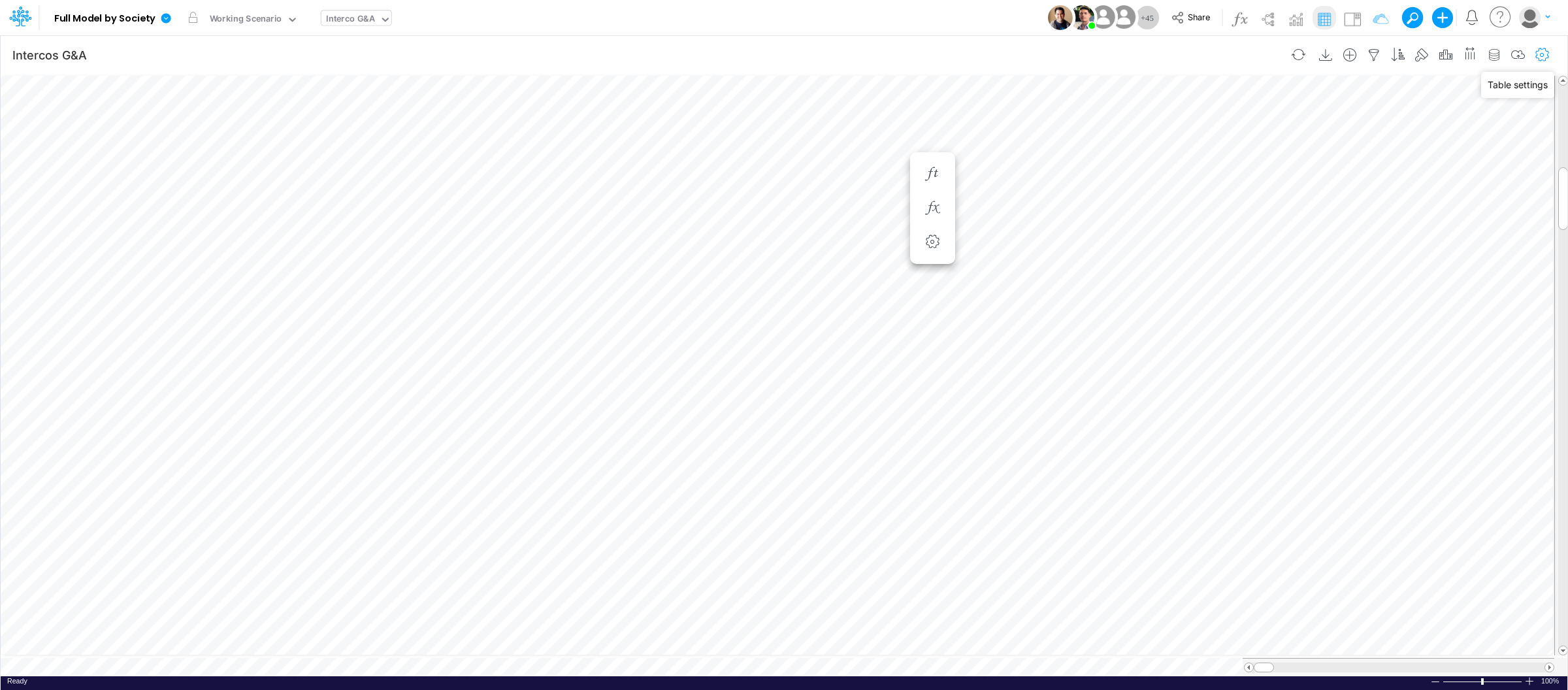
click at [1546, 51] on icon "button" at bounding box center [1543, 55] width 19 height 13
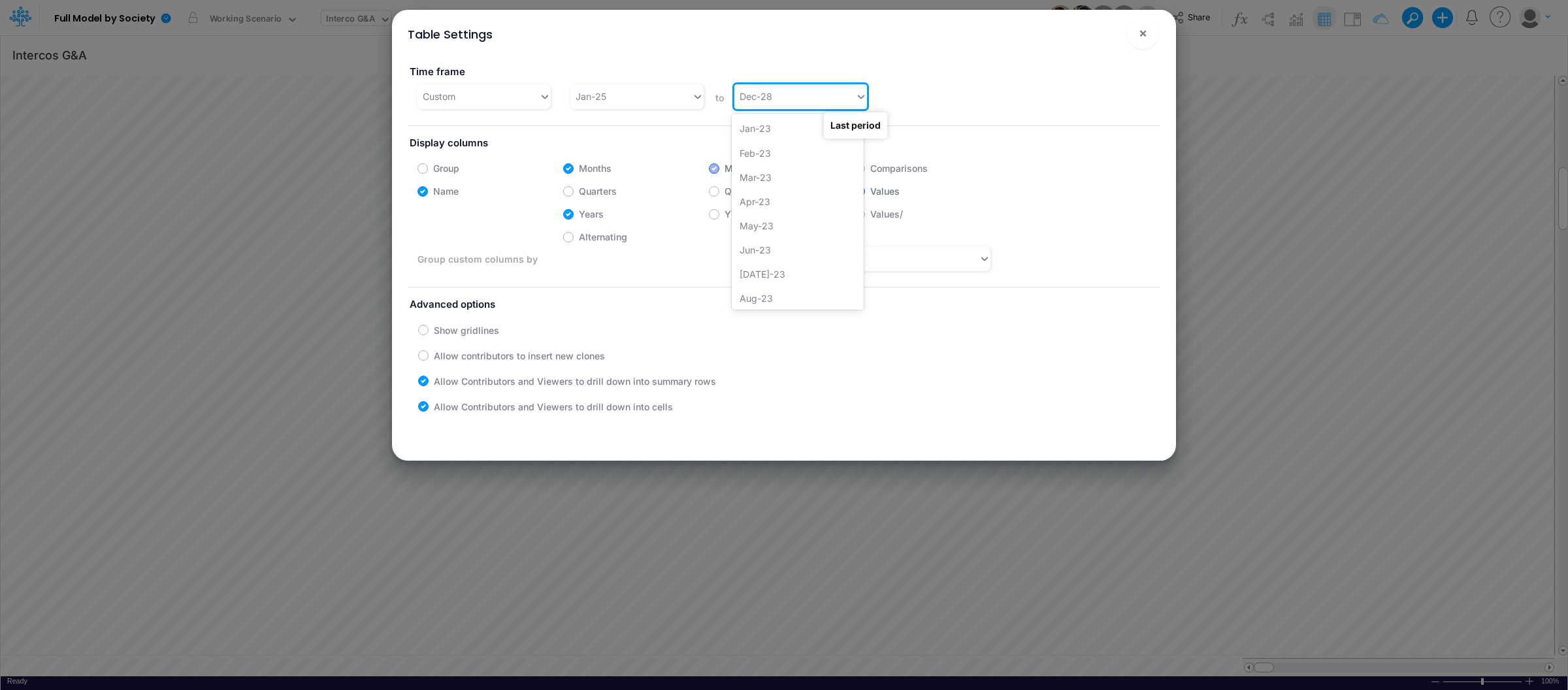
click at [837, 94] on div "Dec-28" at bounding box center [795, 96] width 121 height 21
click at [779, 296] on div "Dec-34" at bounding box center [797, 297] width 132 height 24
click at [1144, 39] on span "×" at bounding box center [1143, 33] width 9 height 15
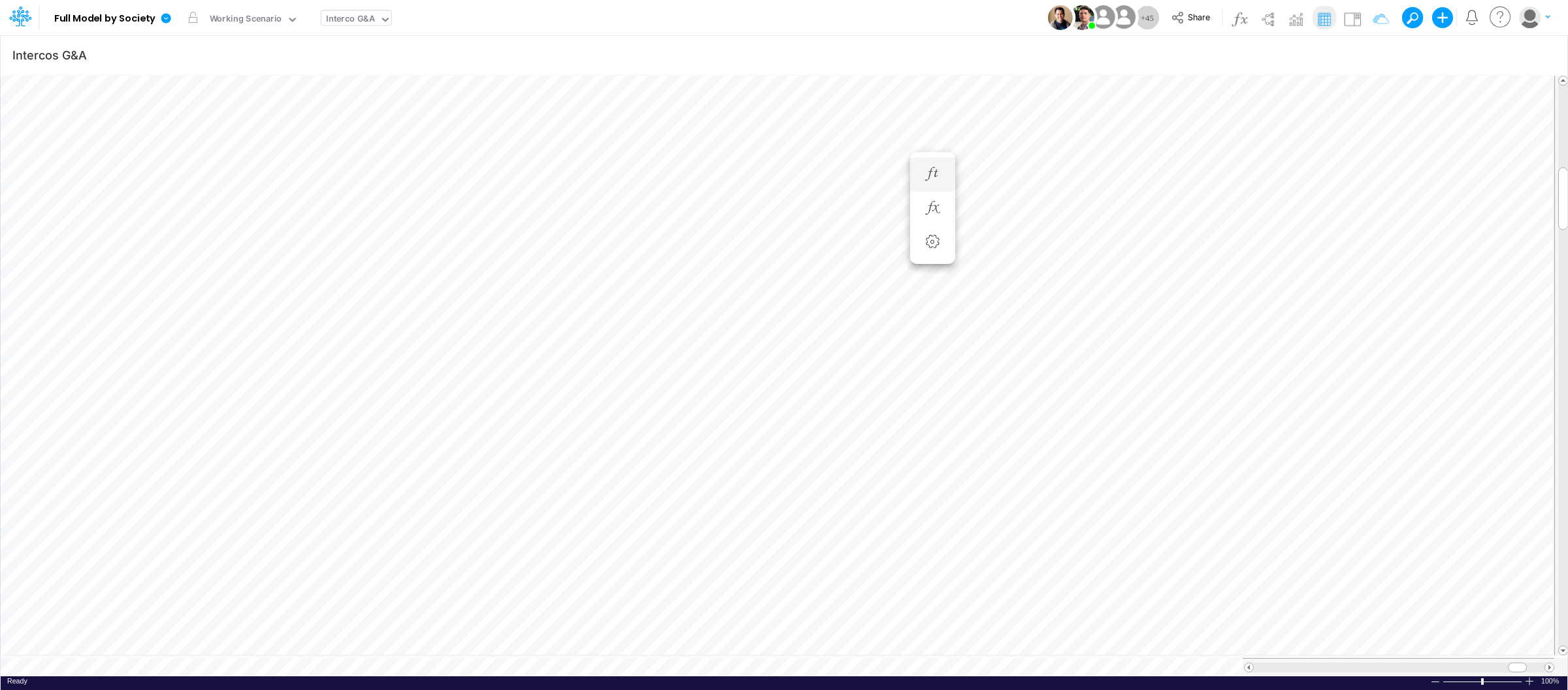
scroll to position [0, 1]
click at [1544, 58] on icon "button" at bounding box center [1543, 55] width 19 height 13
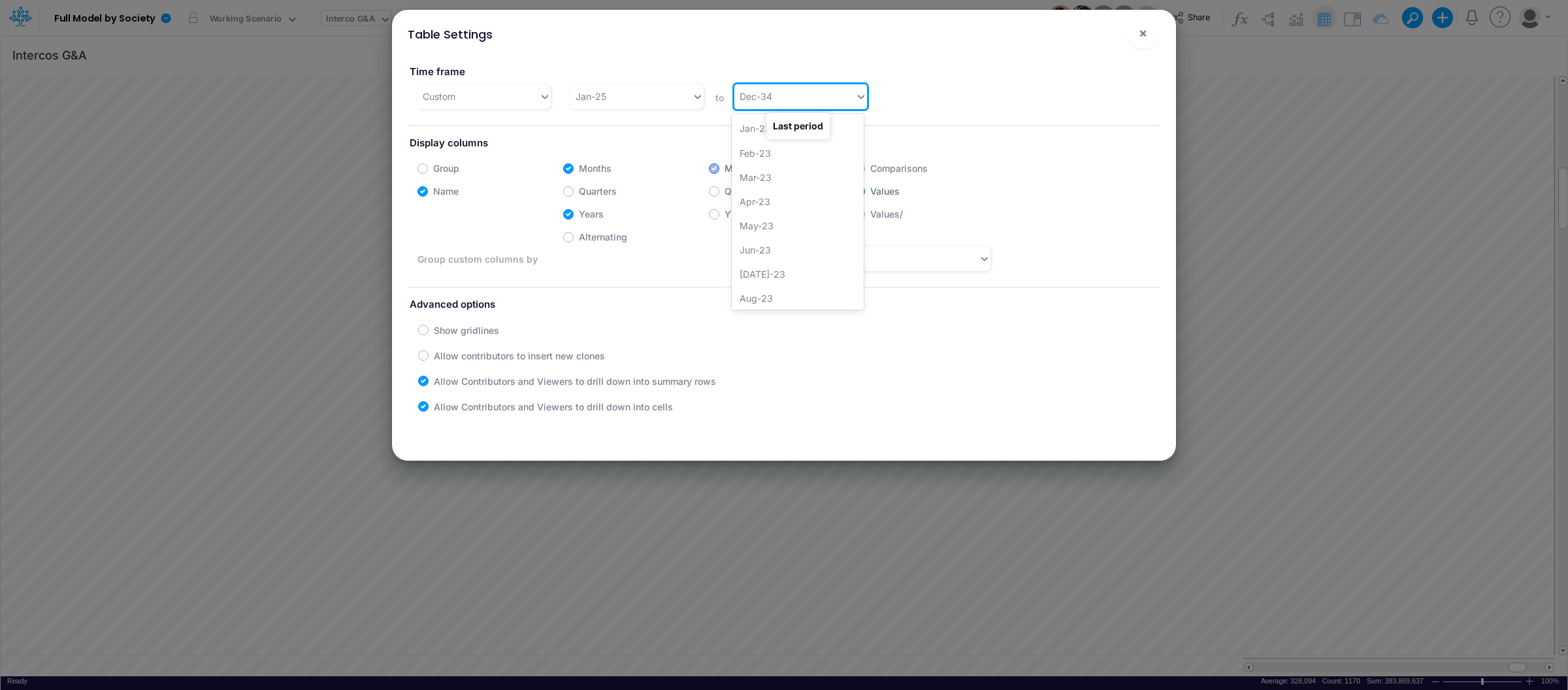
click at [837, 89] on div "Dec-34" at bounding box center [795, 96] width 121 height 21
type input "dec"
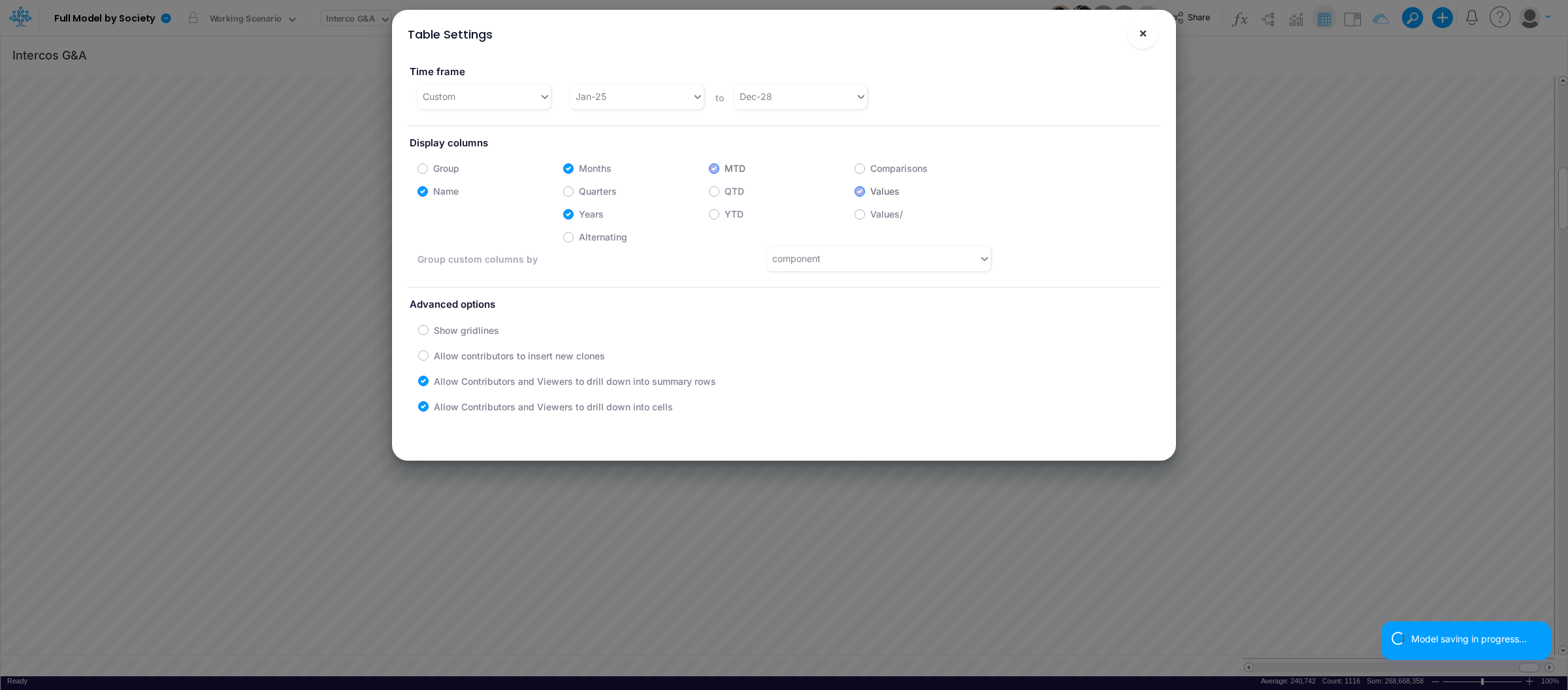
click at [1150, 38] on button "×" at bounding box center [1143, 33] width 32 height 32
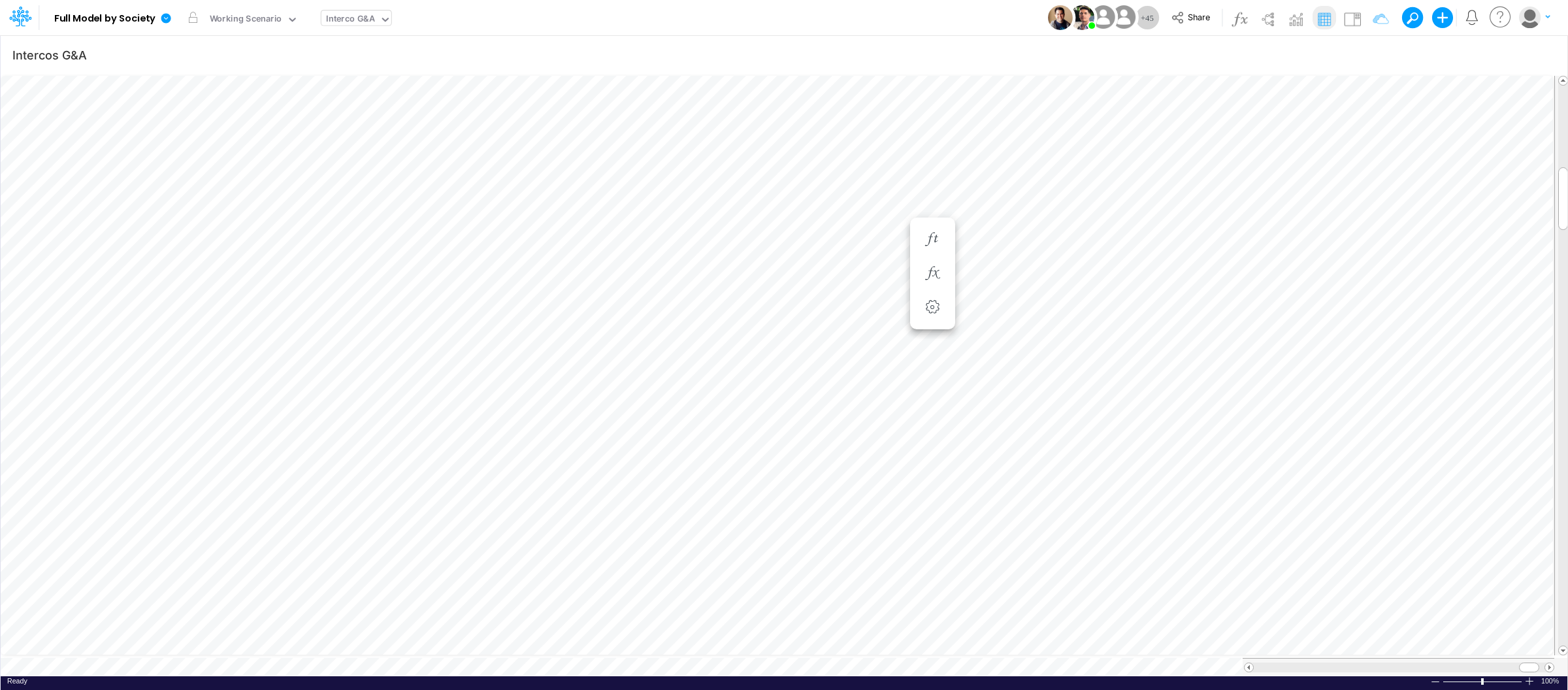
scroll to position [0, 1]
click at [359, 19] on div "Interco G&A" at bounding box center [350, 20] width 49 height 15
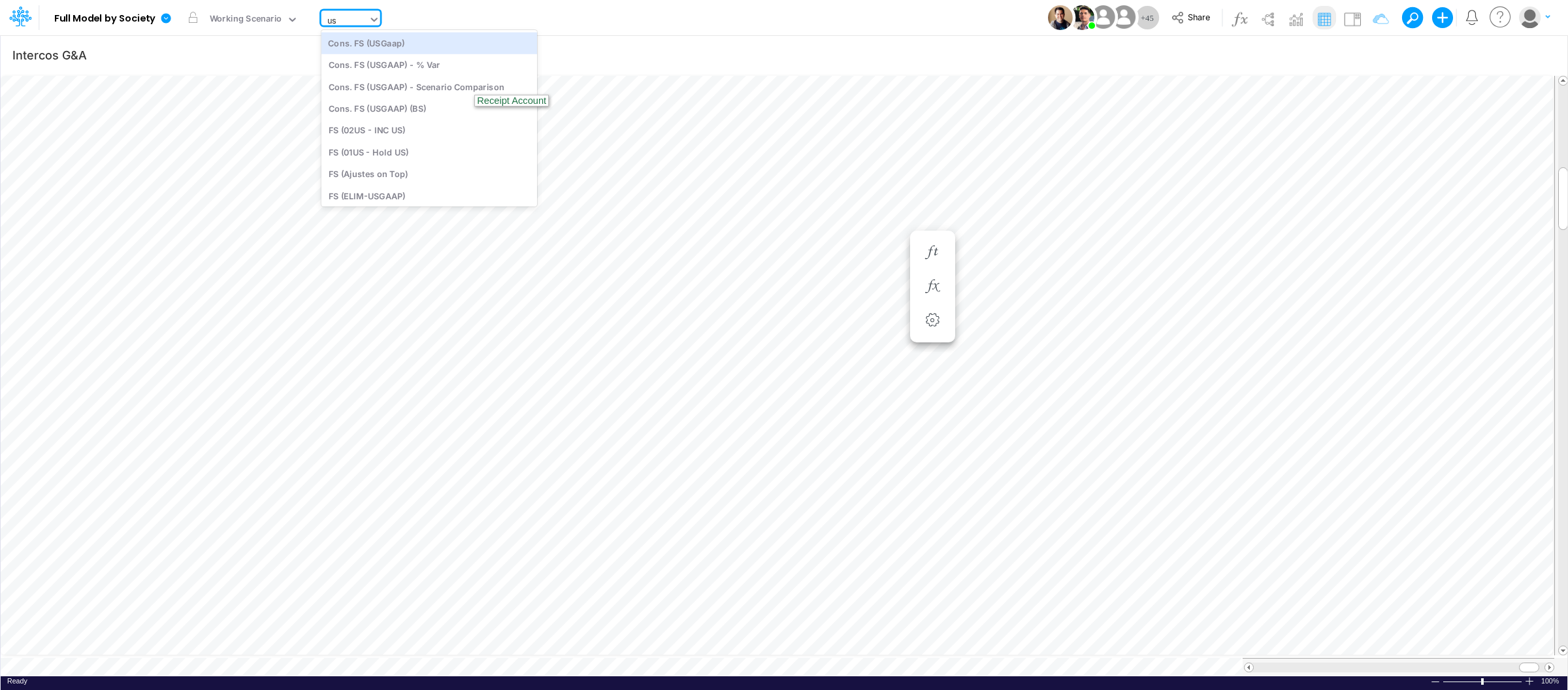
type input "u"
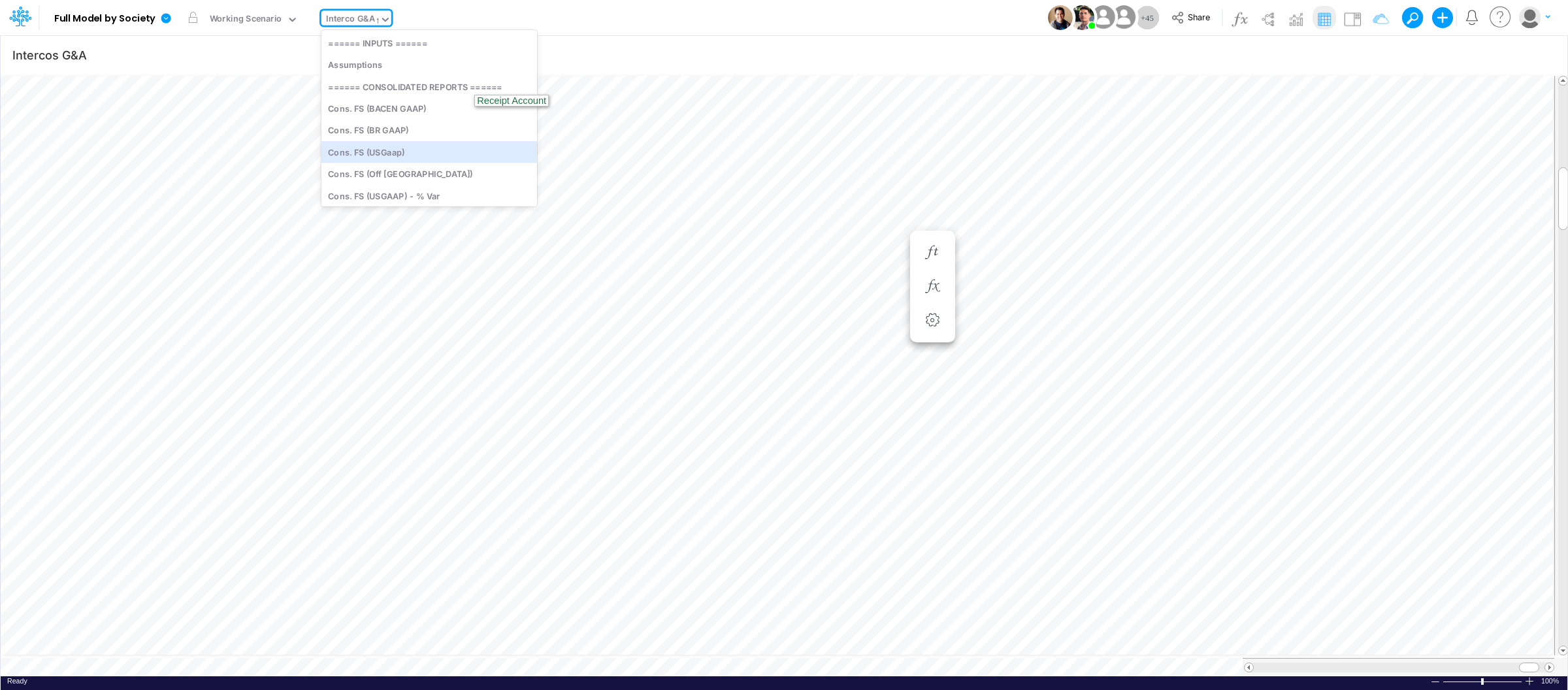
type input "fs"
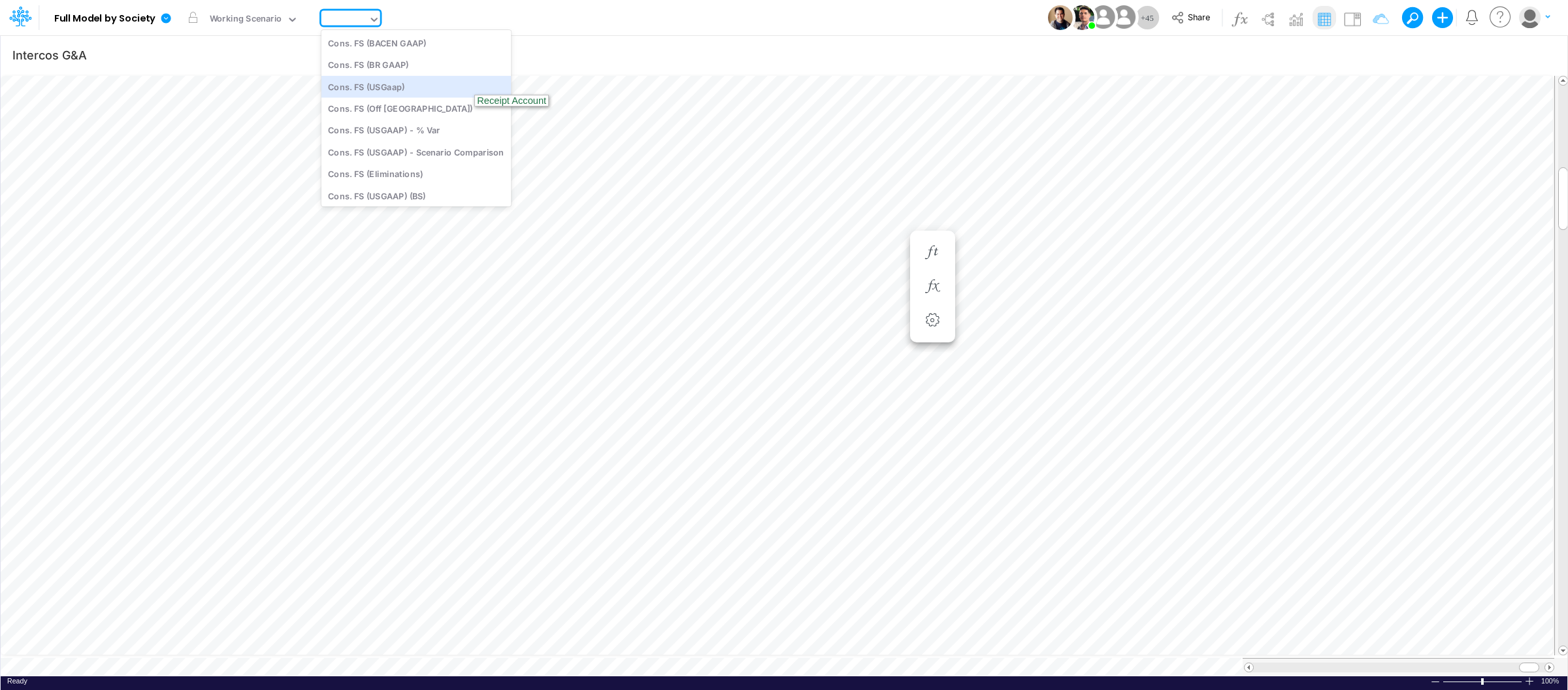
type input "Consolidated FS - USGAAP"
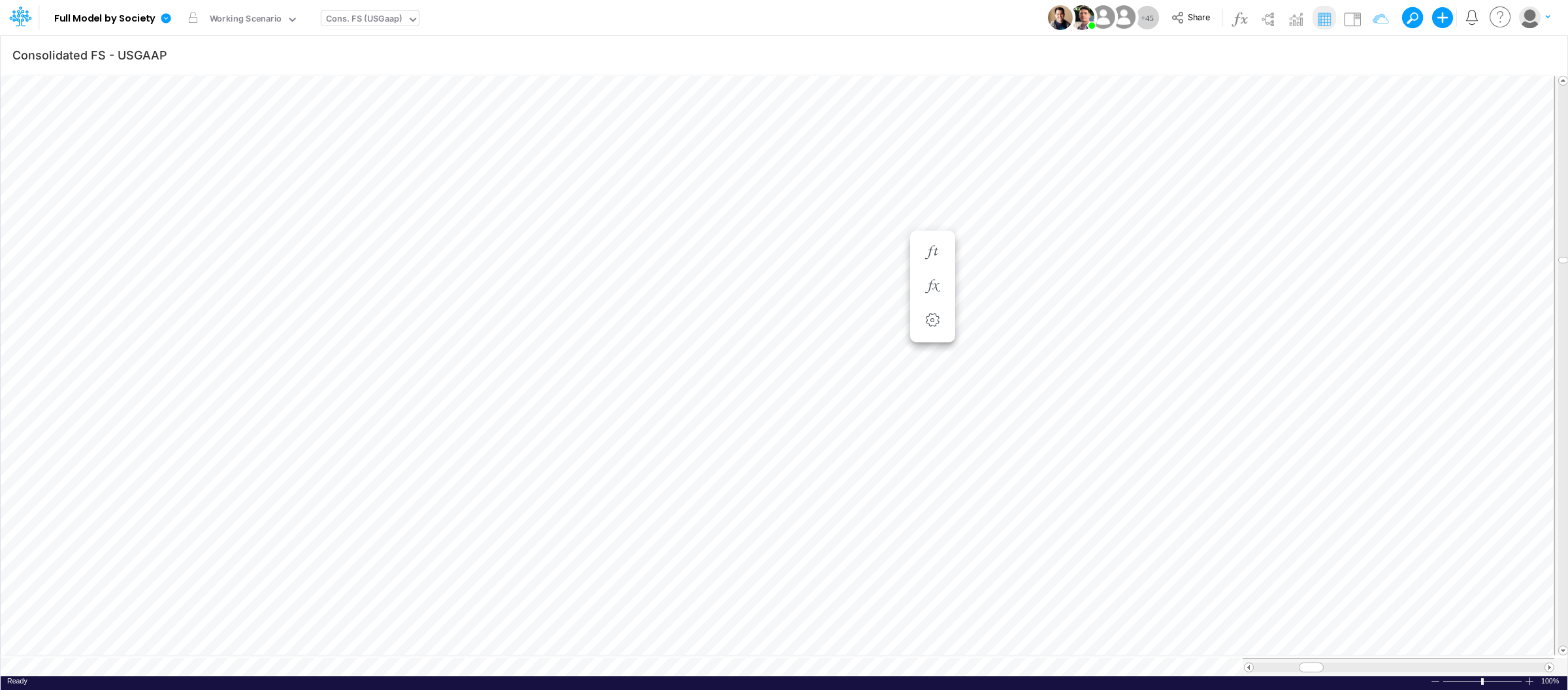
scroll to position [0, 1]
click at [1548, 50] on icon "button" at bounding box center [1543, 55] width 19 height 13
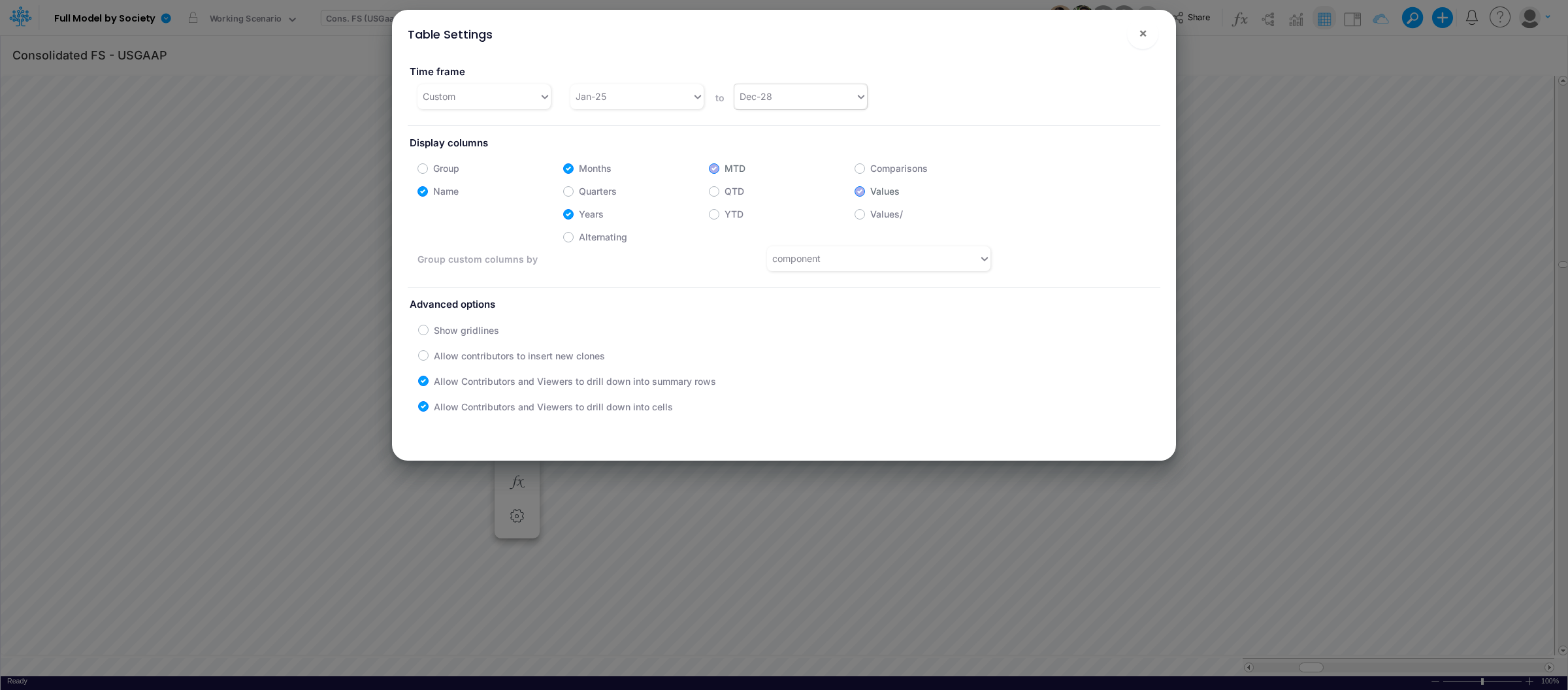
click at [858, 97] on icon at bounding box center [861, 96] width 7 height 4
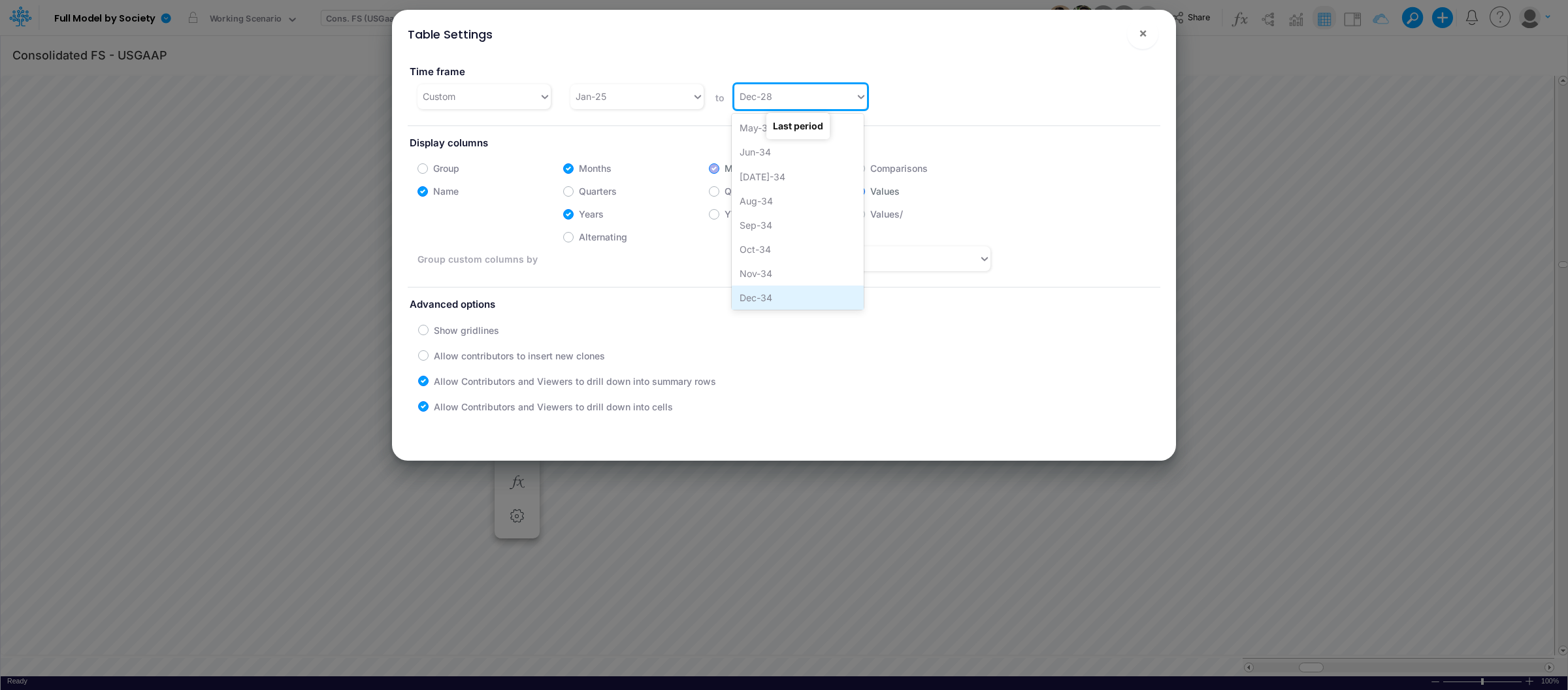
click at [777, 298] on div "Dec-34" at bounding box center [797, 297] width 132 height 24
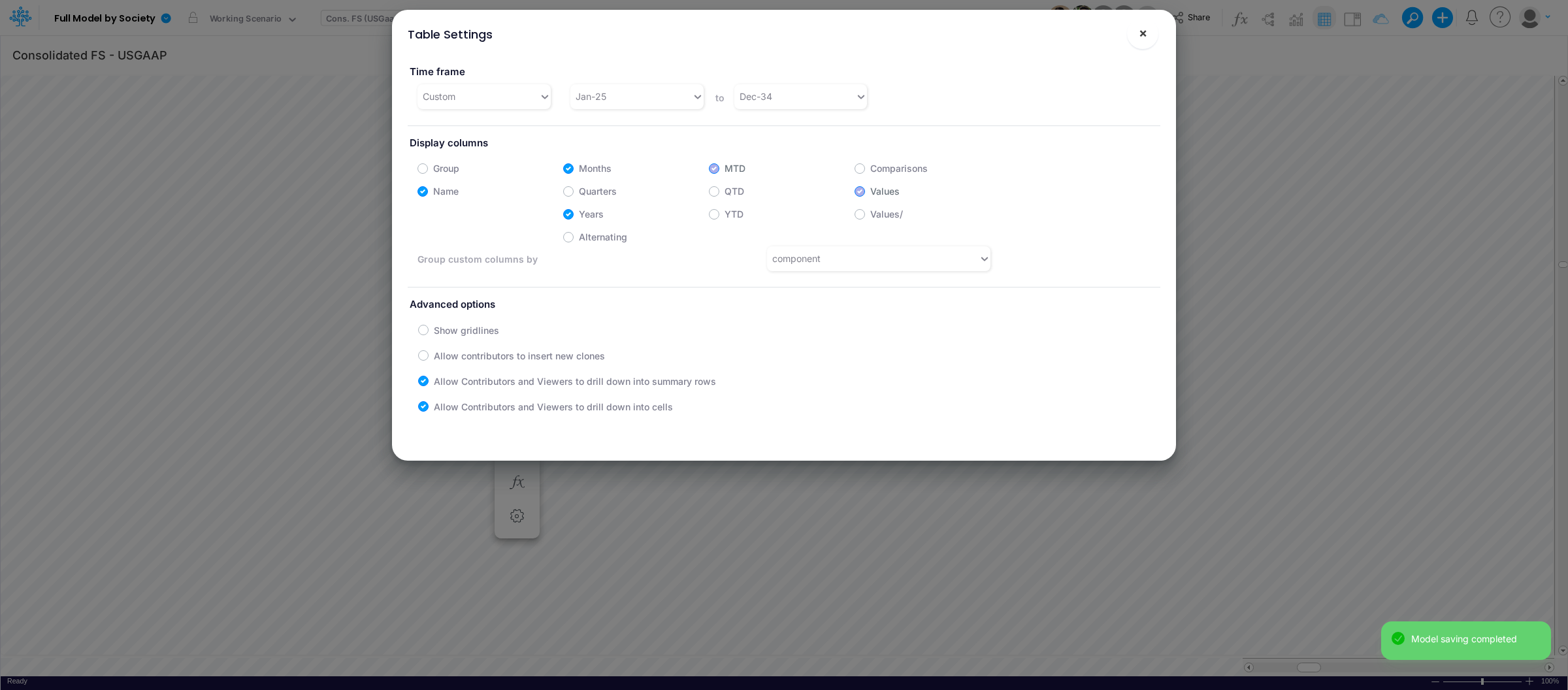
click at [1148, 33] on button "×" at bounding box center [1143, 33] width 32 height 32
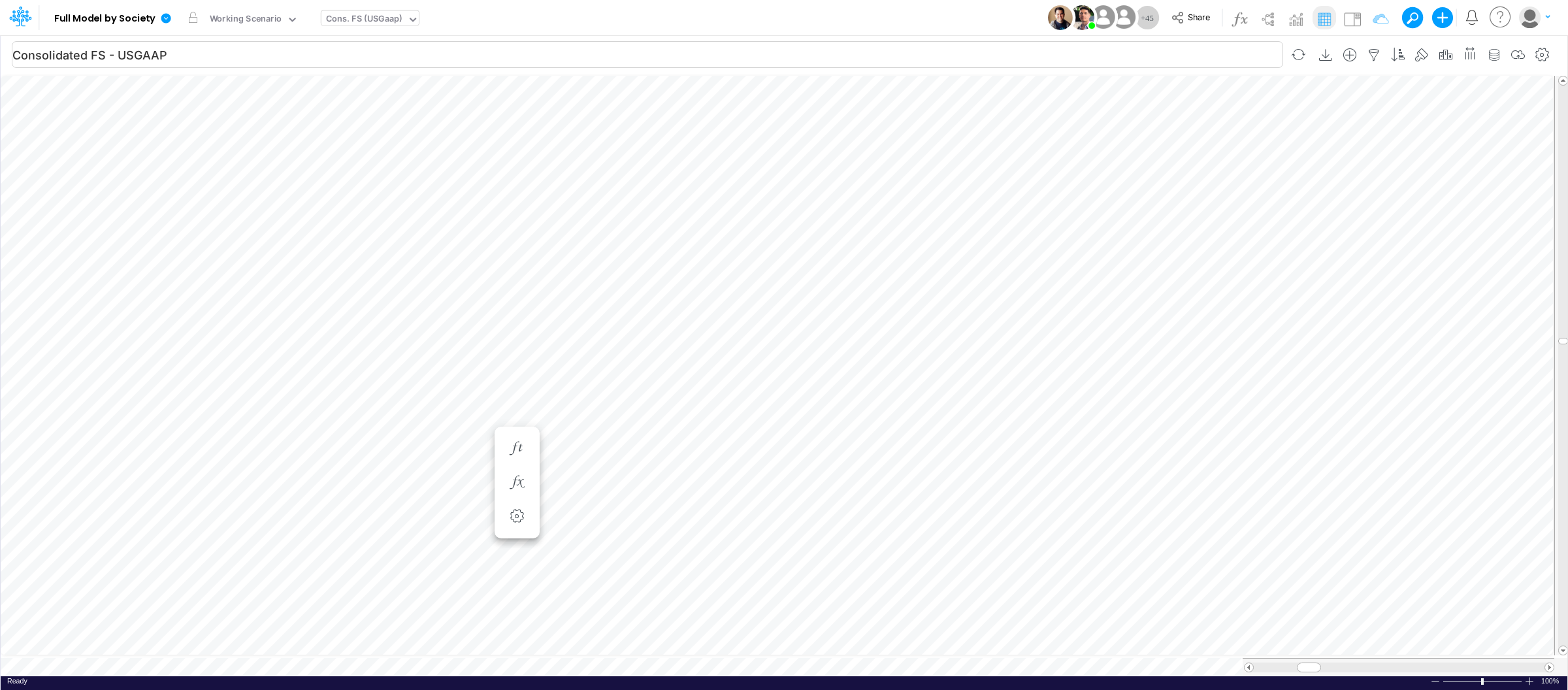
scroll to position [0, 1]
click at [164, 18] on icon at bounding box center [166, 18] width 10 height 10
click at [194, 109] on button "Export" at bounding box center [231, 115] width 140 height 21
click at [338, 118] on button "Excel" at bounding box center [372, 121] width 140 height 20
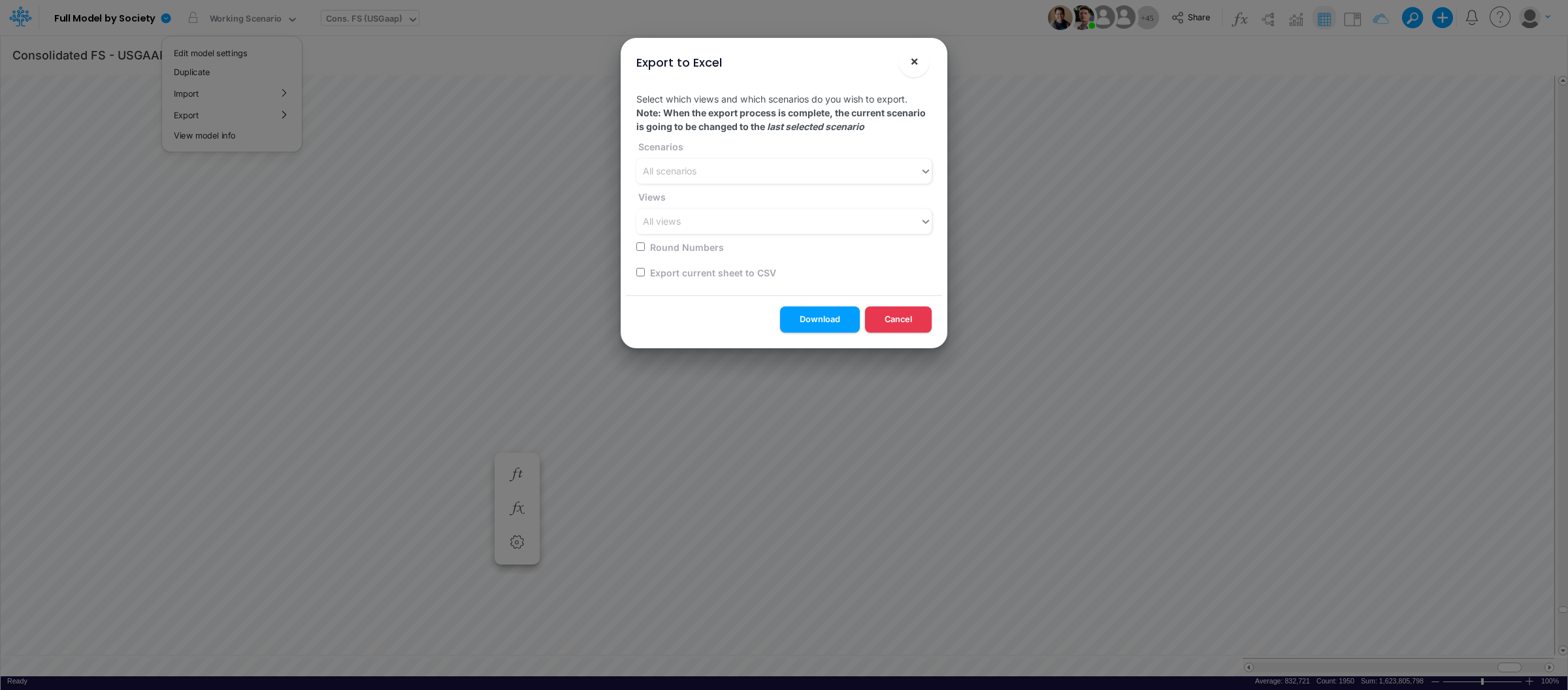
click at [915, 55] on span "×" at bounding box center [915, 61] width 9 height 15
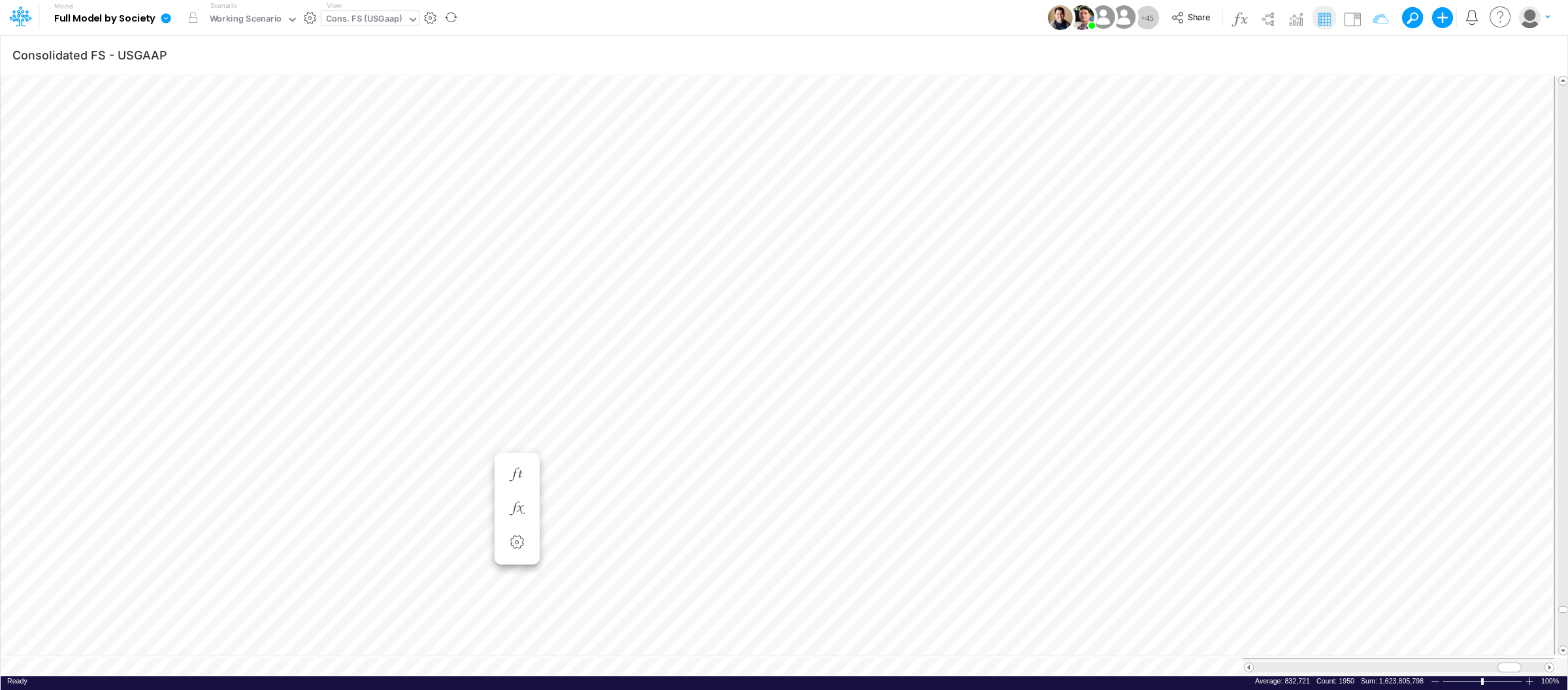
click at [172, 13] on icon at bounding box center [166, 18] width 12 height 12
click at [216, 136] on button "View model info" at bounding box center [231, 135] width 140 height 20
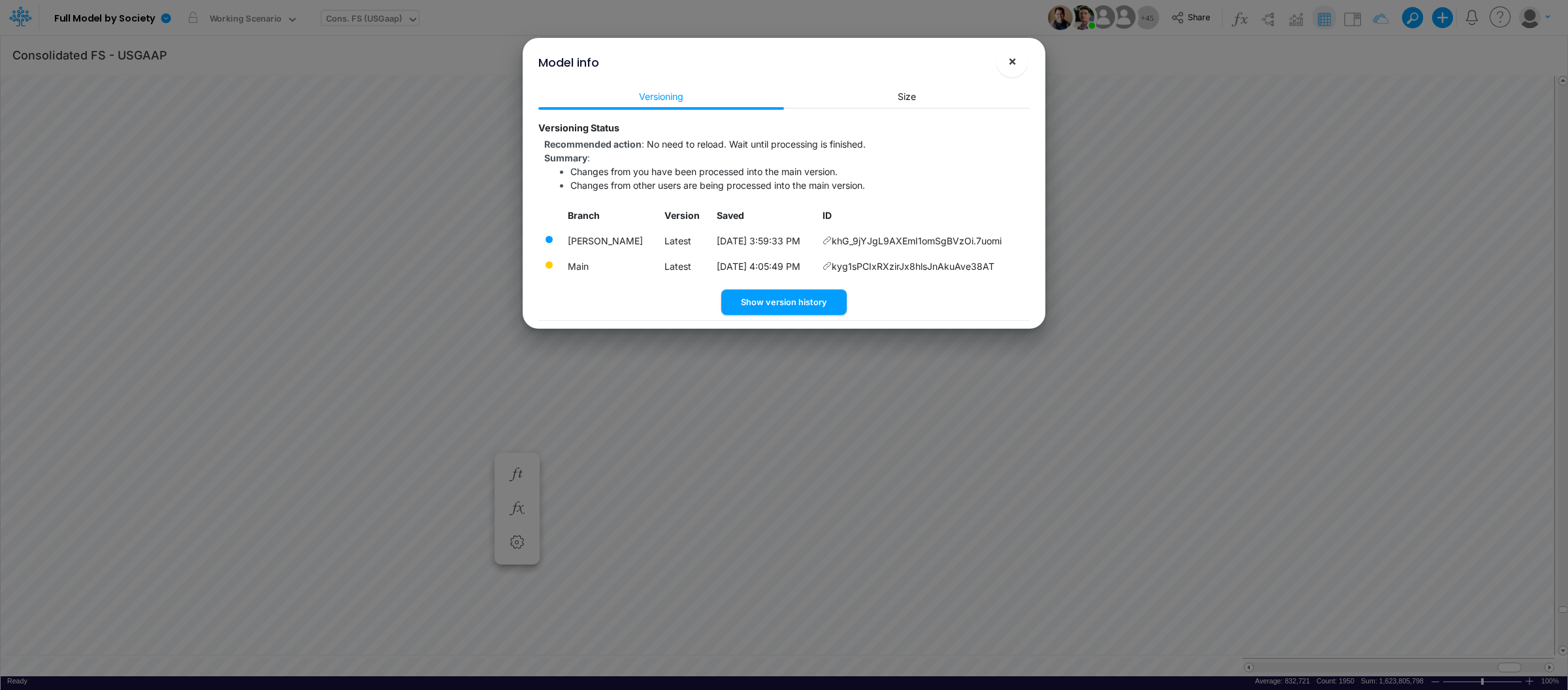
click at [1011, 60] on span "×" at bounding box center [1012, 61] width 9 height 15
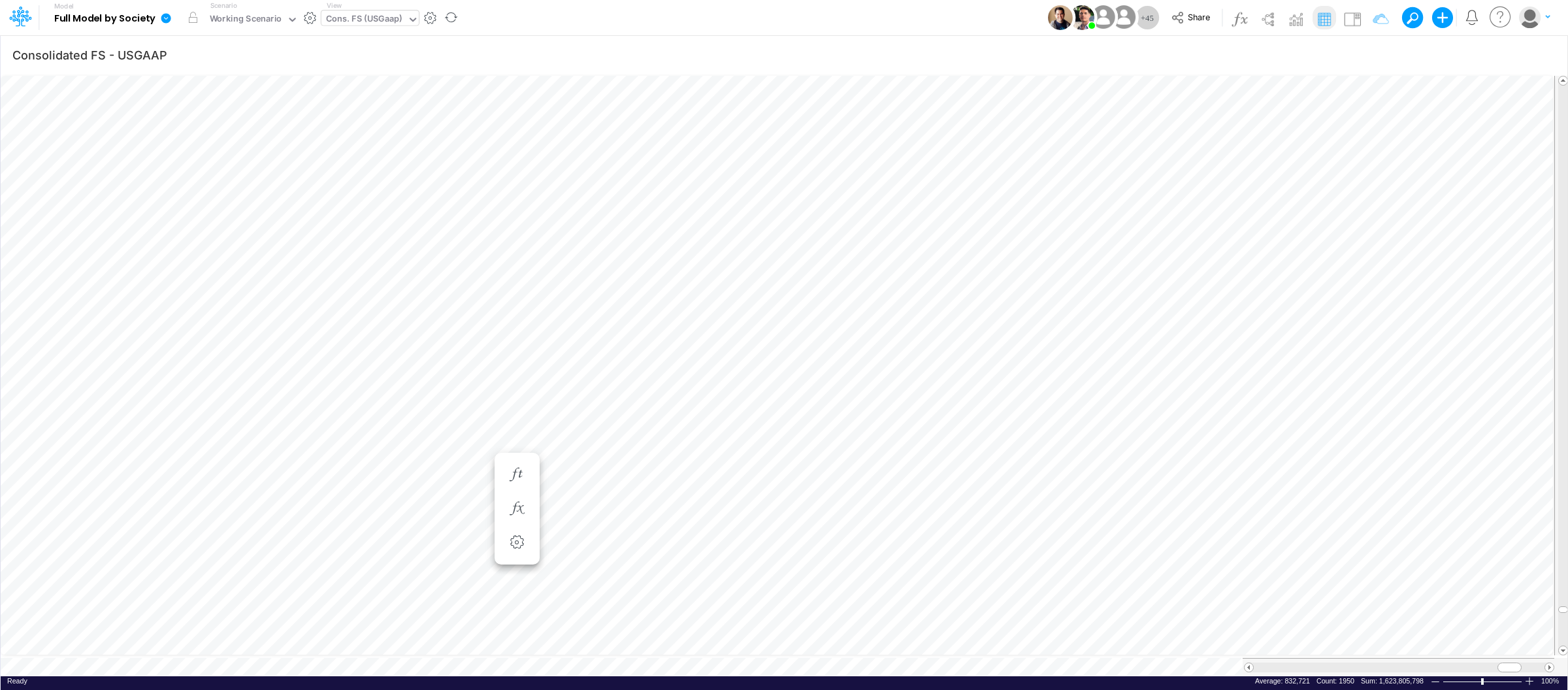
click at [166, 17] on icon at bounding box center [166, 18] width 10 height 10
click at [225, 133] on button "View model info" at bounding box center [231, 135] width 140 height 20
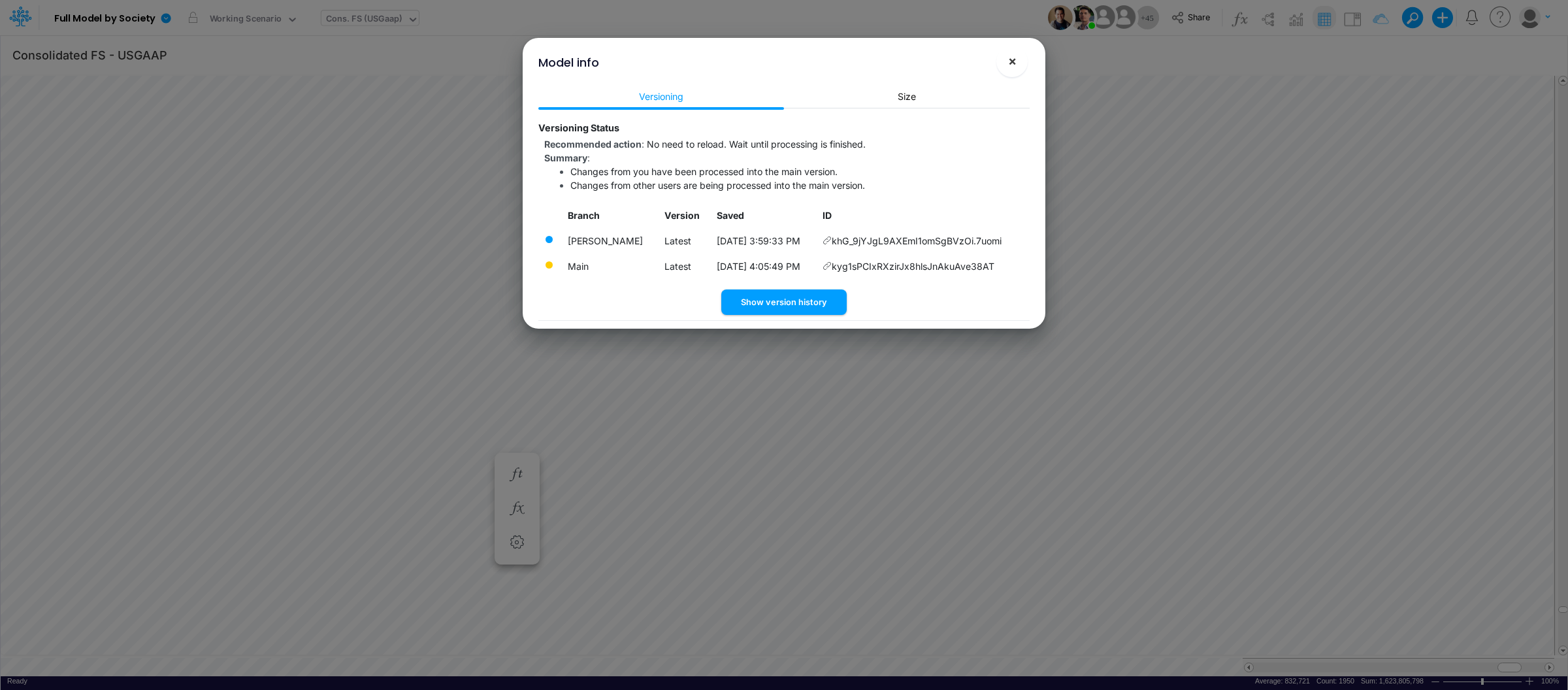
click at [1005, 63] on button "×" at bounding box center [1012, 61] width 32 height 32
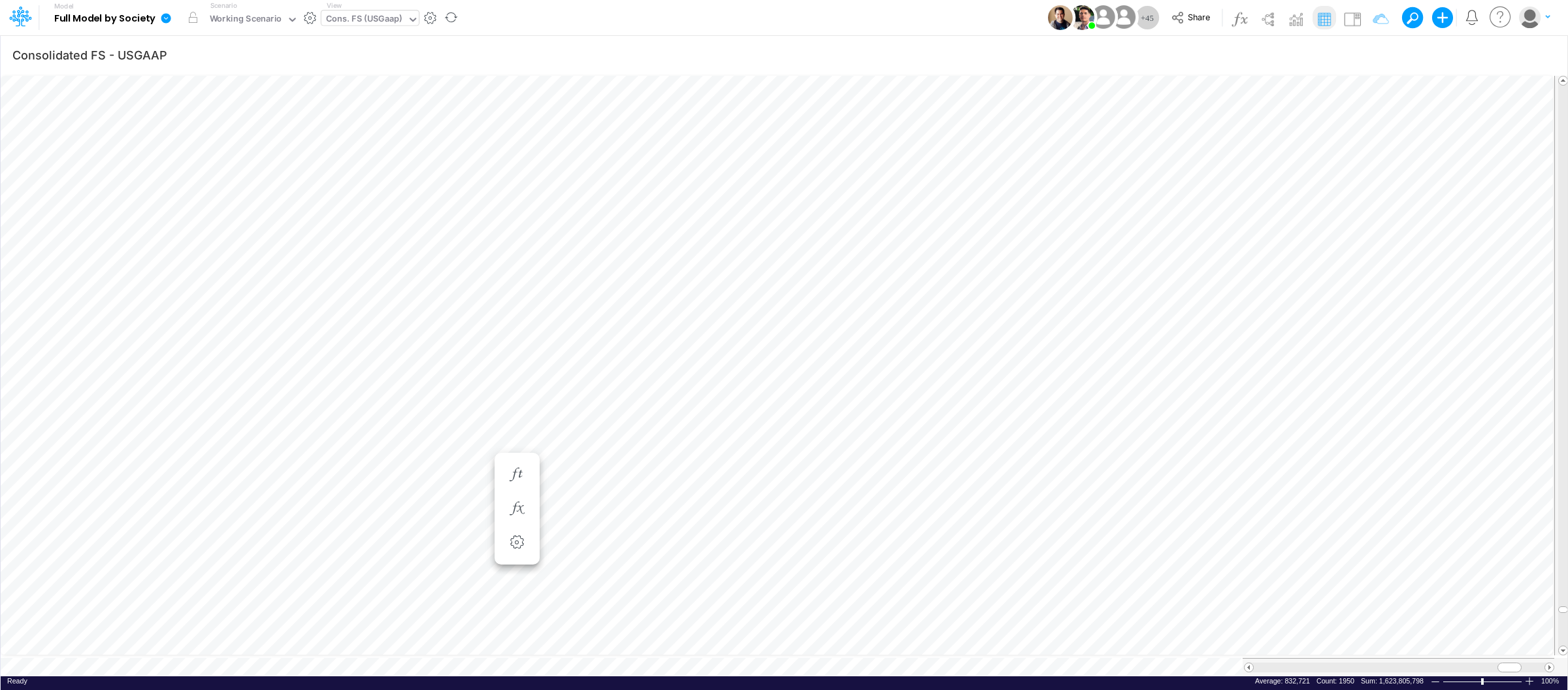
click at [160, 13] on icon at bounding box center [166, 18] width 12 height 12
click at [206, 113] on button "Export" at bounding box center [231, 115] width 140 height 21
click at [332, 117] on button "Excel" at bounding box center [372, 121] width 140 height 20
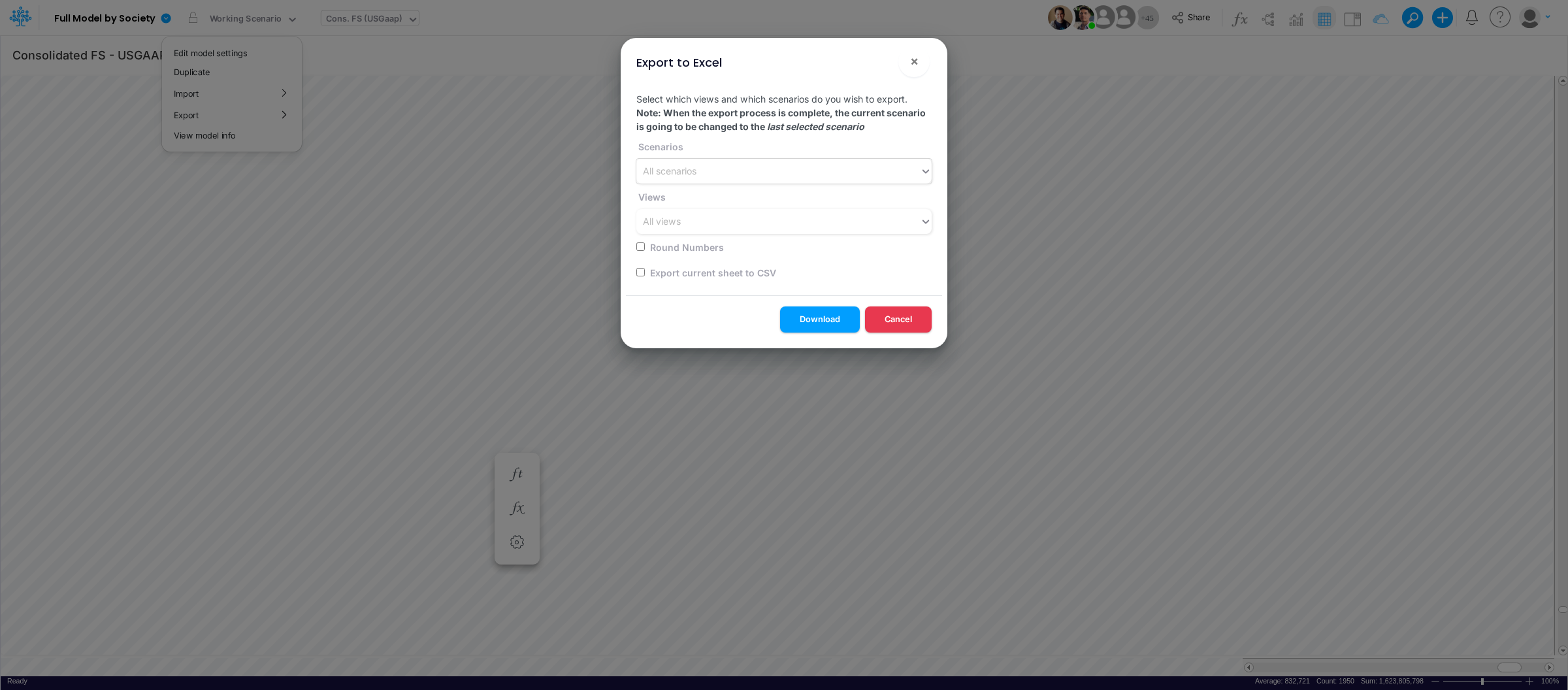
click at [720, 179] on div "All scenarios" at bounding box center [778, 172] width 283 height 21
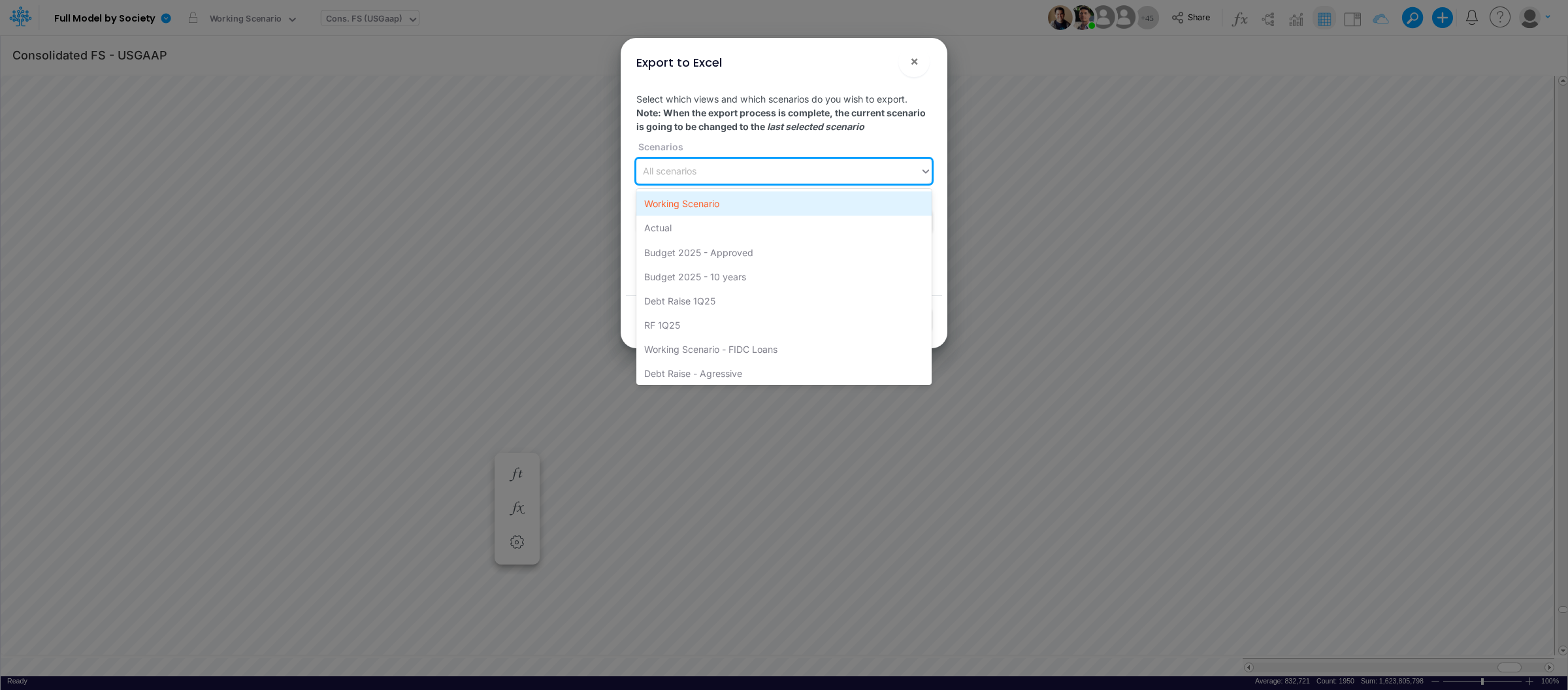
click at [711, 202] on div "Working Scenario" at bounding box center [784, 203] width 296 height 24
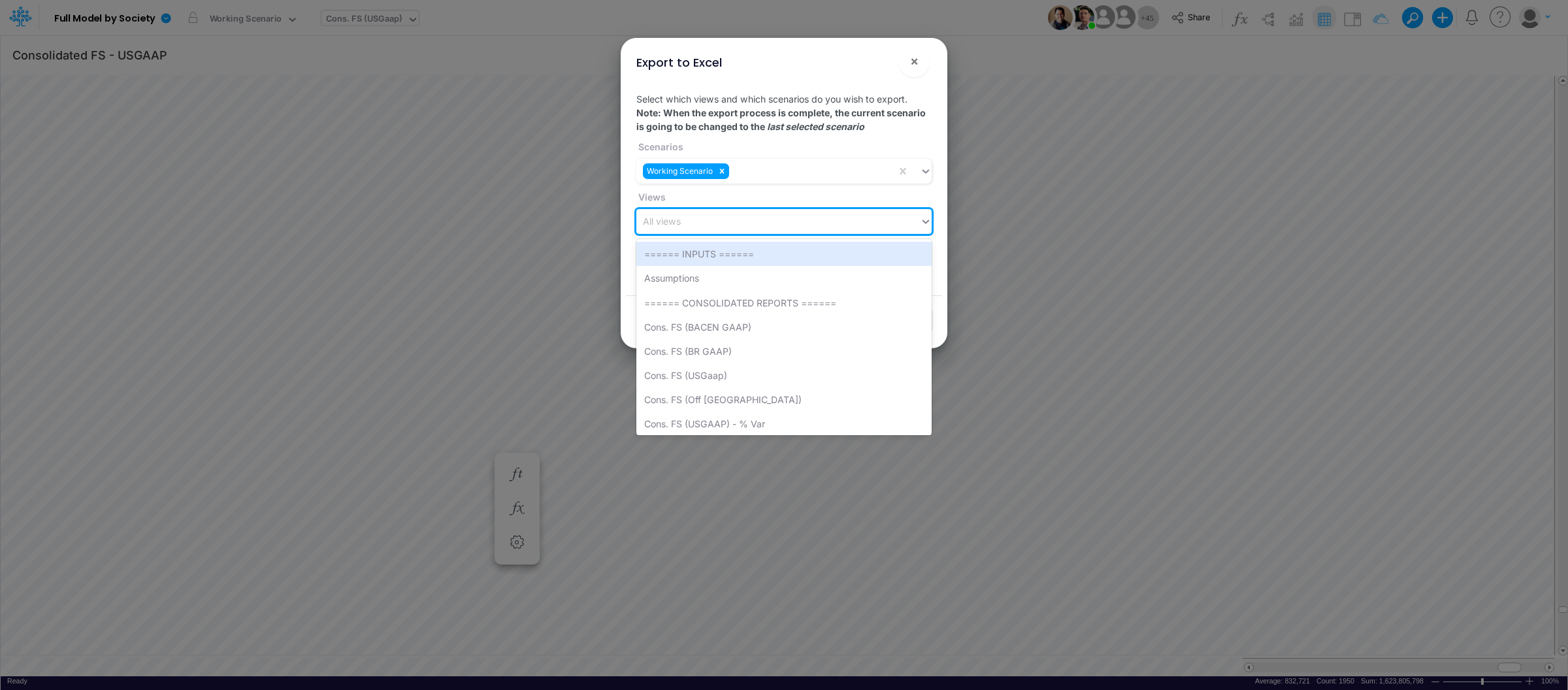
click at [689, 220] on div "All views" at bounding box center [778, 222] width 283 height 21
type input "TAX"
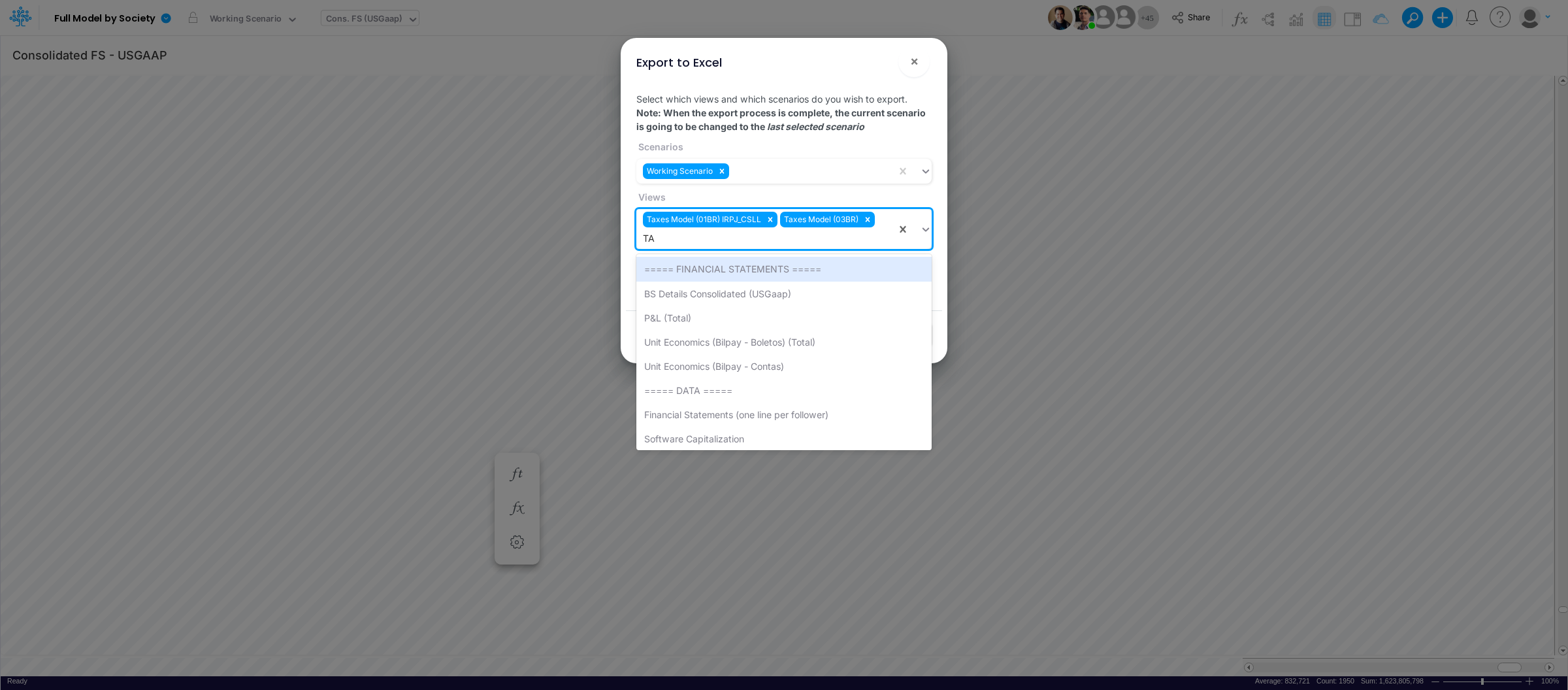
type input "TAX"
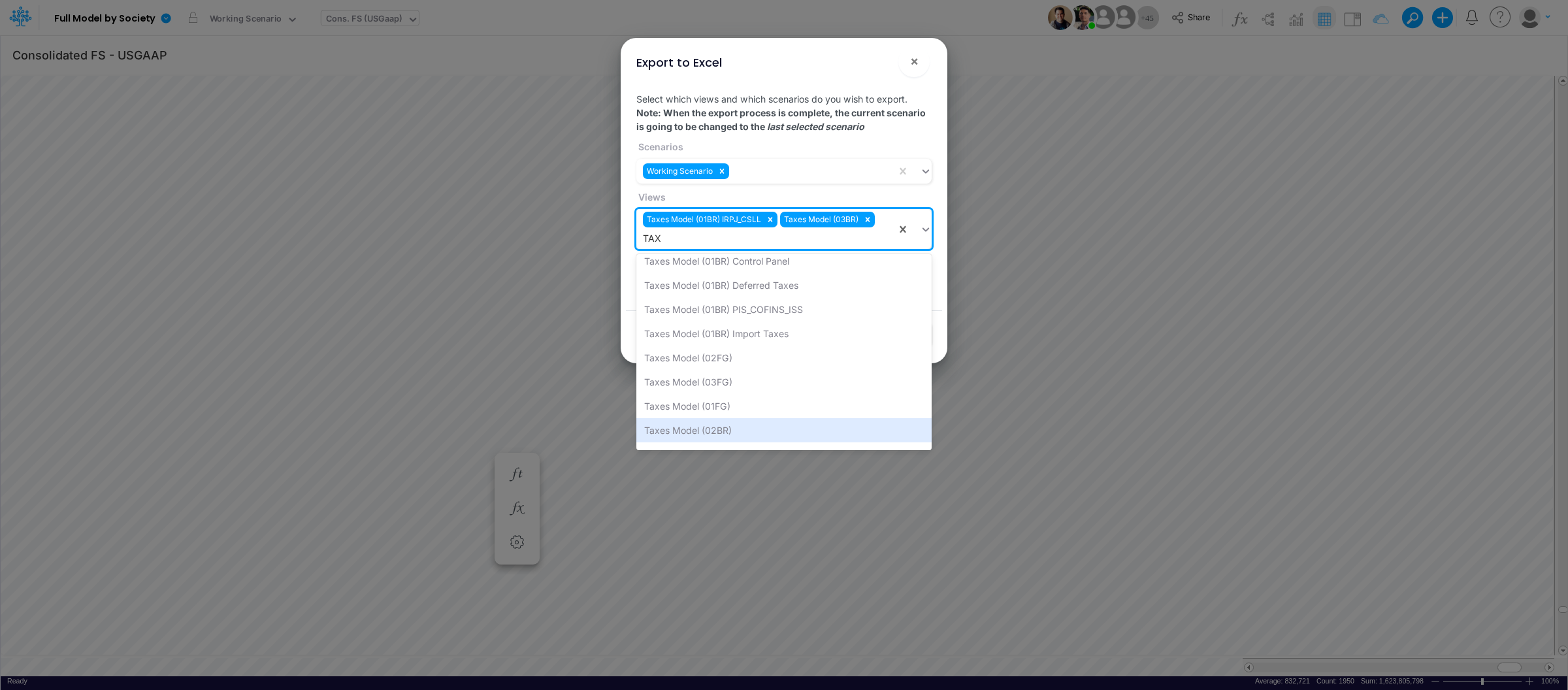
scroll to position [80, 0]
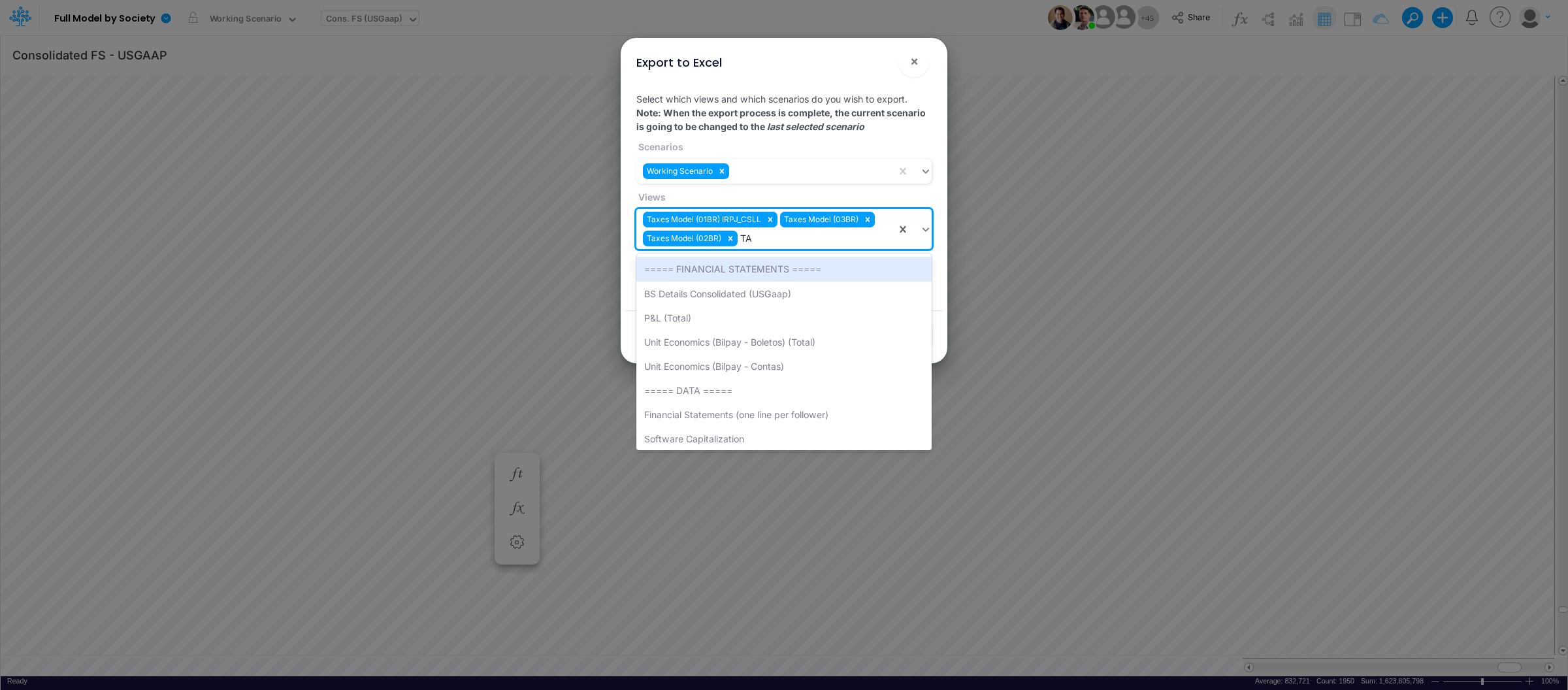
type input "TAX"
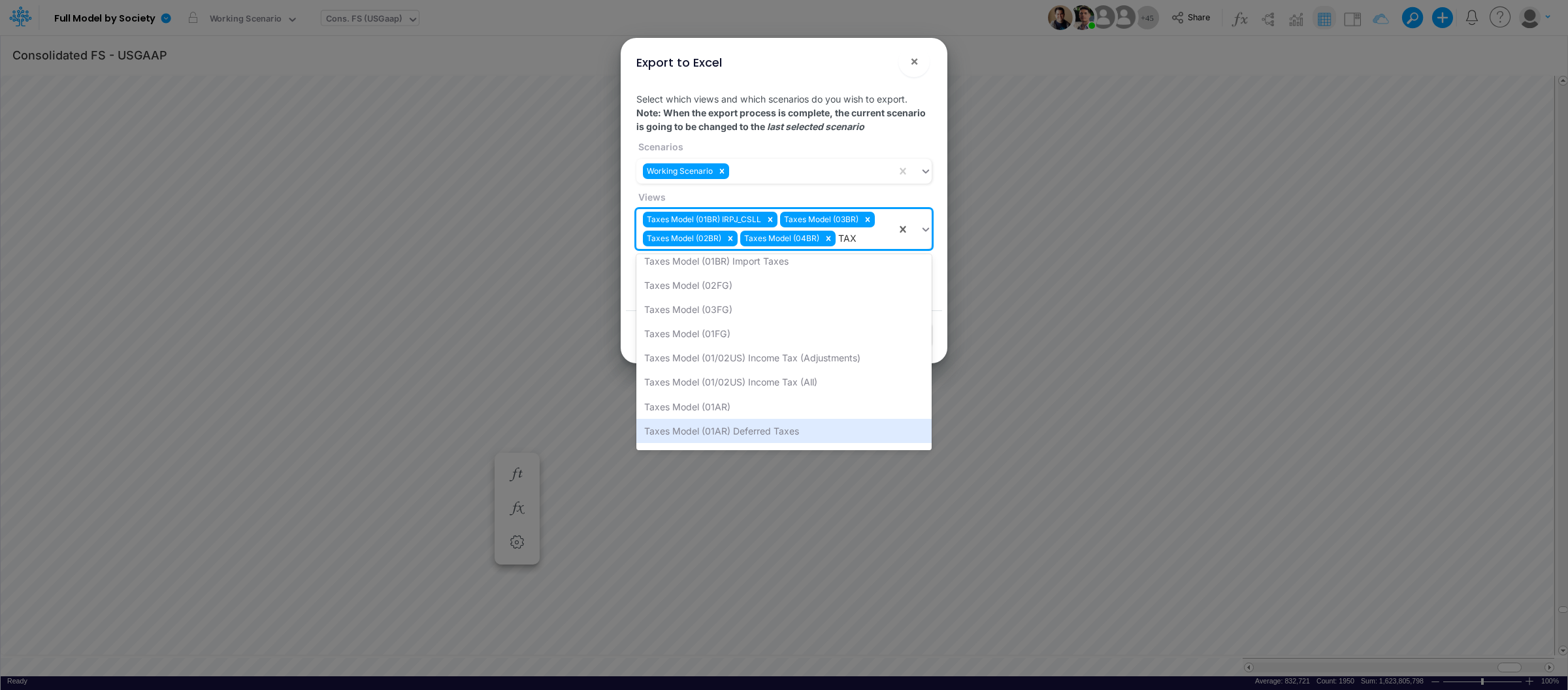
scroll to position [153, 0]
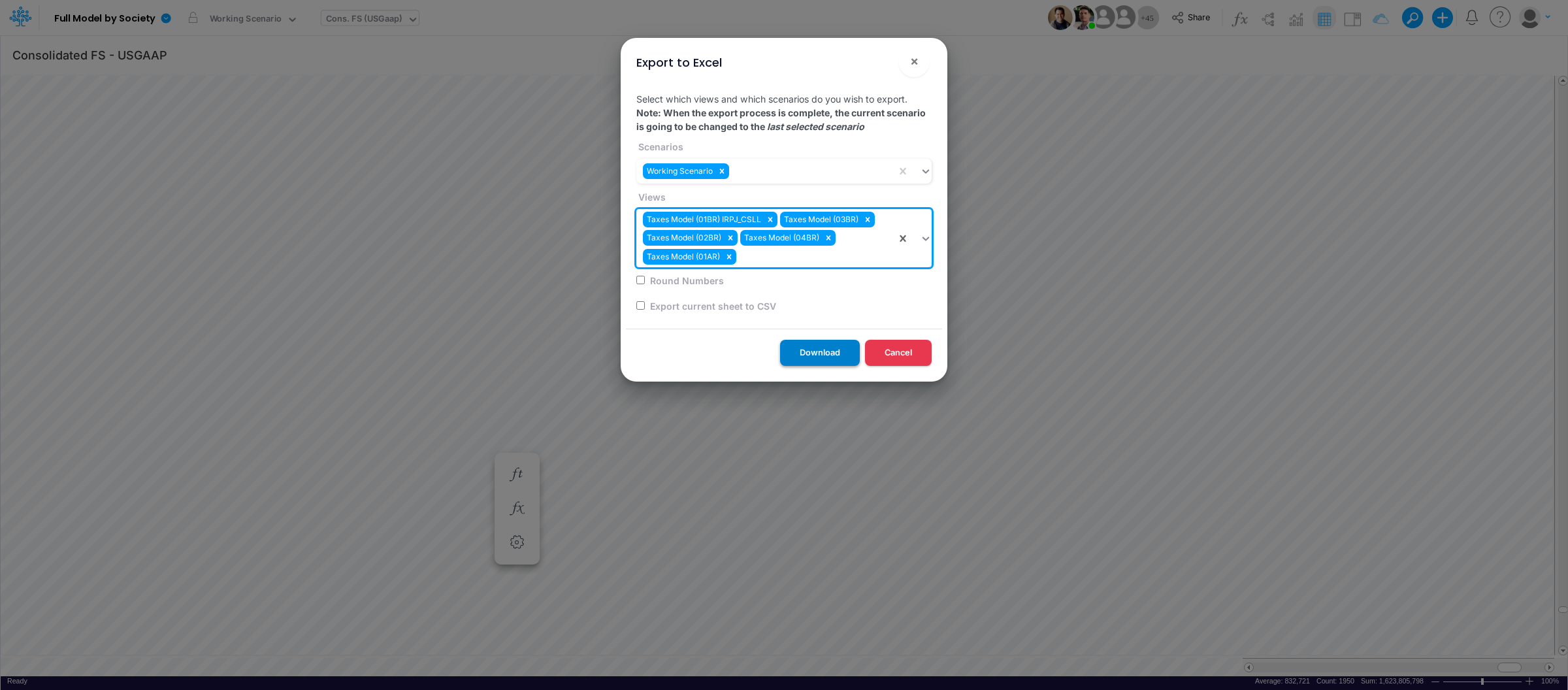
click at [823, 346] on button "Download" at bounding box center [820, 353] width 80 height 25
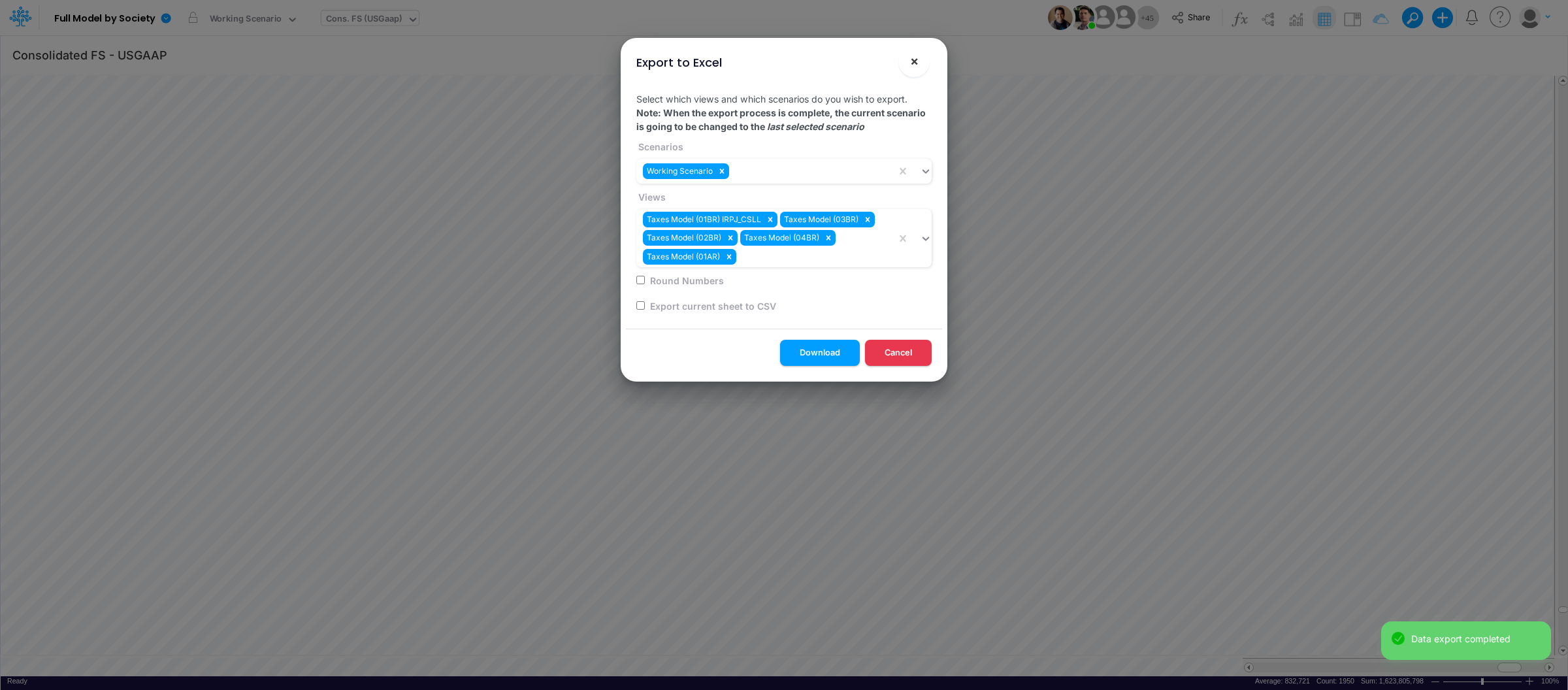
click at [915, 60] on span "×" at bounding box center [915, 61] width 9 height 15
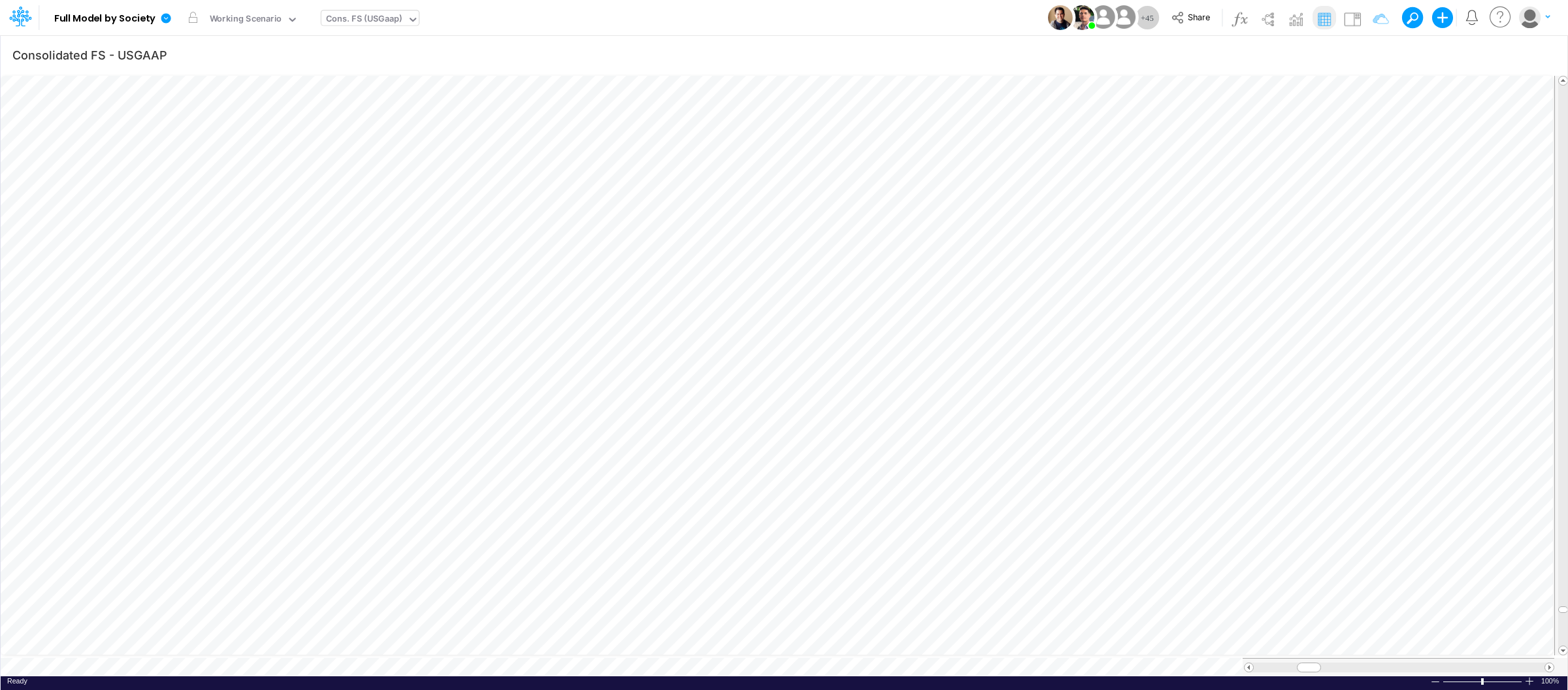
scroll to position [0, 1]
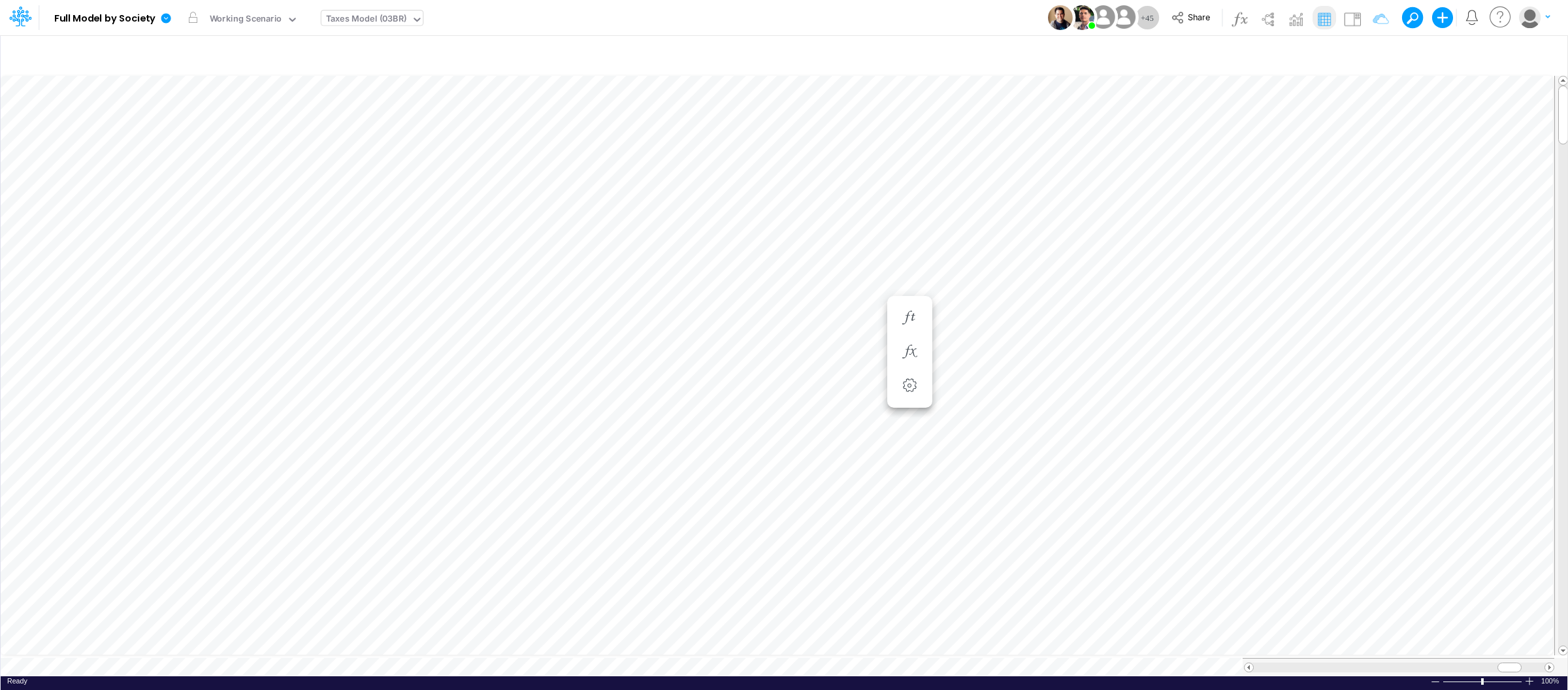
click at [393, 16] on div "Taxes Model (03BR)" at bounding box center [365, 20] width 80 height 15
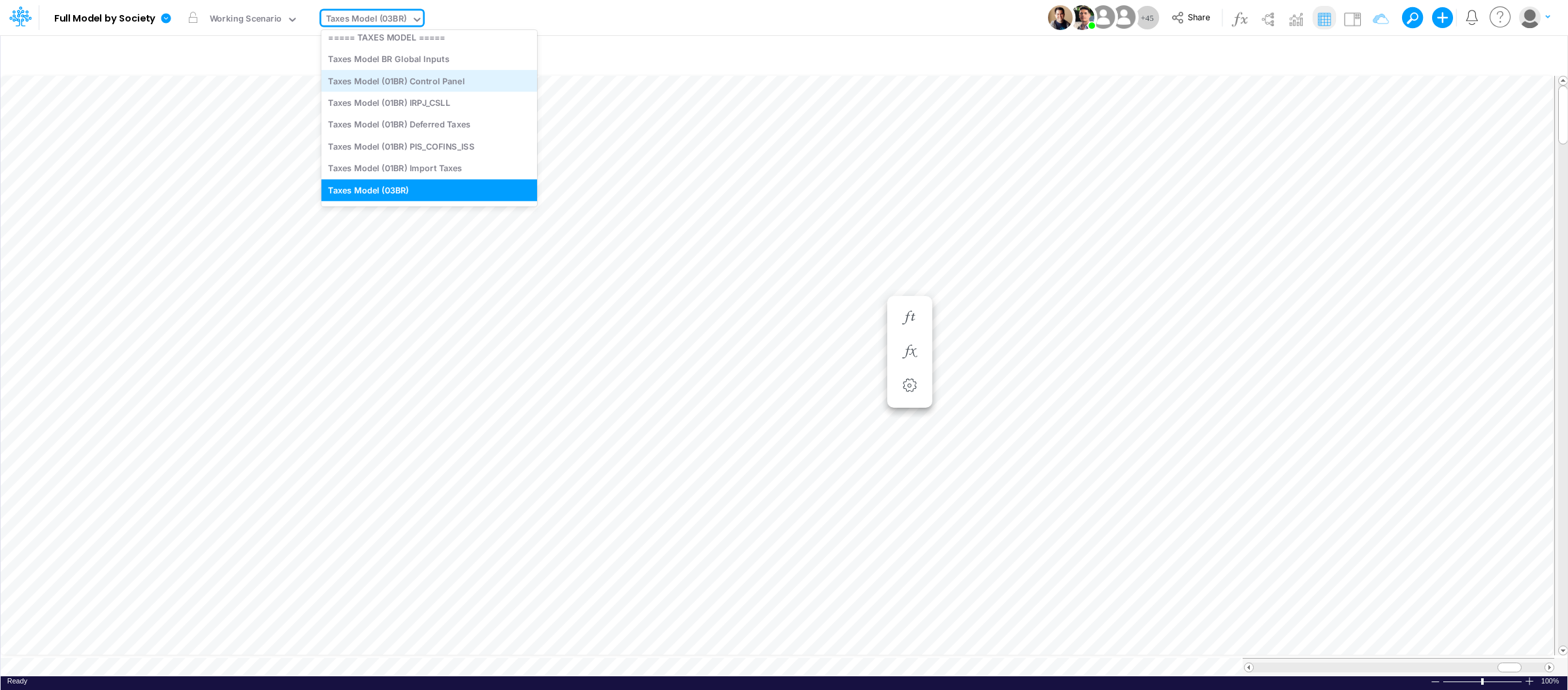
click at [466, 82] on div "Taxes Model (01BR) Control Panel" at bounding box center [430, 81] width 216 height 21
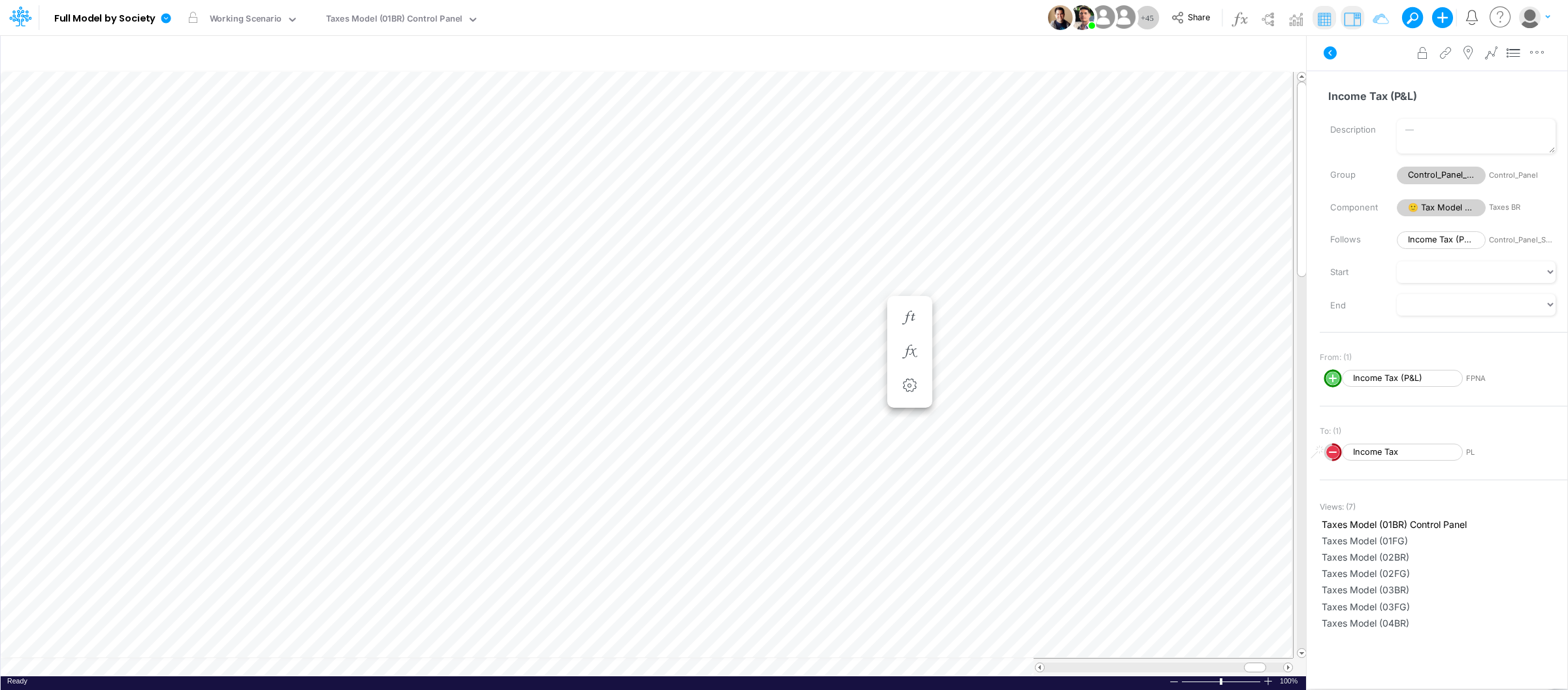
scroll to position [0, 1]
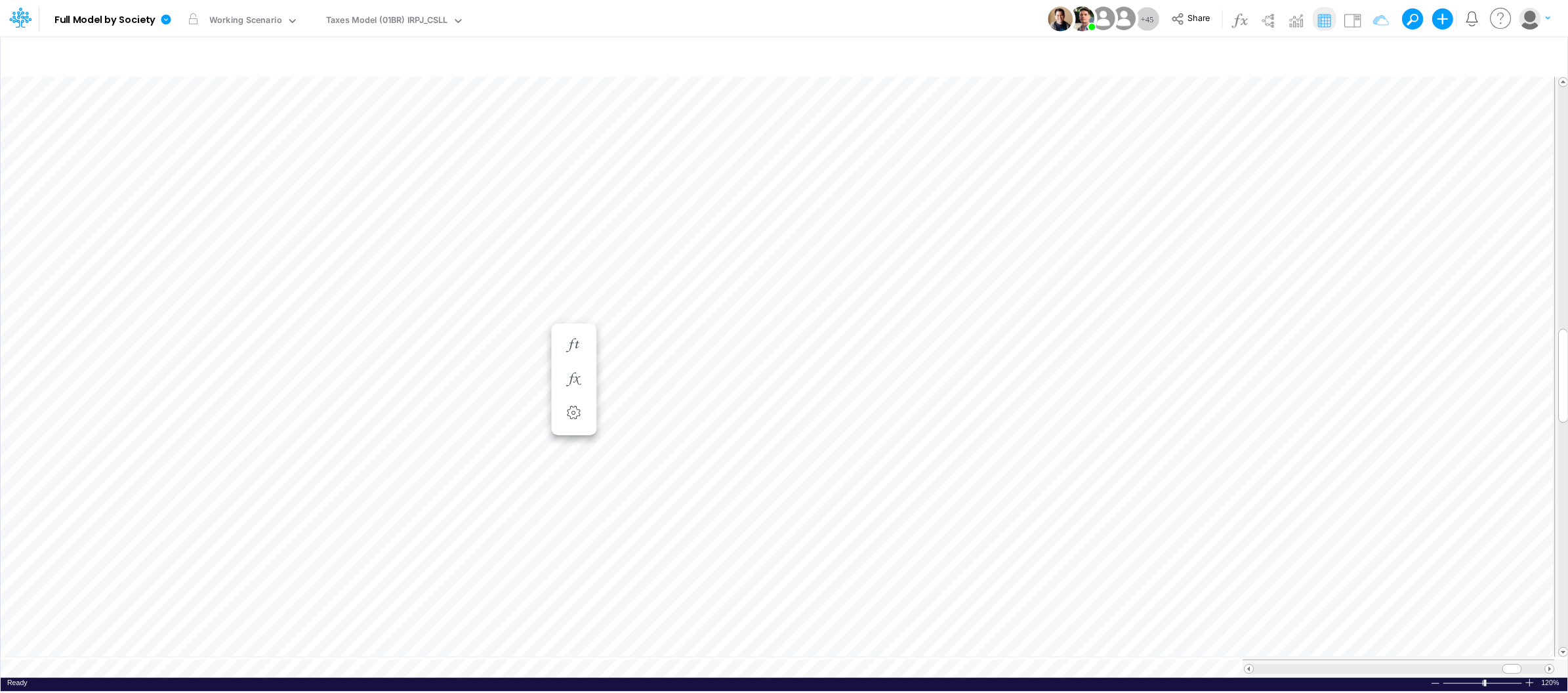
scroll to position [0, 1]
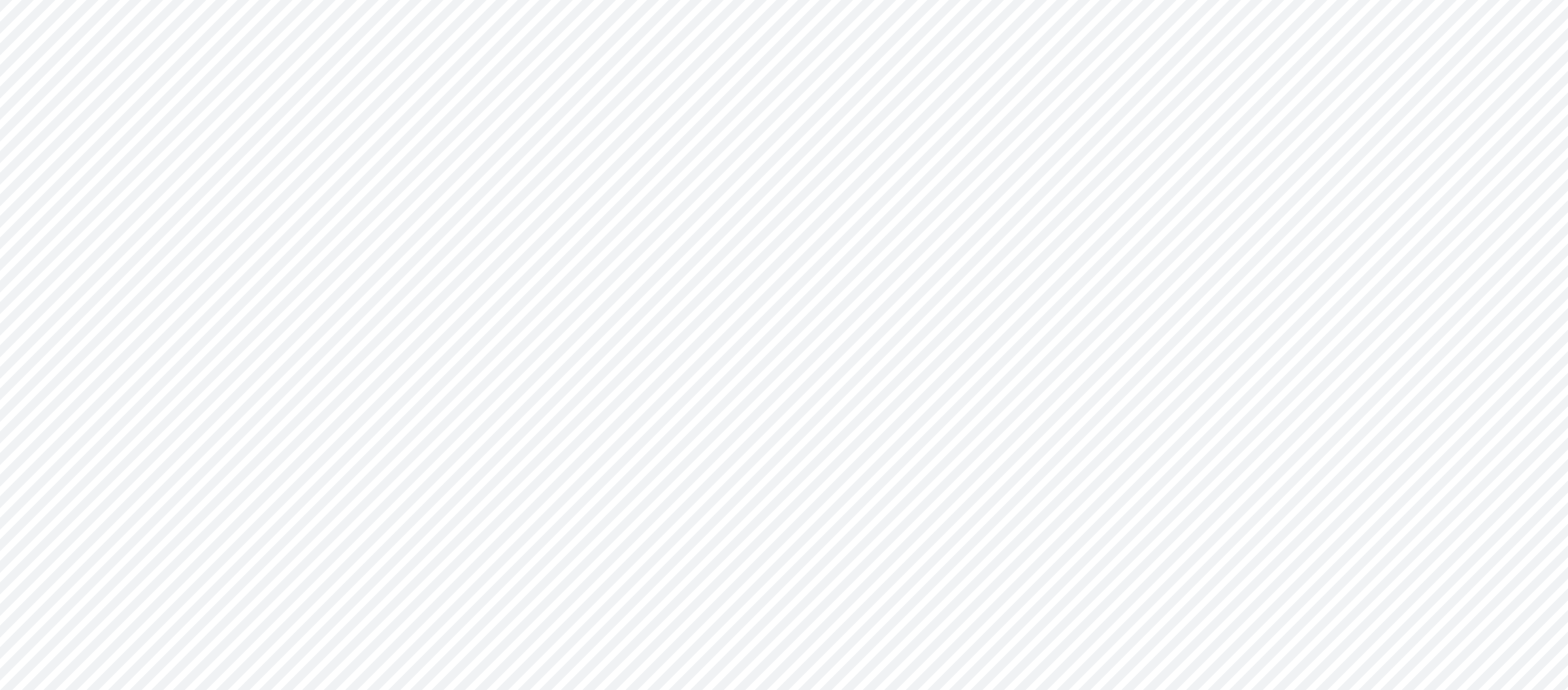
type input "BS (USGAAP) - Detailed"
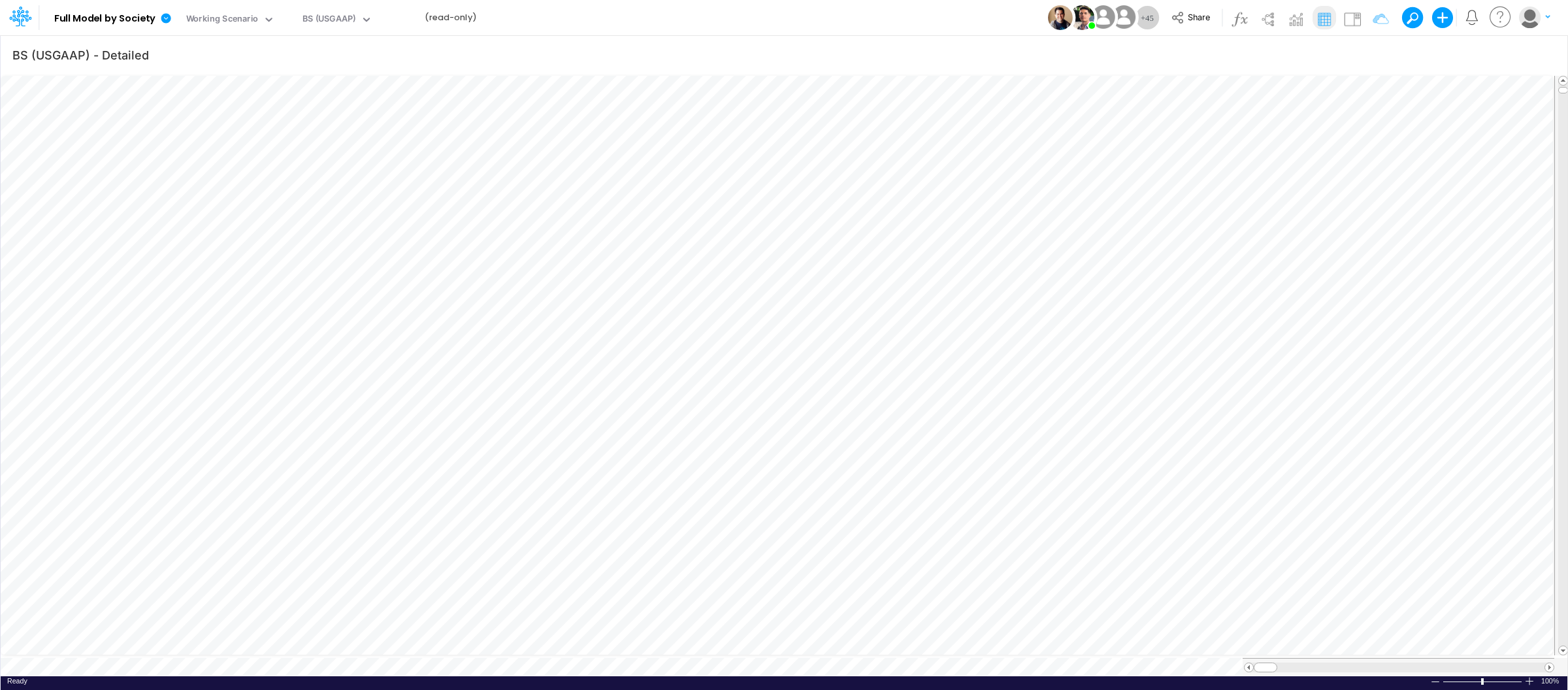
scroll to position [0, 1]
click at [1530, 677] on div at bounding box center [1529, 681] width 11 height 10
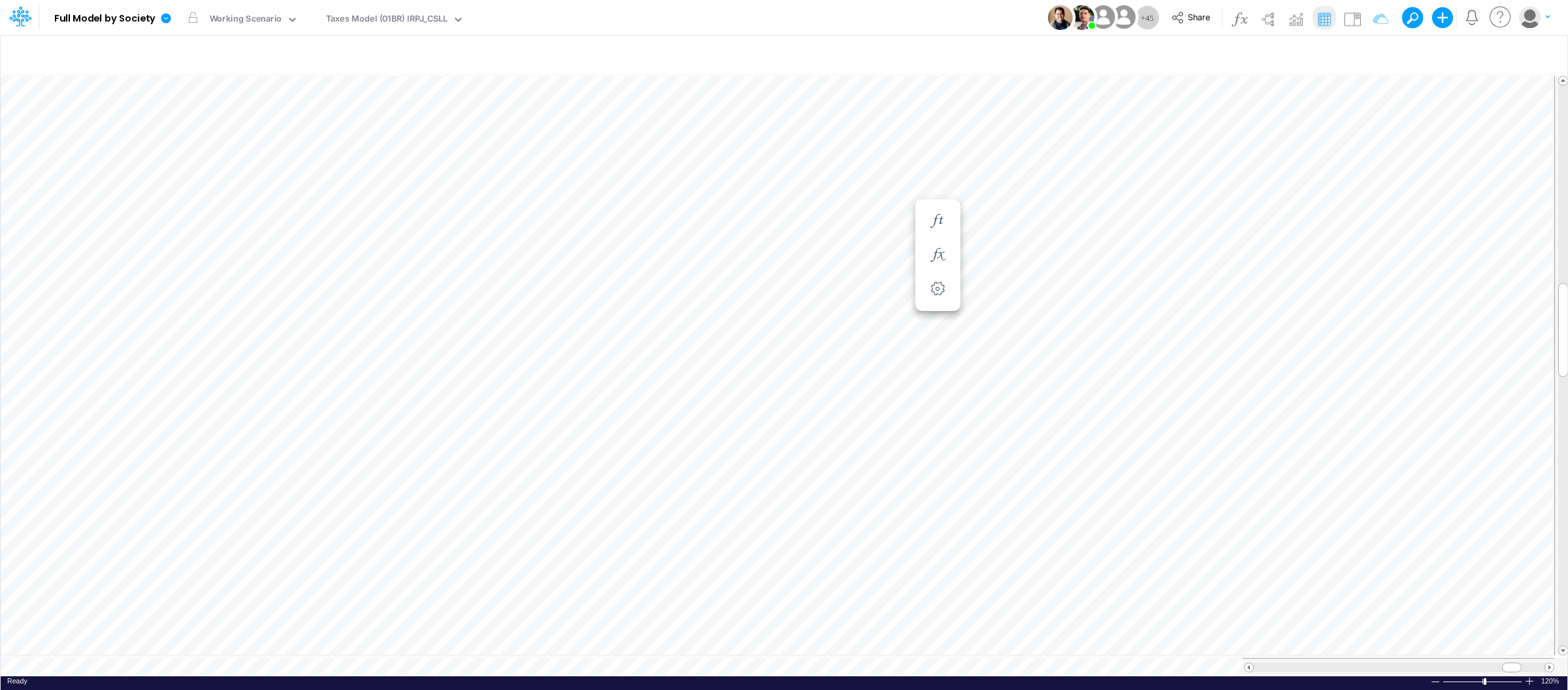
scroll to position [0, 1]
click at [937, 503] on icon "button" at bounding box center [938, 506] width 19 height 13
click at [945, 478] on icon "button" at bounding box center [938, 472] width 19 height 13
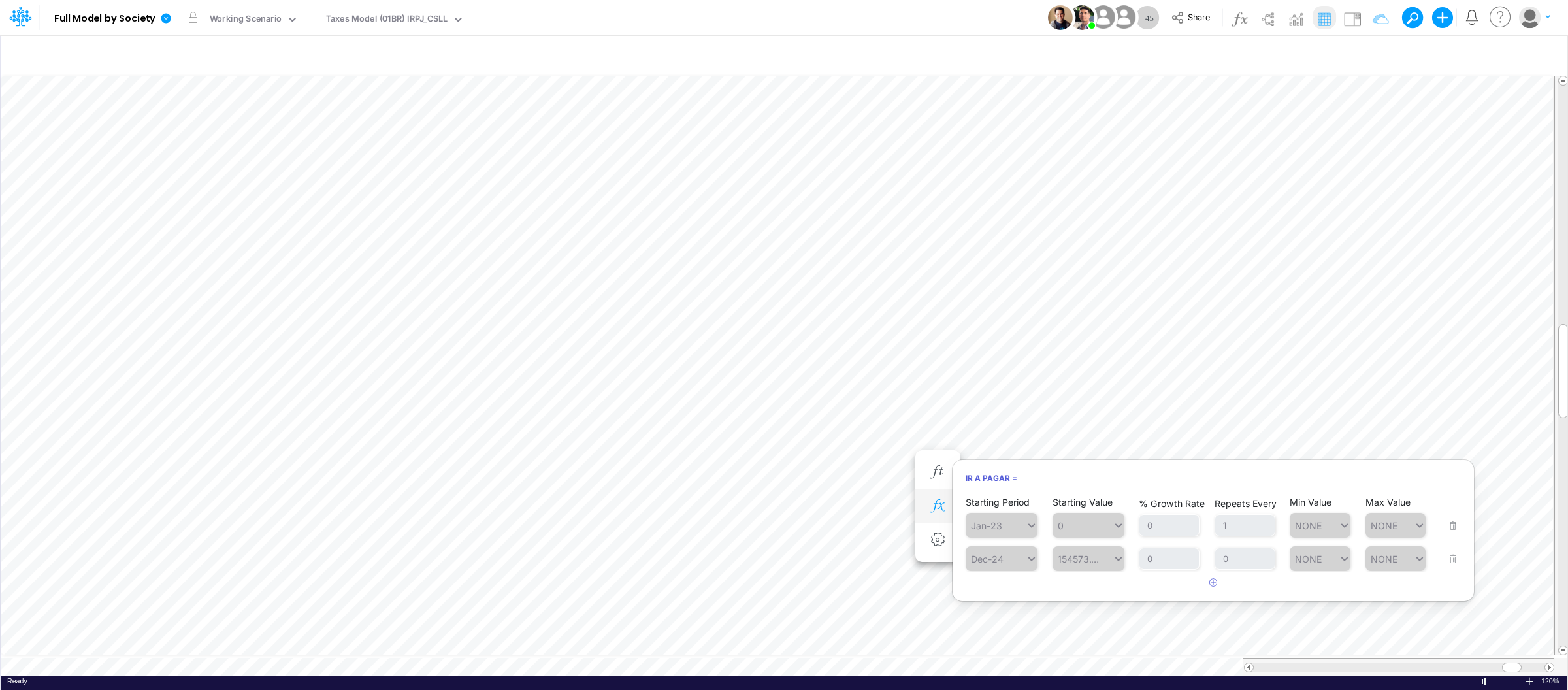
click at [929, 510] on icon "button" at bounding box center [938, 506] width 19 height 13
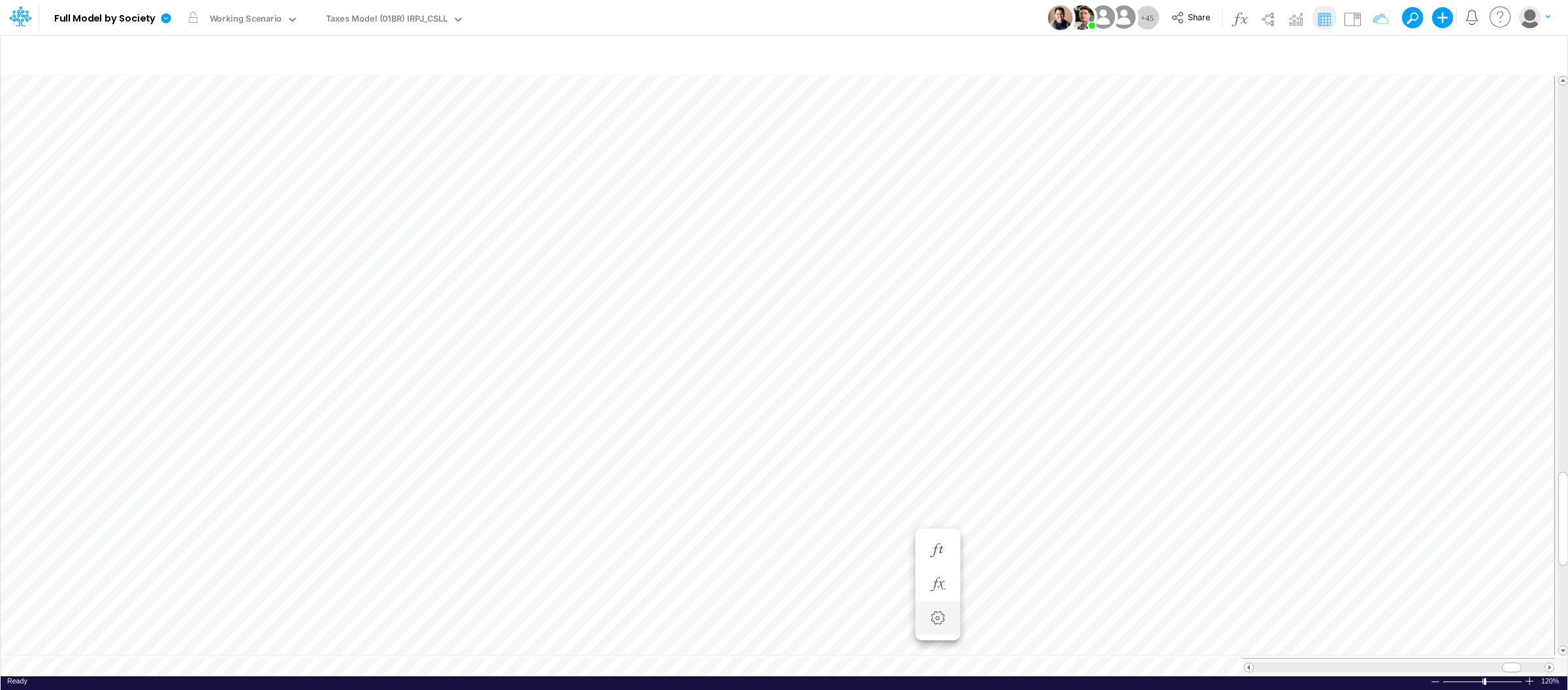
scroll to position [0, 1]
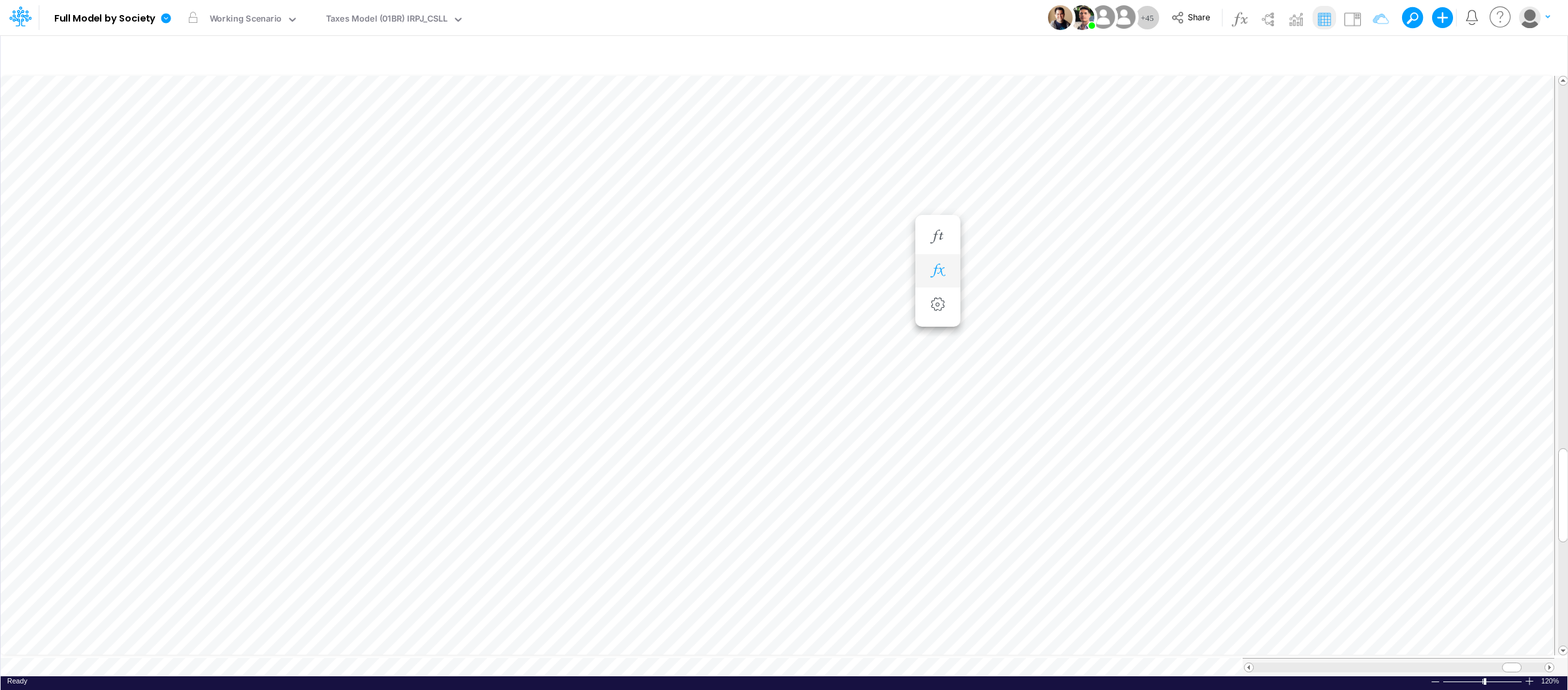
click at [933, 271] on icon "button" at bounding box center [938, 271] width 19 height 13
click at [941, 509] on icon "button" at bounding box center [938, 506] width 19 height 13
click at [939, 482] on button "button" at bounding box center [938, 472] width 24 height 26
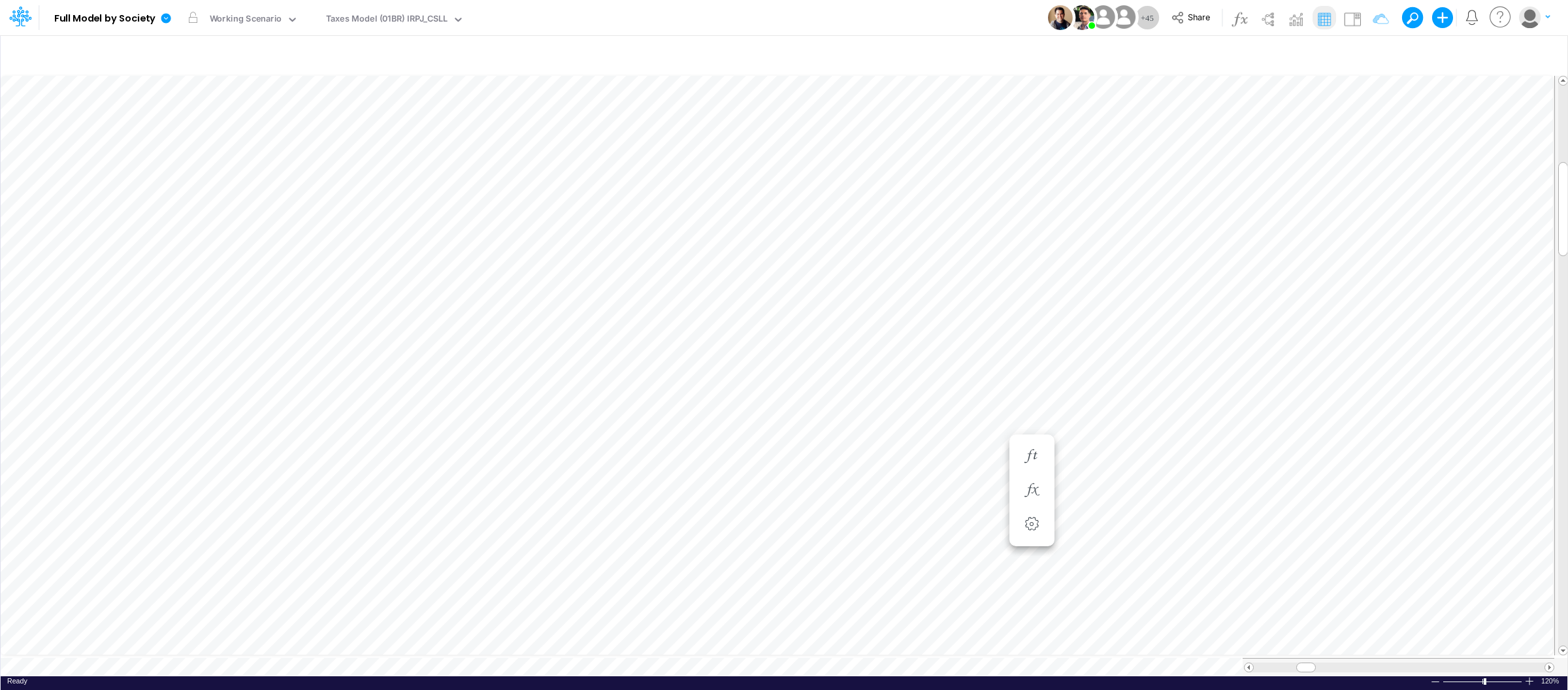
scroll to position [0, 1]
click at [854, 273] on button "button" at bounding box center [843, 271] width 24 height 26
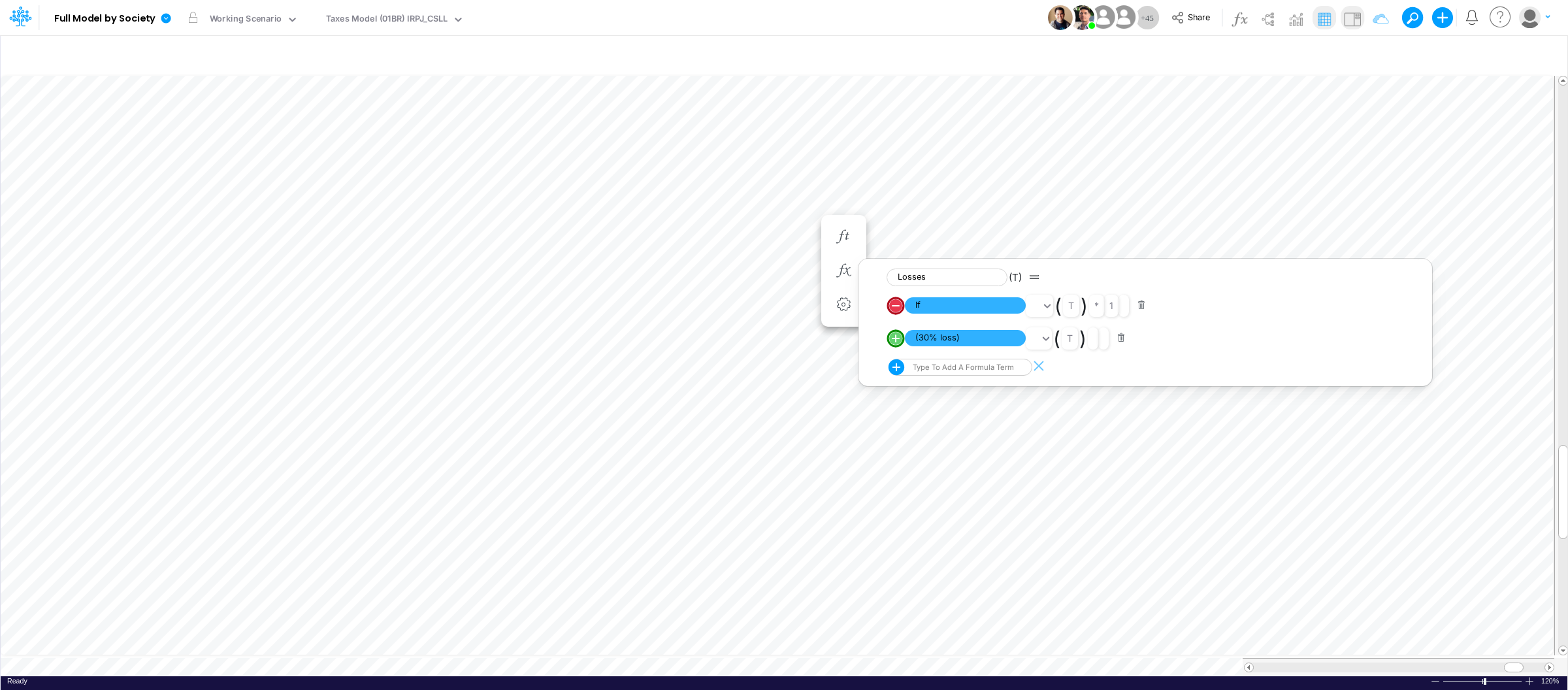
click at [1363, 13] on button at bounding box center [1352, 17] width 23 height 23
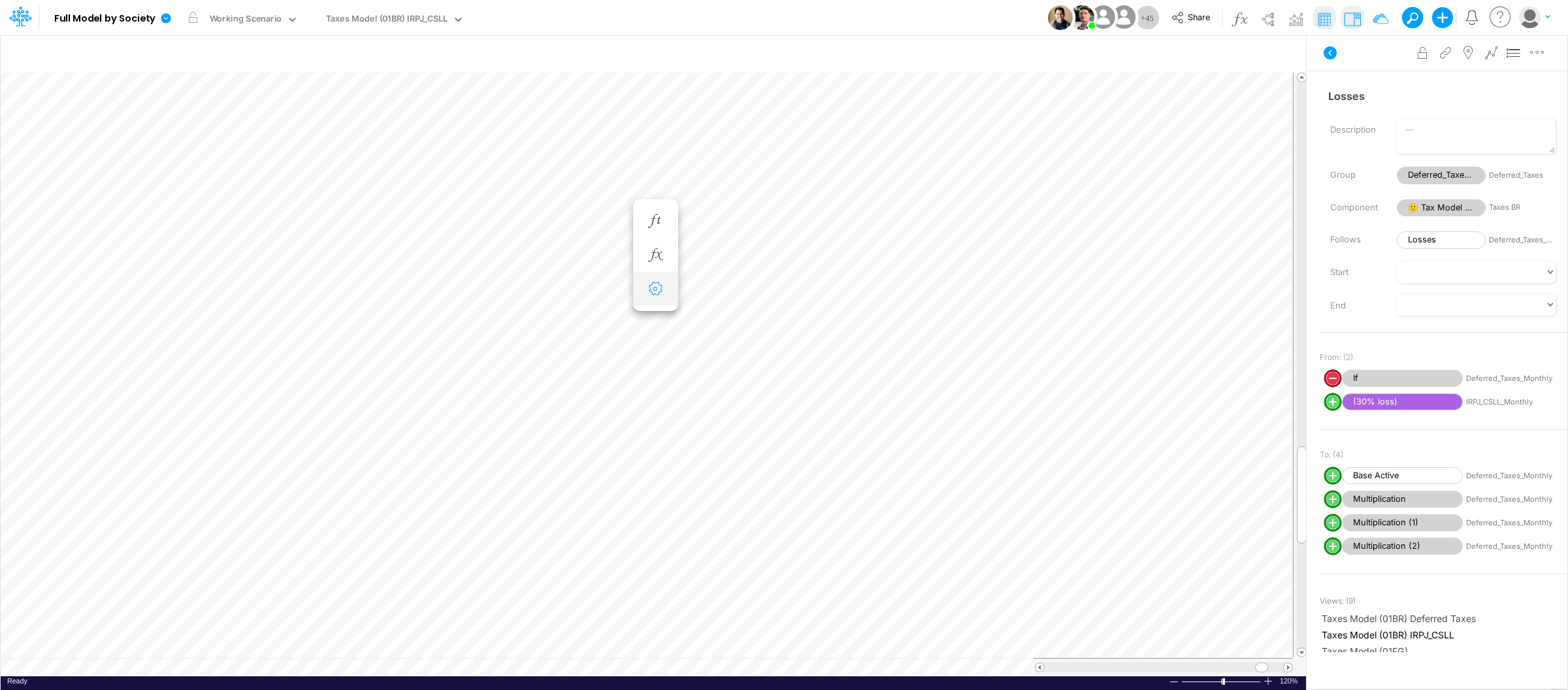
click at [648, 294] on icon "button" at bounding box center [655, 289] width 19 height 13
select select "sum"
select select "field"
select select "Number"
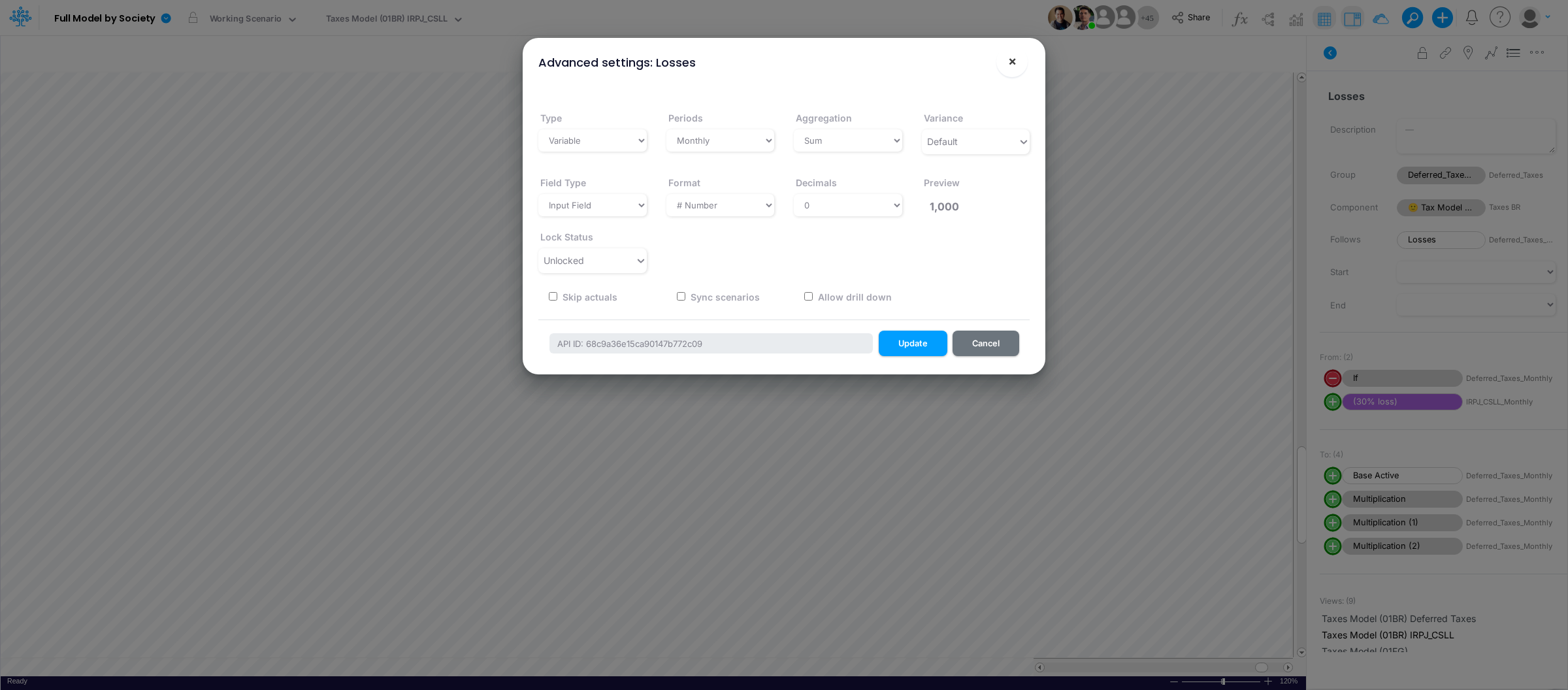
click at [1012, 68] on span "×" at bounding box center [1012, 61] width 9 height 15
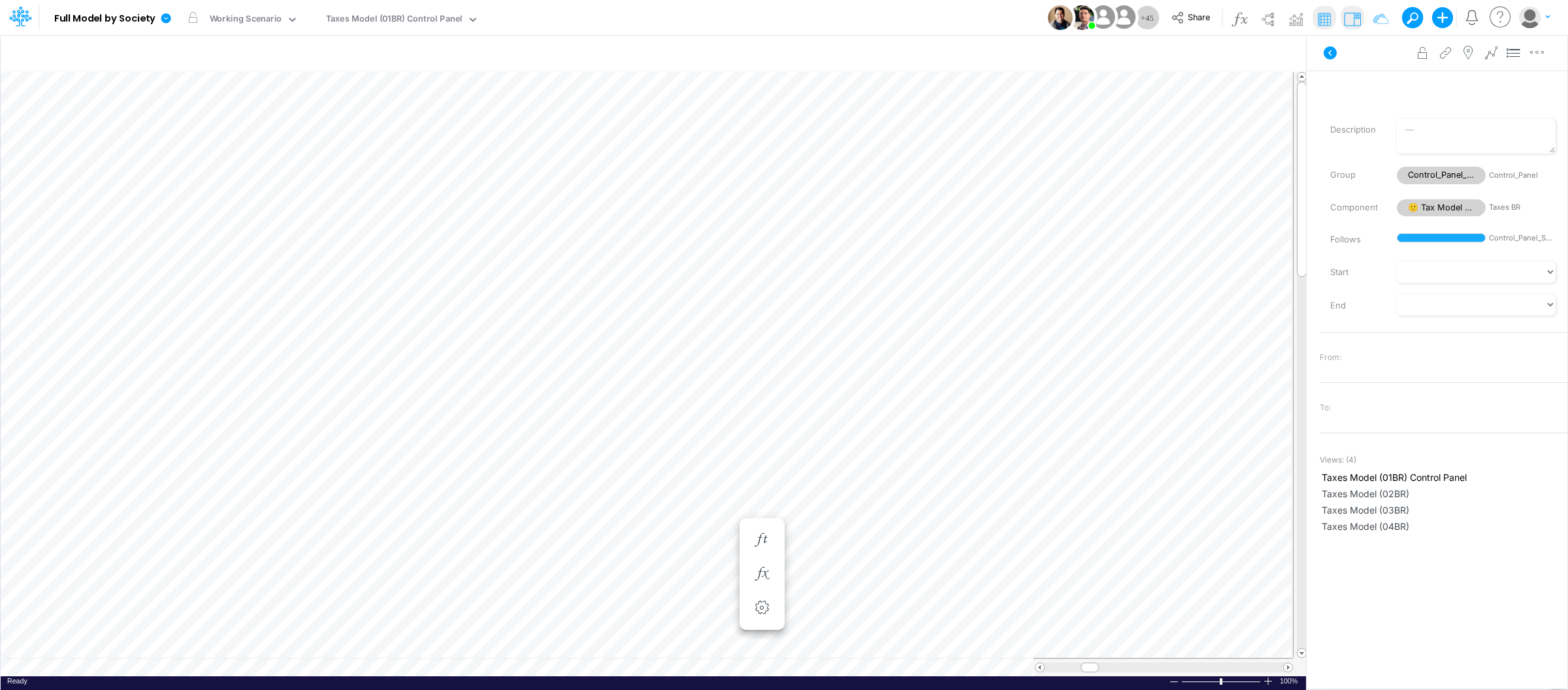
type input "Consolidated FS - USGAAP"
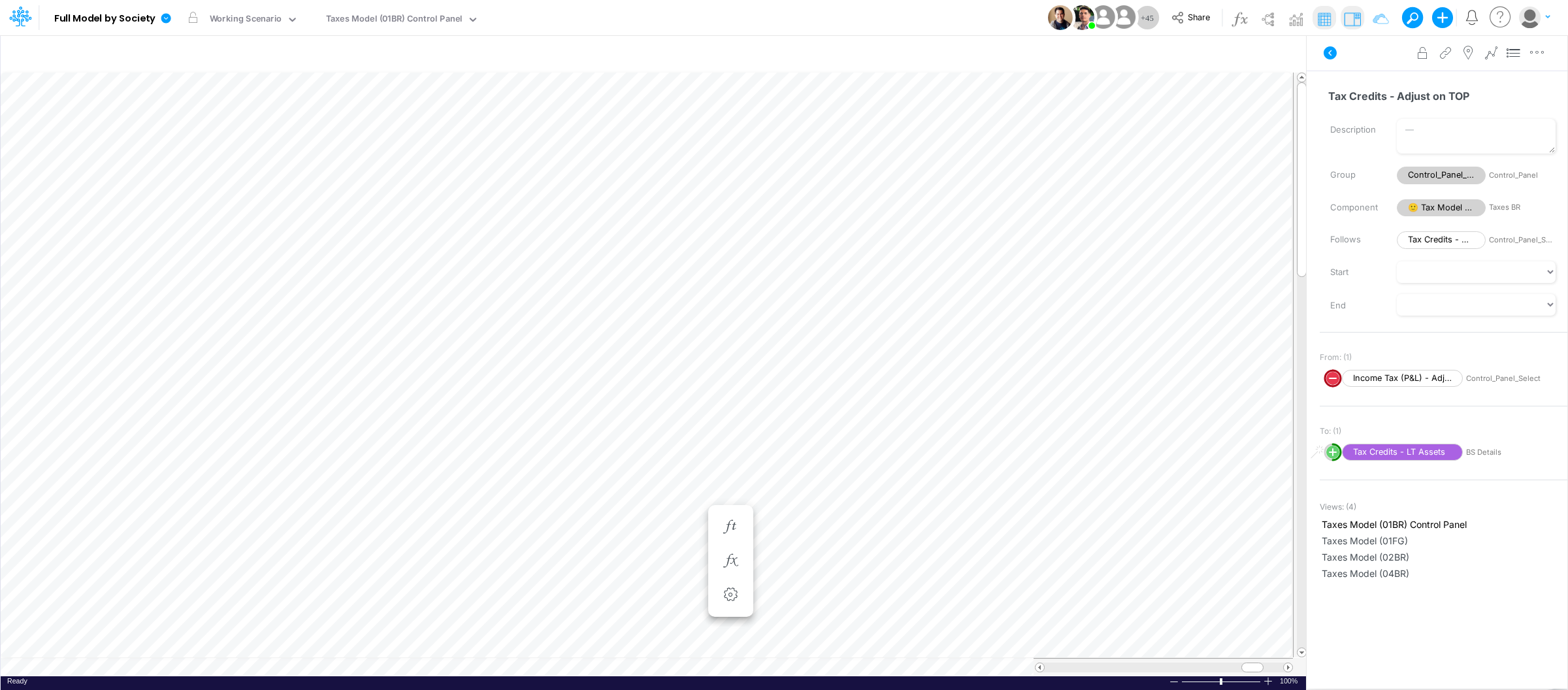
type input "Consolidated FS - USGAAP"
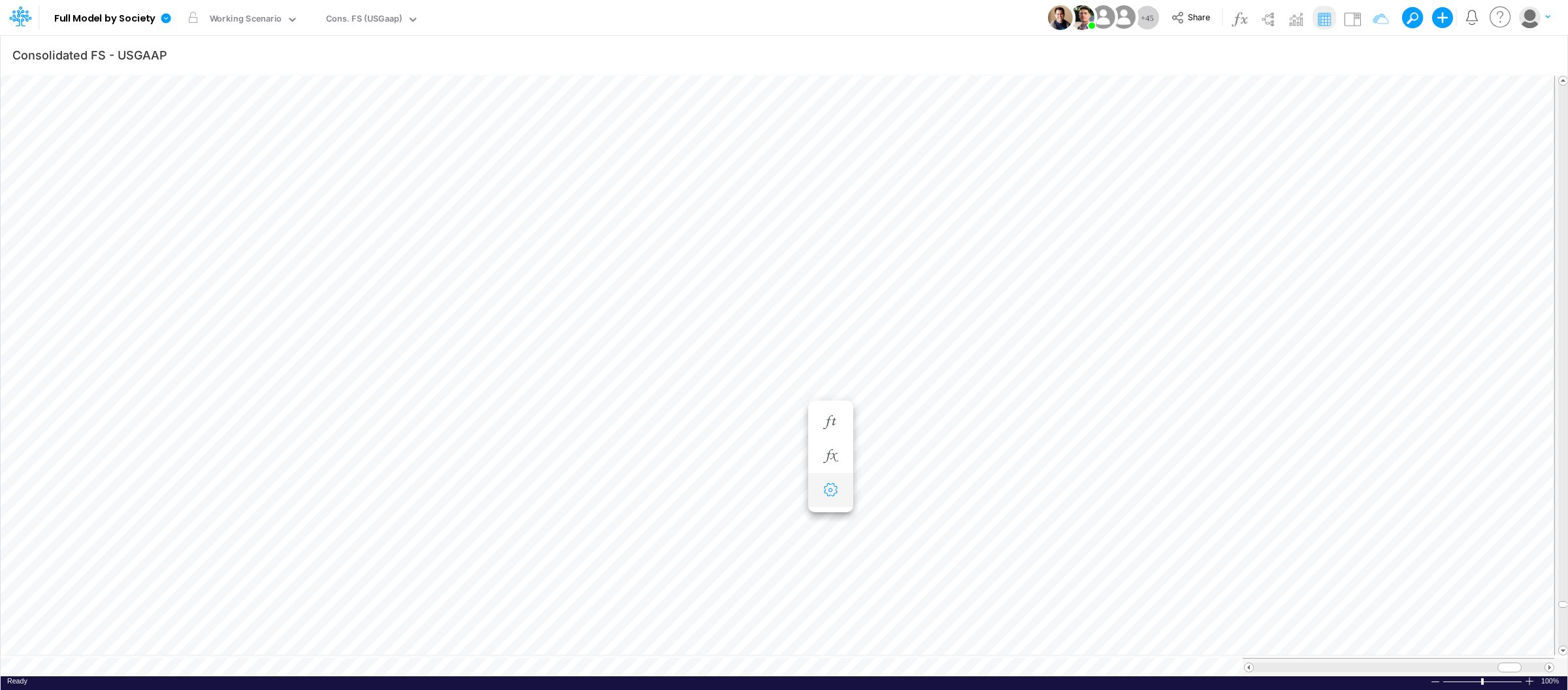
click at [829, 487] on icon "button" at bounding box center [831, 491] width 19 height 13
select select "sum"
select select "field"
select select "Number"
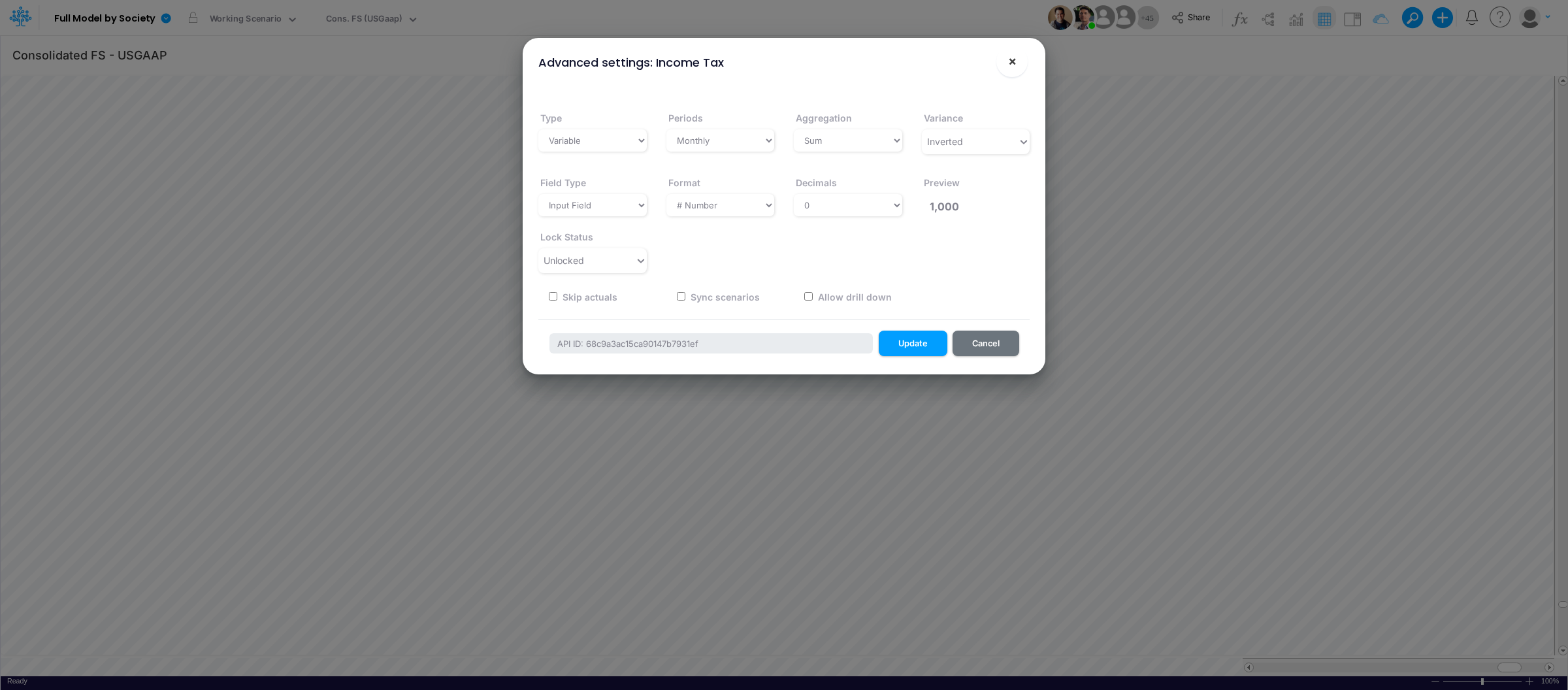
click at [1016, 66] on span "×" at bounding box center [1012, 61] width 9 height 15
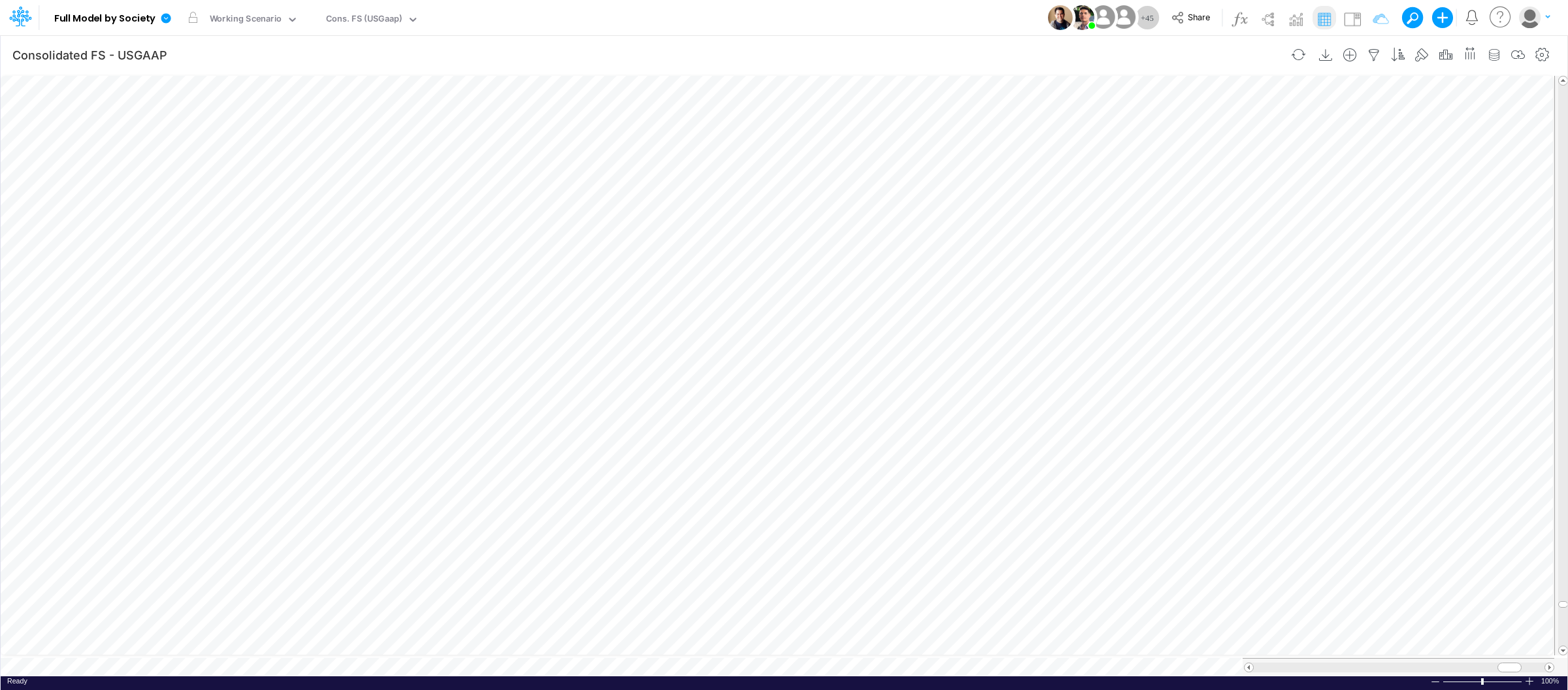
scroll to position [0, 1]
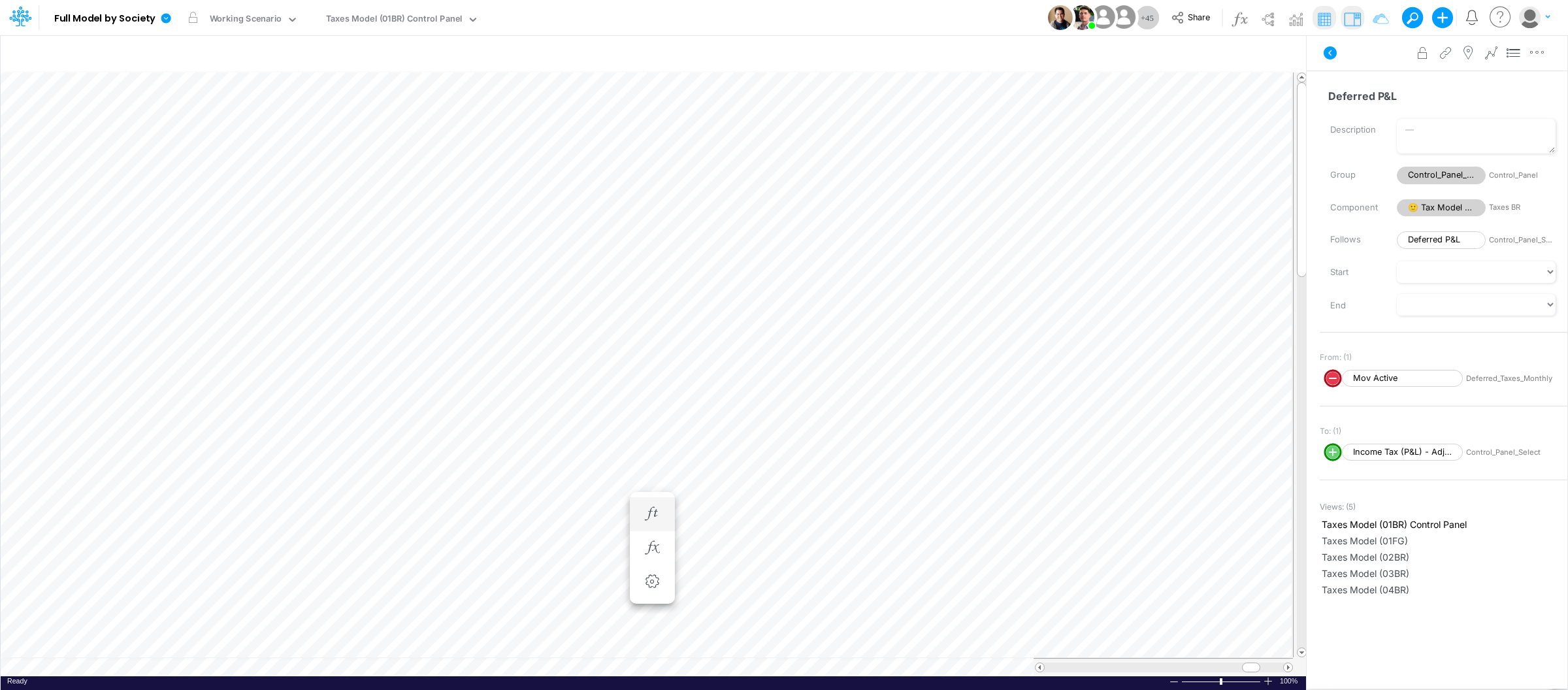
scroll to position [0, 1]
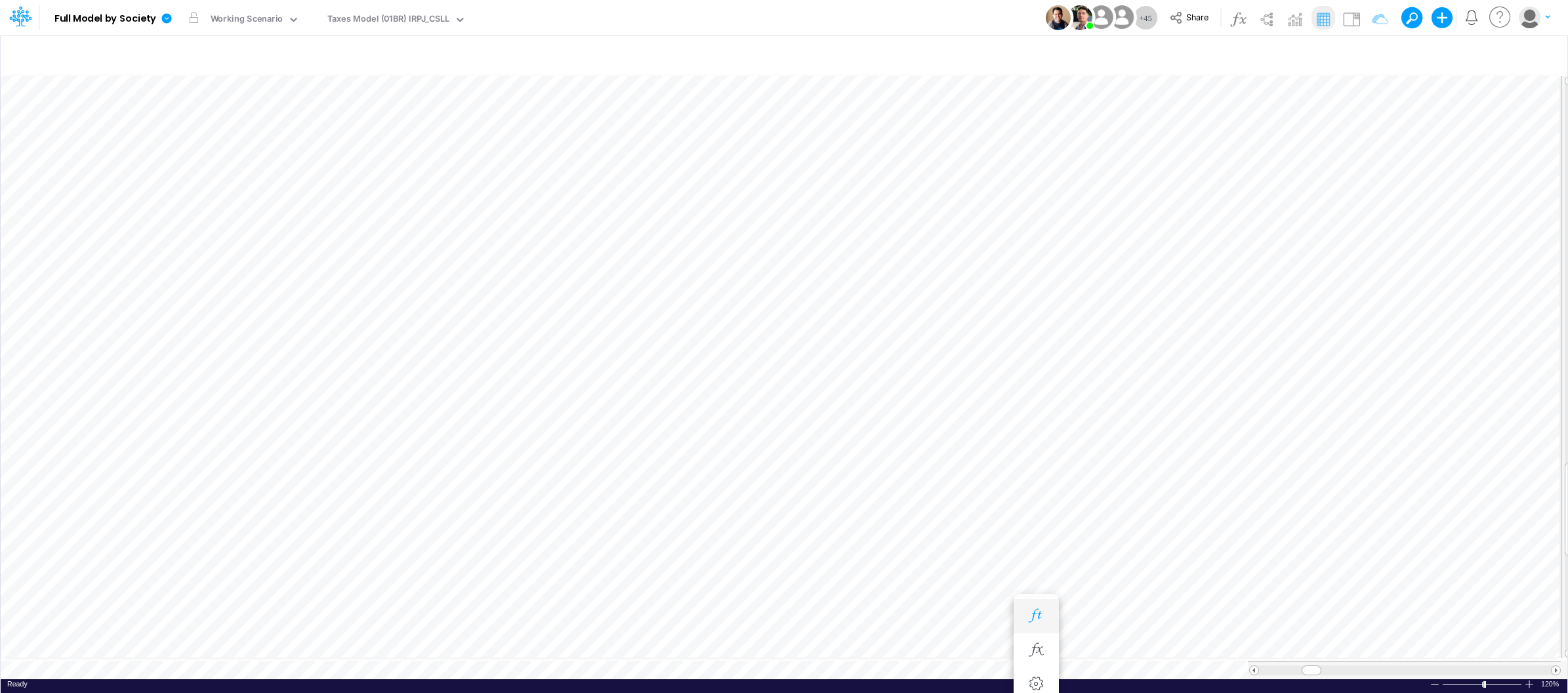
type input "Consolidated FS - USGAAP"
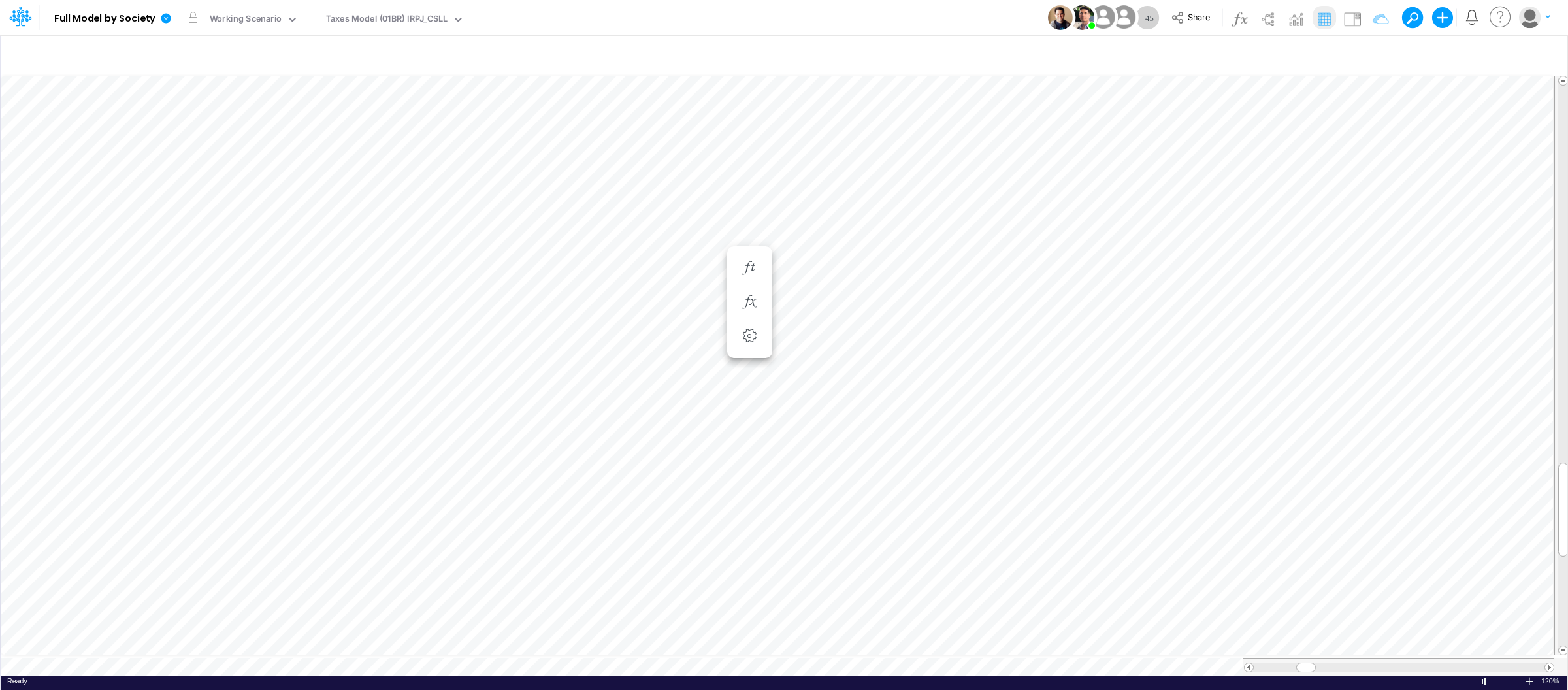
type input "Consolidated FS - USGAAP"
